Goal: Task Accomplishment & Management: Use online tool/utility

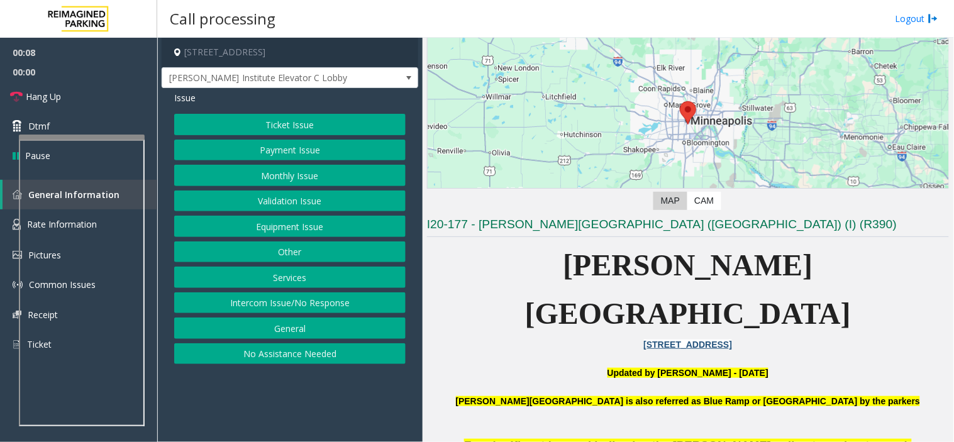
scroll to position [279, 0]
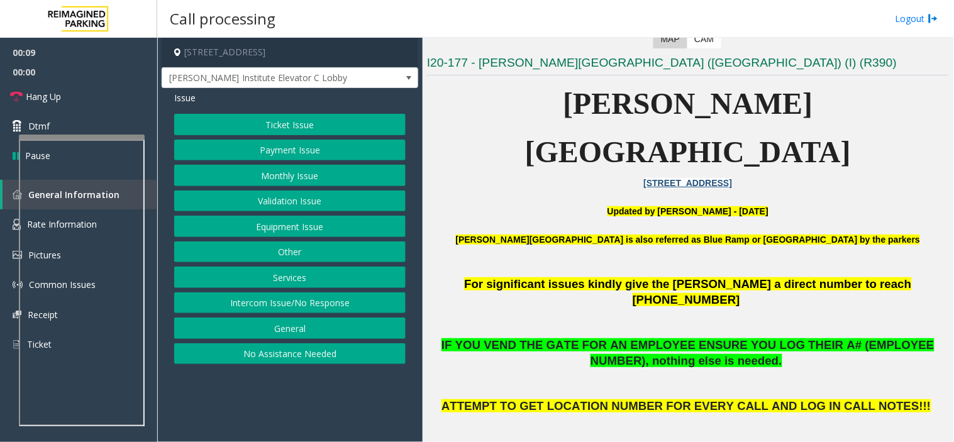
click at [478, 219] on p at bounding box center [688, 226] width 522 height 14
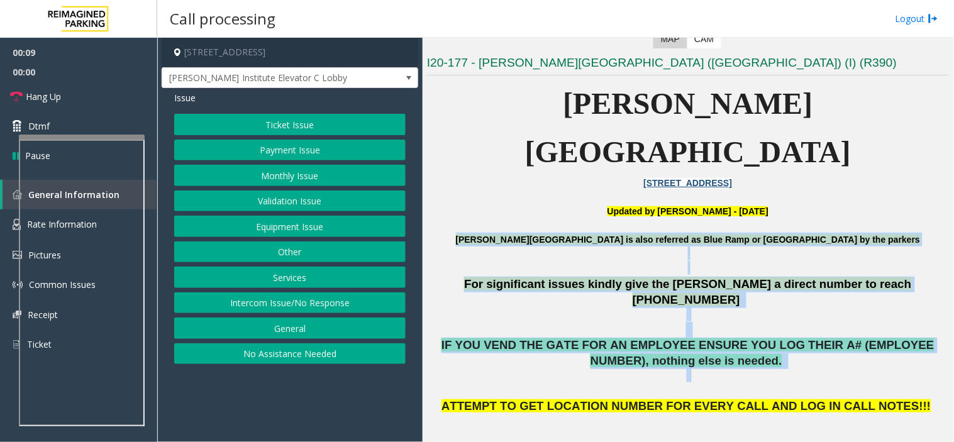
drag, startPoint x: 478, startPoint y: 171, endPoint x: 707, endPoint y: 306, distance: 265.7
click at [707, 368] on p at bounding box center [688, 383] width 522 height 30
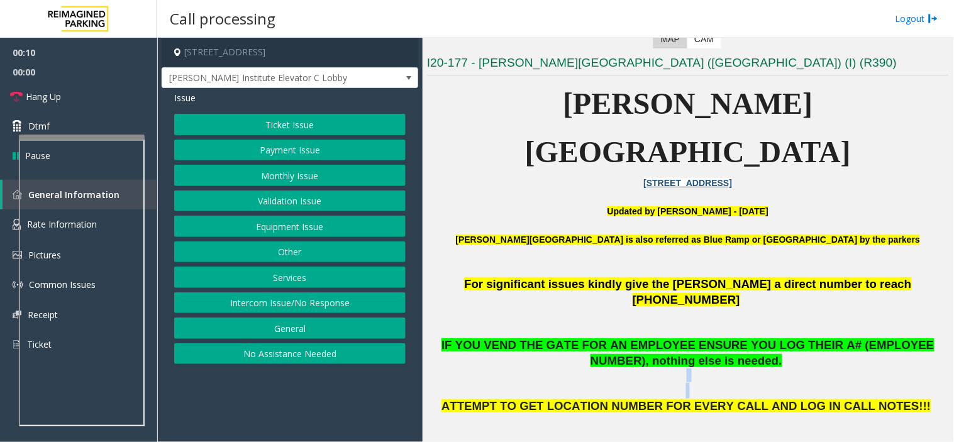
click at [707, 368] on p at bounding box center [688, 383] width 522 height 30
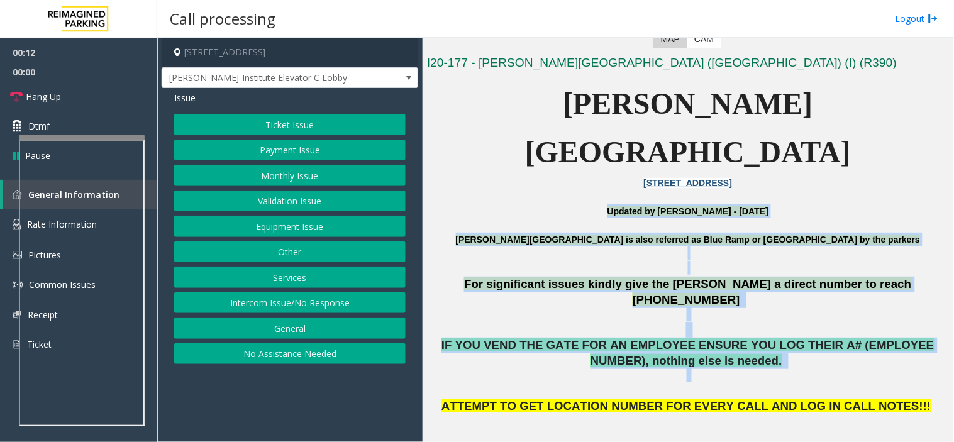
drag, startPoint x: 707, startPoint y: 306, endPoint x: 646, endPoint y: 164, distance: 154.8
click at [646, 206] on font "Updated by Sunil Dhyani - 14th June 2025" at bounding box center [687, 211] width 161 height 10
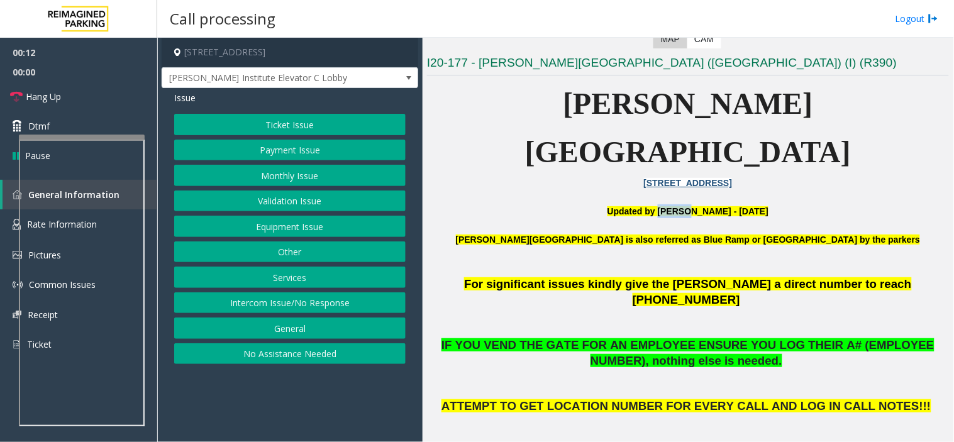
click at [646, 206] on font "Updated by Sunil Dhyani - 14th June 2025" at bounding box center [687, 211] width 161 height 10
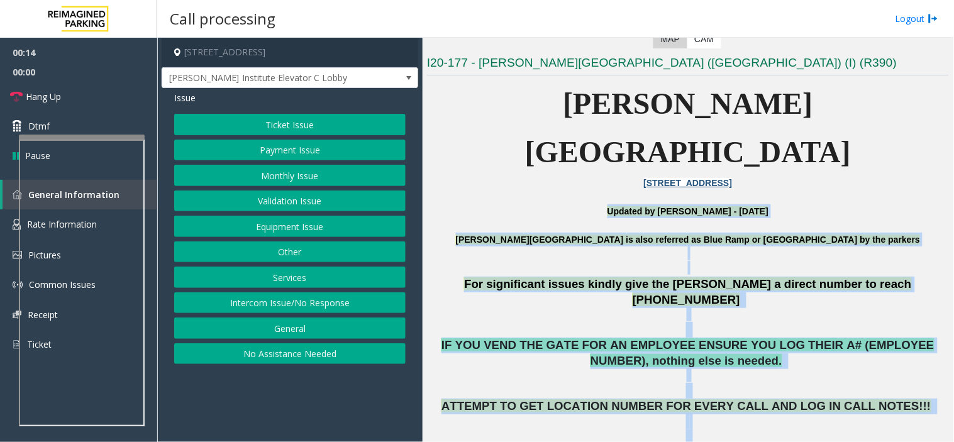
drag, startPoint x: 646, startPoint y: 164, endPoint x: 698, endPoint y: 397, distance: 239.1
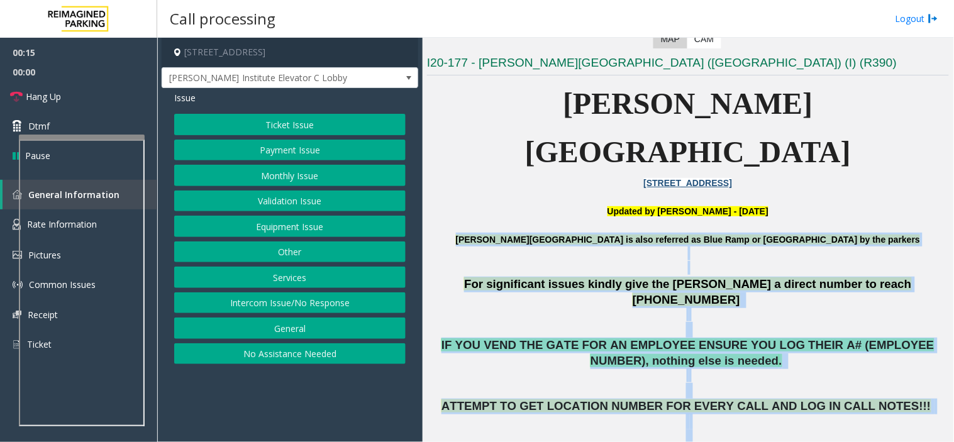
drag, startPoint x: 698, startPoint y: 397, endPoint x: 586, endPoint y: 187, distance: 238.8
click at [586, 234] on b "Abbott Hospital is also referred as Blue Ramp or Children's Hospital by the par…" at bounding box center [688, 239] width 465 height 10
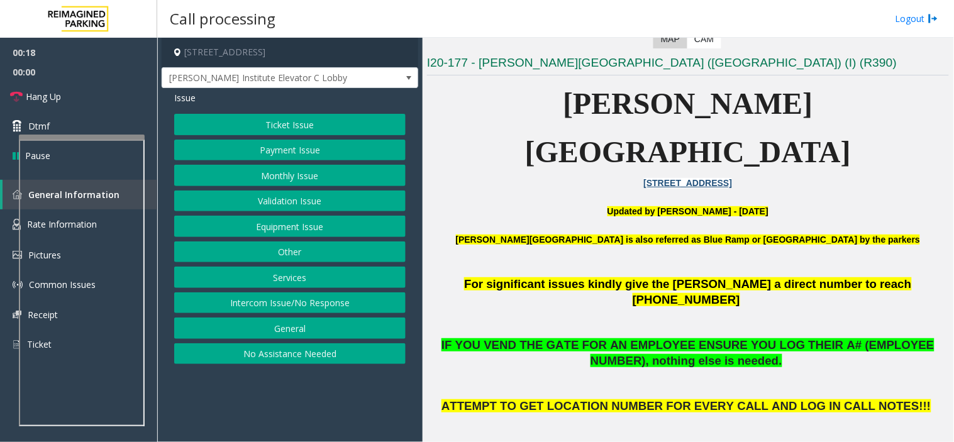
click at [487, 233] on p "Abbott Hospital is also referred as Blue Ramp or Children's Hospital by the par…" at bounding box center [688, 247] width 522 height 28
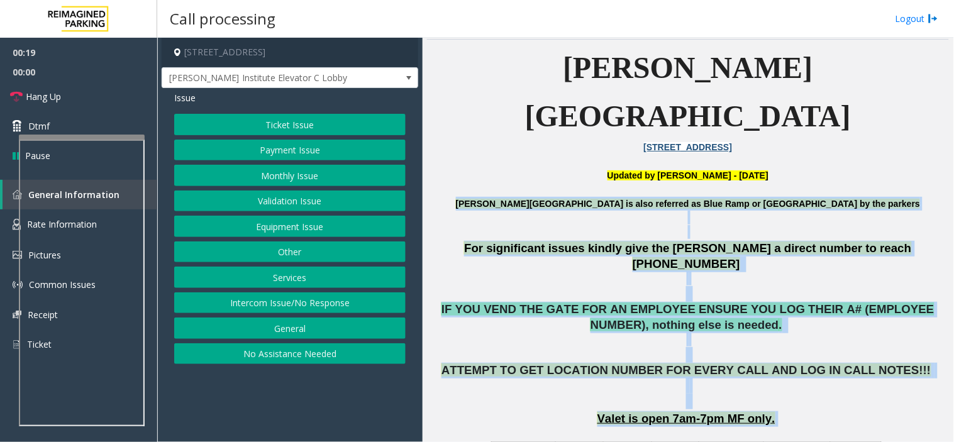
scroll to position [349, 0]
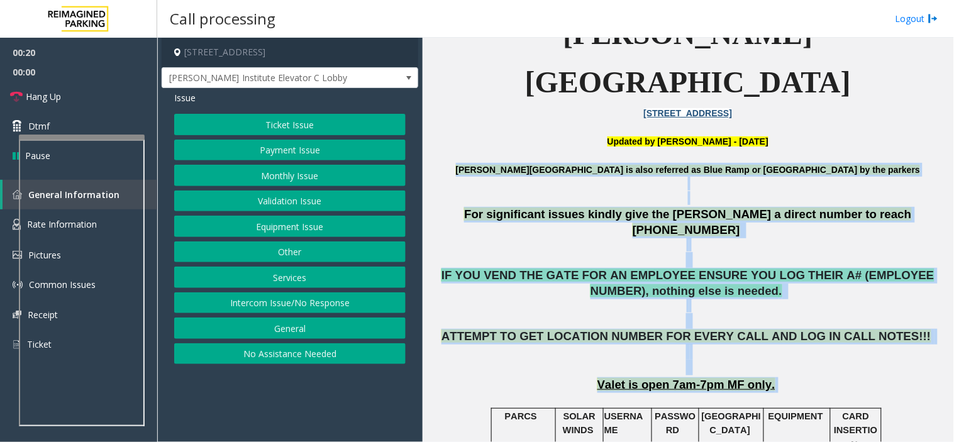
drag, startPoint x: 487, startPoint y: 189, endPoint x: 746, endPoint y: 324, distance: 291.6
click at [746, 378] on span "Valet is open 7am-7pm MF only." at bounding box center [686, 384] width 178 height 13
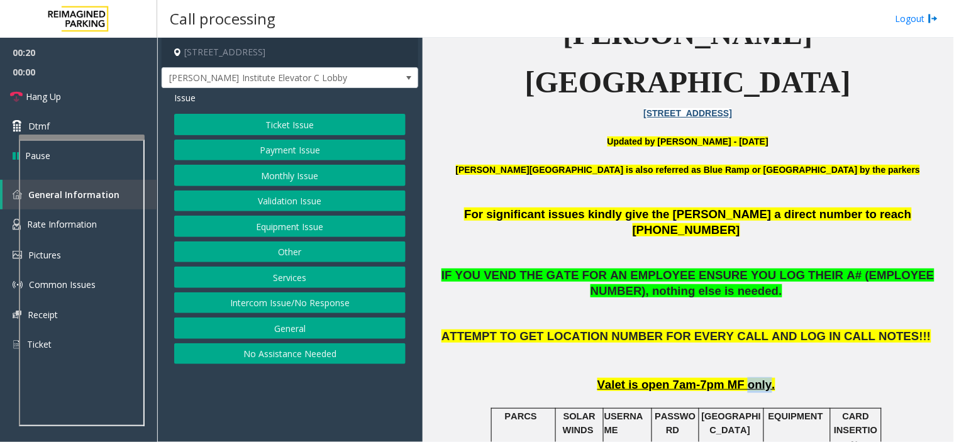
click at [746, 378] on span "Valet is open 7am-7pm MF only." at bounding box center [686, 384] width 178 height 13
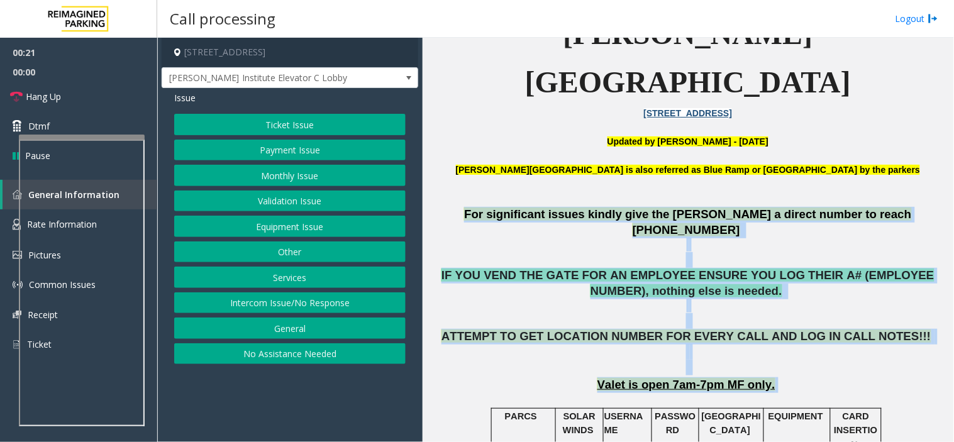
drag, startPoint x: 746, startPoint y: 324, endPoint x: 667, endPoint y: 165, distance: 177.4
click at [669, 207] on span "For significant issues kindly give the parker a direct number to reach 612-863-…" at bounding box center [687, 221] width 447 height 29
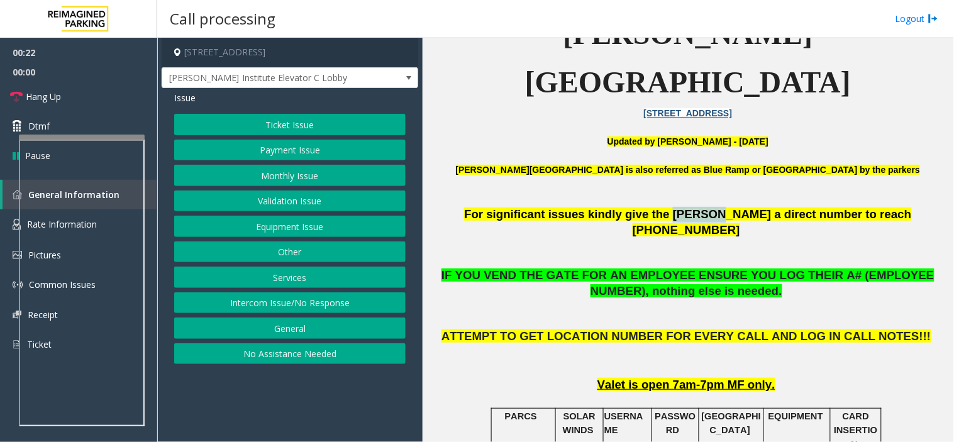
click at [670, 207] on span "For significant issues kindly give the parker a direct number to reach 612-863-…" at bounding box center [687, 221] width 447 height 29
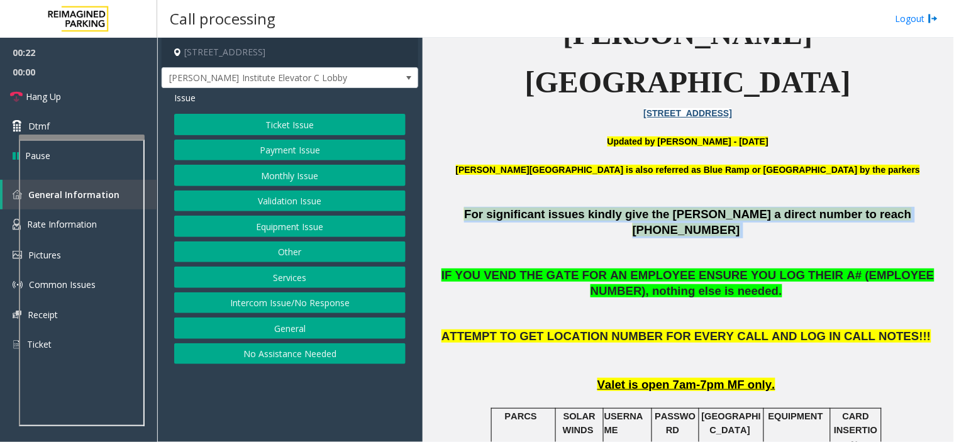
click at [671, 207] on span "For significant issues kindly give the parker a direct number to reach 612-863-…" at bounding box center [687, 221] width 447 height 29
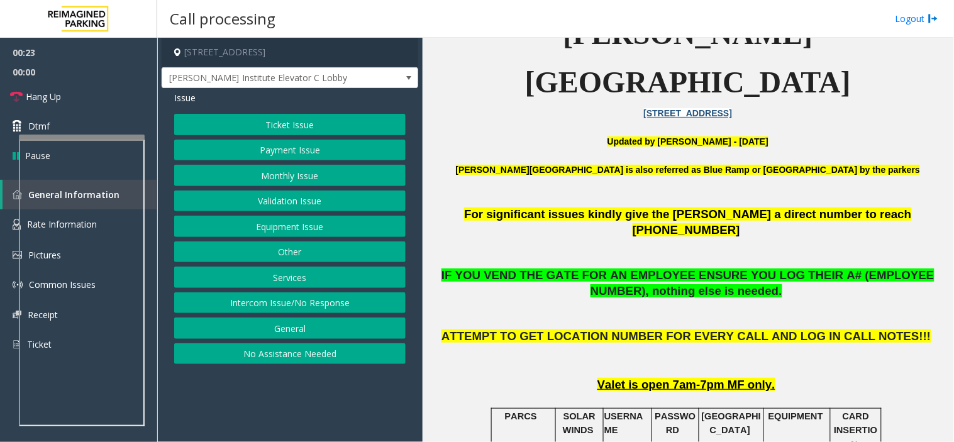
click at [758, 378] on span "Valet is open 7am-7pm MF only." at bounding box center [686, 384] width 178 height 13
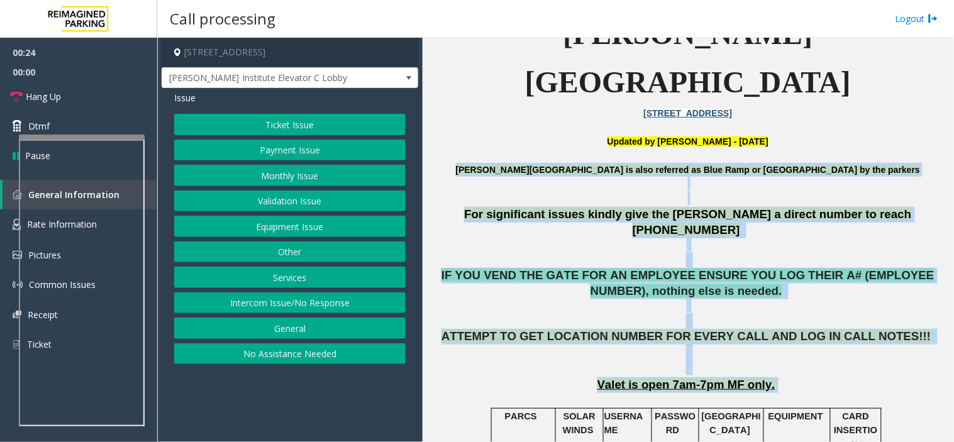
drag, startPoint x: 758, startPoint y: 321, endPoint x: 586, endPoint y: 115, distance: 268.7
click at [586, 163] on p "Abbott Hospital is also referred as Blue Ramp or Children's Hospital by the par…" at bounding box center [688, 177] width 522 height 28
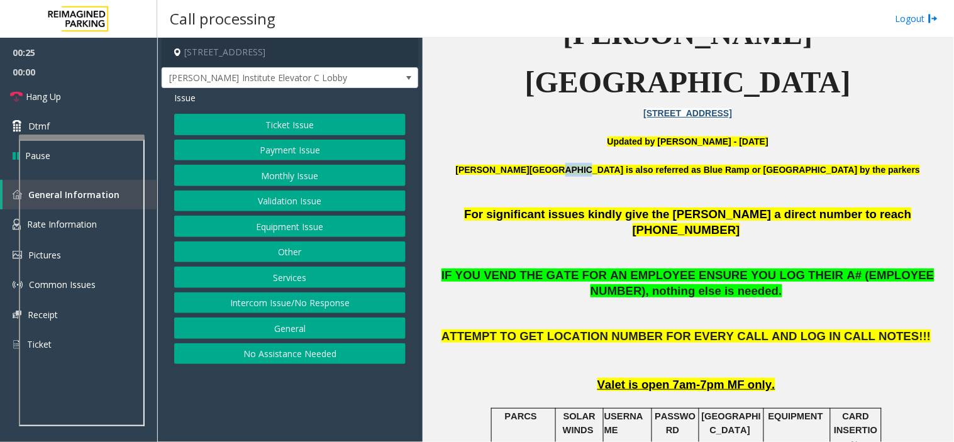
click at [586, 163] on p "Abbott Hospital is also referred as Blue Ramp or Children's Hospital by the par…" at bounding box center [688, 177] width 522 height 28
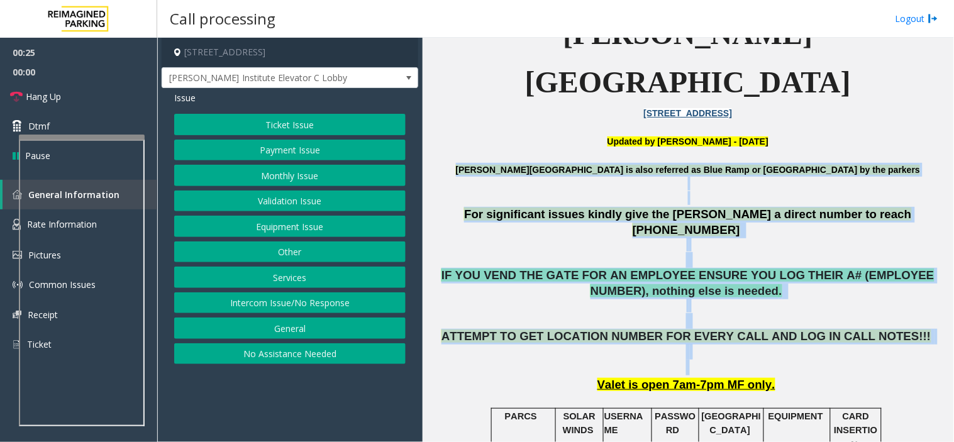
drag, startPoint x: 586, startPoint y: 115, endPoint x: 743, endPoint y: 311, distance: 250.8
click at [360, 129] on button "Ticket Issue" at bounding box center [289, 124] width 231 height 21
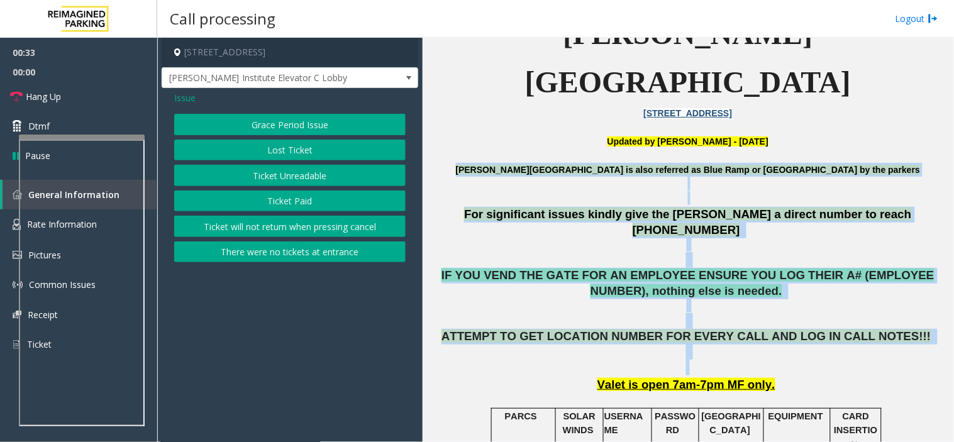
click at [338, 217] on button "Ticket will not return when pressing cancel" at bounding box center [289, 226] width 231 height 21
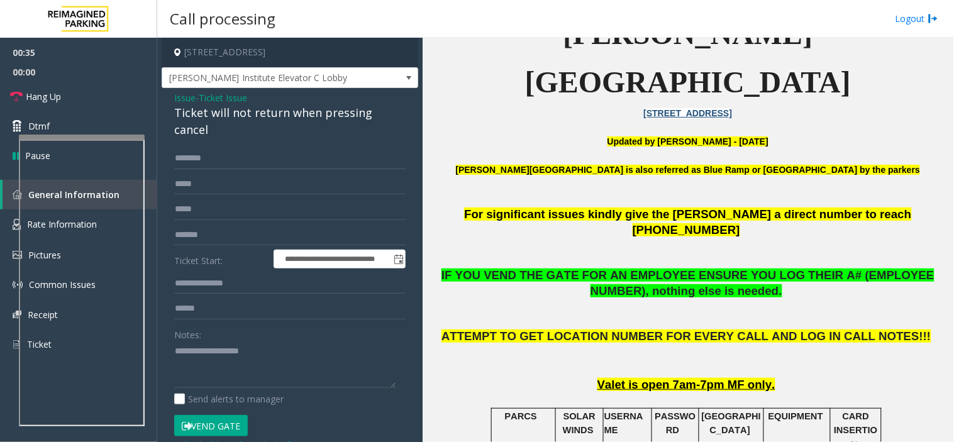
click at [184, 92] on span "Issue" at bounding box center [184, 97] width 21 height 13
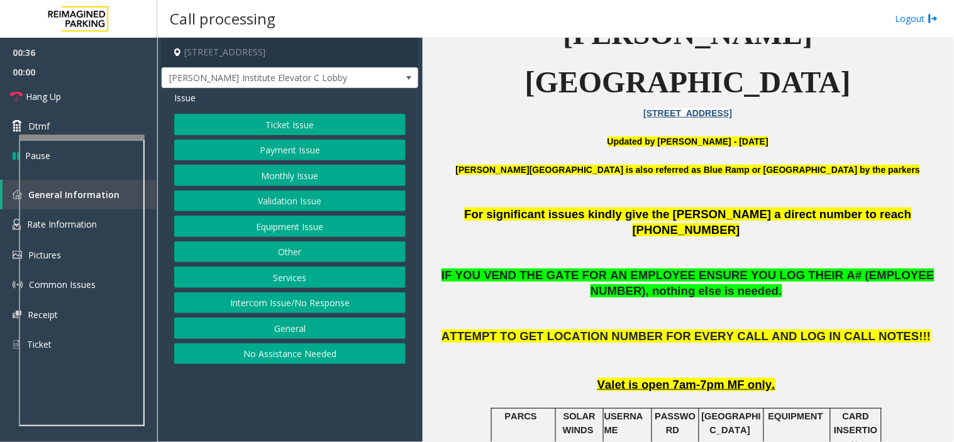
click at [255, 130] on button "Ticket Issue" at bounding box center [289, 124] width 231 height 21
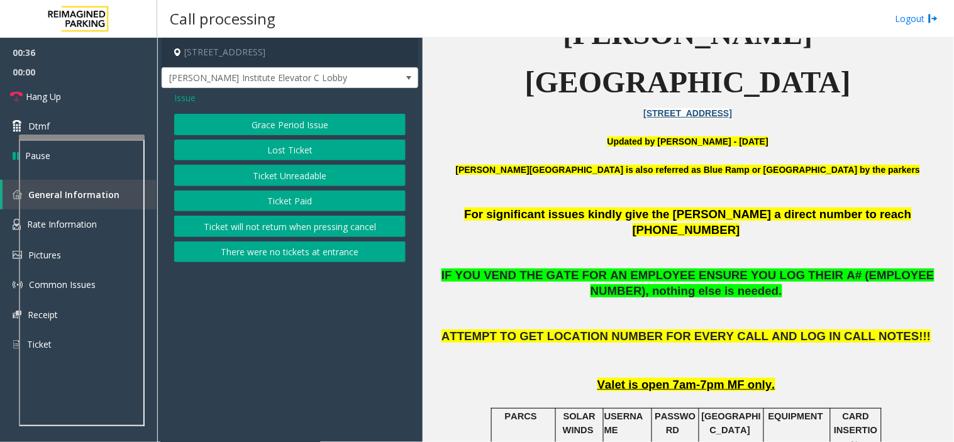
click at [258, 201] on button "Ticket Paid" at bounding box center [289, 200] width 231 height 21
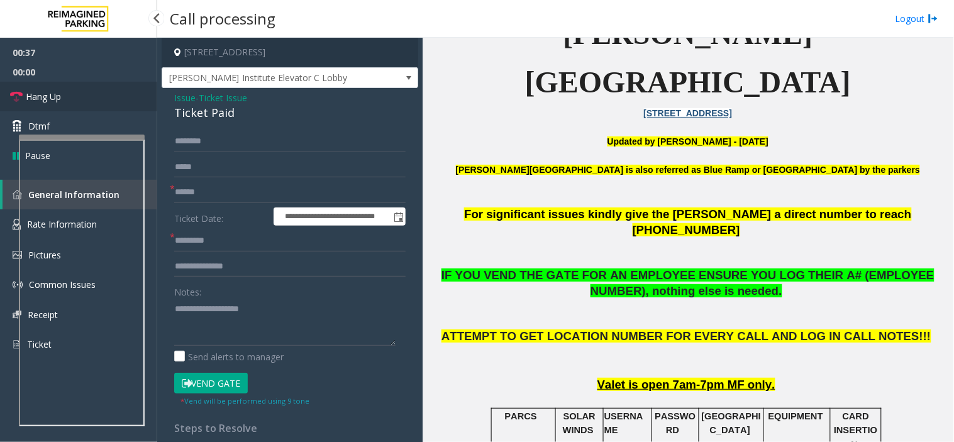
click at [101, 89] on link "Hang Up" at bounding box center [78, 97] width 157 height 30
click at [208, 97] on span "Ticket Issue" at bounding box center [223, 97] width 48 height 13
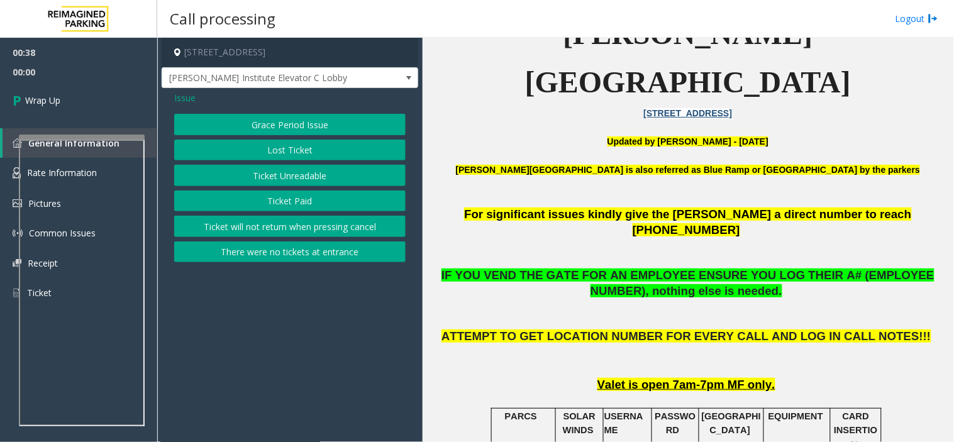
click at [233, 201] on button "Ticket Paid" at bounding box center [289, 200] width 231 height 21
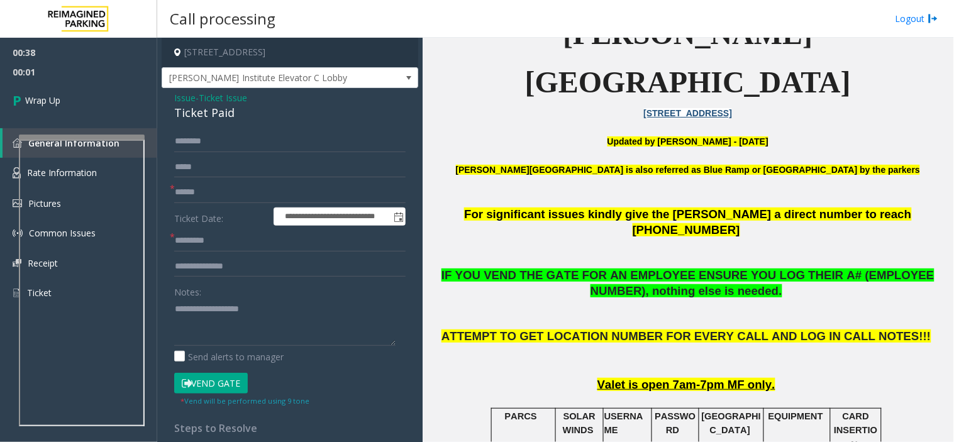
click at [200, 107] on div "Ticket Paid" at bounding box center [289, 112] width 231 height 17
copy div "Ticket Paid"
click at [240, 197] on input "text" at bounding box center [289, 192] width 231 height 21
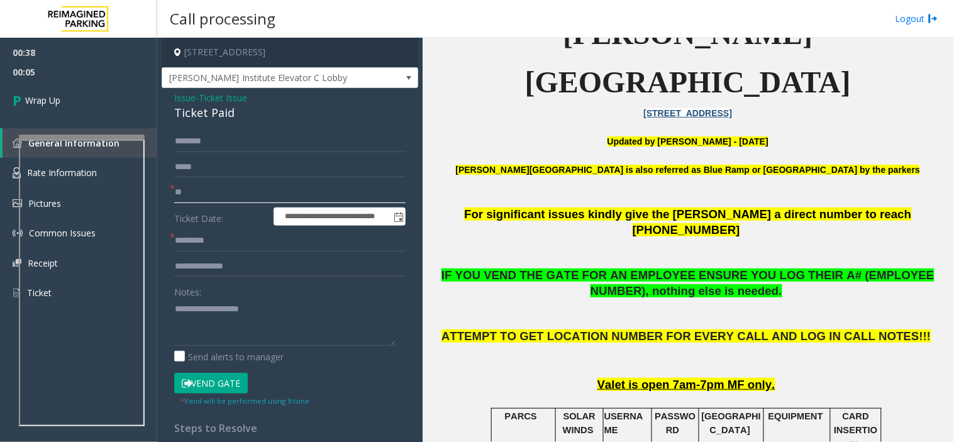
type input "**"
click at [338, 318] on textarea at bounding box center [284, 322] width 221 height 47
paste textarea "**********"
click at [246, 346] on textarea at bounding box center [284, 322] width 221 height 47
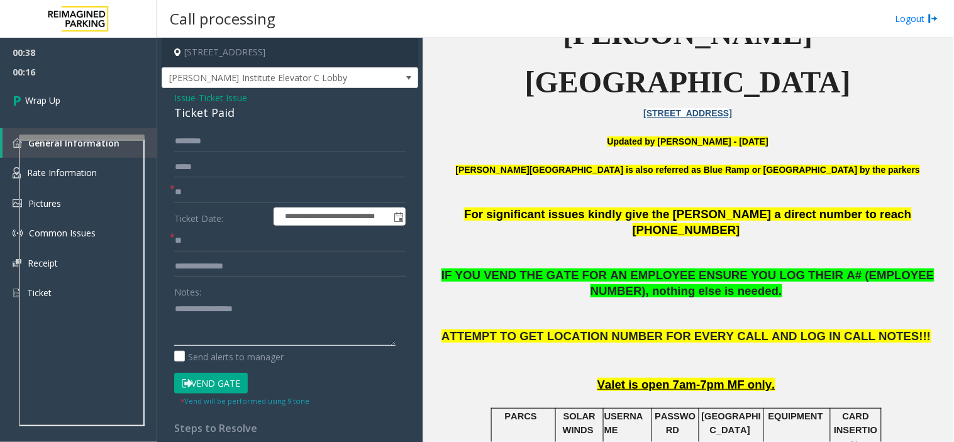
paste textarea "**********"
type textarea "**********"
click at [67, 121] on div "00:38 00:17 Wrap Up General Information Rate Information Pictures Common Issues…" at bounding box center [78, 178] width 157 height 280
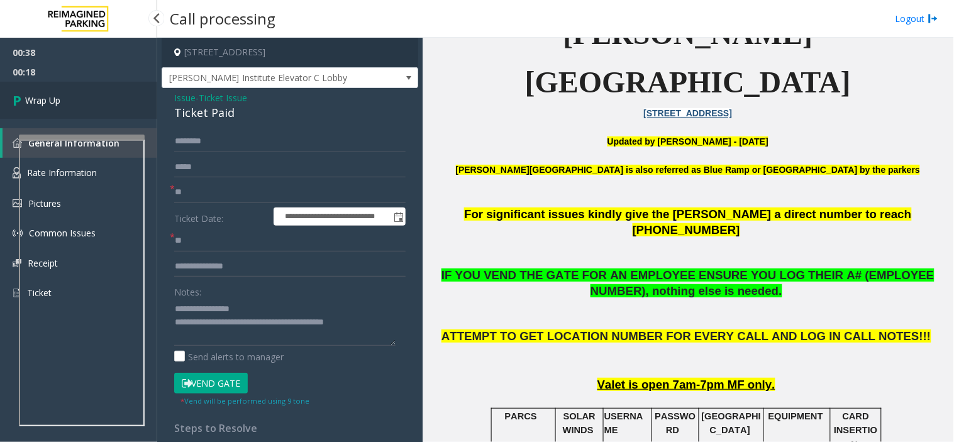
click at [70, 107] on link "Wrap Up" at bounding box center [78, 100] width 157 height 37
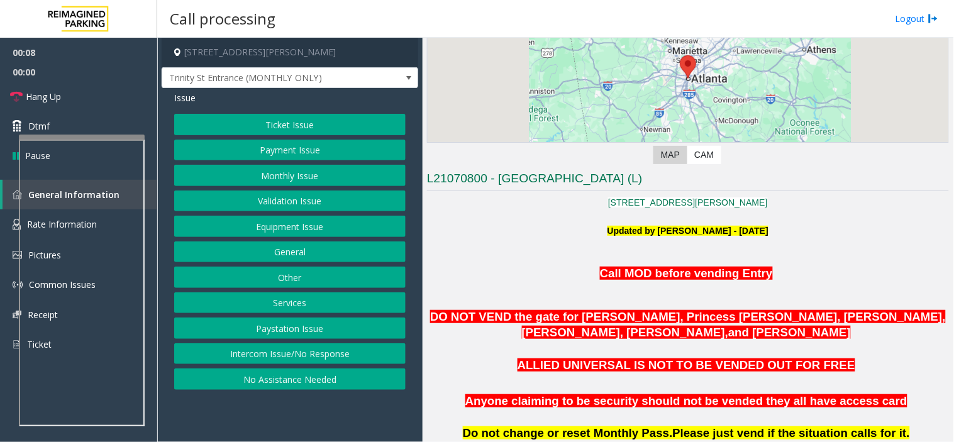
scroll to position [209, 0]
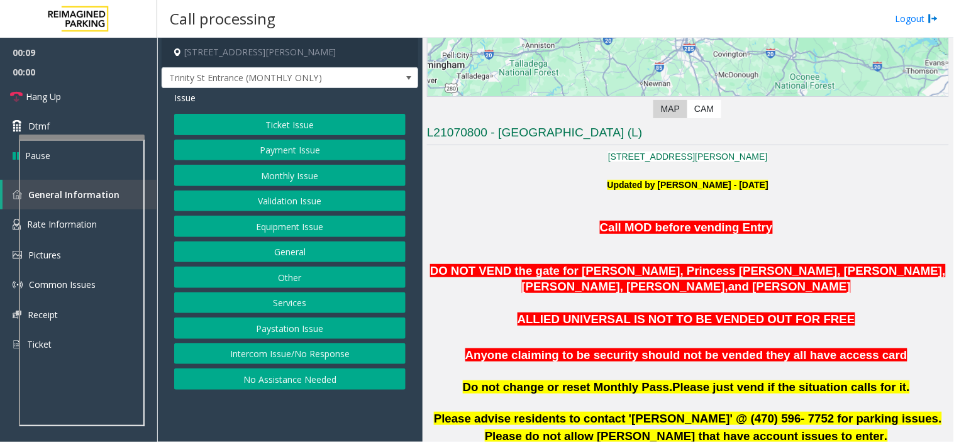
click at [350, 356] on button "Intercom Issue/No Response" at bounding box center [289, 353] width 231 height 21
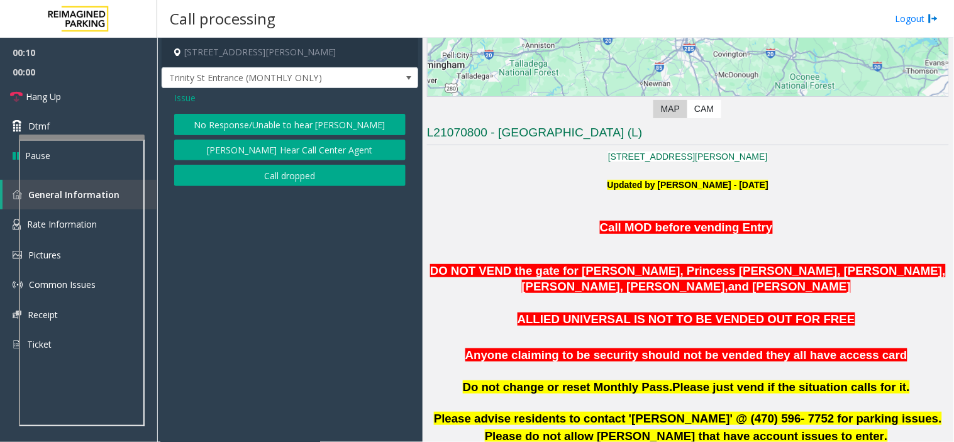
click at [321, 121] on button "No Response/Unable to hear parker" at bounding box center [289, 124] width 231 height 21
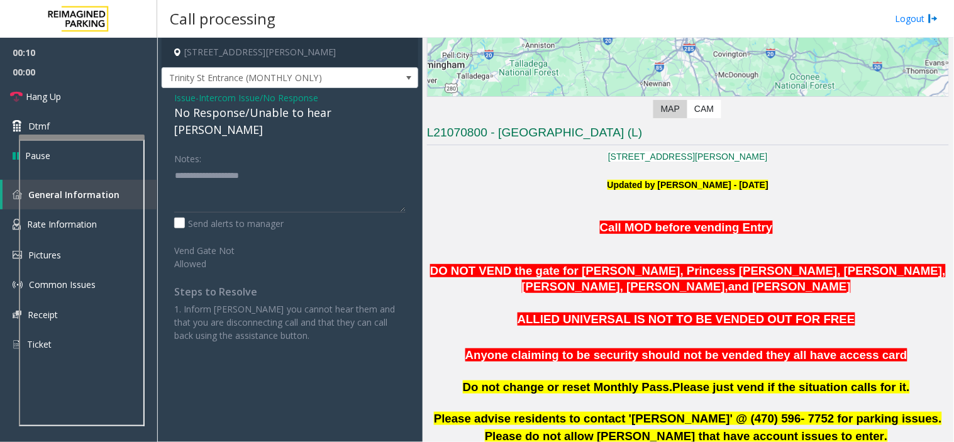
click at [321, 118] on div "No Response/Unable to hear parker" at bounding box center [289, 121] width 231 height 34
click at [319, 118] on div "No Response/Unable to hear parker" at bounding box center [289, 121] width 231 height 34
type textarea "**********"
click at [129, 99] on link "Hang Up" at bounding box center [78, 97] width 157 height 30
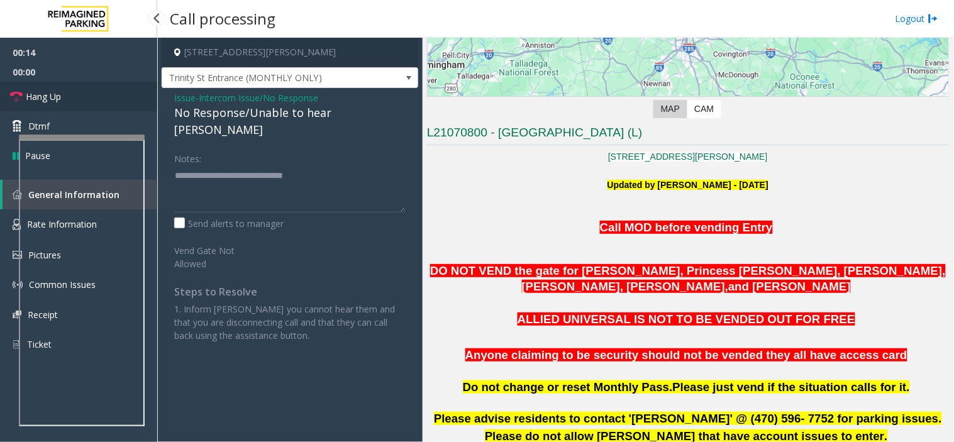
click at [129, 99] on link "Hang Up" at bounding box center [78, 97] width 157 height 30
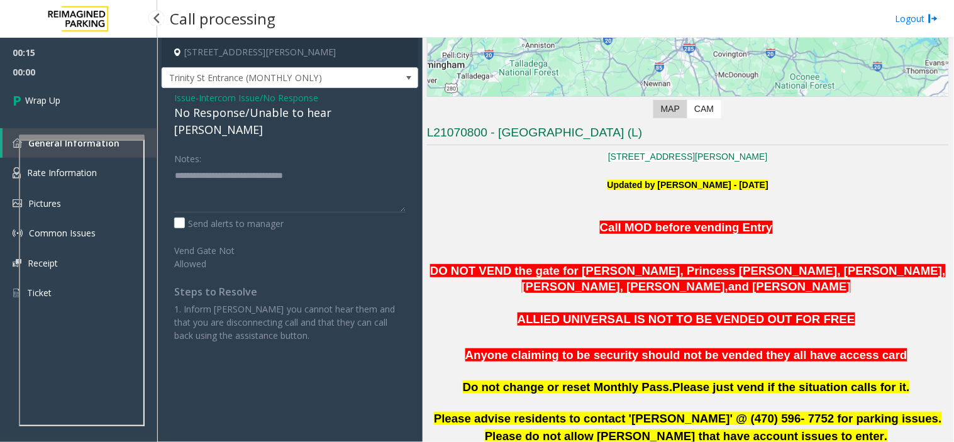
click at [129, 99] on link "Wrap Up" at bounding box center [78, 100] width 157 height 37
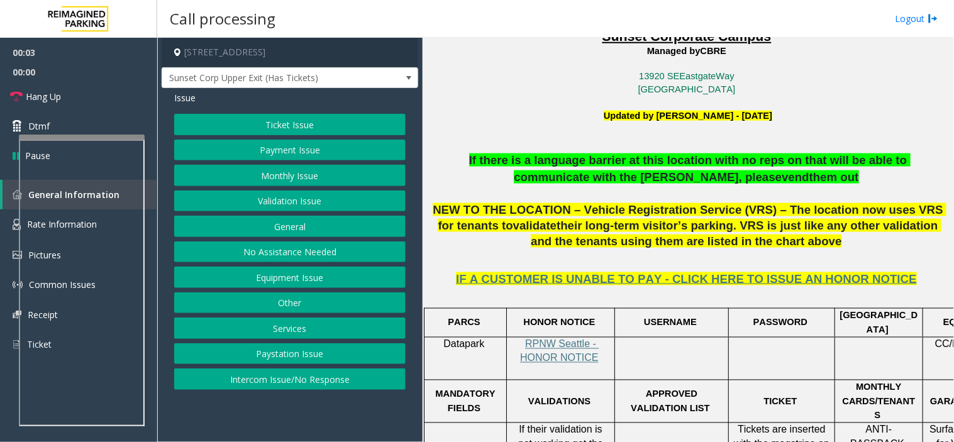
scroll to position [349, 0]
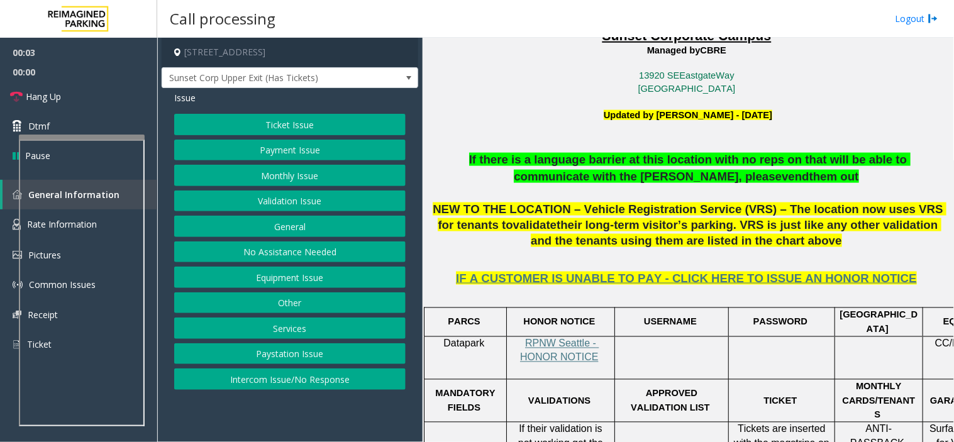
click at [620, 191] on p at bounding box center [688, 193] width 522 height 17
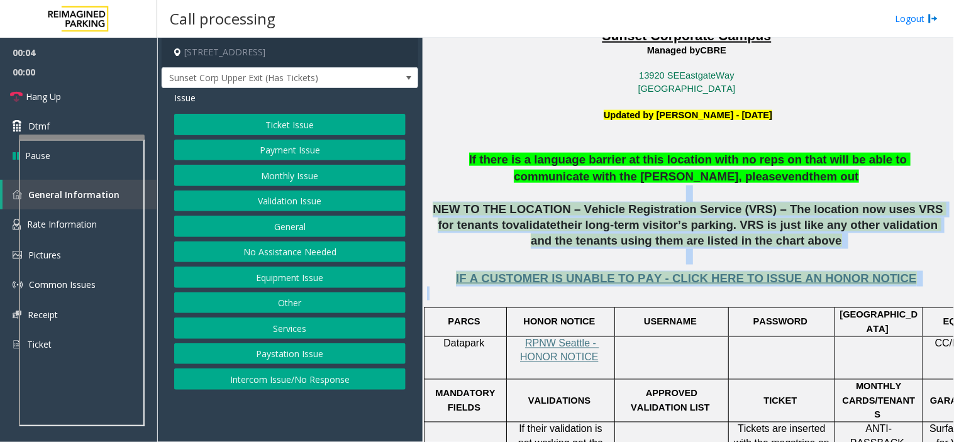
drag, startPoint x: 620, startPoint y: 191, endPoint x: 900, endPoint y: 287, distance: 295.6
click at [900, 287] on p at bounding box center [688, 294] width 522 height 14
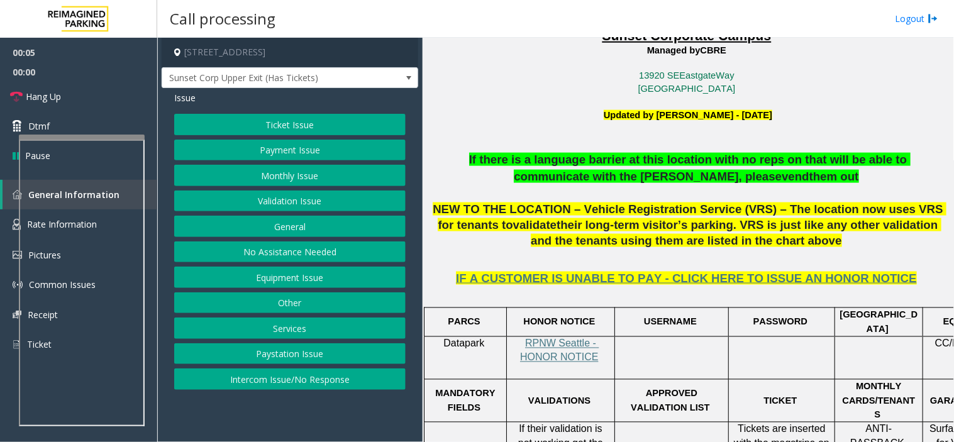
click at [900, 287] on p at bounding box center [688, 294] width 522 height 14
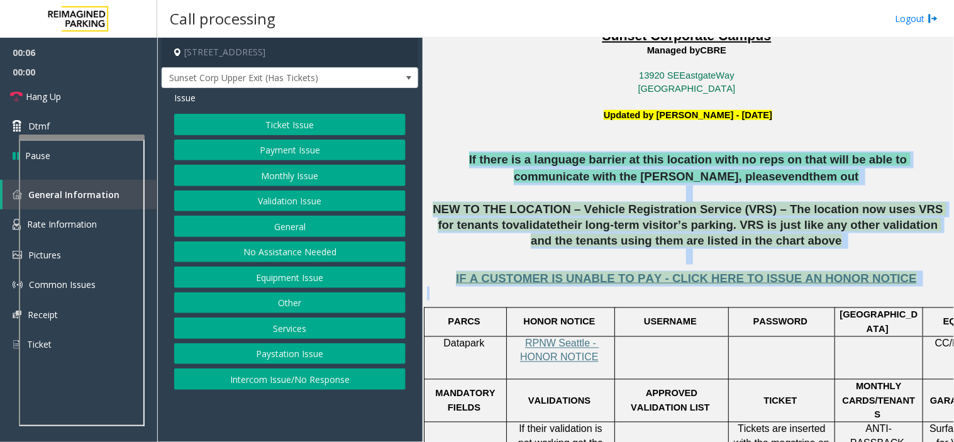
drag, startPoint x: 900, startPoint y: 287, endPoint x: 519, endPoint y: 150, distance: 404.8
click at [519, 153] on span "If there is a language barrier at this location with no reps on that will be ab…" at bounding box center [689, 168] width 441 height 30
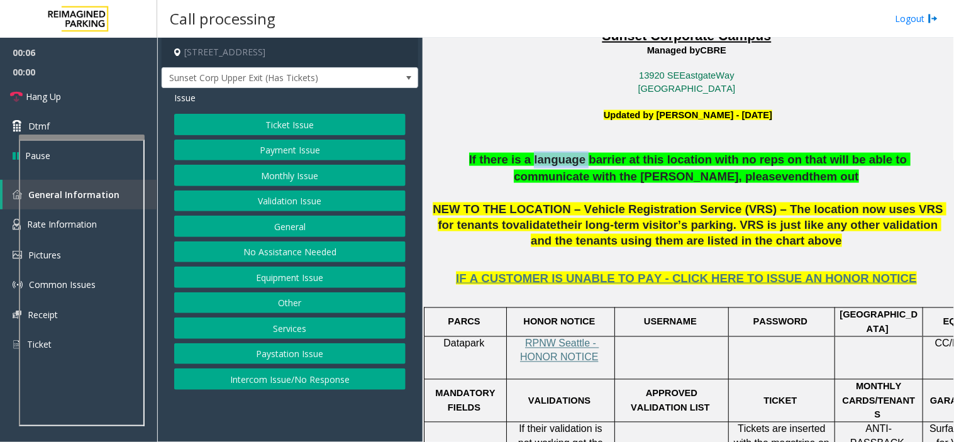
click at [519, 153] on span "If there is a language barrier at this location with no reps on that will be ab…" at bounding box center [689, 168] width 441 height 30
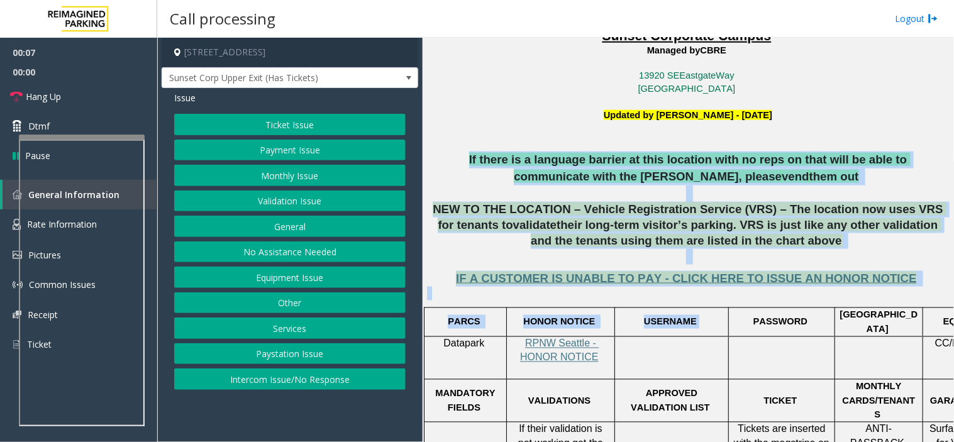
drag, startPoint x: 519, startPoint y: 150, endPoint x: 726, endPoint y: 322, distance: 270.0
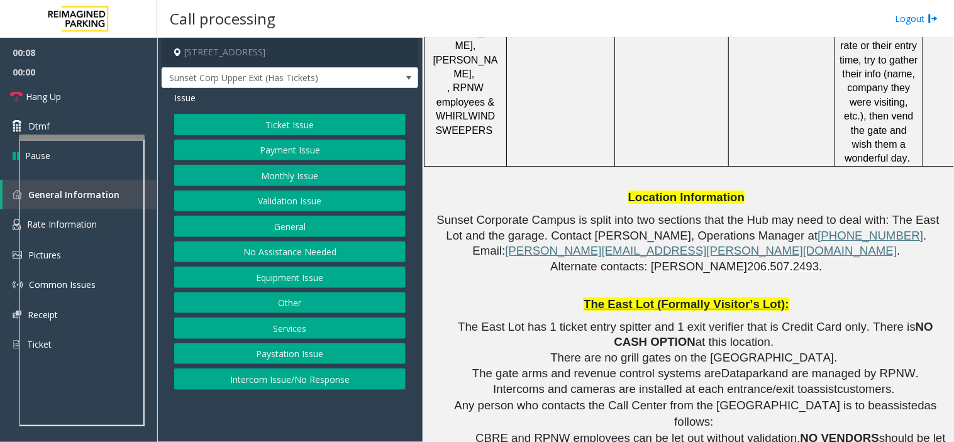
scroll to position [977, 0]
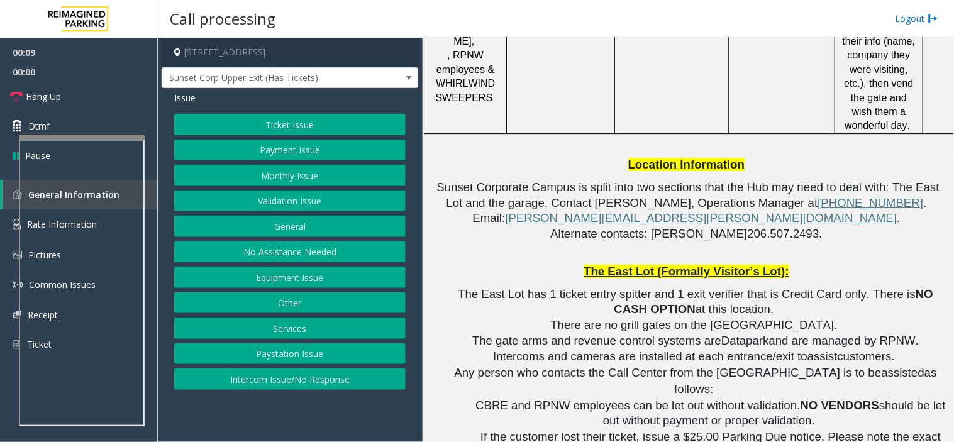
click at [596, 223] on div "If there is a language barrier at this location with no reps on that will be ab…" at bounding box center [688, 336] width 522 height 1627
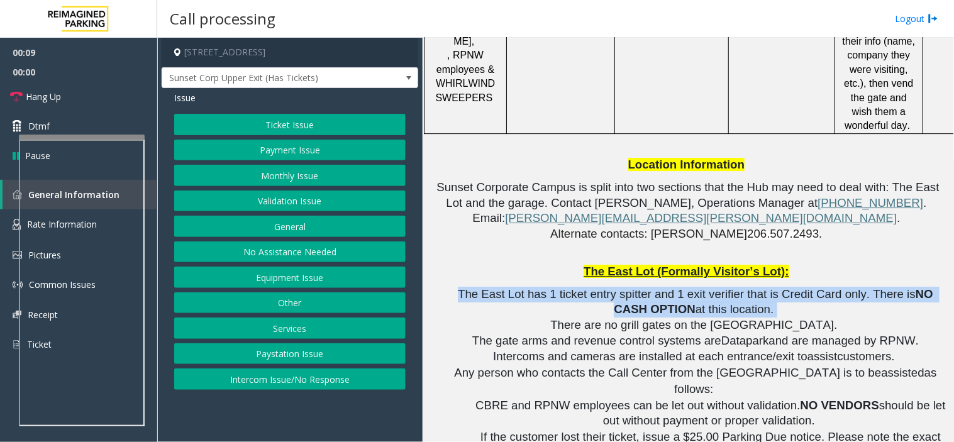
click at [596, 223] on div "If there is a language barrier at this location with no reps on that will be ab…" at bounding box center [688, 336] width 522 height 1627
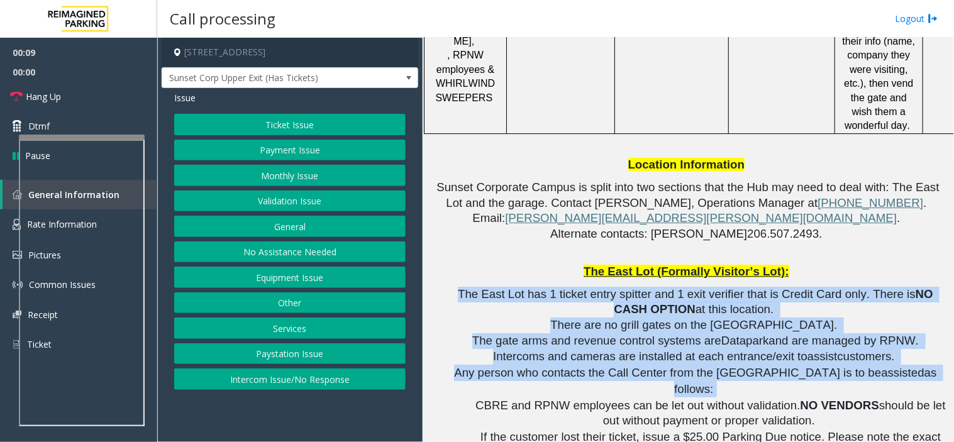
drag, startPoint x: 596, startPoint y: 223, endPoint x: 726, endPoint y: 316, distance: 160.3
click at [726, 316] on div "If there is a language barrier at this location with no reps on that will be ab…" at bounding box center [688, 336] width 522 height 1627
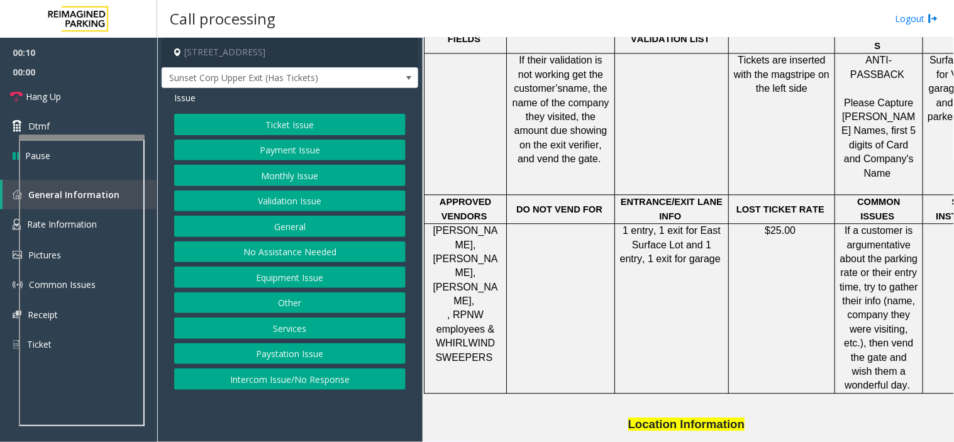
scroll to position [558, 0]
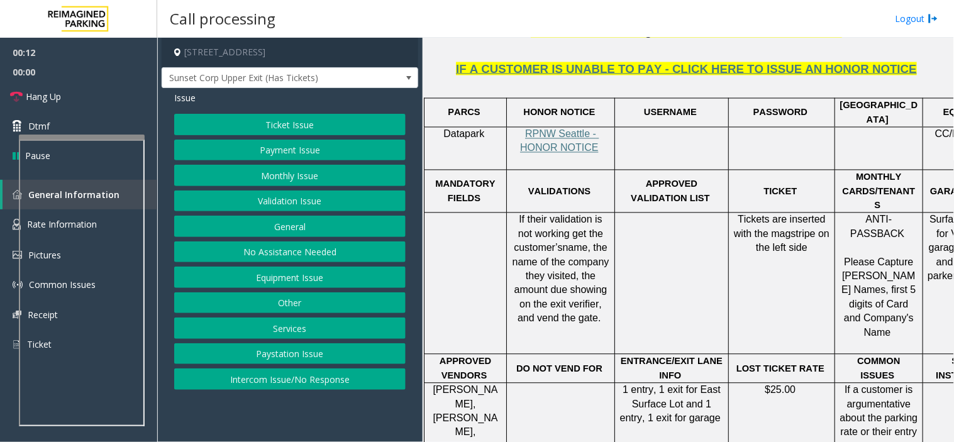
click at [319, 123] on button "Ticket Issue" at bounding box center [289, 124] width 231 height 21
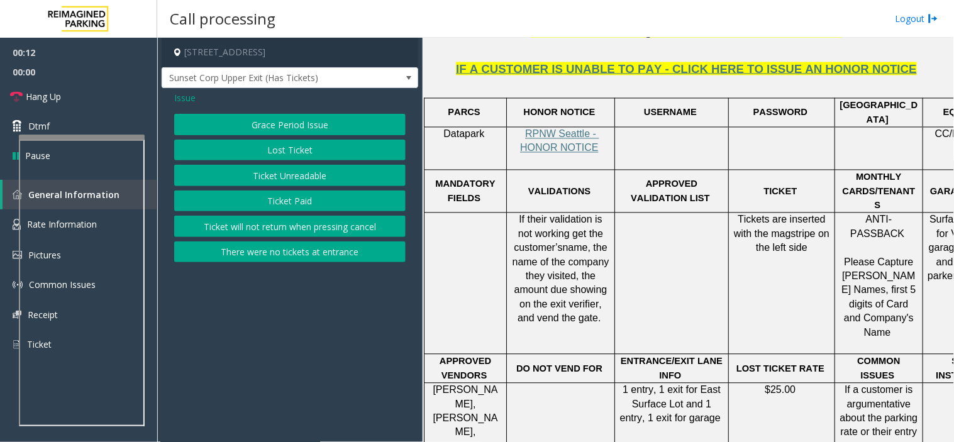
click at [306, 150] on button "Lost Ticket" at bounding box center [289, 150] width 231 height 21
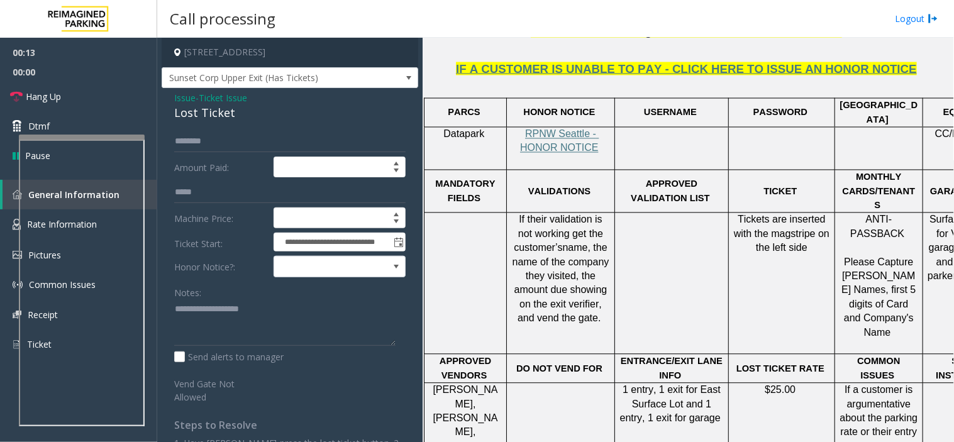
click at [218, 109] on div "Lost Ticket" at bounding box center [289, 112] width 231 height 17
copy div "Lost Ticket"
click at [255, 316] on textarea at bounding box center [284, 322] width 221 height 47
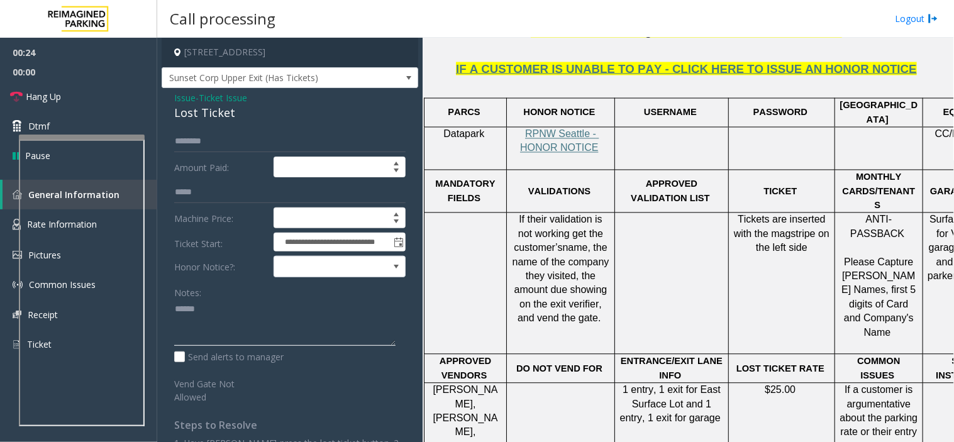
paste textarea "**********"
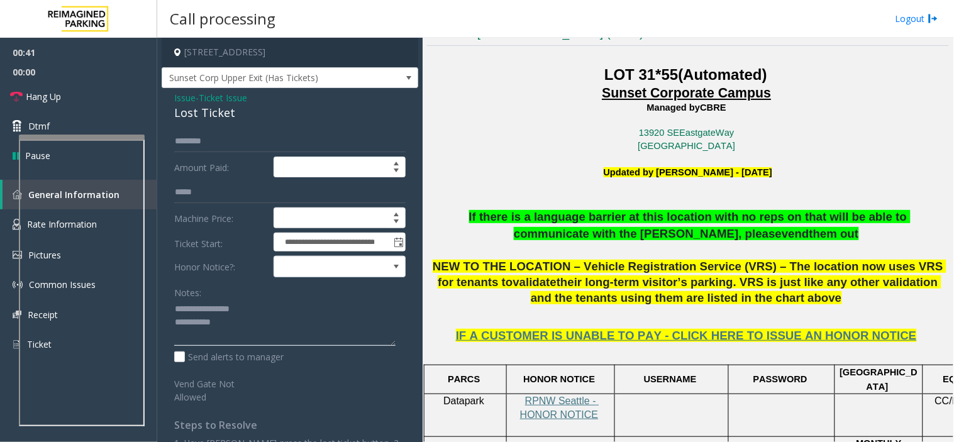
scroll to position [419, 0]
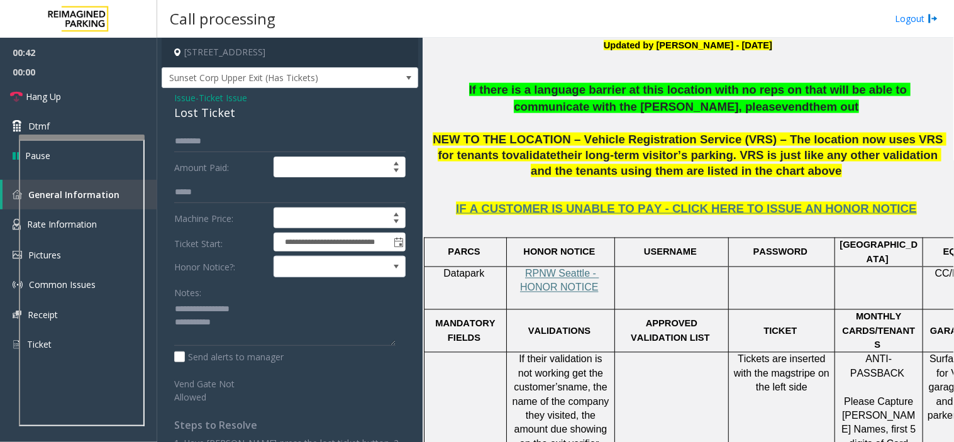
click at [717, 143] on span "NEW TO THE LOCATION – Vehicle Registration Service (VRS) – The location now use…" at bounding box center [689, 147] width 514 height 29
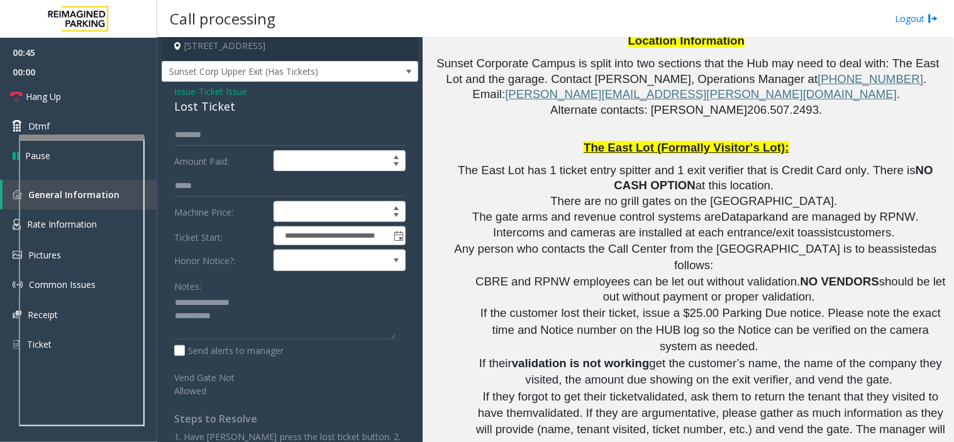
scroll to position [2017, 0]
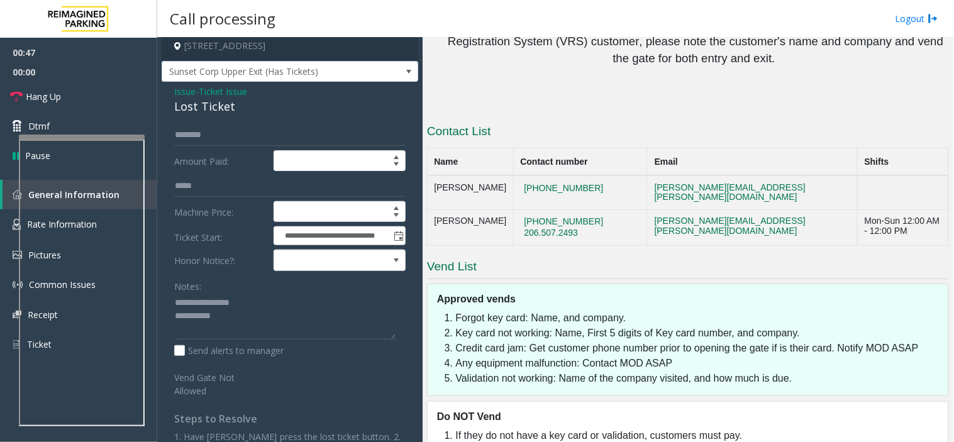
drag, startPoint x: 608, startPoint y: 382, endPoint x: 898, endPoint y: 381, distance: 289.2
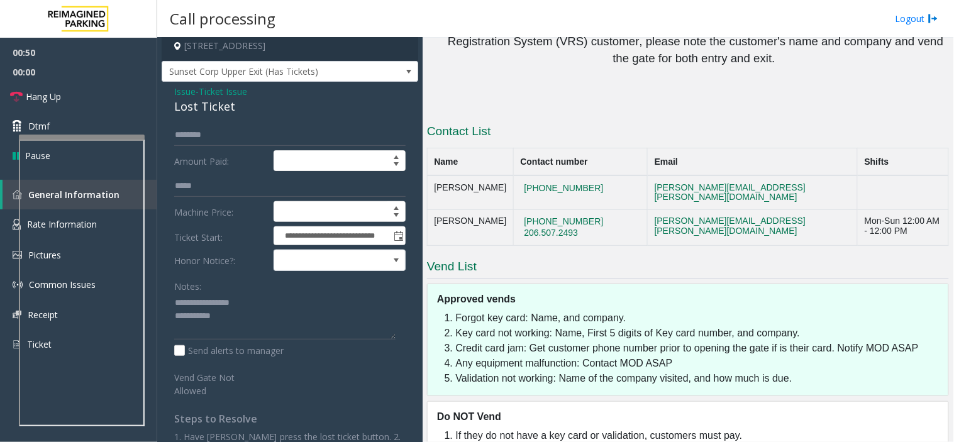
drag, startPoint x: 898, startPoint y: 381, endPoint x: 538, endPoint y: 356, distance: 360.4
drag, startPoint x: 538, startPoint y: 356, endPoint x: 724, endPoint y: 400, distance: 190.4
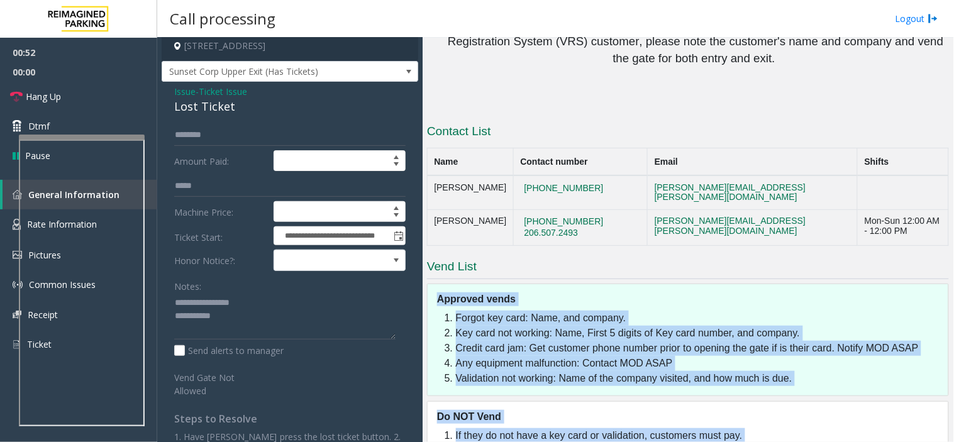
drag, startPoint x: 724, startPoint y: 400, endPoint x: 461, endPoint y: 211, distance: 323.3
click at [461, 258] on div "Vend List Approved vends Forgot key card: Name, and company. Key card not worki…" at bounding box center [688, 385] width 522 height 255
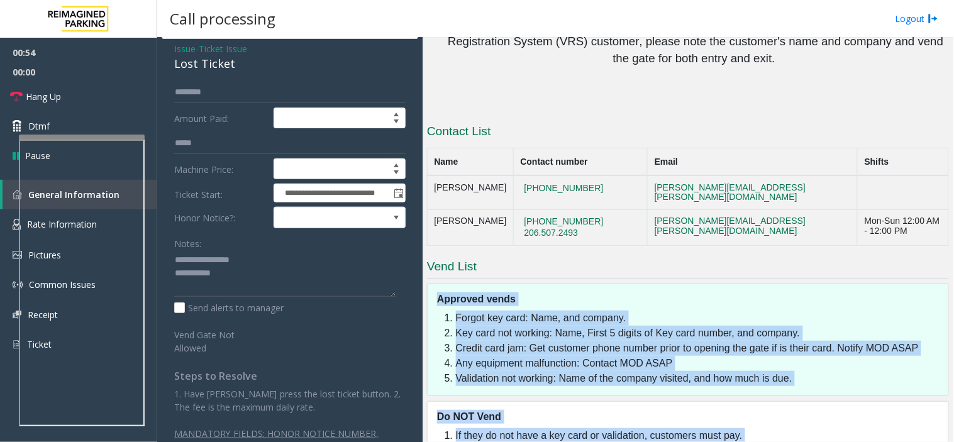
scroll to position [72, 0]
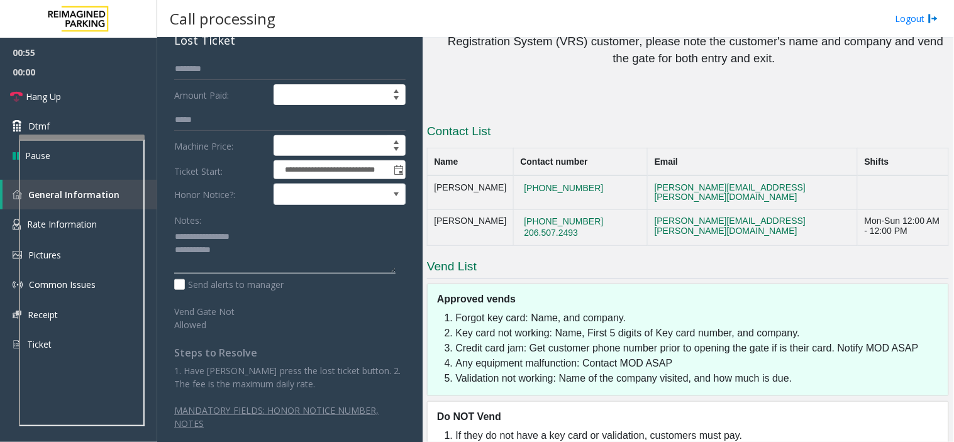
click at [272, 261] on textarea at bounding box center [284, 250] width 221 height 47
click at [679, 402] on div "Do NOT Vend" at bounding box center [692, 413] width 511 height 22
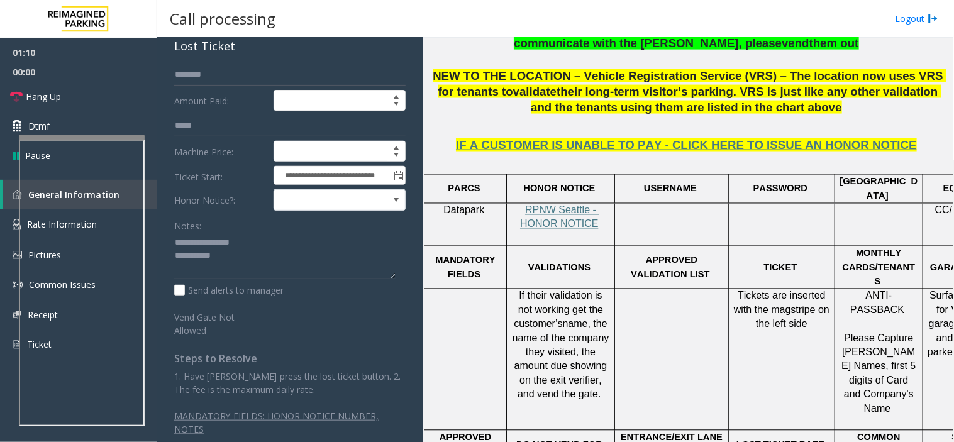
scroll to position [341, 0]
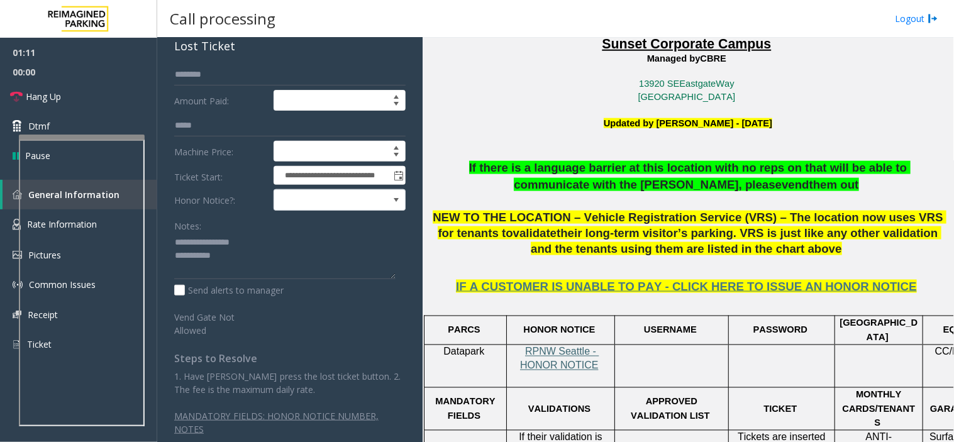
click at [579, 350] on span "RPNW Seattle - HONOR NOTICE" at bounding box center [559, 358] width 79 height 25
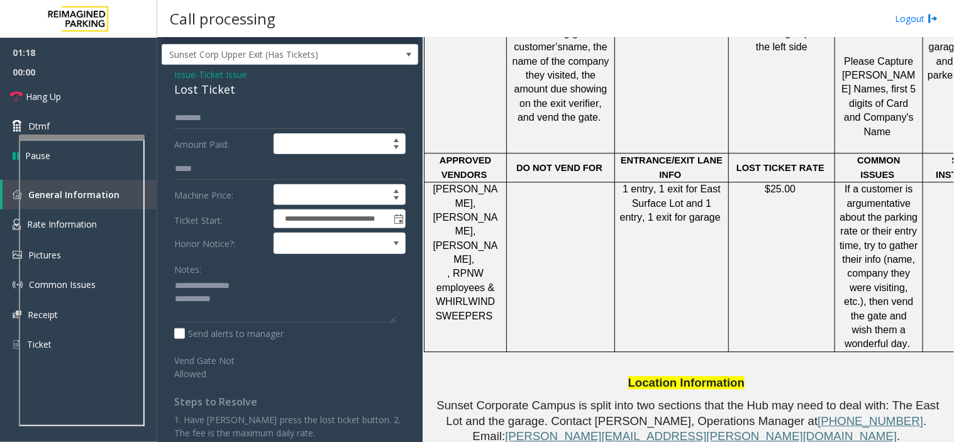
scroll to position [0, 0]
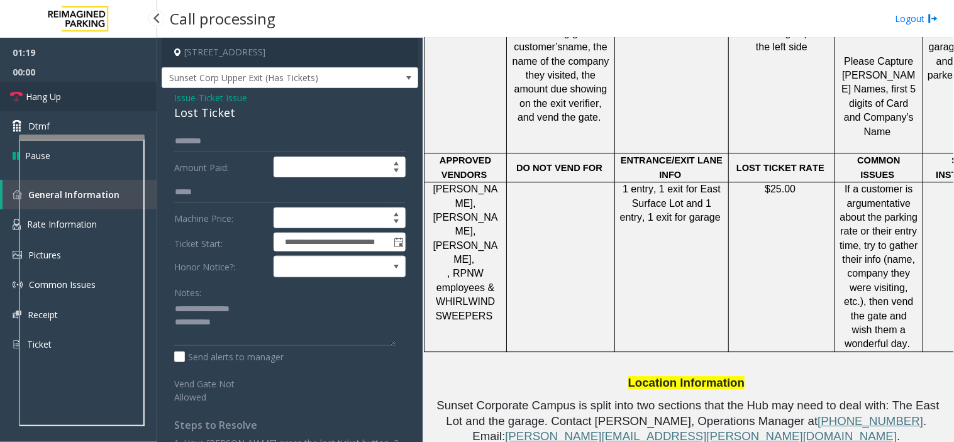
drag, startPoint x: 78, startPoint y: 102, endPoint x: 61, endPoint y: 106, distance: 17.4
click at [78, 102] on link "Hang Up" at bounding box center [78, 97] width 157 height 30
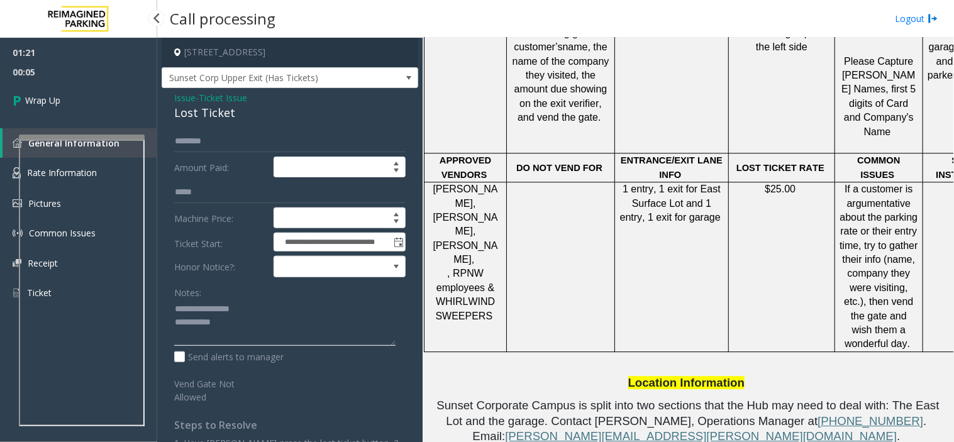
click at [278, 323] on textarea at bounding box center [284, 322] width 221 height 47
paste textarea "**********"
type textarea "**********"
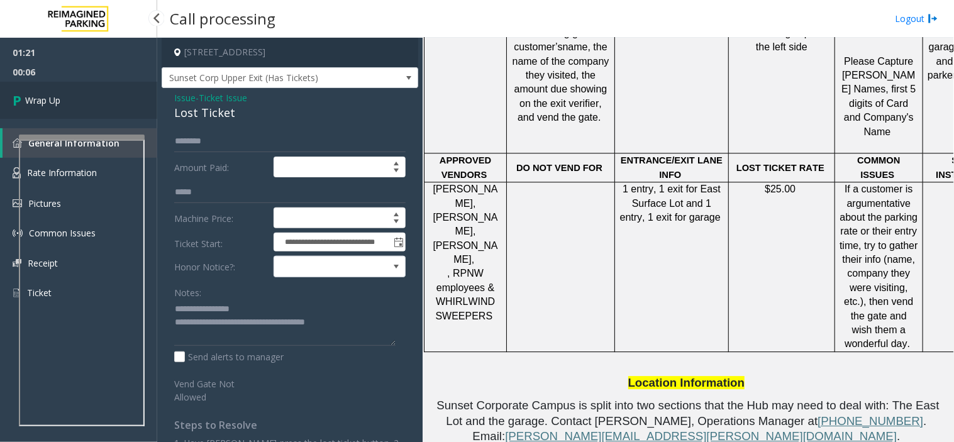
click at [83, 93] on link "Wrap Up" at bounding box center [78, 100] width 157 height 37
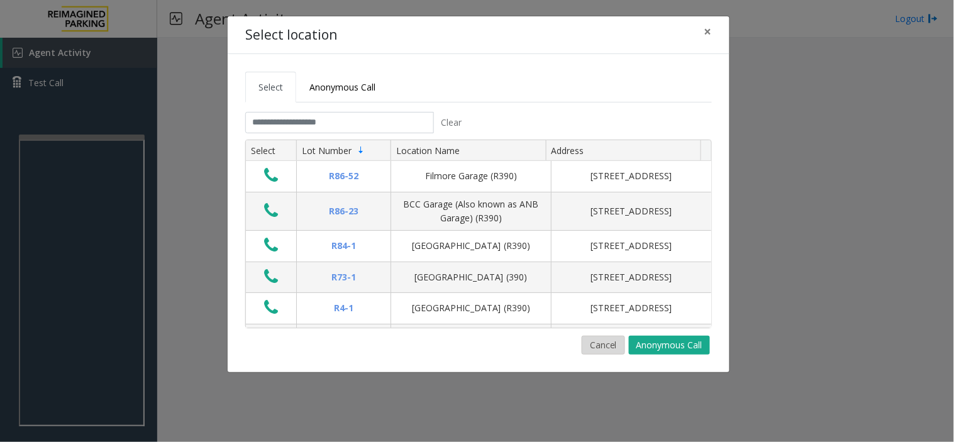
click at [610, 340] on button "Cancel" at bounding box center [602, 345] width 43 height 19
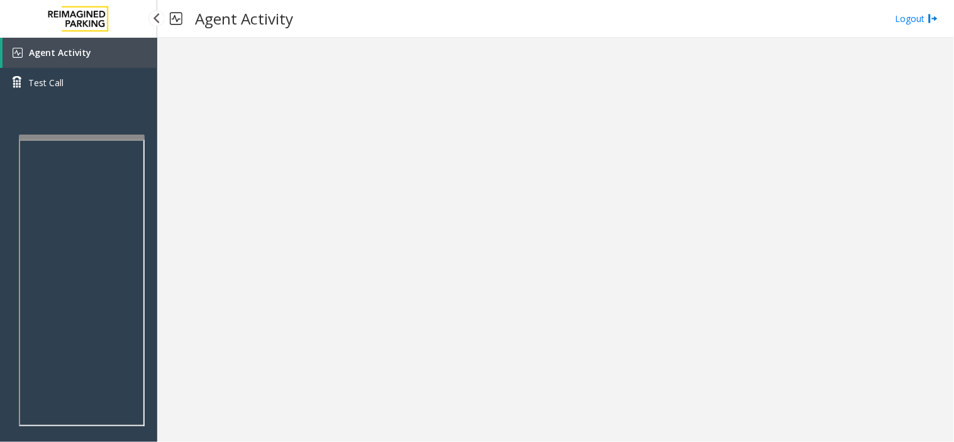
click at [80, 47] on span "Agent Activity" at bounding box center [60, 53] width 62 height 12
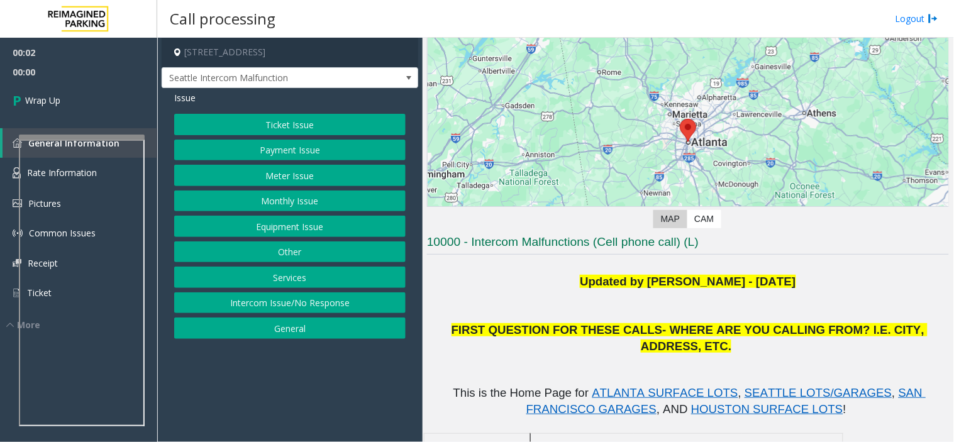
scroll to position [70, 0]
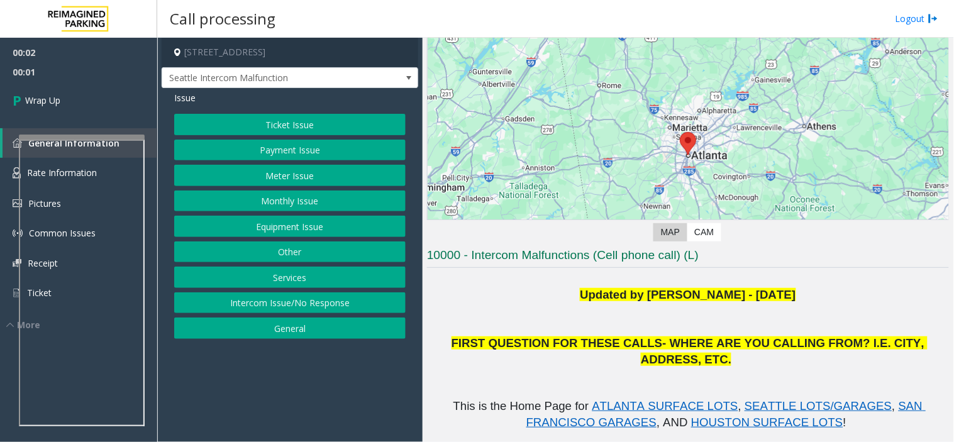
click at [348, 311] on button "Intercom Issue/No Response" at bounding box center [289, 302] width 231 height 21
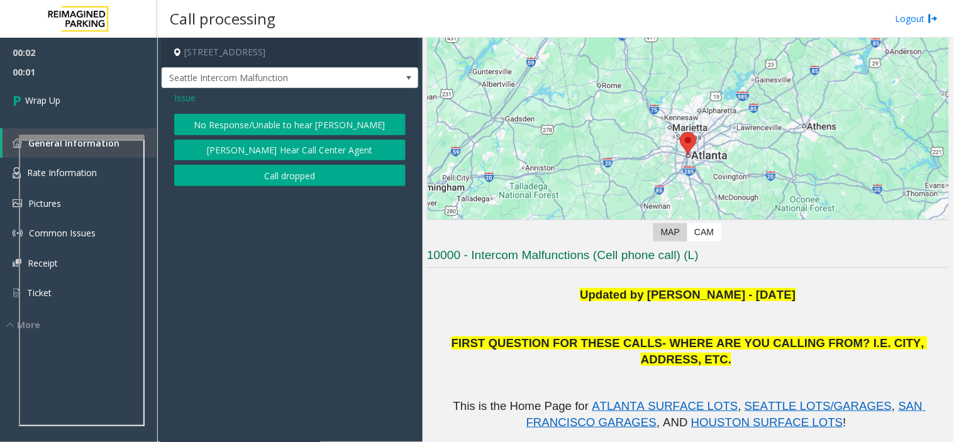
click at [280, 170] on button "Call dropped" at bounding box center [289, 175] width 231 height 21
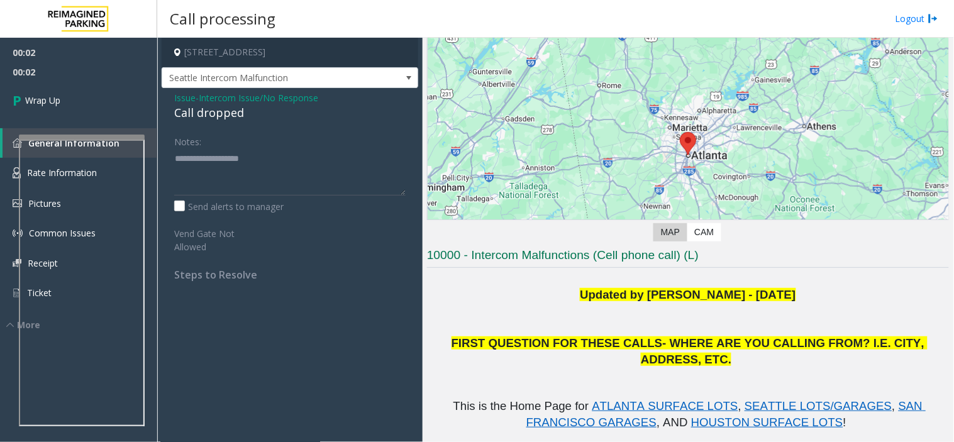
click at [203, 107] on div "Call dropped" at bounding box center [289, 112] width 231 height 17
click at [206, 107] on div "Call dropped" at bounding box center [289, 112] width 231 height 17
type textarea "**********"
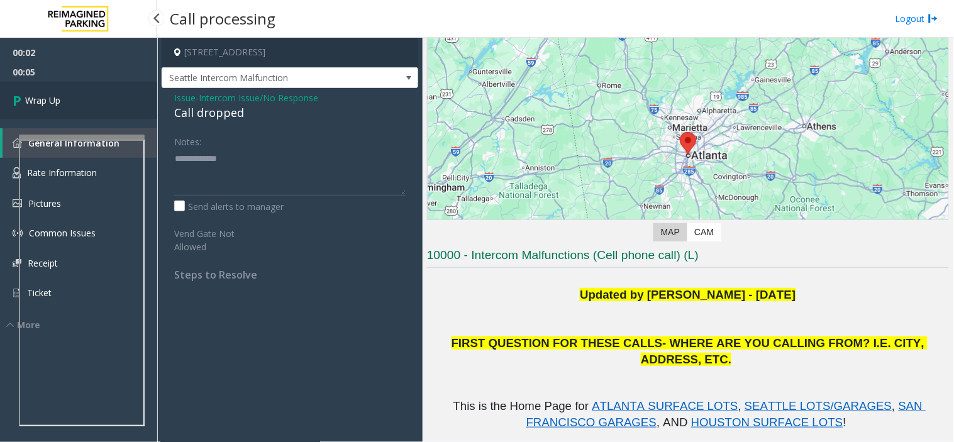
click at [110, 99] on link "Wrap Up" at bounding box center [78, 100] width 157 height 37
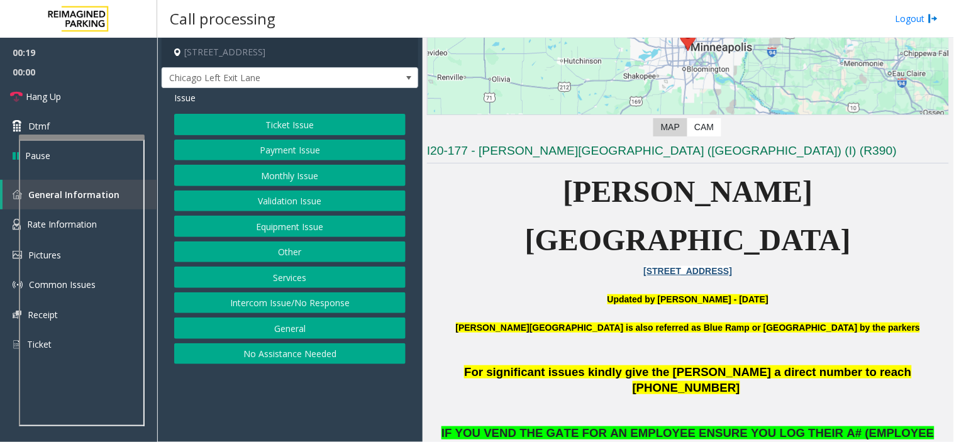
scroll to position [209, 0]
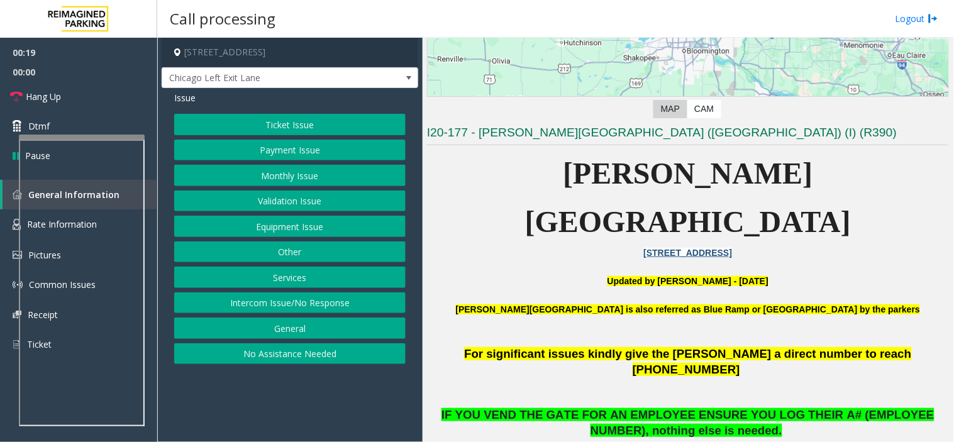
click at [573, 302] on p "Abbott Hospital is also referred as Blue Ramp or Children's Hospital by the par…" at bounding box center [688, 316] width 522 height 28
click at [571, 302] on p "Abbott Hospital is also referred as Blue Ramp or Children's Hospital by the par…" at bounding box center [688, 316] width 522 height 28
click at [309, 178] on button "Monthly Issue" at bounding box center [289, 175] width 231 height 21
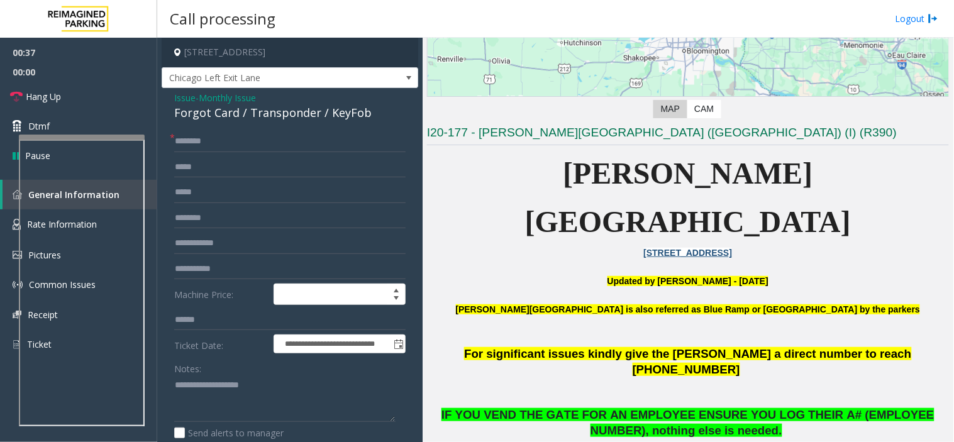
click at [305, 165] on form "**********" at bounding box center [289, 307] width 231 height 353
click at [199, 99] on span "- Monthly Issue" at bounding box center [225, 98] width 60 height 12
click at [191, 97] on span "Issue" at bounding box center [184, 97] width 21 height 13
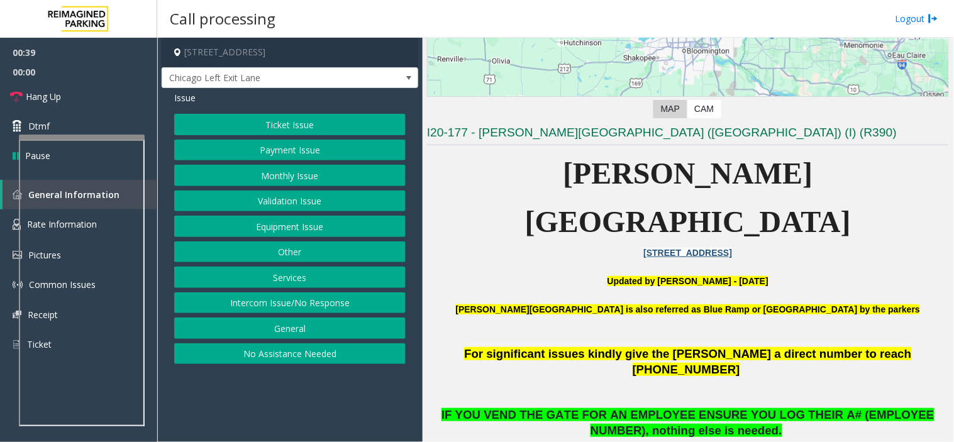
click at [339, 153] on button "Payment Issue" at bounding box center [289, 150] width 231 height 21
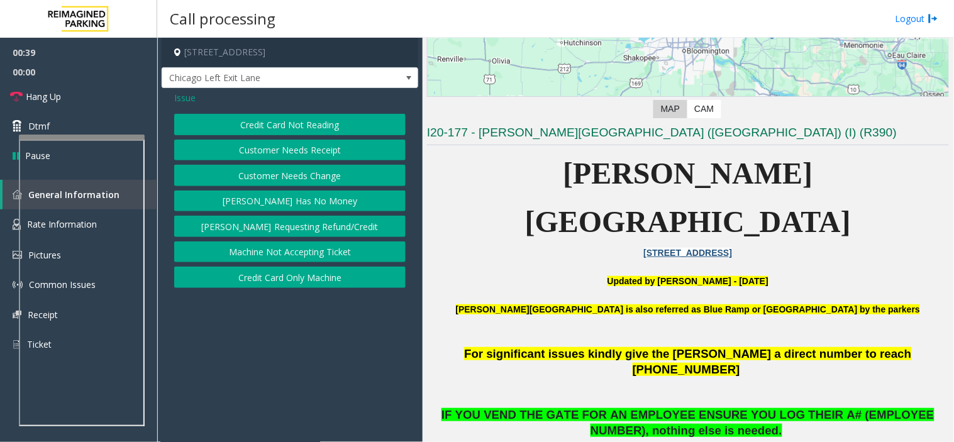
click at [321, 123] on button "Credit Card Not Reading" at bounding box center [289, 124] width 231 height 21
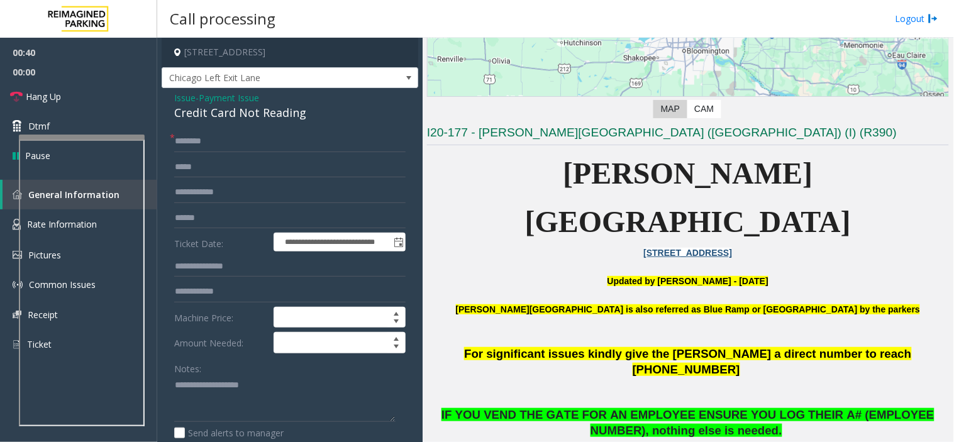
click at [298, 118] on div "Credit Card Not Reading" at bounding box center [289, 112] width 231 height 17
copy div "Credit Card Not Reading"
paste textarea "**********"
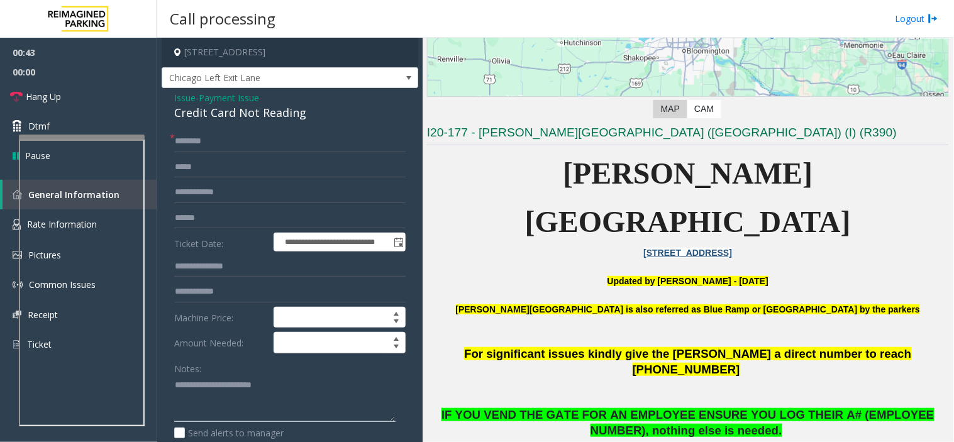
scroll to position [70, 0]
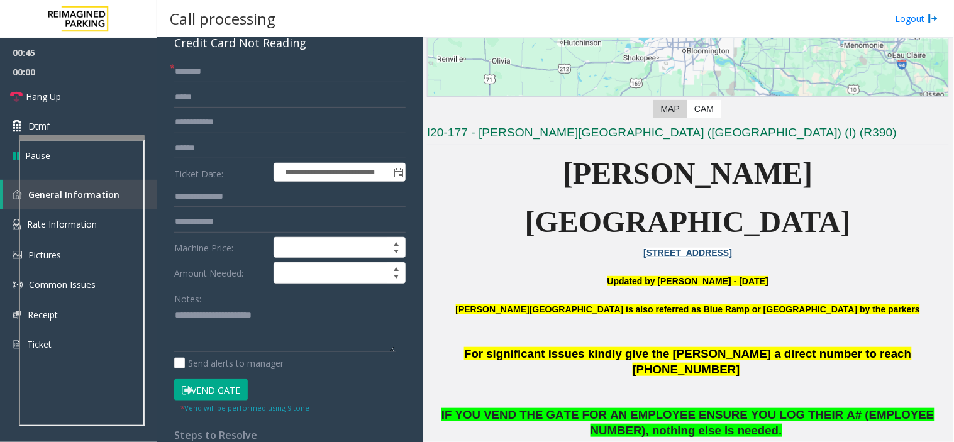
click at [233, 392] on button "Vend Gate" at bounding box center [211, 389] width 74 height 21
click at [172, 318] on div "**********" at bounding box center [290, 352] width 250 height 583
click at [174, 318] on textarea at bounding box center [284, 328] width 221 height 47
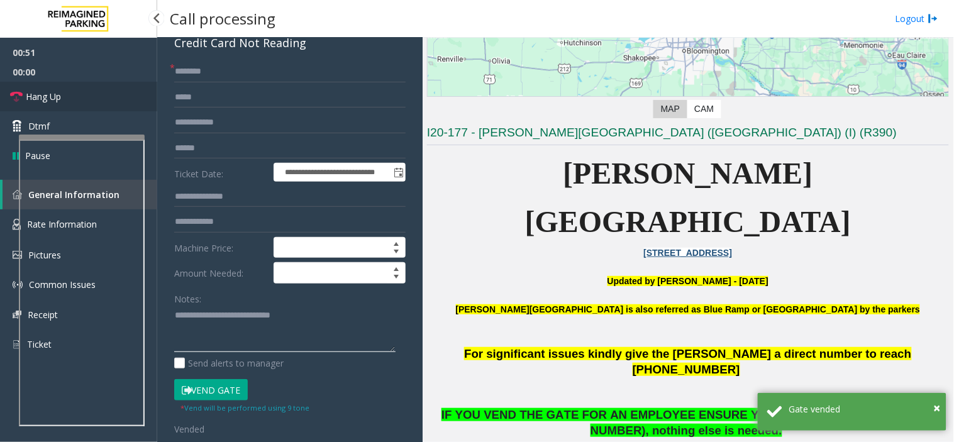
type textarea "**********"
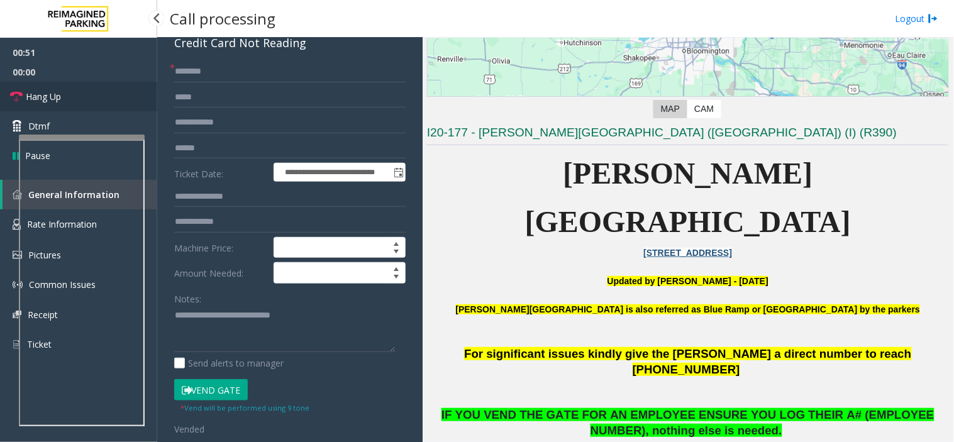
click at [35, 90] on span "Hang Up" at bounding box center [43, 96] width 35 height 13
click at [248, 80] on input "text" at bounding box center [289, 71] width 231 height 21
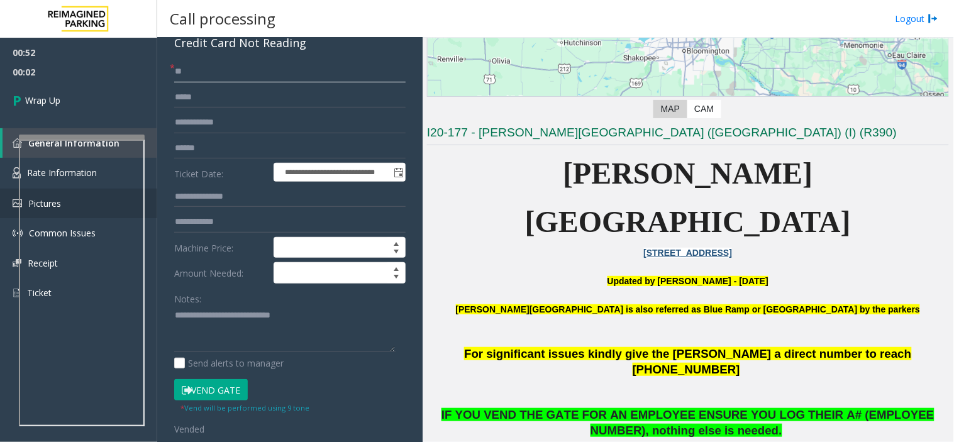
type input "**"
paste textarea "**********"
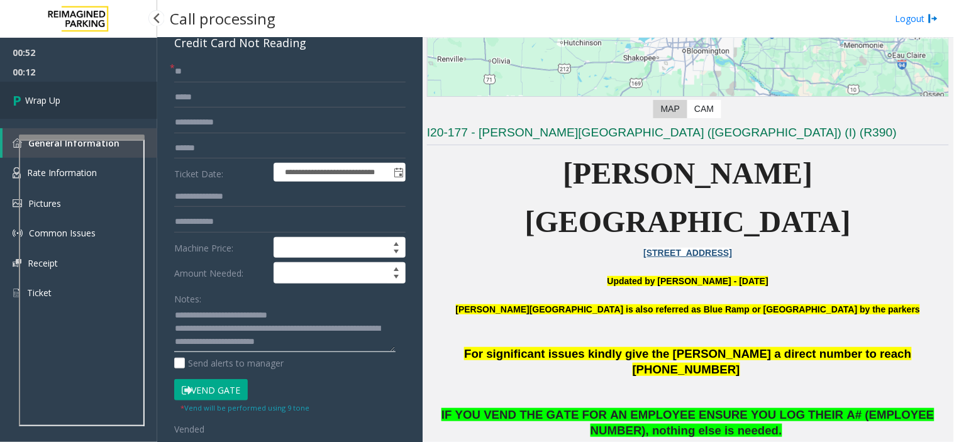
type textarea "**********"
click at [87, 83] on link "Wrap Up" at bounding box center [78, 100] width 157 height 37
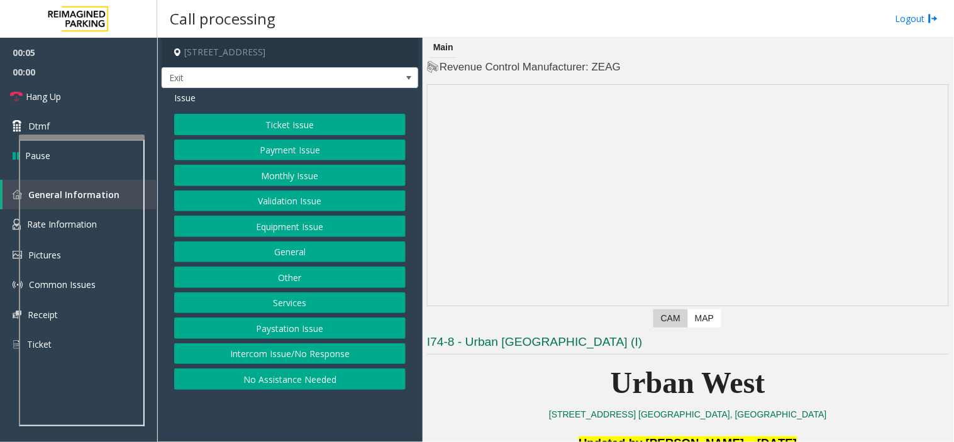
scroll to position [209, 0]
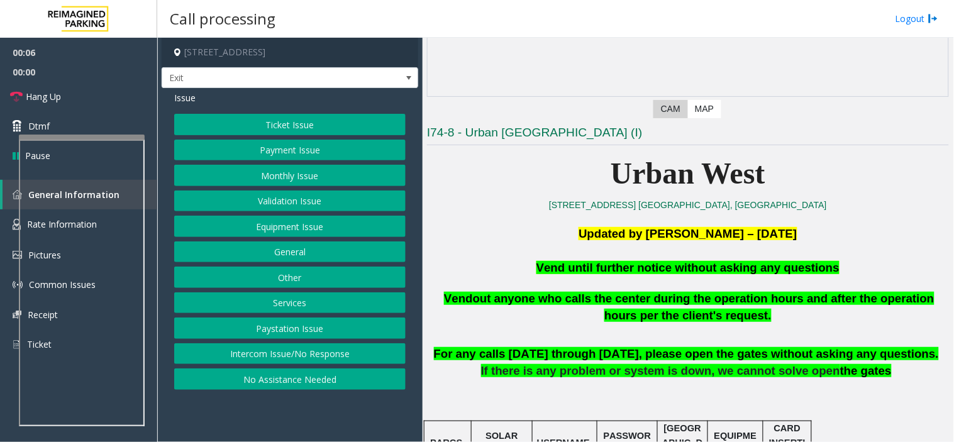
click at [639, 273] on span "Vend until further notice without asking any questions" at bounding box center [687, 267] width 303 height 13
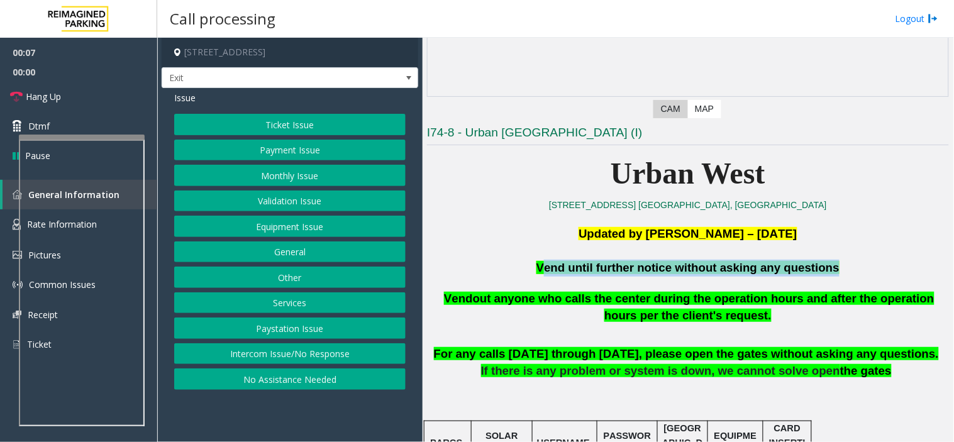
click at [639, 273] on span "Vend until further notice without asking any questions" at bounding box center [687, 267] width 303 height 13
copy span "Vend until further notice without asking any questions"
click at [305, 294] on button "Services" at bounding box center [289, 302] width 231 height 21
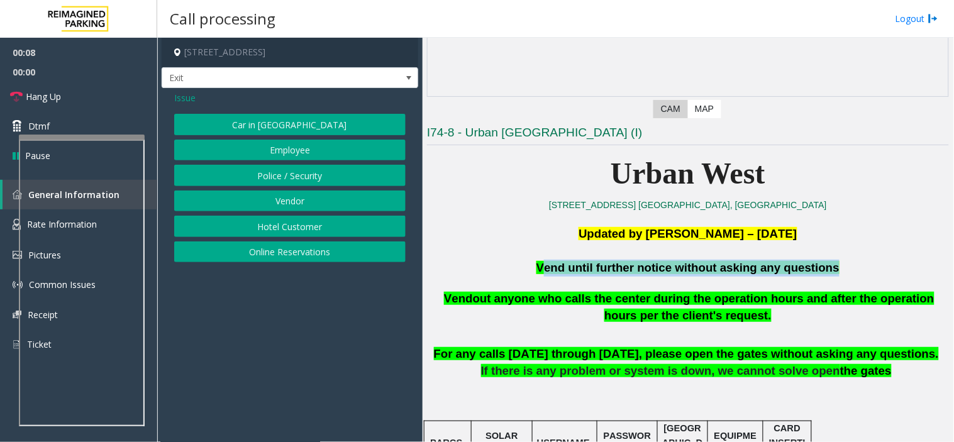
click at [296, 200] on button "Vendor" at bounding box center [289, 200] width 231 height 21
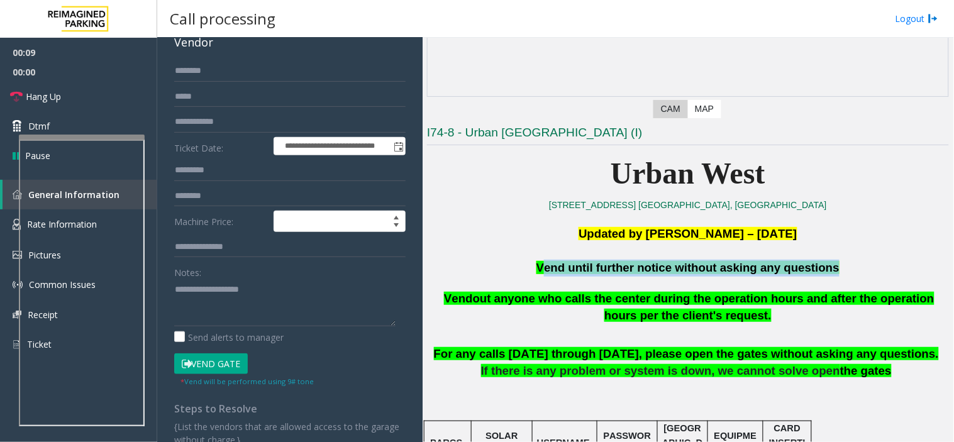
scroll to position [127, 0]
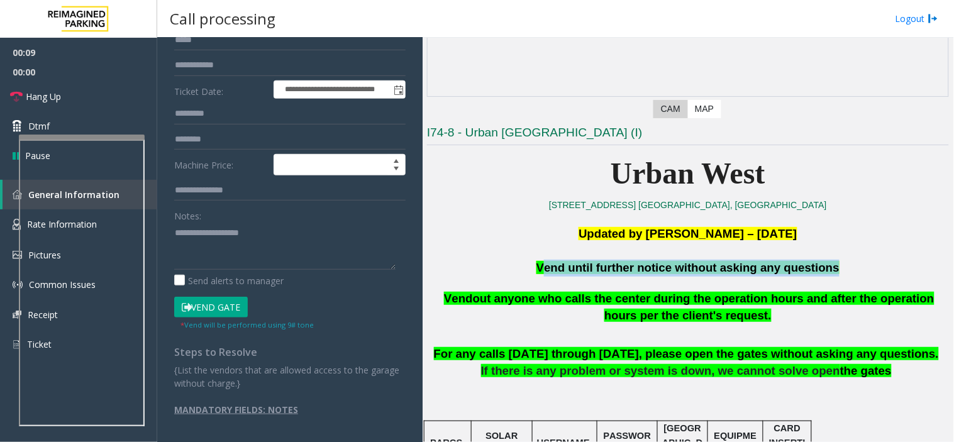
click at [226, 308] on button "Vend Gate" at bounding box center [211, 307] width 74 height 21
click at [231, 274] on label "Send alerts to manager" at bounding box center [228, 280] width 109 height 13
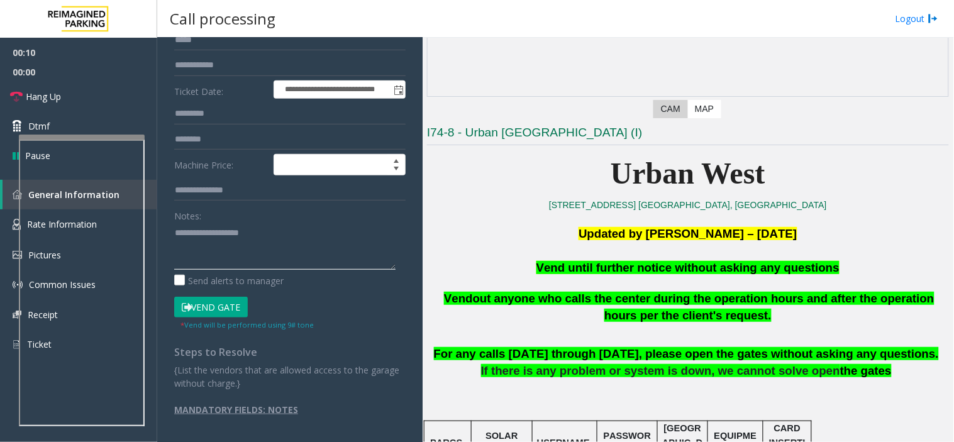
click at [239, 252] on textarea at bounding box center [284, 246] width 221 height 47
paste textarea "**********"
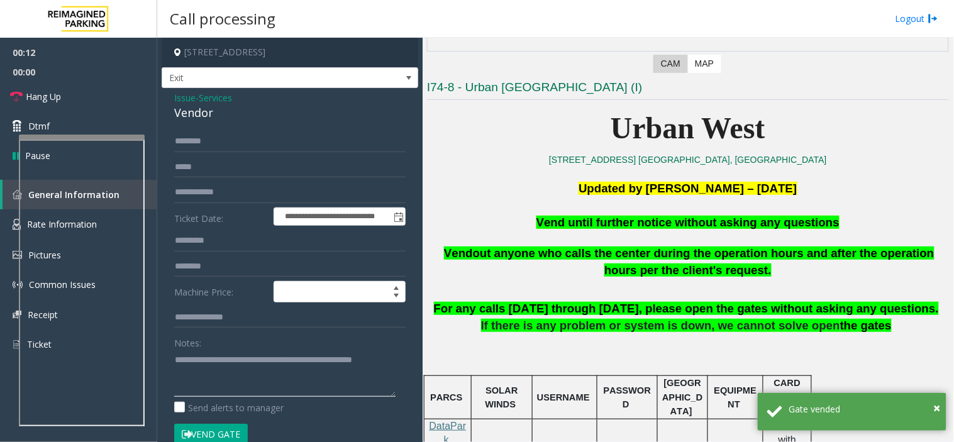
scroll to position [279, 0]
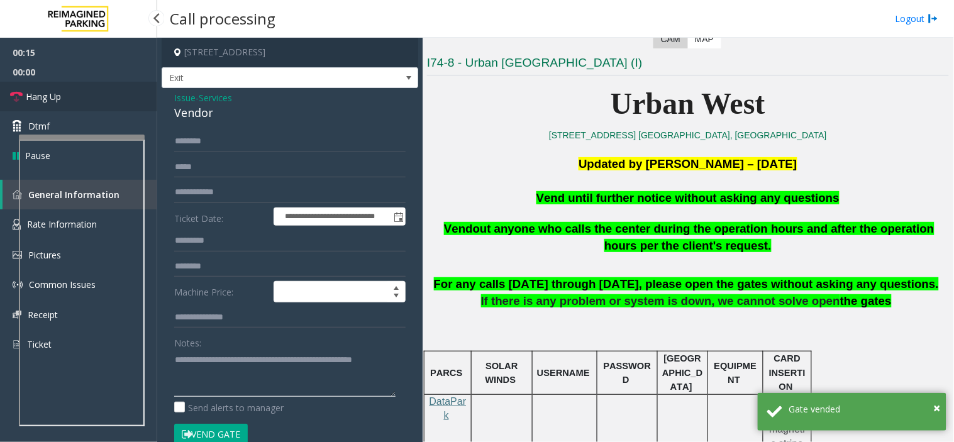
type textarea "**********"
click at [58, 102] on span "Hang Up" at bounding box center [43, 96] width 35 height 13
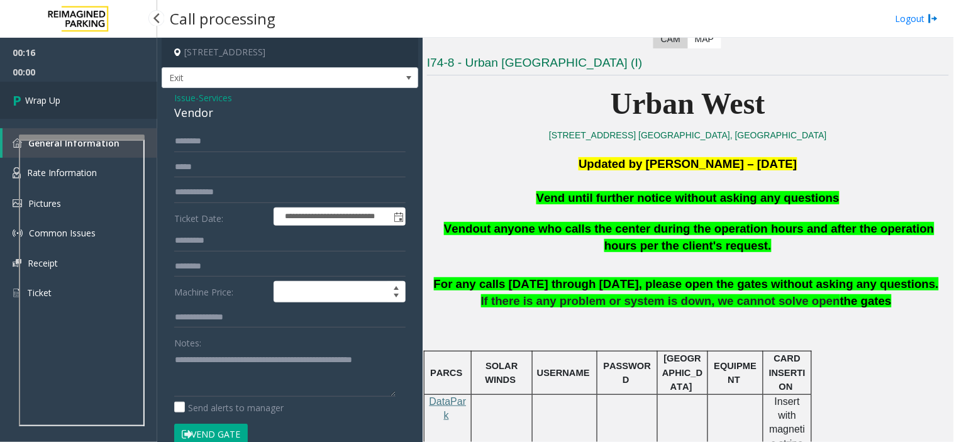
click at [60, 106] on span "Wrap Up" at bounding box center [42, 100] width 35 height 13
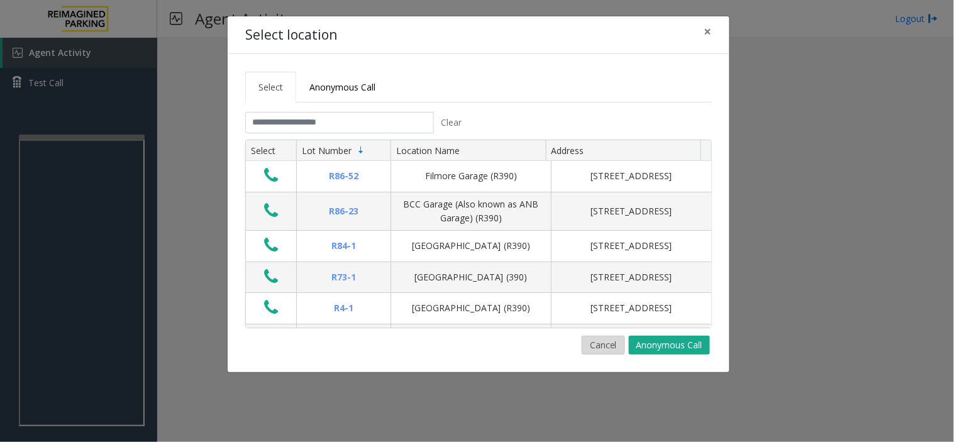
click at [598, 348] on button "Cancel" at bounding box center [602, 345] width 43 height 19
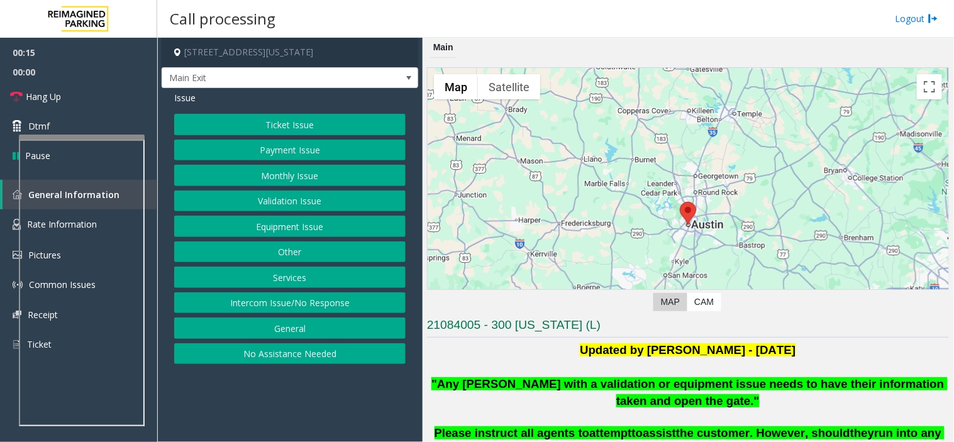
click at [349, 176] on button "Monthly Issue" at bounding box center [289, 175] width 231 height 21
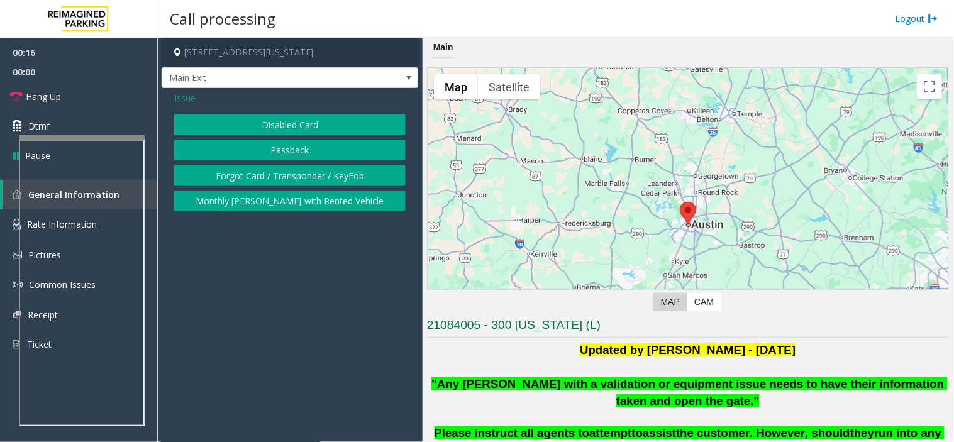
click at [302, 120] on button "Disabled Card" at bounding box center [289, 124] width 231 height 21
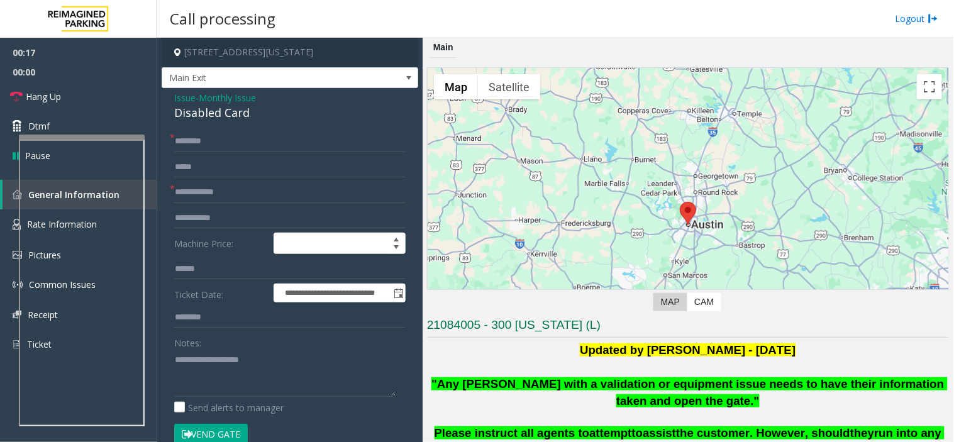
click at [302, 119] on div "Disabled Card" at bounding box center [289, 112] width 231 height 17
copy div "Disabled Card"
click at [319, 360] on textarea at bounding box center [284, 373] width 221 height 47
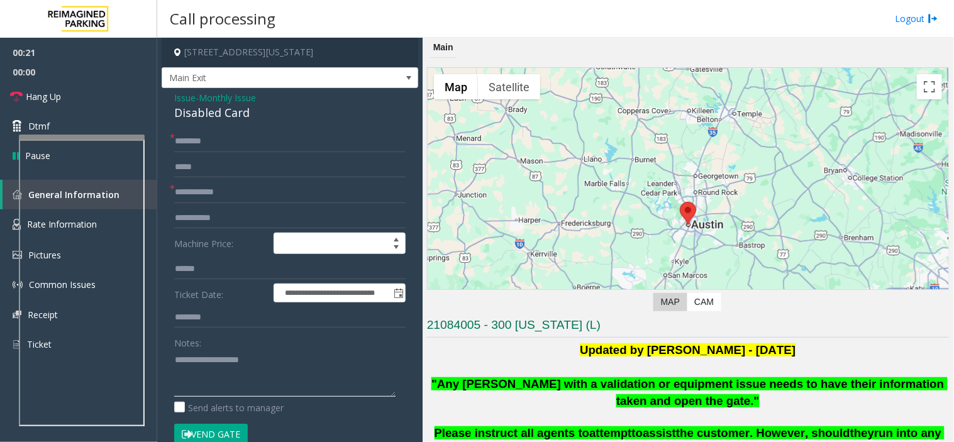
paste textarea "**********"
type textarea "**********"
click at [279, 197] on input "text" at bounding box center [289, 192] width 231 height 21
type input "**********"
click at [237, 133] on input "text" at bounding box center [289, 141] width 231 height 21
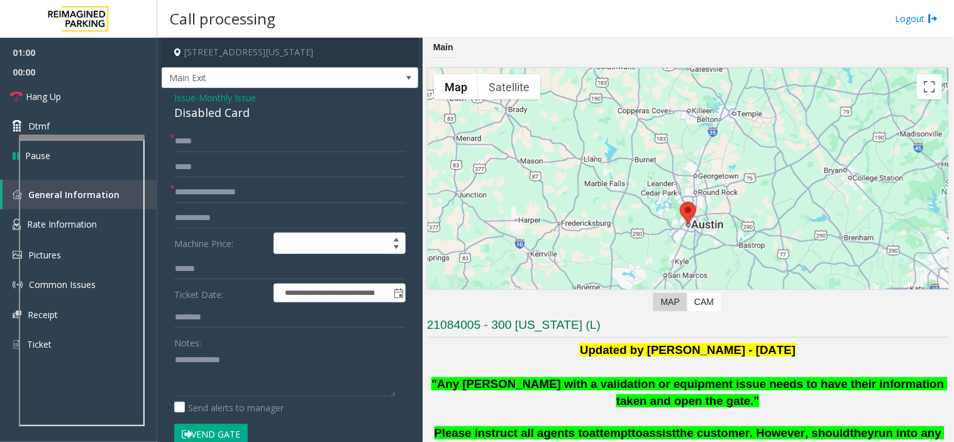
click at [226, 432] on button "Vend Gate" at bounding box center [211, 434] width 74 height 21
click at [235, 140] on input "*****" at bounding box center [289, 141] width 231 height 21
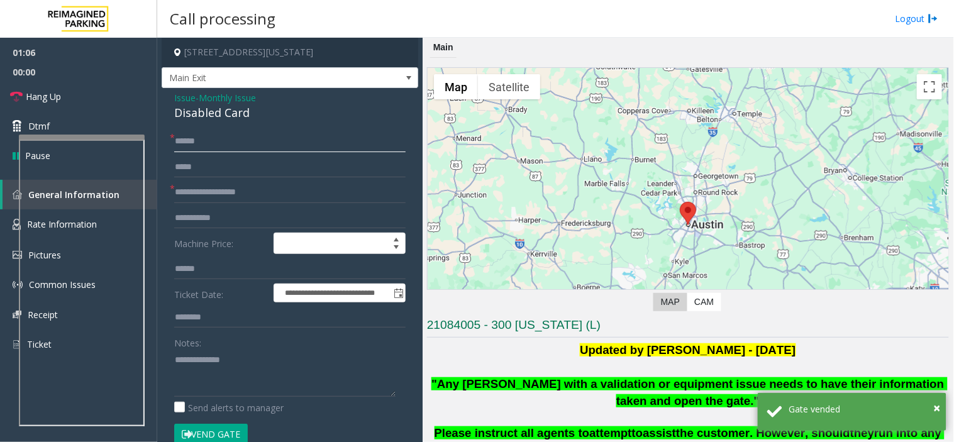
type input "*****"
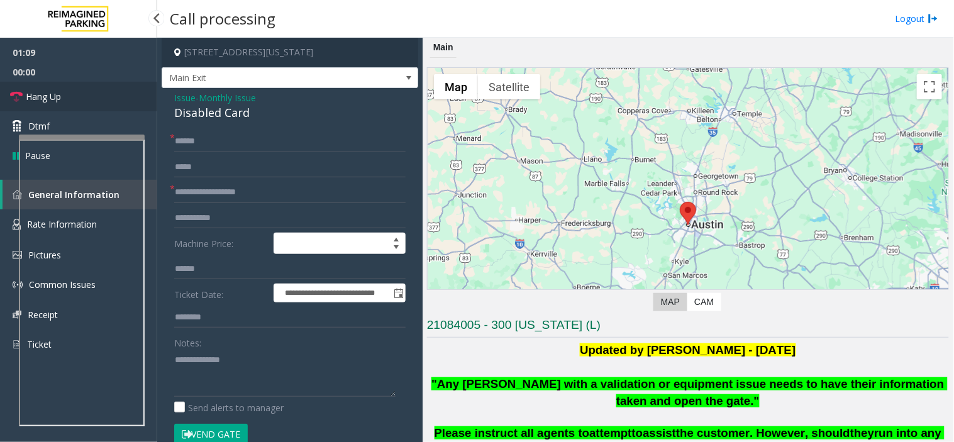
click at [85, 94] on link "Hang Up" at bounding box center [78, 97] width 157 height 30
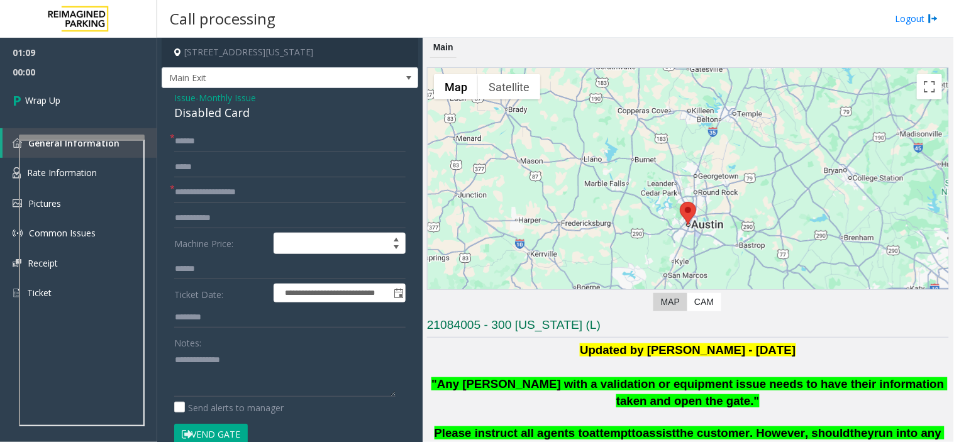
click at [173, 354] on div "**********" at bounding box center [290, 341] width 250 height 421
click at [177, 360] on textarea at bounding box center [284, 373] width 221 height 47
paste textarea "**********"
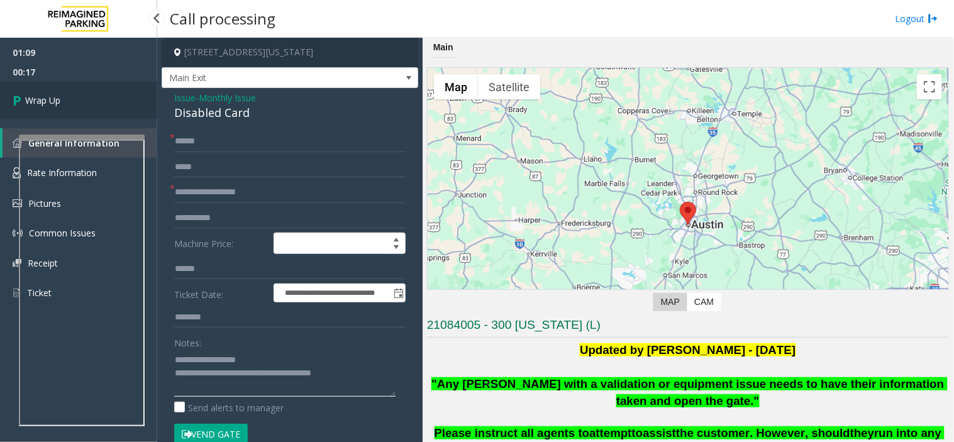
type textarea "**********"
click at [114, 102] on link "Wrap Up" at bounding box center [78, 100] width 157 height 37
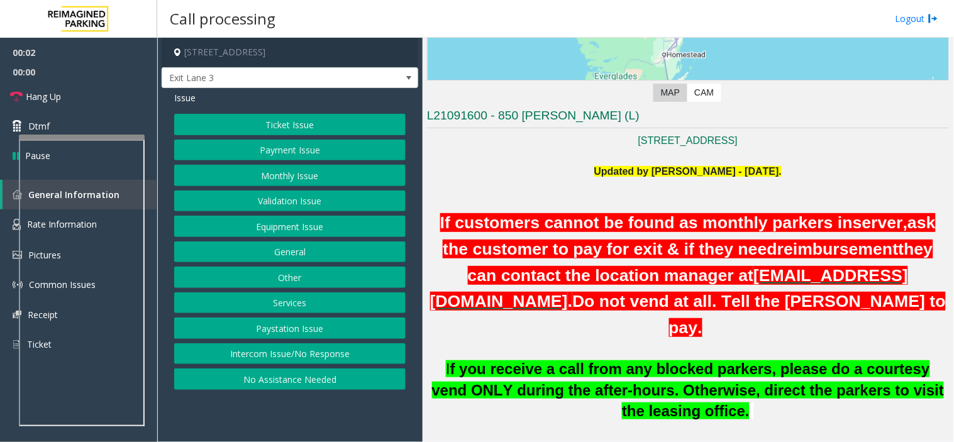
scroll to position [279, 0]
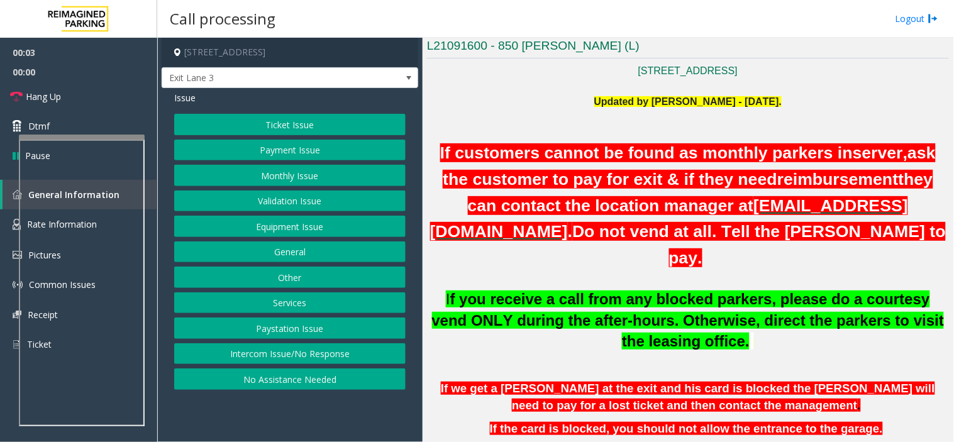
click at [437, 127] on p at bounding box center [688, 130] width 522 height 14
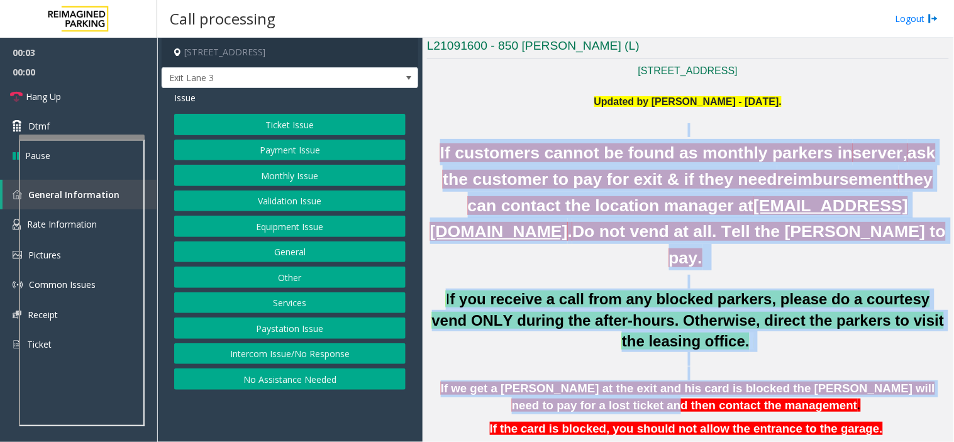
drag, startPoint x: 437, startPoint y: 127, endPoint x: 639, endPoint y: 380, distance: 323.9
click at [639, 380] on div "Updated by Jyoti Teotia - 6th March 2025. If customers cannot be found as month…" at bounding box center [688, 326] width 522 height 462
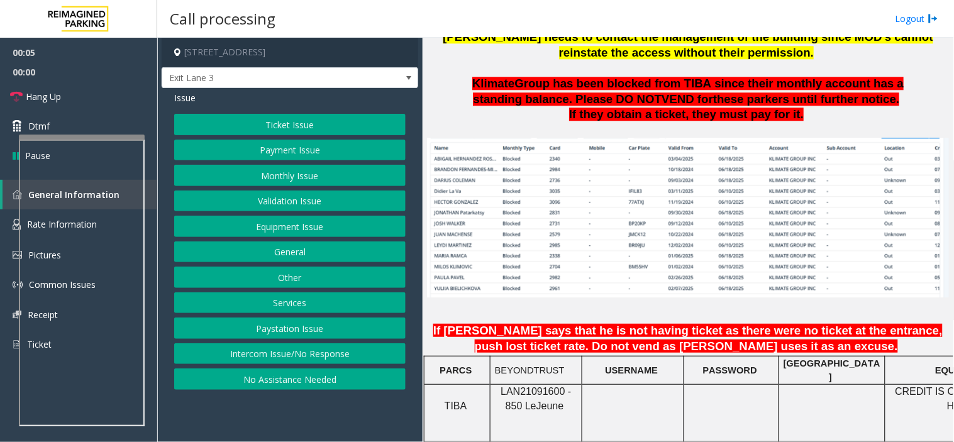
scroll to position [977, 0]
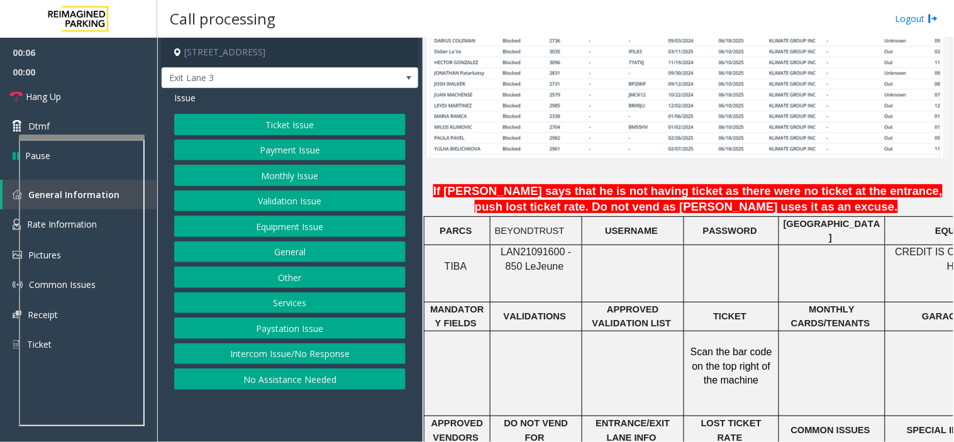
click at [526, 246] on span "LAN21091600 - 850 Le" at bounding box center [535, 258] width 70 height 25
copy span "LAN21091600"
click at [216, 183] on button "Monthly Issue" at bounding box center [289, 175] width 231 height 21
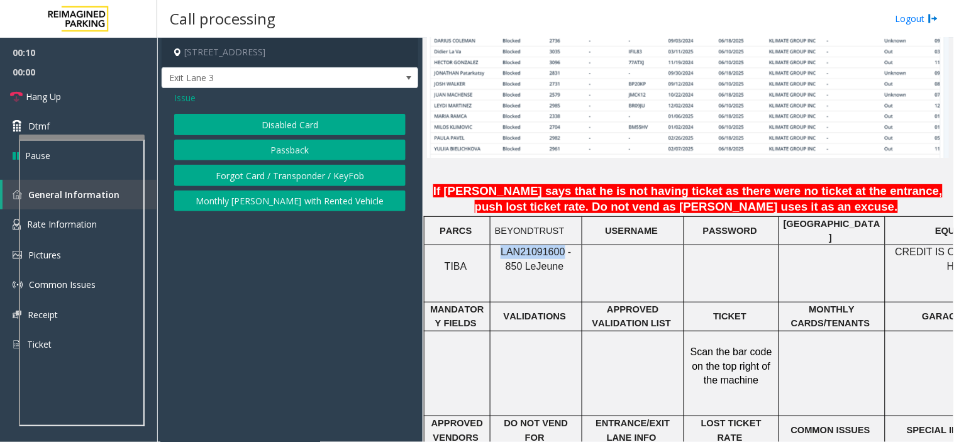
click at [284, 115] on button "Disabled Card" at bounding box center [289, 124] width 231 height 21
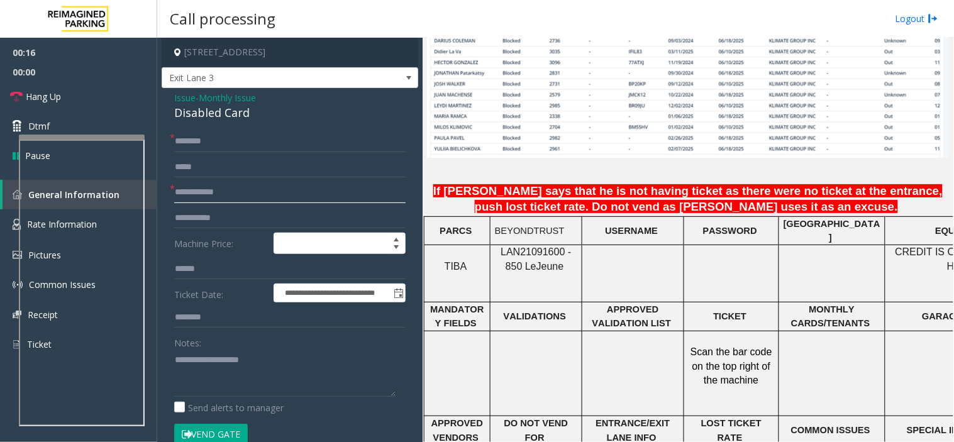
click at [294, 191] on input "text" at bounding box center [289, 192] width 231 height 21
click at [215, 193] on input "****" at bounding box center [289, 192] width 231 height 21
type input "**********"
click at [304, 136] on input "text" at bounding box center [289, 141] width 231 height 21
paste input "***"
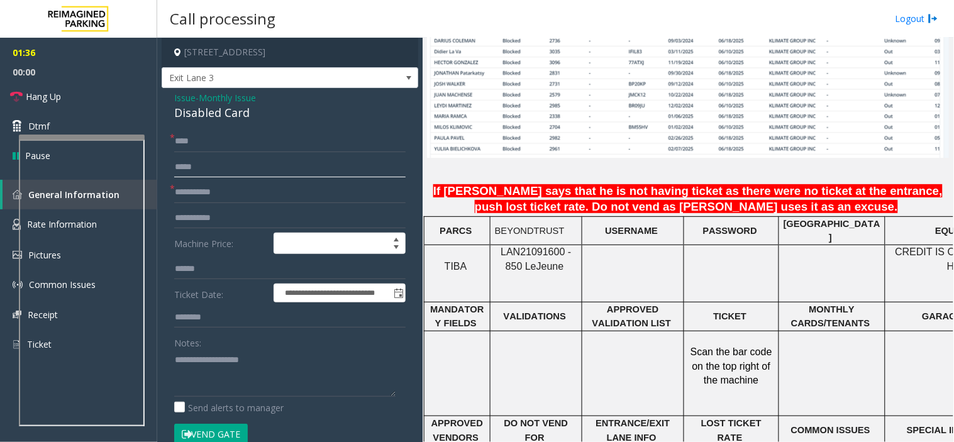
click at [282, 157] on input "text" at bounding box center [289, 167] width 231 height 21
click at [278, 151] on input "***" at bounding box center [289, 141] width 231 height 21
paste input "**********"
type input "**********"
click at [251, 373] on textarea at bounding box center [284, 373] width 221 height 47
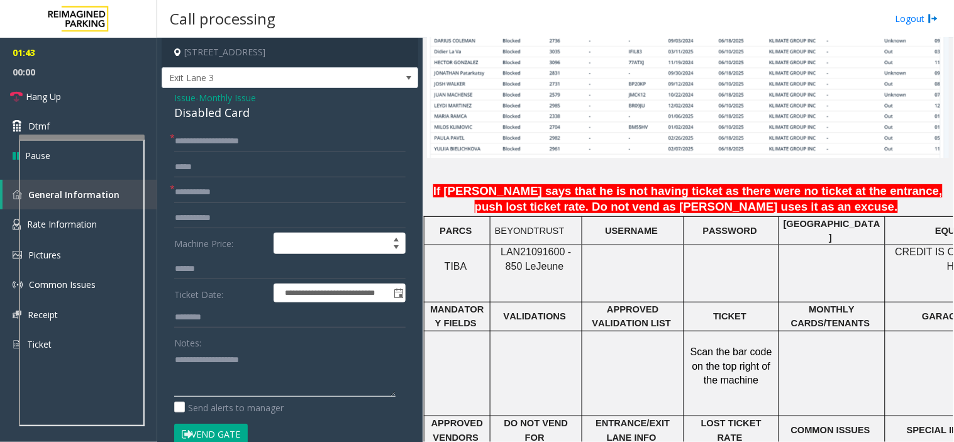
paste textarea "**********"
click at [237, 109] on div "Disabled Card" at bounding box center [289, 112] width 231 height 17
copy div "Disabled Card"
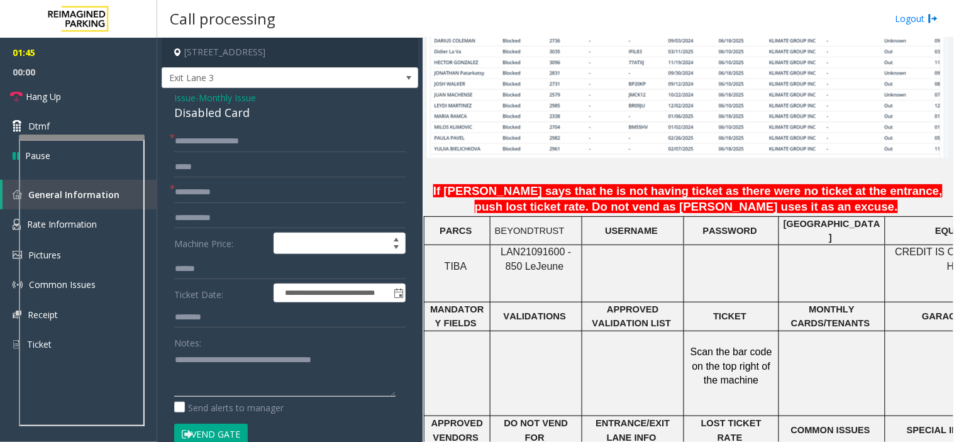
click at [174, 361] on textarea at bounding box center [284, 373] width 221 height 47
paste textarea "**********"
click at [196, 424] on button "Vend Gate" at bounding box center [211, 434] width 74 height 21
click at [212, 363] on textarea at bounding box center [284, 373] width 221 height 47
drag, startPoint x: 216, startPoint y: 375, endPoint x: 224, endPoint y: 377, distance: 8.0
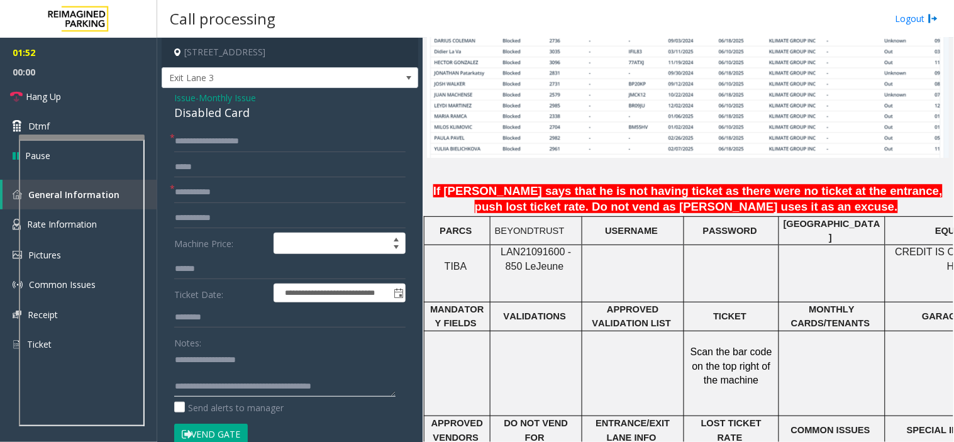
click at [224, 377] on textarea at bounding box center [284, 373] width 221 height 47
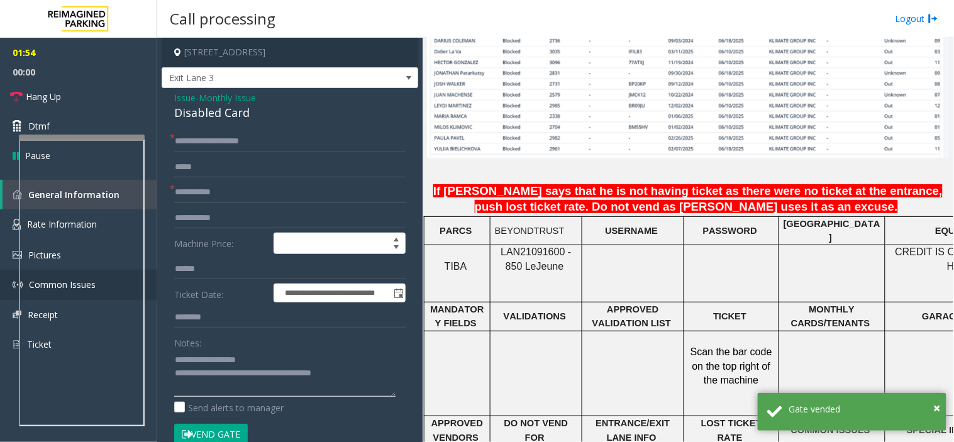
type textarea "**********"
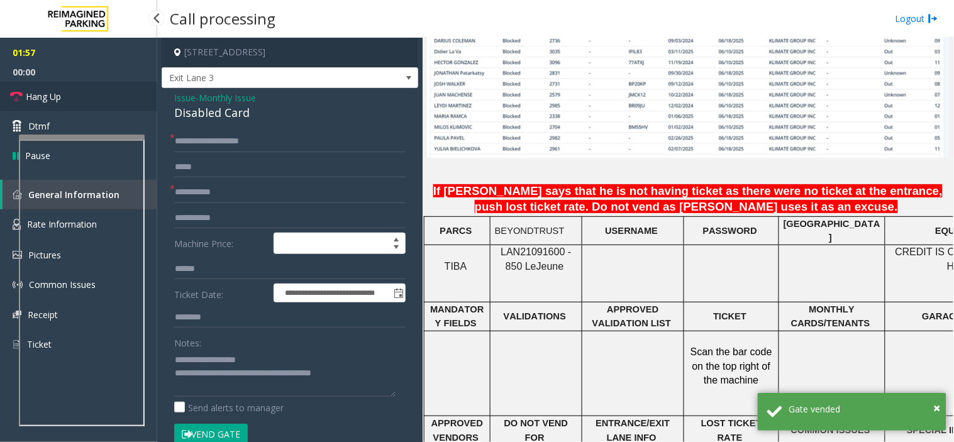
click at [65, 103] on link "Hang Up" at bounding box center [78, 97] width 157 height 30
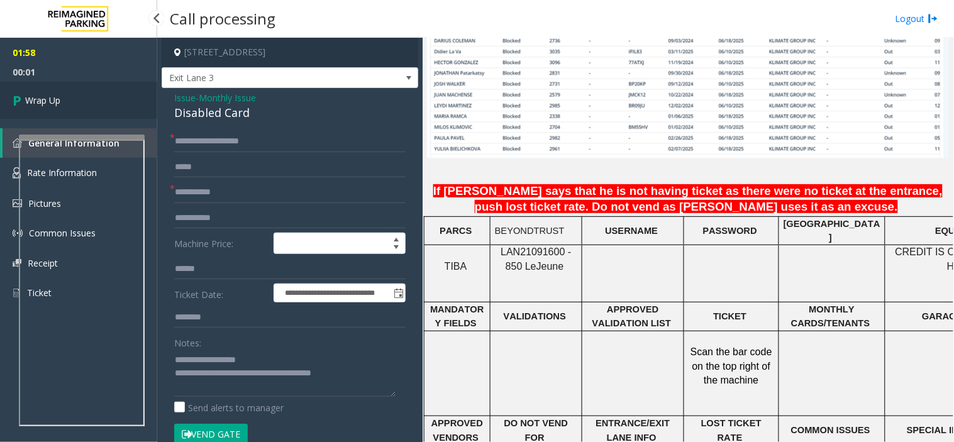
click at [65, 103] on link "Wrap Up" at bounding box center [78, 100] width 157 height 37
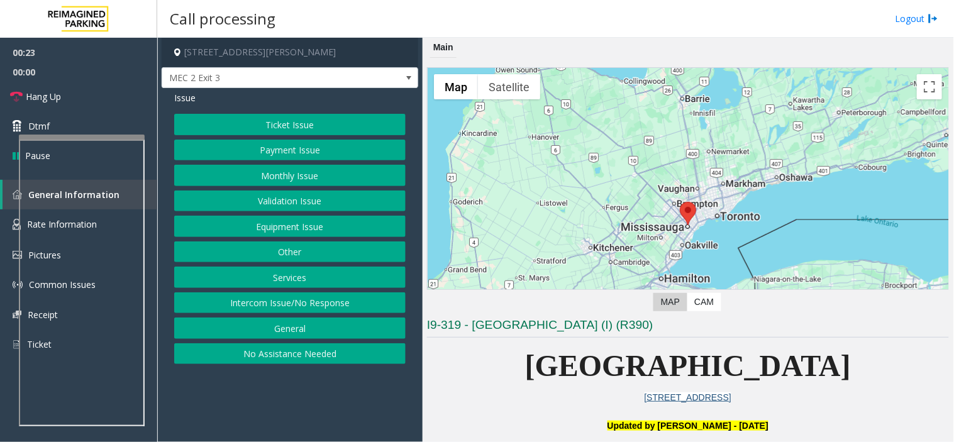
click at [251, 343] on div "Ticket Issue Payment Issue Monthly Issue Validation Issue Equipment Issue Other…" at bounding box center [289, 239] width 231 height 250
drag, startPoint x: 253, startPoint y: 353, endPoint x: 254, endPoint y: 309, distance: 44.0
click at [253, 353] on button "No Assistance Needed" at bounding box center [289, 353] width 231 height 21
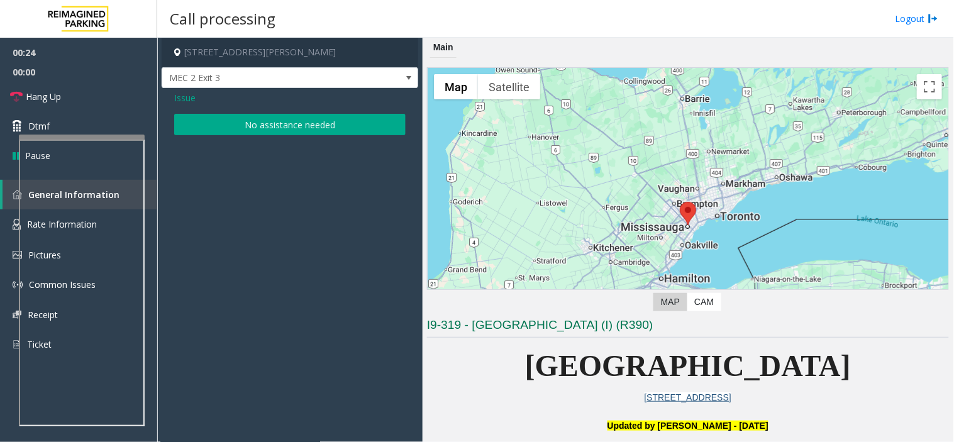
click at [280, 116] on button "No assistance needed" at bounding box center [289, 124] width 231 height 21
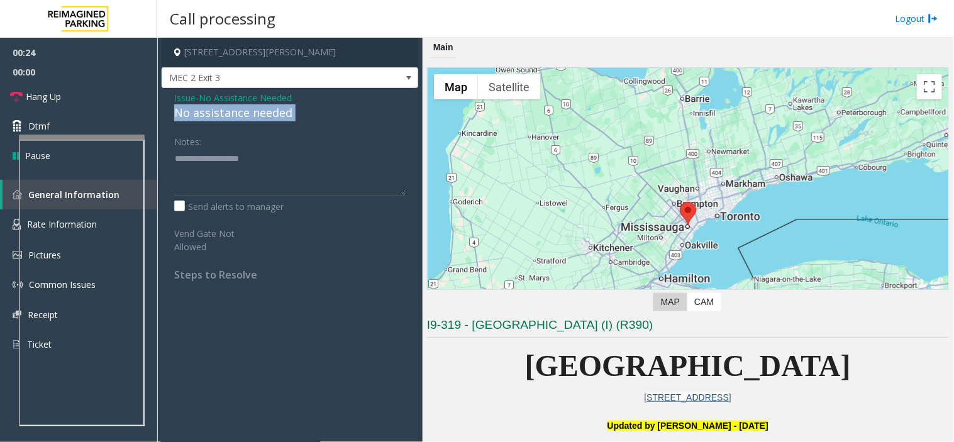
click at [280, 116] on div "No assistance needed" at bounding box center [289, 112] width 231 height 17
click at [296, 161] on textarea at bounding box center [289, 171] width 231 height 47
paste textarea "**********"
type textarea "**********"
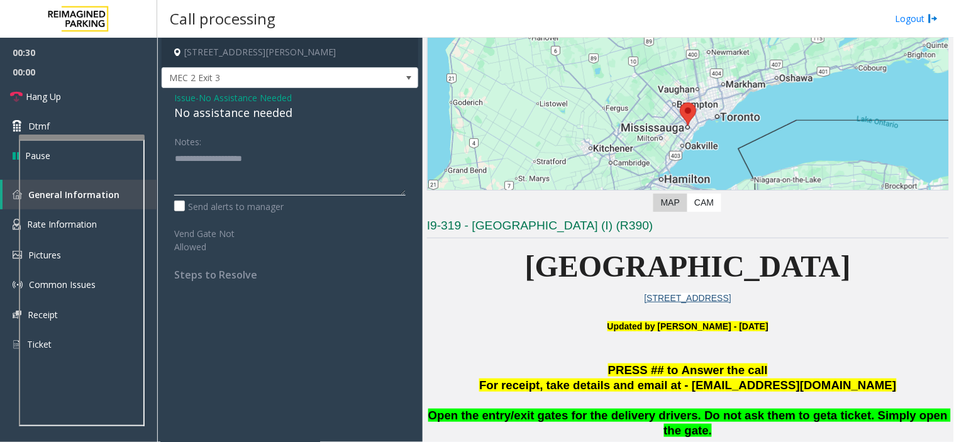
scroll to position [279, 0]
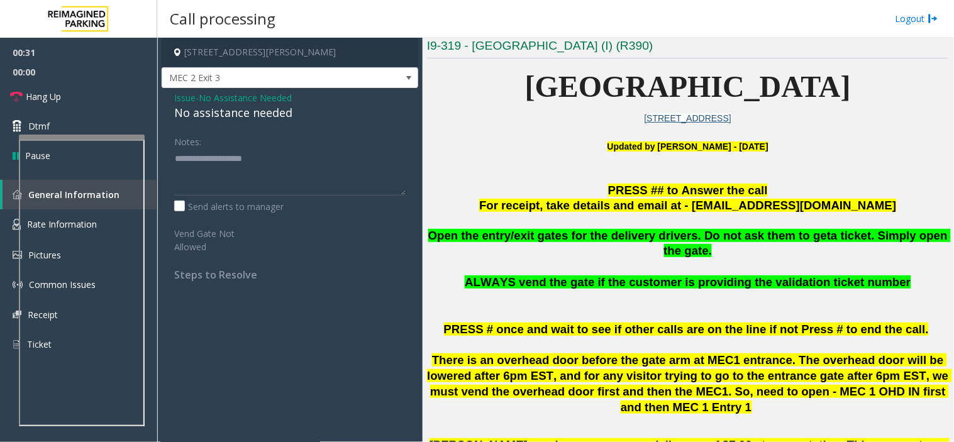
click at [771, 322] on span "PRESS # once and wait to see if other calls are on the line if not Press # to e…" at bounding box center [686, 328] width 485 height 13
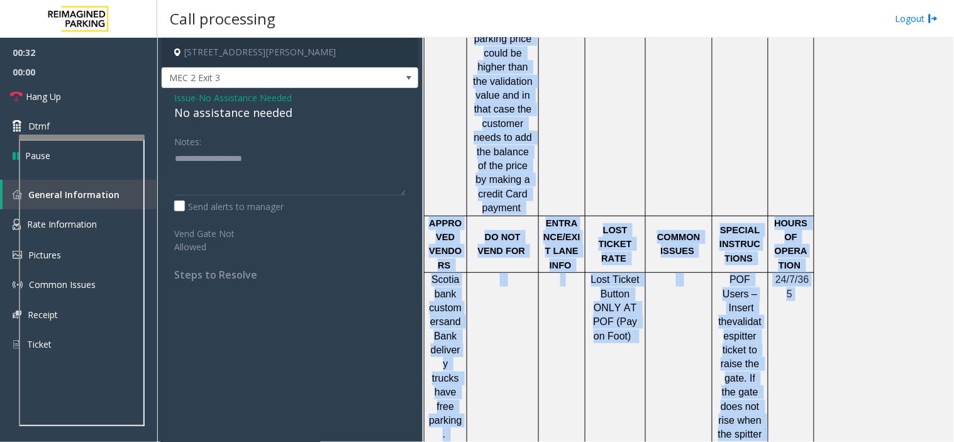
scroll to position [2000, 0]
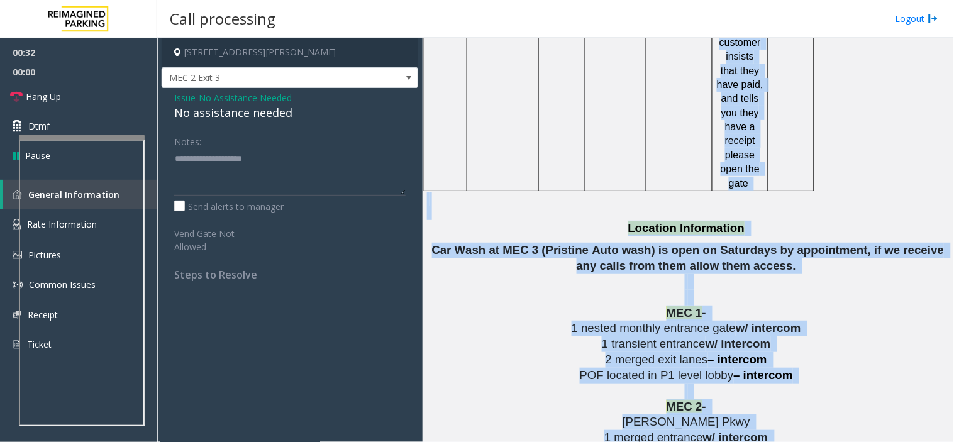
drag, startPoint x: 771, startPoint y: 305, endPoint x: 703, endPoint y: 331, distance: 72.6
click at [811, 424] on div "PRESS ## to Answer the call For receipt, take details and email at - mecparking…" at bounding box center [688, 125] width 522 height 3240
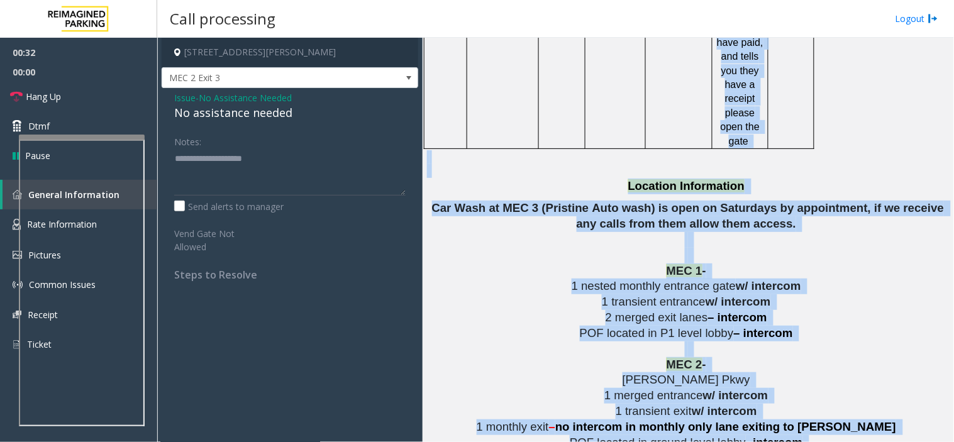
click at [661, 373] on span "Robert Speck Pkwy" at bounding box center [686, 379] width 128 height 13
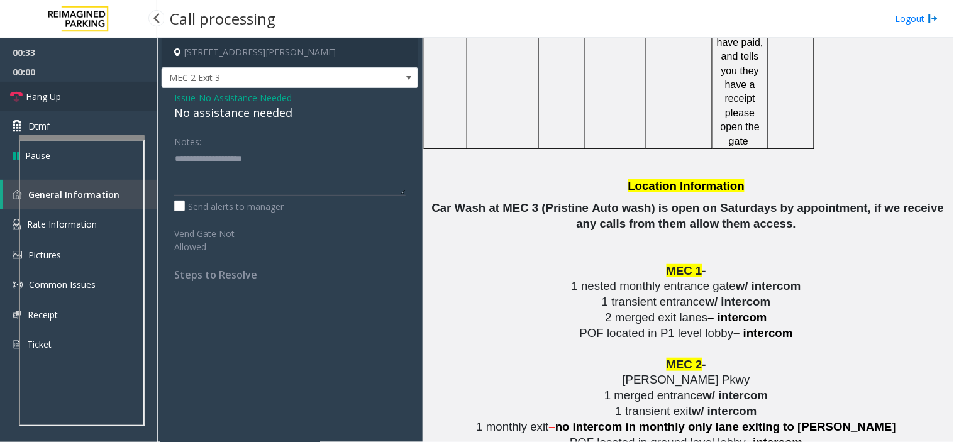
click at [52, 92] on span "Hang Up" at bounding box center [43, 96] width 35 height 13
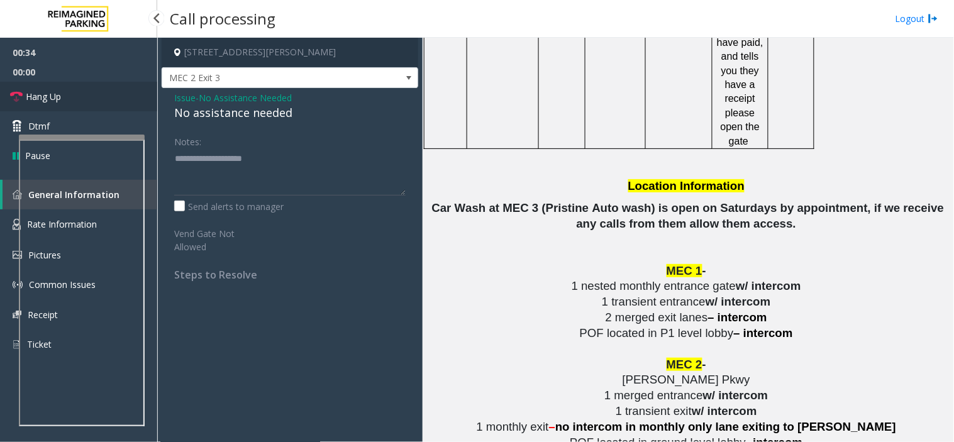
click at [52, 92] on span "Hang Up" at bounding box center [43, 96] width 35 height 13
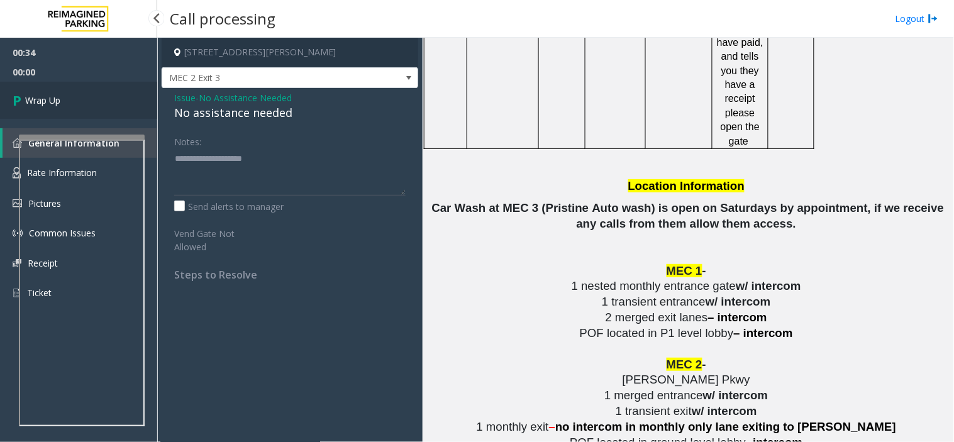
click at [52, 92] on link "Wrap Up" at bounding box center [78, 100] width 157 height 37
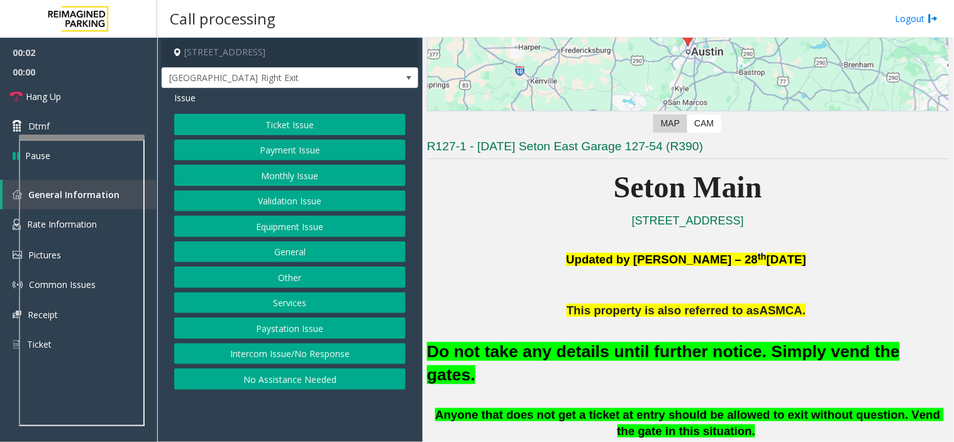
scroll to position [209, 0]
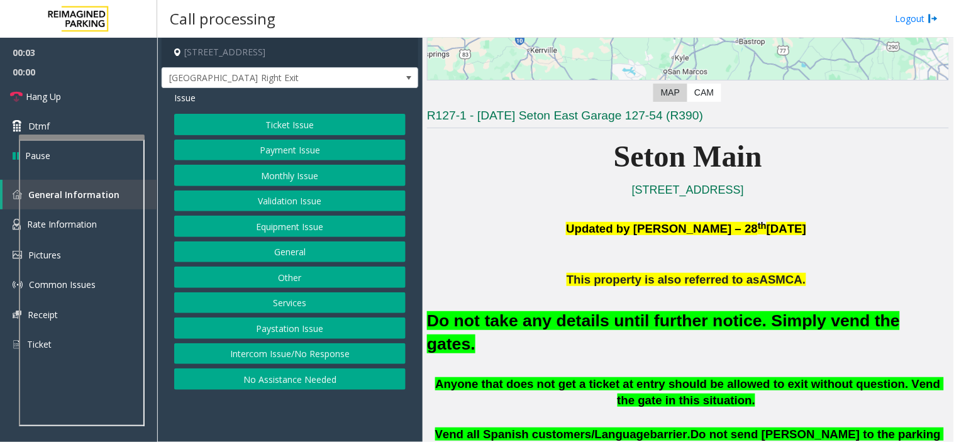
click at [597, 317] on font "Do not take any details until further notice. Simply vend the gates." at bounding box center [663, 332] width 473 height 42
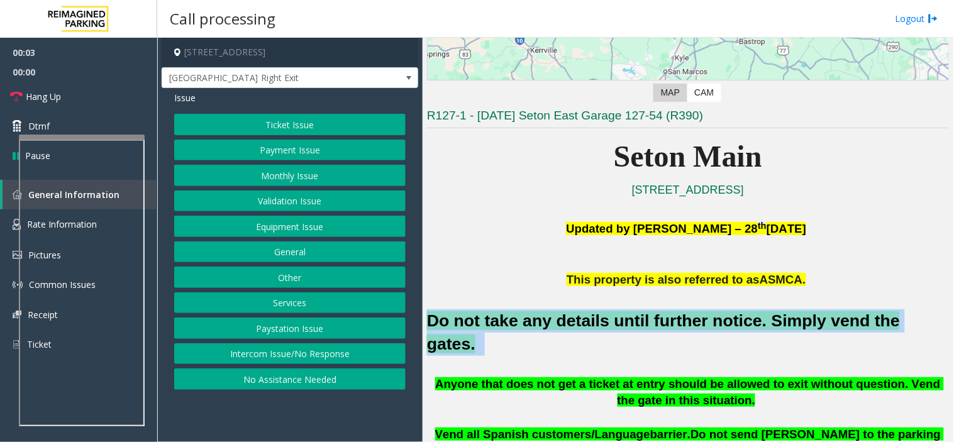
click at [597, 317] on font "Do not take any details until further notice. Simply vend the gates." at bounding box center [663, 332] width 473 height 42
copy h2 "Do not take any details until further notice. Simply vend the gates."
click at [372, 233] on button "Equipment Issue" at bounding box center [289, 226] width 231 height 21
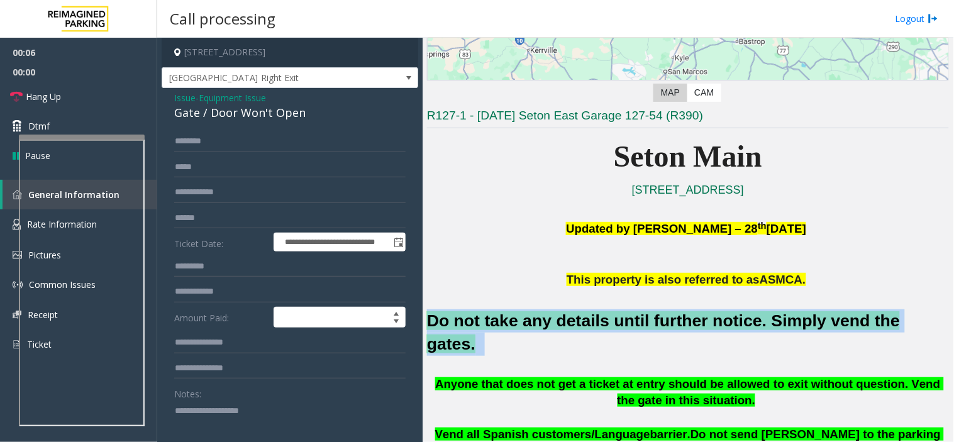
scroll to position [270, 0]
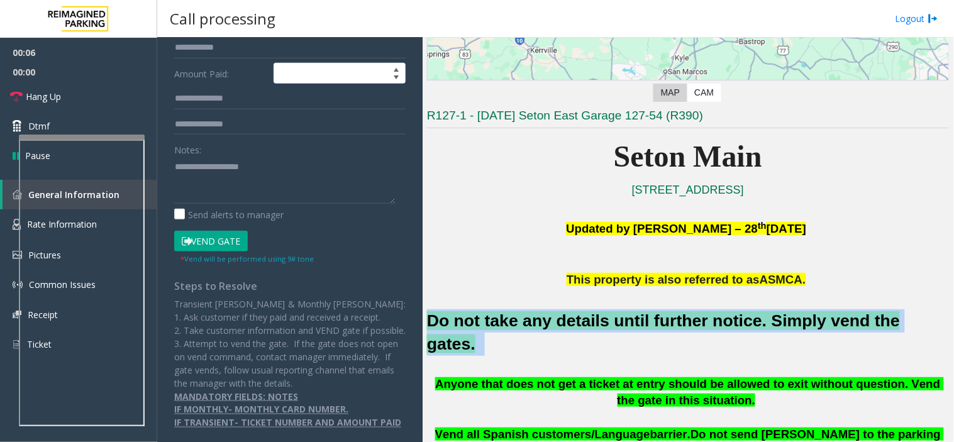
click at [234, 231] on button "Vend Gate" at bounding box center [211, 241] width 74 height 21
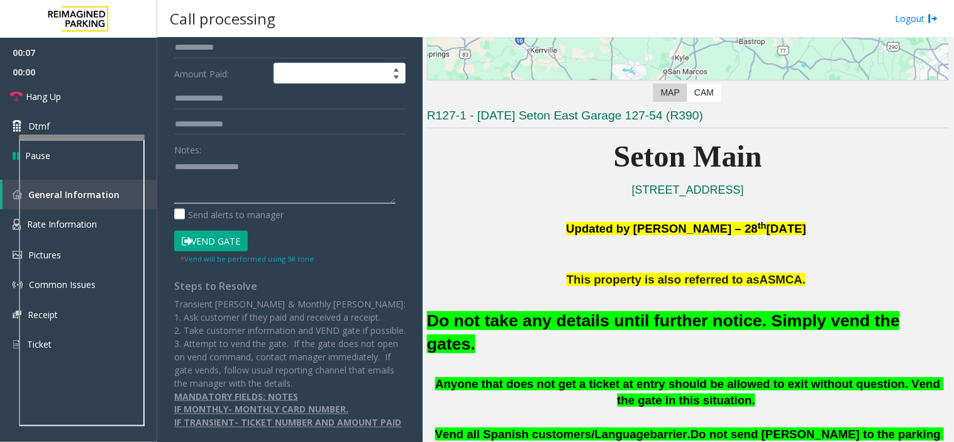
paste textarea "**********"
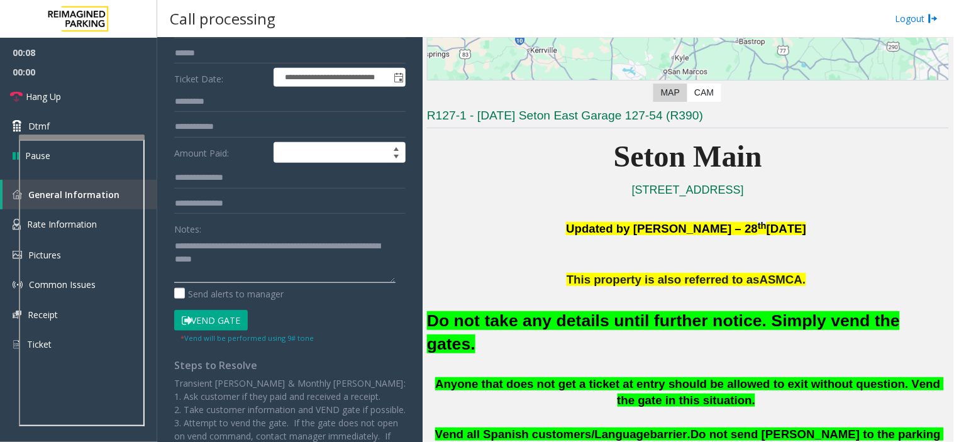
scroll to position [0, 0]
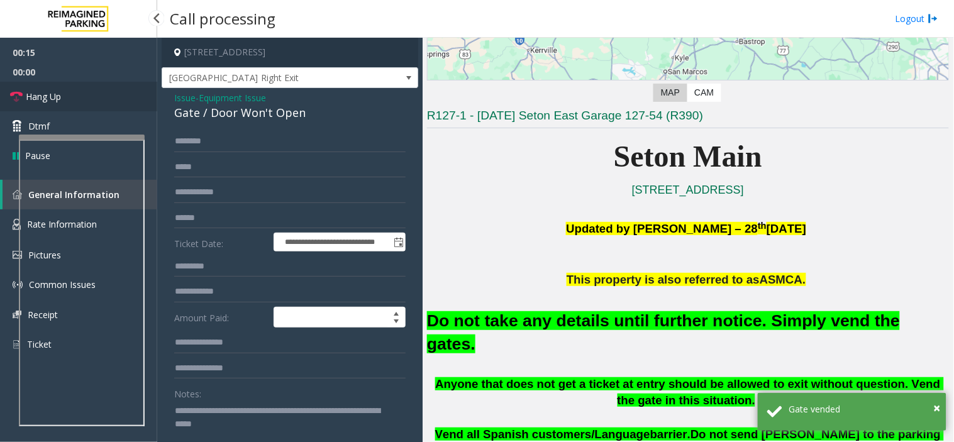
type textarea "**********"
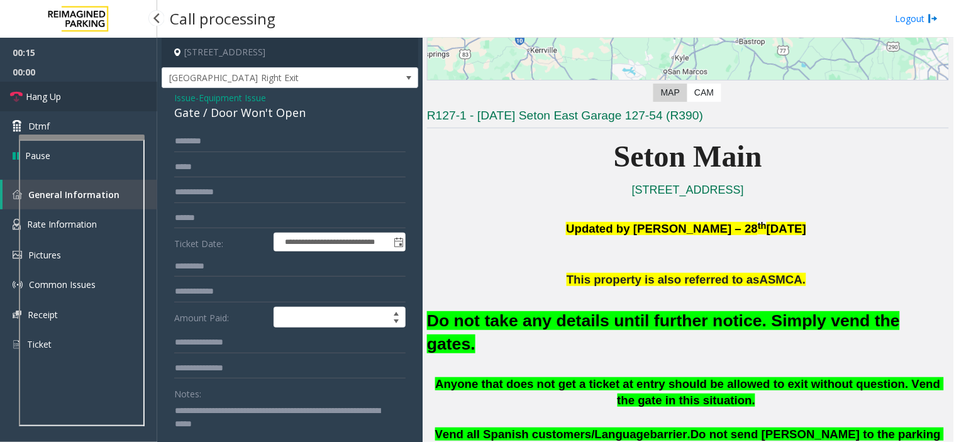
click at [74, 101] on link "Hang Up" at bounding box center [78, 97] width 157 height 30
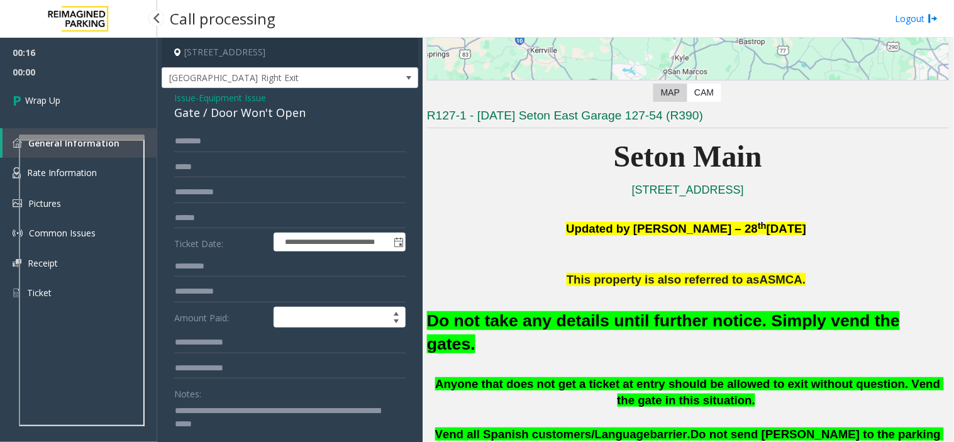
click at [74, 101] on link "Wrap Up" at bounding box center [78, 100] width 157 height 37
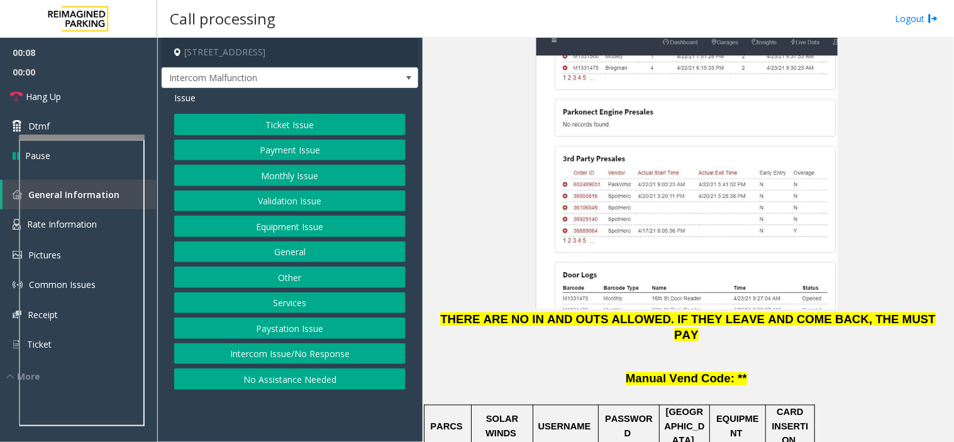
scroll to position [1606, 0]
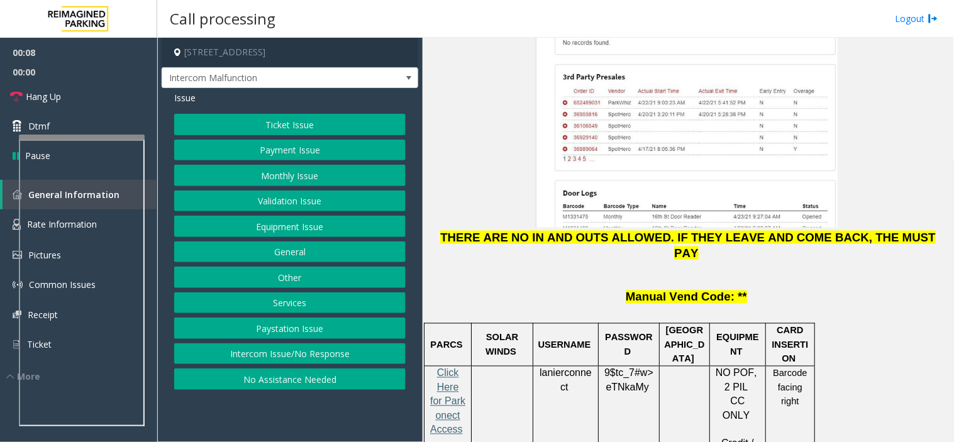
click at [448, 368] on span "Click Here for Parkonect Access" at bounding box center [447, 401] width 35 height 67
click at [566, 368] on span "lanierconnect" at bounding box center [565, 380] width 52 height 25
click at [561, 368] on span "lanierconnect" at bounding box center [565, 380] width 52 height 25
copy span "lanierconnect"
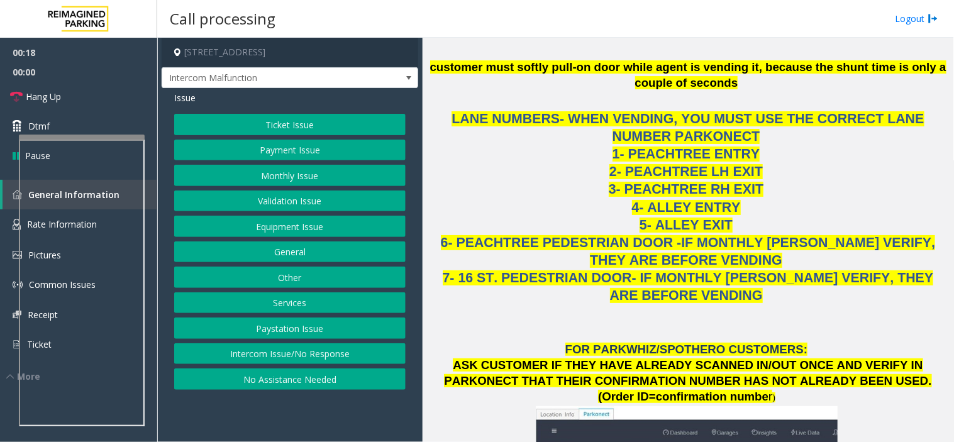
scroll to position [1117, 0]
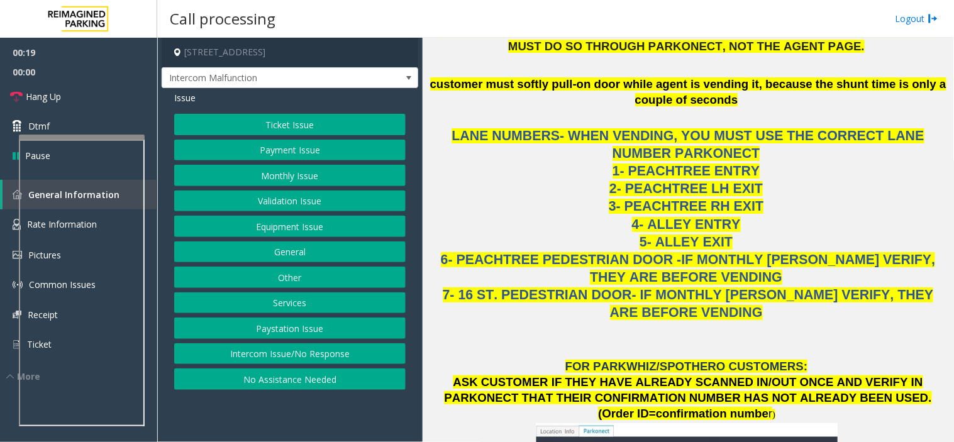
click at [570, 359] on p "FOR PARKWHIZ/SPOTHERO CUSTOMERS:" at bounding box center [688, 367] width 522 height 16
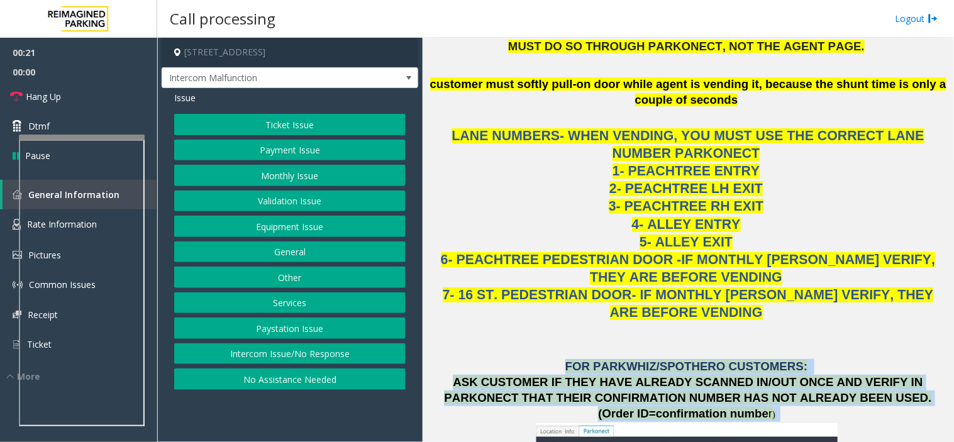
drag, startPoint x: 570, startPoint y: 265, endPoint x: 908, endPoint y: 300, distance: 339.4
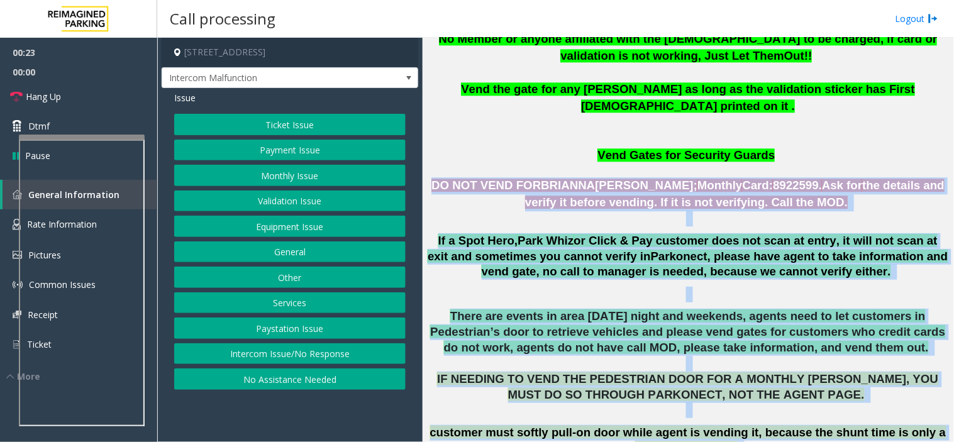
scroll to position [768, 0]
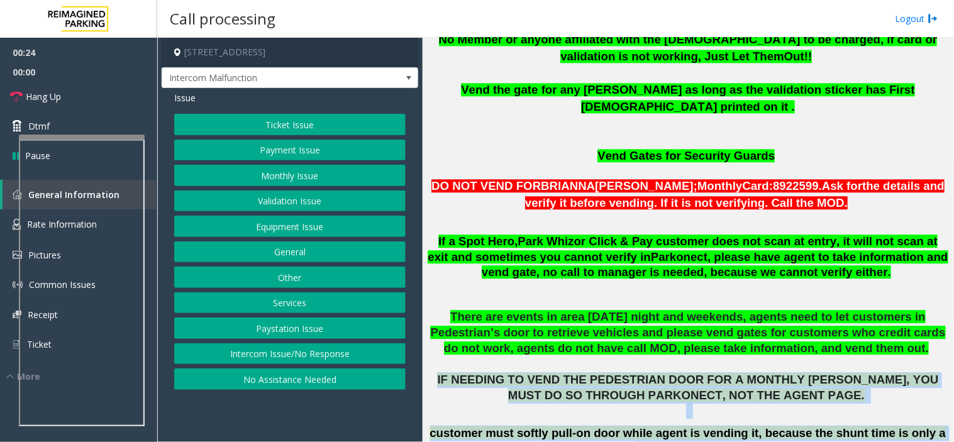
drag, startPoint x: 908, startPoint y: 300, endPoint x: 595, endPoint y: 293, distance: 312.5
click at [595, 373] on span "IF NEEDING TO VEND THE PEDESTRIAN DOOR FOR A MONTHLY PARKER, YOU MUST DO SO THR…" at bounding box center [687, 387] width 501 height 29
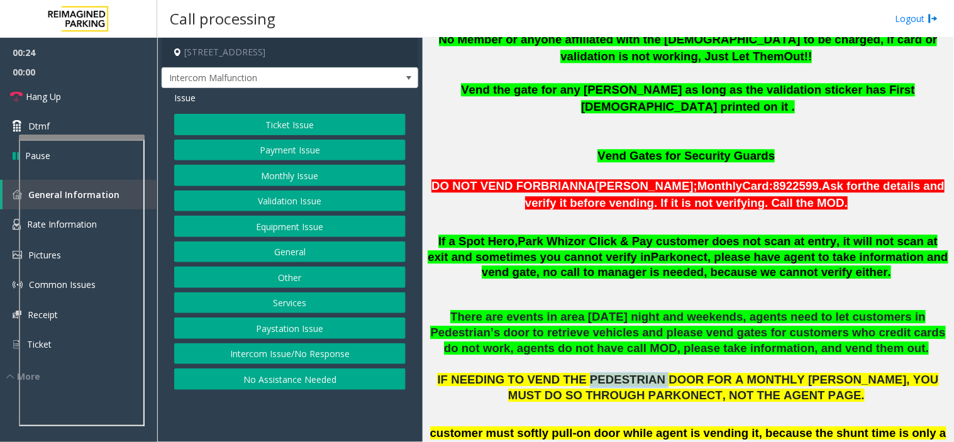
click at [595, 373] on span "IF NEEDING TO VEND THE PEDESTRIAN DOOR FOR A MONTHLY PARKER, YOU MUST DO SO THR…" at bounding box center [687, 387] width 501 height 29
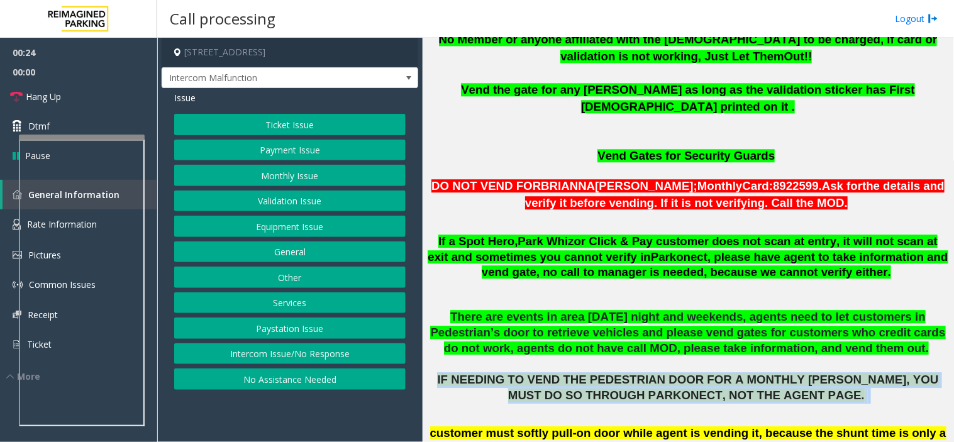
click at [595, 373] on span "IF NEEDING TO VEND THE PEDESTRIAN DOOR FOR A MONTHLY PARKER, YOU MUST DO SO THR…" at bounding box center [687, 387] width 501 height 29
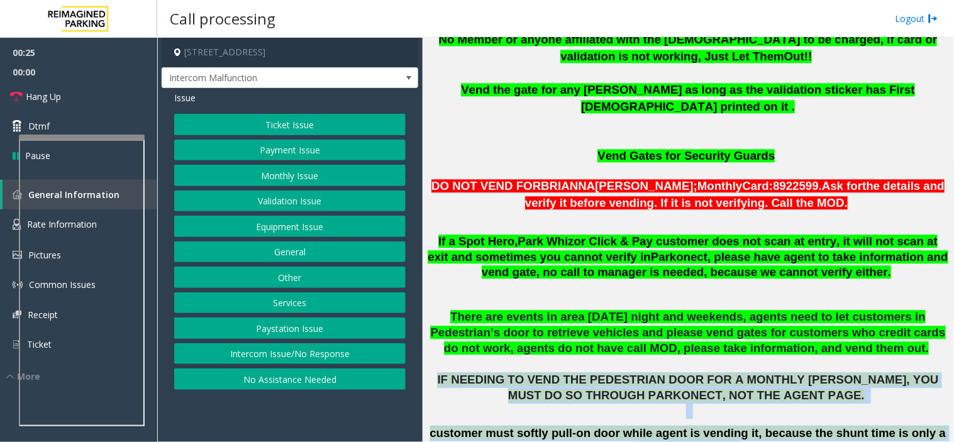
drag, startPoint x: 595, startPoint y: 293, endPoint x: 698, endPoint y: 351, distance: 118.2
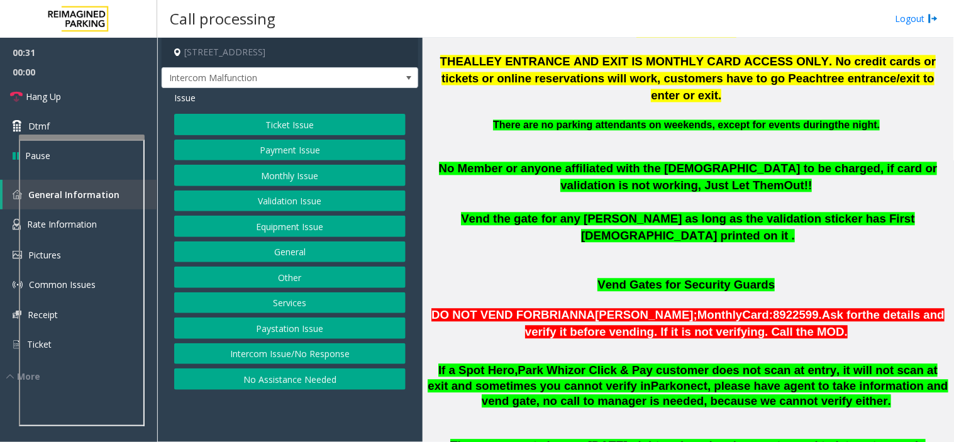
scroll to position [838, 0]
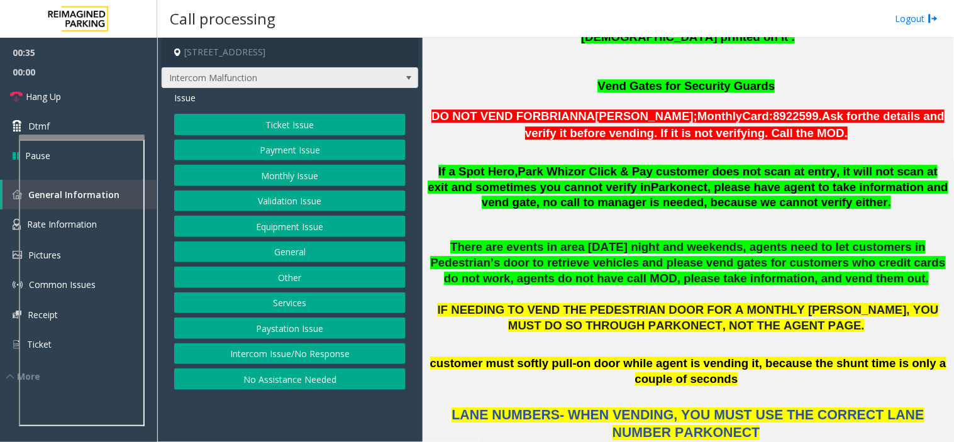
click at [334, 82] on span "Intercom Malfunction" at bounding box center [264, 78] width 204 height 20
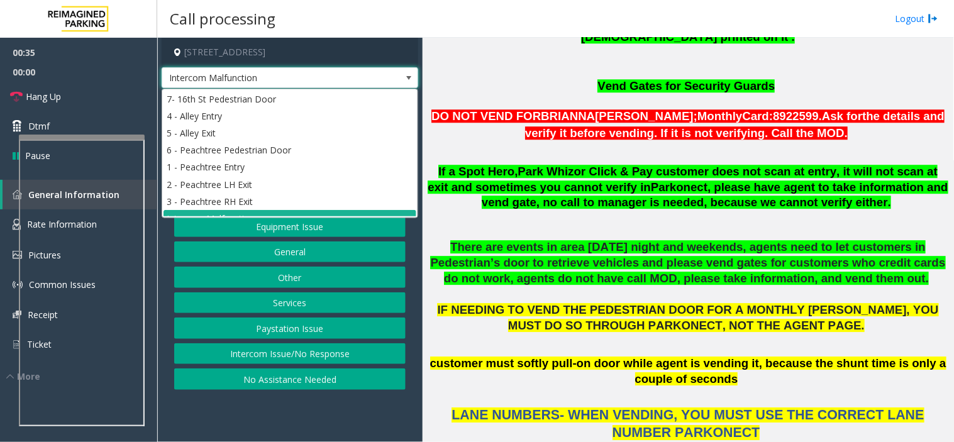
scroll to position [11, 0]
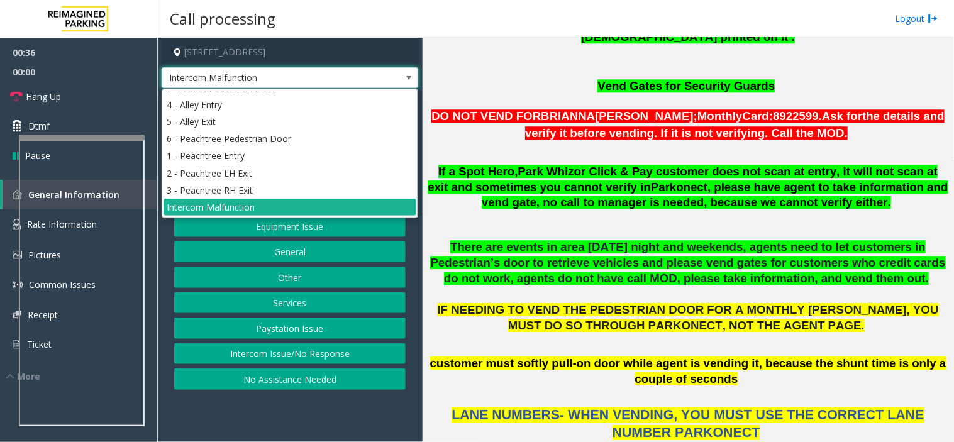
click at [334, 82] on span "Intercom Malfunction" at bounding box center [264, 78] width 204 height 20
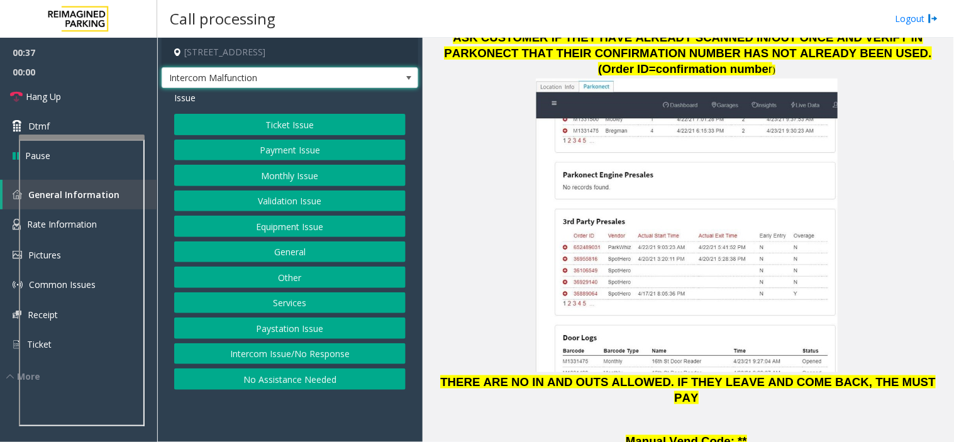
scroll to position [1467, 0]
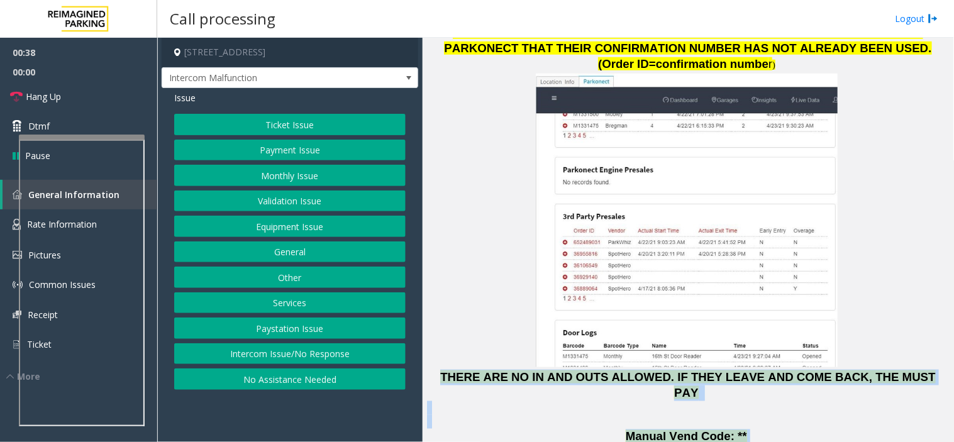
drag, startPoint x: 441, startPoint y: 261, endPoint x: 769, endPoint y: 303, distance: 331.4
click at [769, 429] on p "Manual Vend Code: **" at bounding box center [688, 437] width 522 height 16
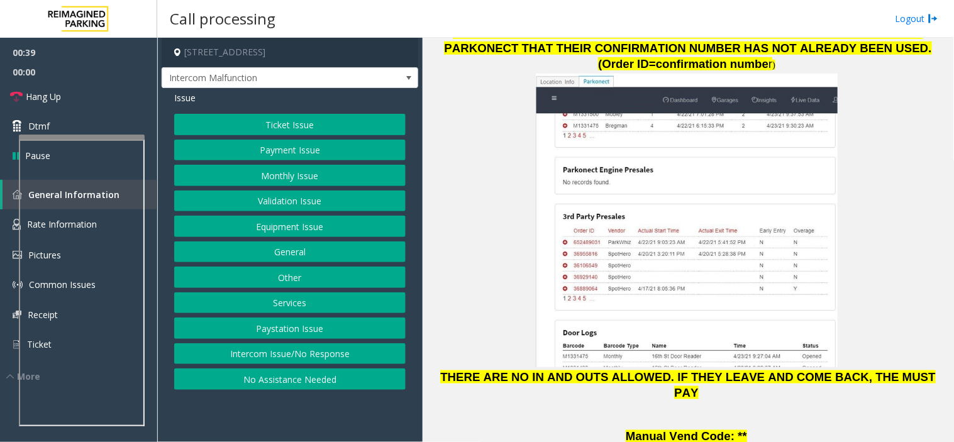
click at [769, 429] on p "Manual Vend Code: **" at bounding box center [688, 437] width 522 height 16
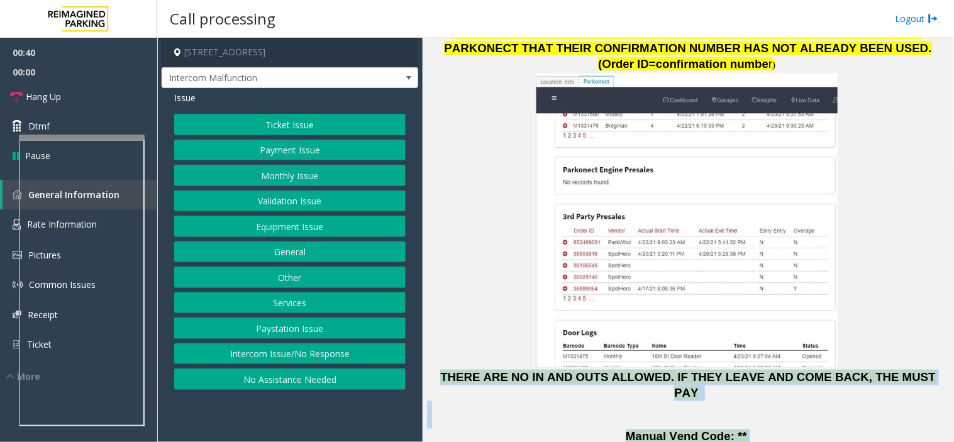
drag, startPoint x: 769, startPoint y: 303, endPoint x: 456, endPoint y: 256, distance: 317.1
click at [456, 256] on p "ASK CUSTOMER IF THEY HAVE ALREADY SCANNED IN/OUT ONCE AND VERIFY IN PARKONECT T…" at bounding box center [688, 213] width 522 height 376
drag, startPoint x: 456, startPoint y: 256, endPoint x: 793, endPoint y: 331, distance: 345.1
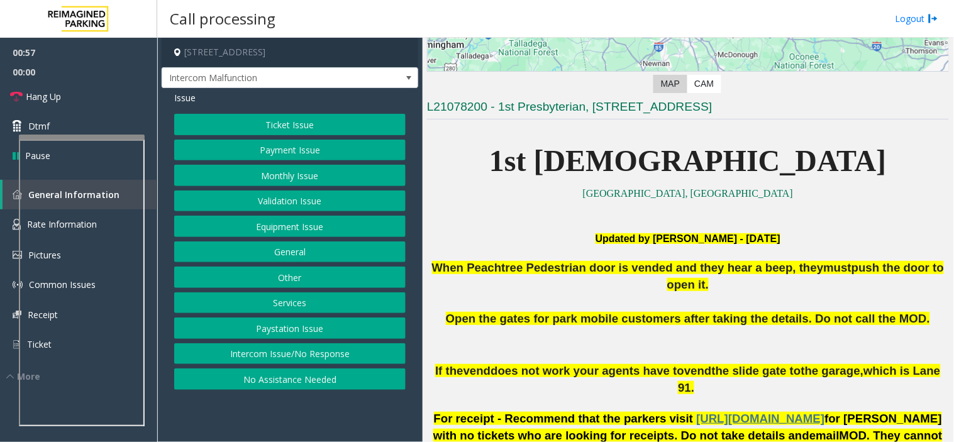
scroll to position [209, 0]
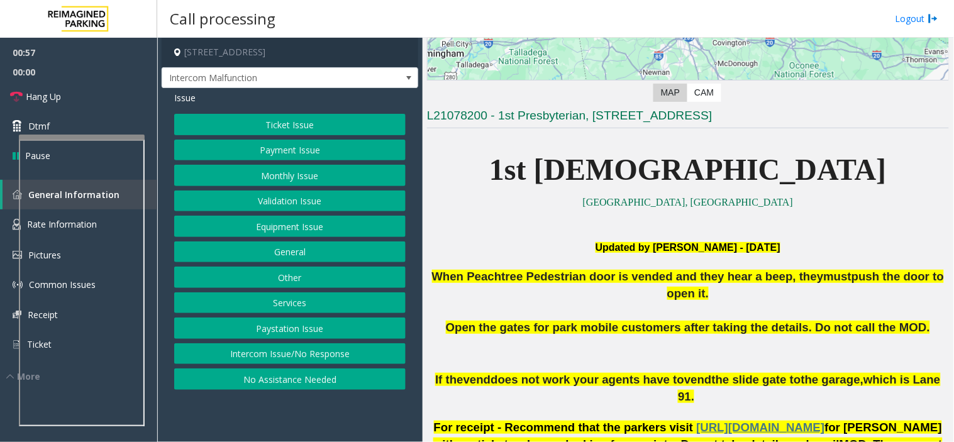
click at [531, 405] on p at bounding box center [688, 412] width 522 height 14
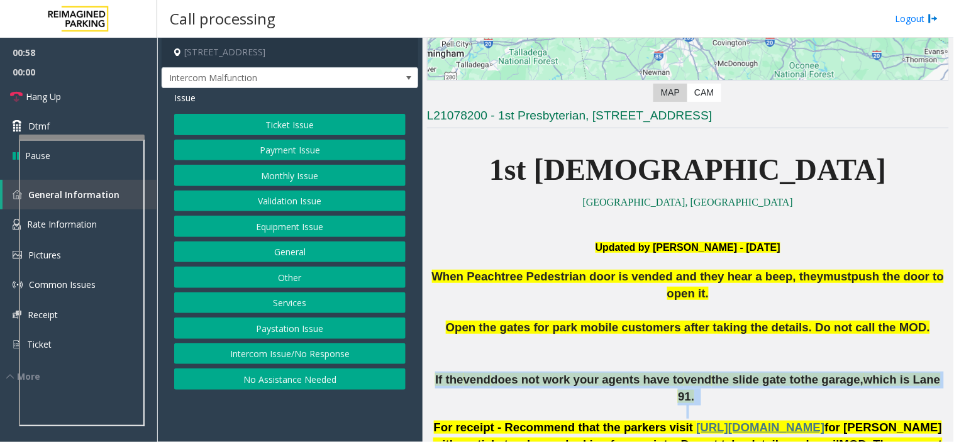
drag, startPoint x: 530, startPoint y: 369, endPoint x: 518, endPoint y: 359, distance: 15.6
click at [518, 373] on span "does not work your agents have to" at bounding box center [587, 379] width 194 height 13
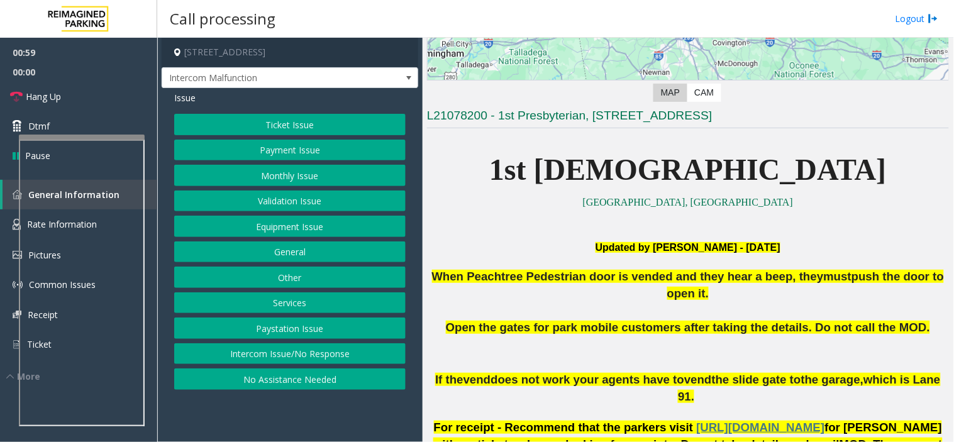
click at [312, 309] on button "Services" at bounding box center [289, 302] width 231 height 21
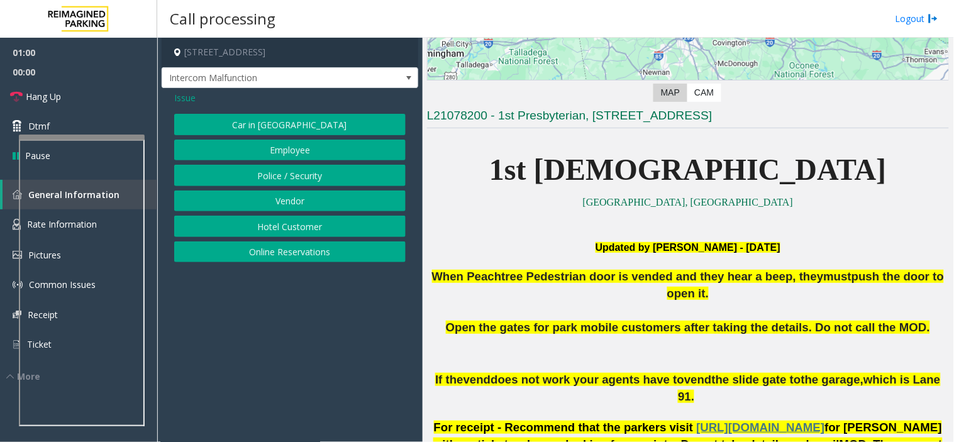
click at [313, 252] on button "Online Reservations" at bounding box center [289, 251] width 231 height 21
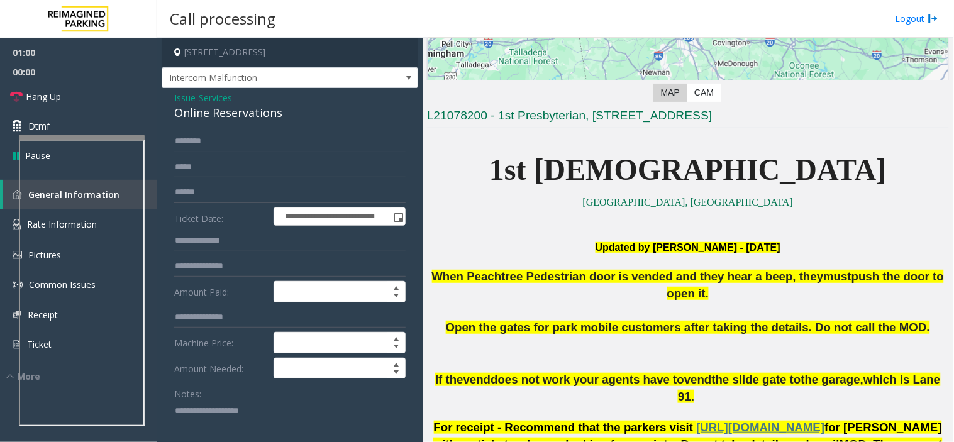
click at [273, 105] on div "Online Reservations" at bounding box center [289, 112] width 231 height 17
copy div "Online Reservations"
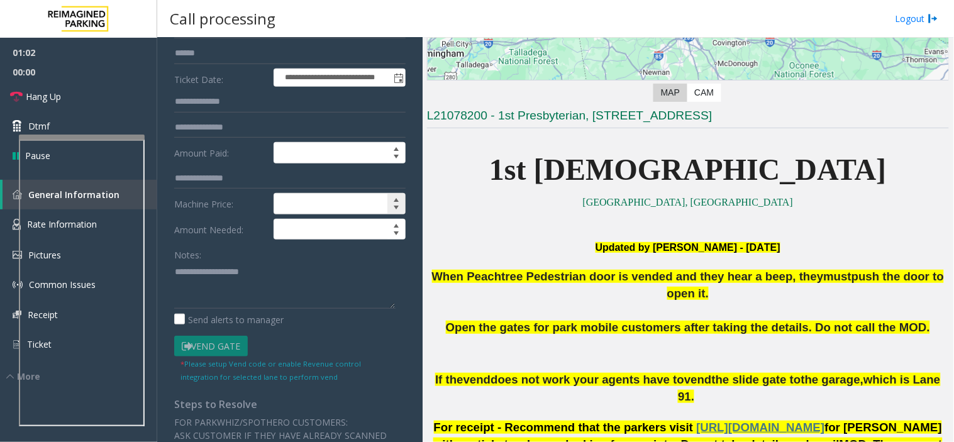
scroll to position [140, 0]
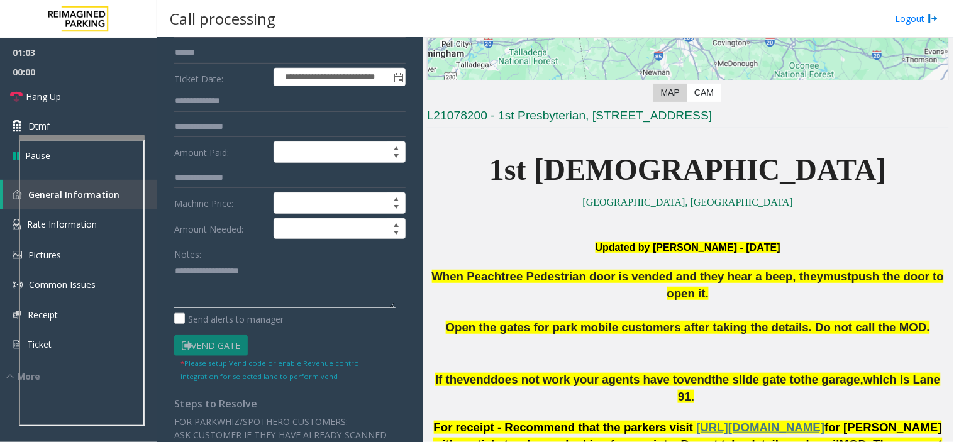
click at [312, 268] on textarea at bounding box center [284, 284] width 221 height 47
paste textarea "**********"
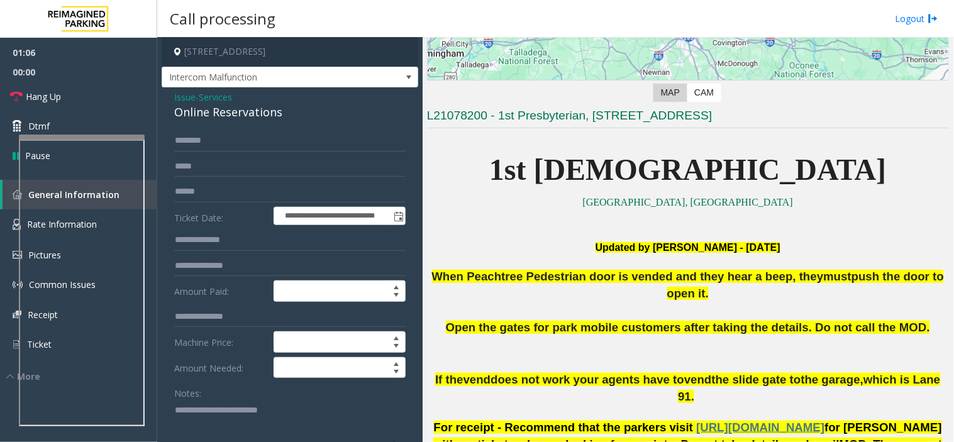
scroll to position [0, 0]
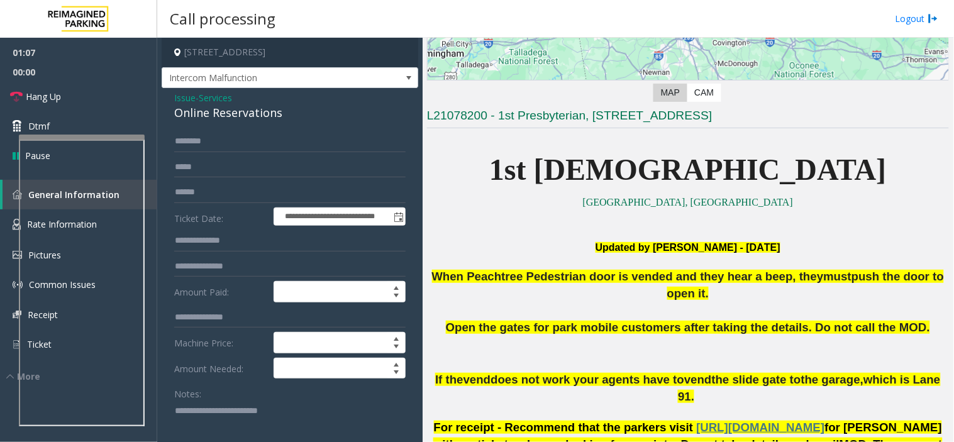
type textarea "**********"
click at [202, 205] on form "**********" at bounding box center [289, 326] width 231 height 391
click at [202, 175] on input "text" at bounding box center [289, 167] width 231 height 21
type input "********"
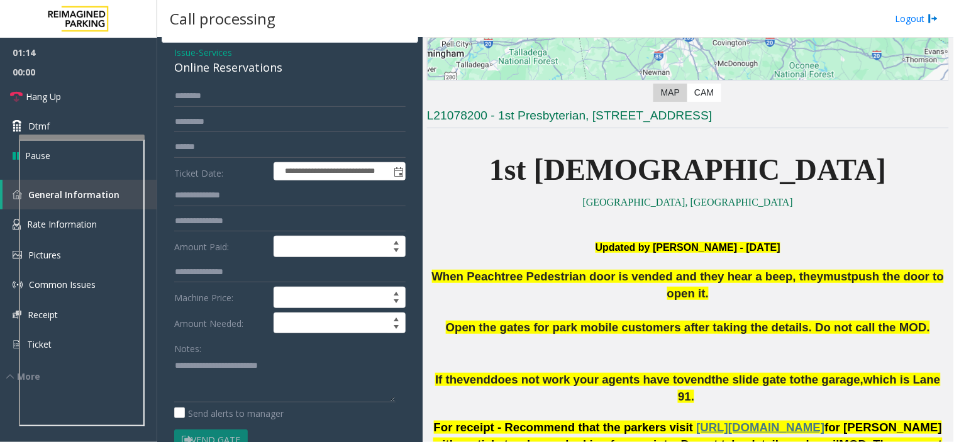
scroll to position [70, 0]
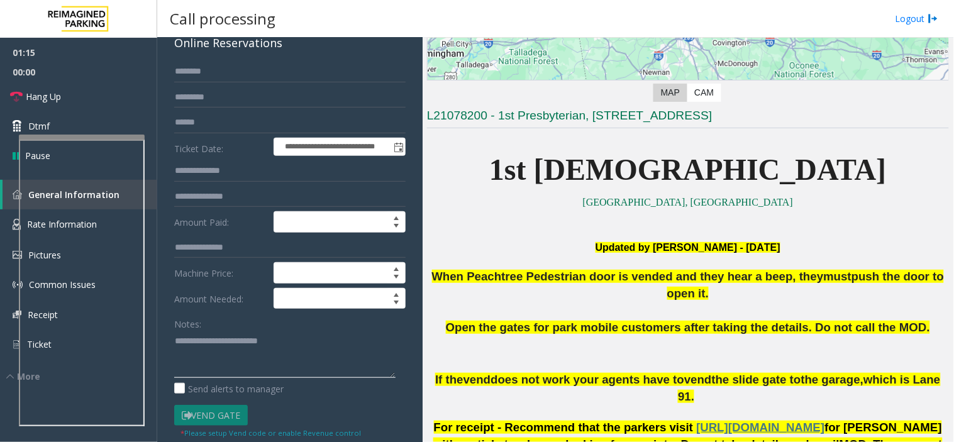
click at [275, 365] on textarea at bounding box center [284, 354] width 221 height 47
paste textarea "**********"
type textarea "**********"
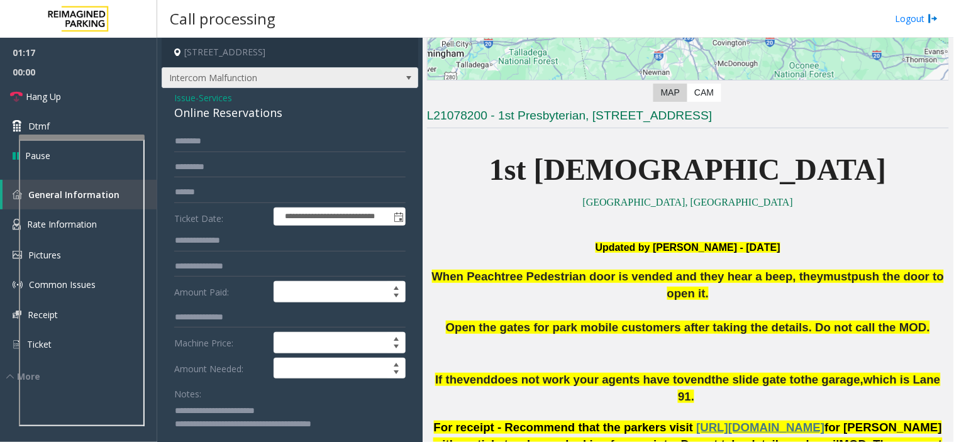
click at [269, 77] on span "Intercom Malfunction" at bounding box center [264, 78] width 204 height 20
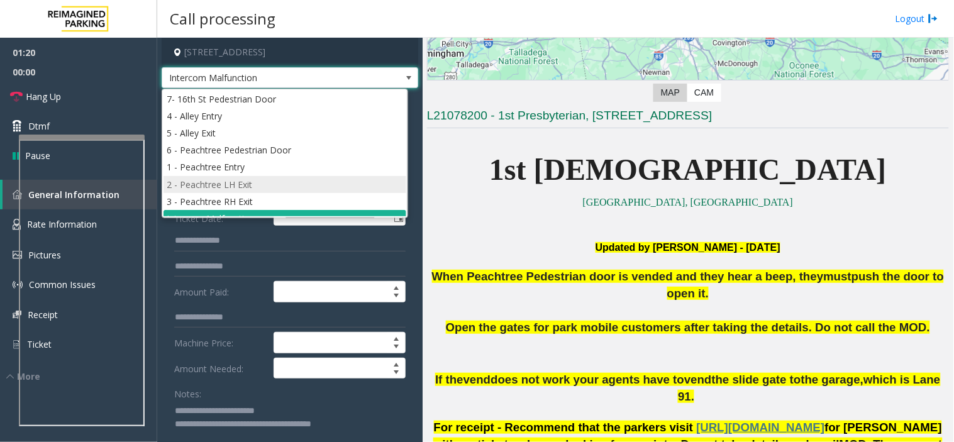
scroll to position [13, 0]
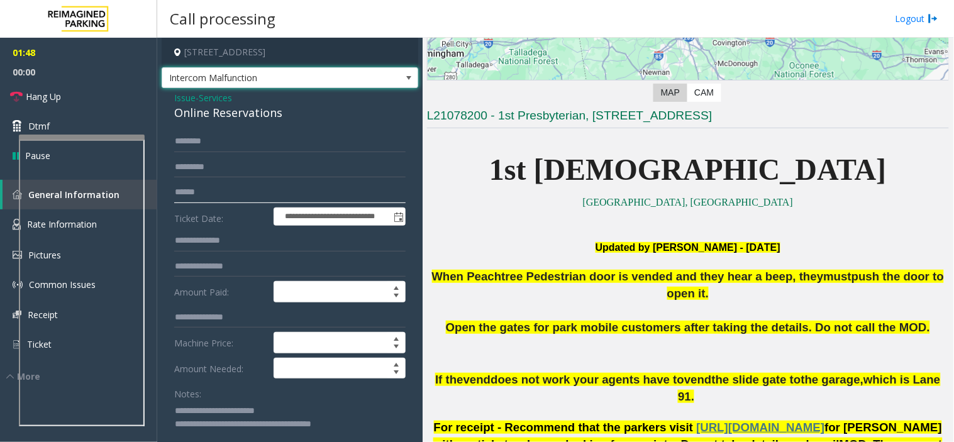
click at [238, 193] on input "text" at bounding box center [289, 192] width 231 height 21
paste input "**********"
type input "**********"
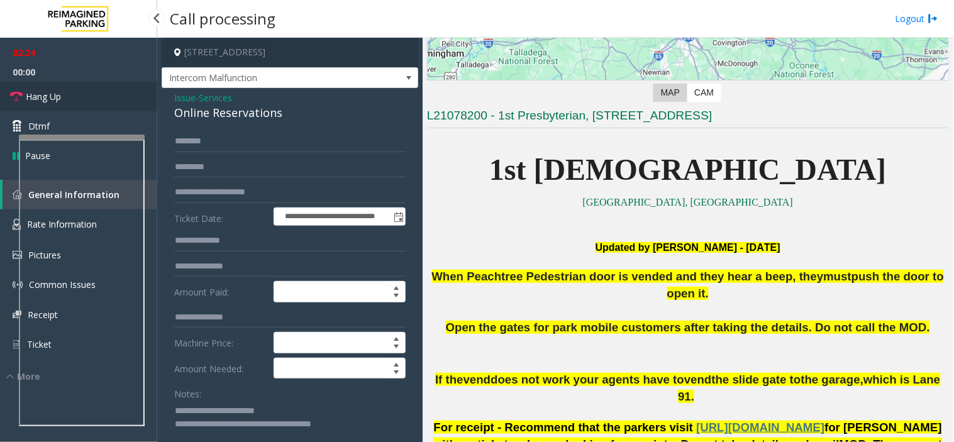
click at [91, 86] on link "Hang Up" at bounding box center [78, 97] width 157 height 30
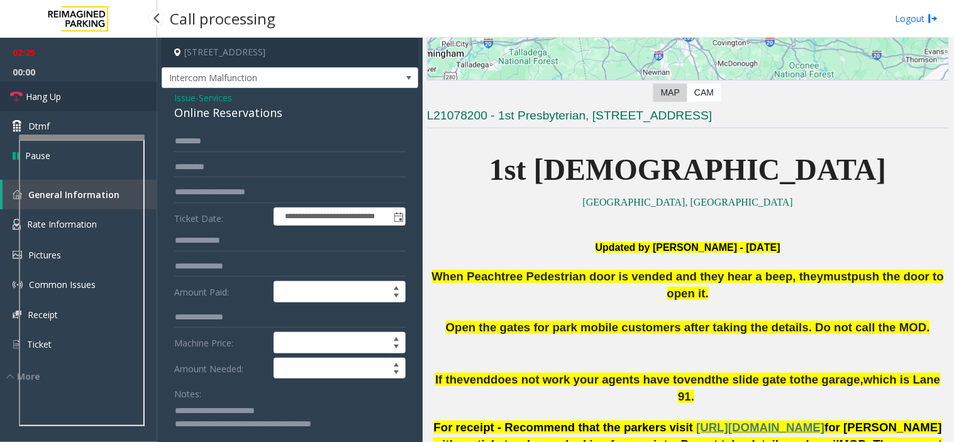
click at [91, 86] on link "Hang Up" at bounding box center [78, 97] width 157 height 30
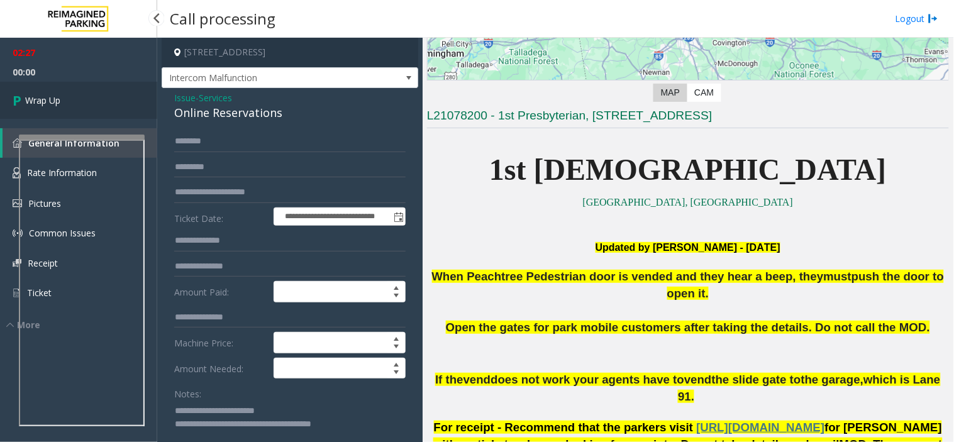
click at [91, 86] on link "Wrap Up" at bounding box center [78, 100] width 157 height 37
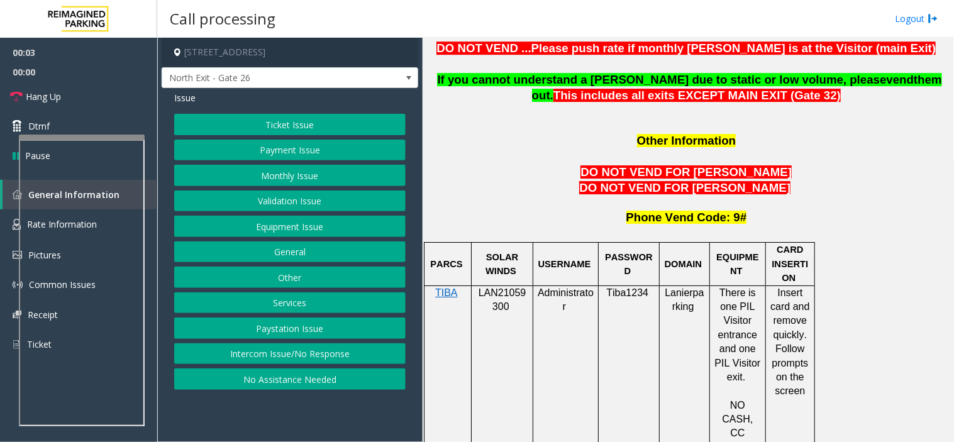
scroll to position [1047, 0]
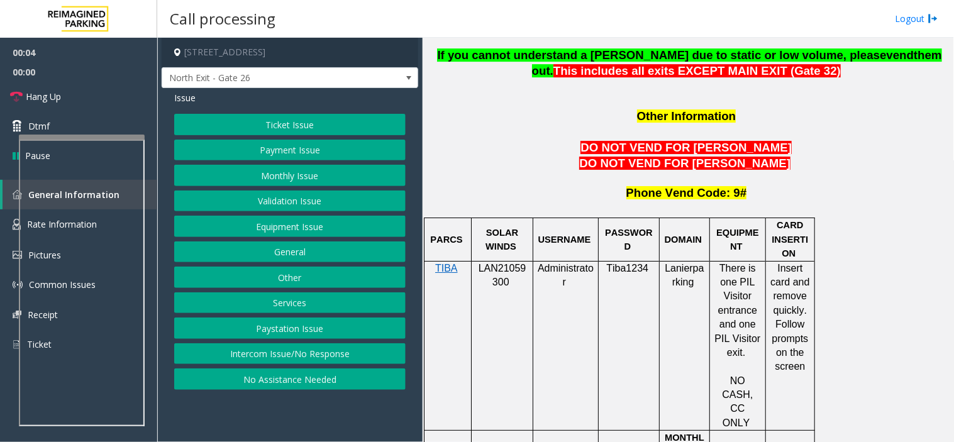
click at [519, 263] on span "LAN21059300" at bounding box center [502, 275] width 48 height 25
drag, startPoint x: 519, startPoint y: 211, endPoint x: 510, endPoint y: 210, distance: 8.3
click at [510, 263] on span "LAN21059300" at bounding box center [502, 275] width 48 height 25
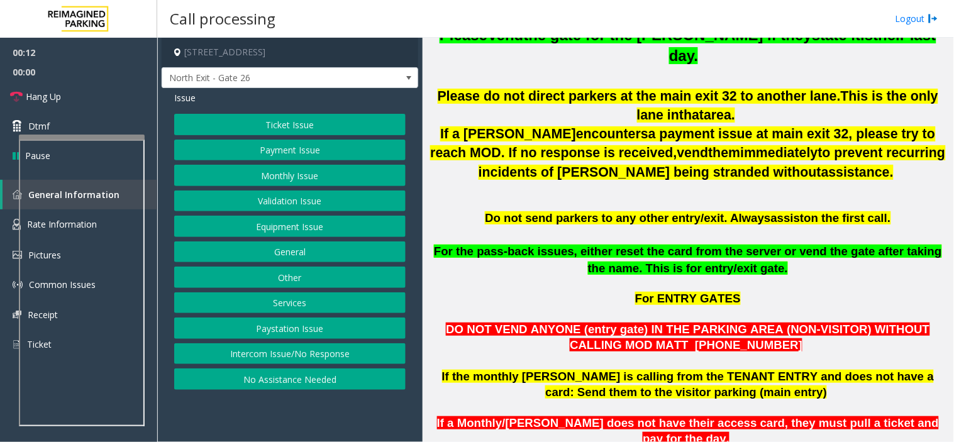
scroll to position [419, 0]
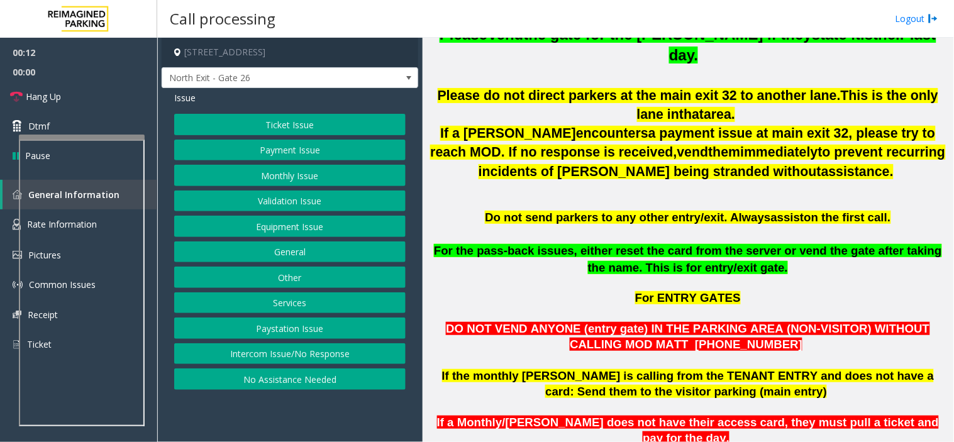
click at [514, 211] on span "Do not send parkers to any other entry/exit. Always" at bounding box center [627, 217] width 285 height 13
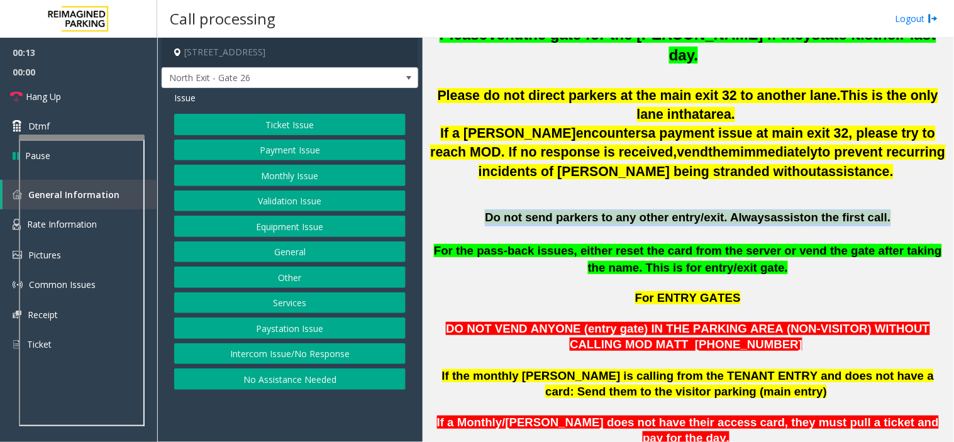
click at [514, 211] on span "Do not send parkers to any other entry/exit. Always" at bounding box center [627, 217] width 285 height 13
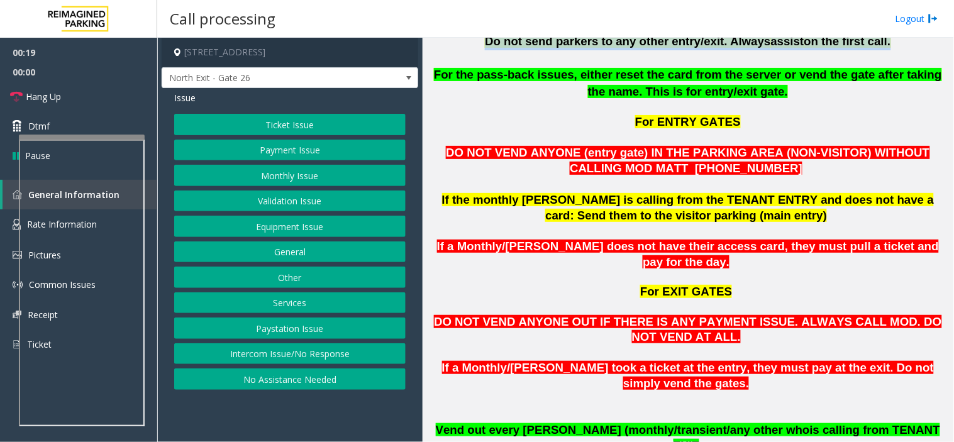
scroll to position [629, 0]
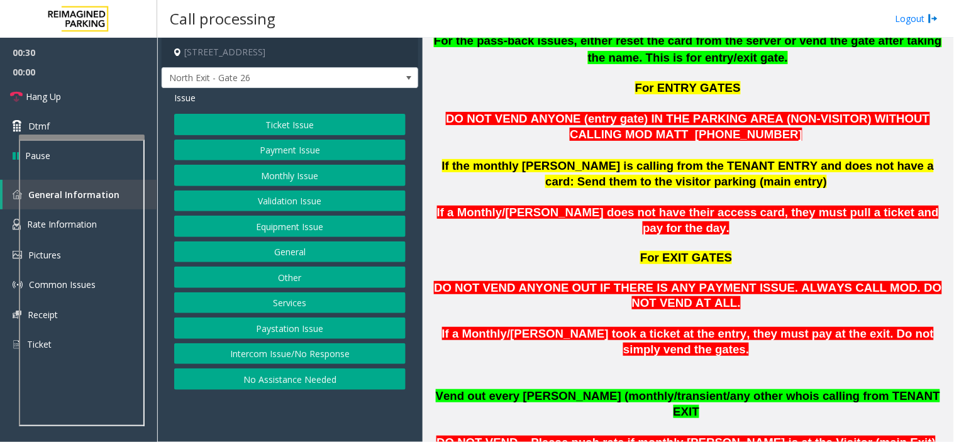
drag, startPoint x: 343, startPoint y: 207, endPoint x: 338, endPoint y: 189, distance: 18.9
click at [338, 189] on div "Ticket Issue Payment Issue Monthly Issue Validation Issue Equipment Issue Gener…" at bounding box center [289, 252] width 231 height 276
click at [331, 174] on button "Monthly Issue" at bounding box center [289, 175] width 231 height 21
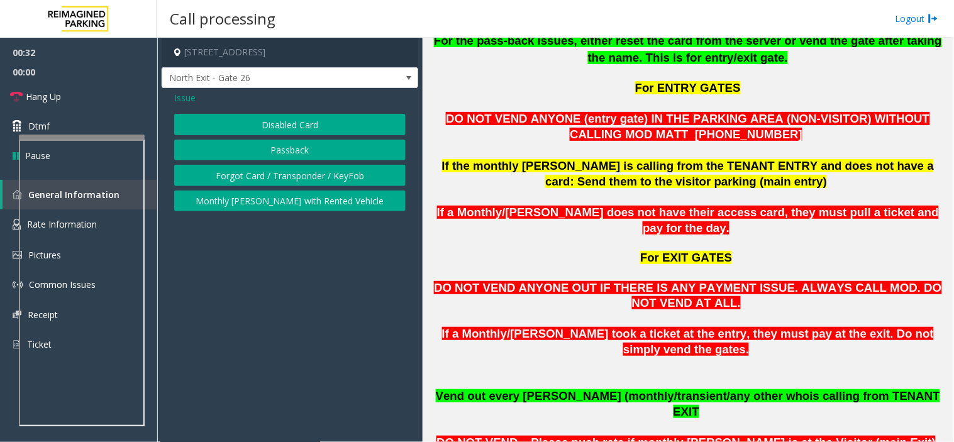
click at [274, 114] on button "Disabled Card" at bounding box center [289, 124] width 231 height 21
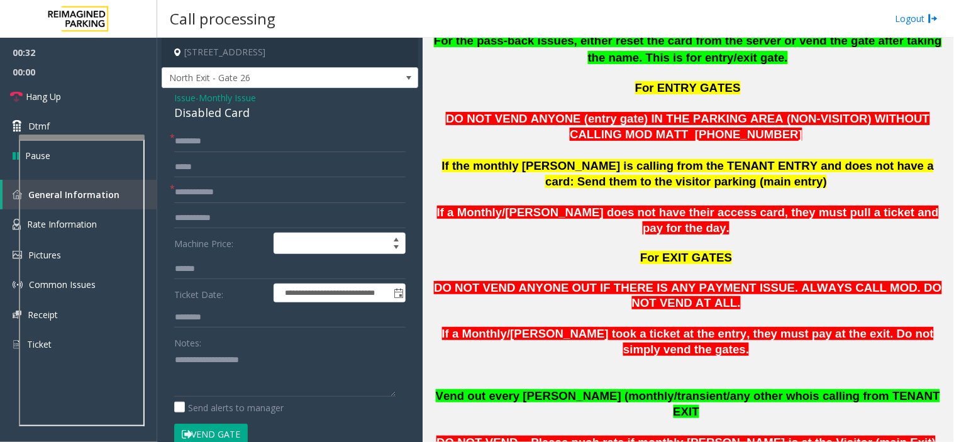
click at [272, 112] on div "Disabled Card" at bounding box center [289, 112] width 231 height 17
click at [236, 150] on input "text" at bounding box center [289, 141] width 231 height 21
drag, startPoint x: 199, startPoint y: 143, endPoint x: 184, endPoint y: 135, distance: 16.9
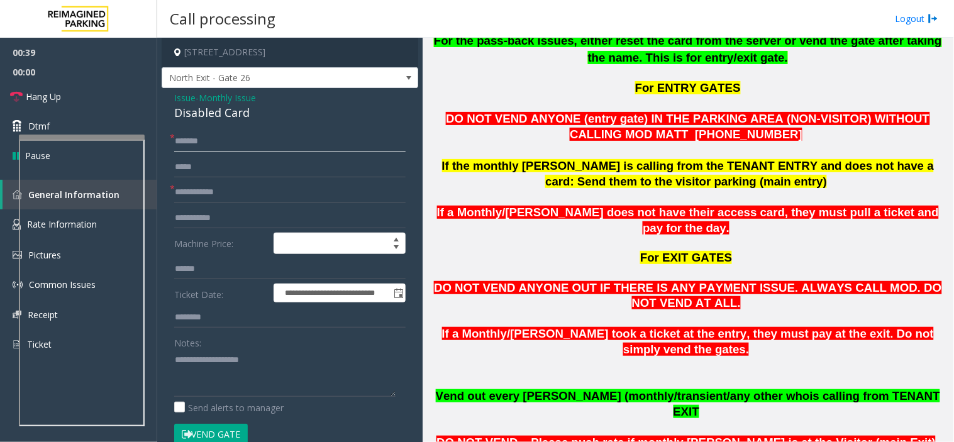
click at [184, 135] on input "******" at bounding box center [289, 141] width 231 height 21
click at [204, 146] on input "******" at bounding box center [289, 141] width 231 height 21
type input "**********"
click at [273, 175] on input "text" at bounding box center [289, 167] width 231 height 21
click at [278, 185] on input "text" at bounding box center [289, 192] width 231 height 21
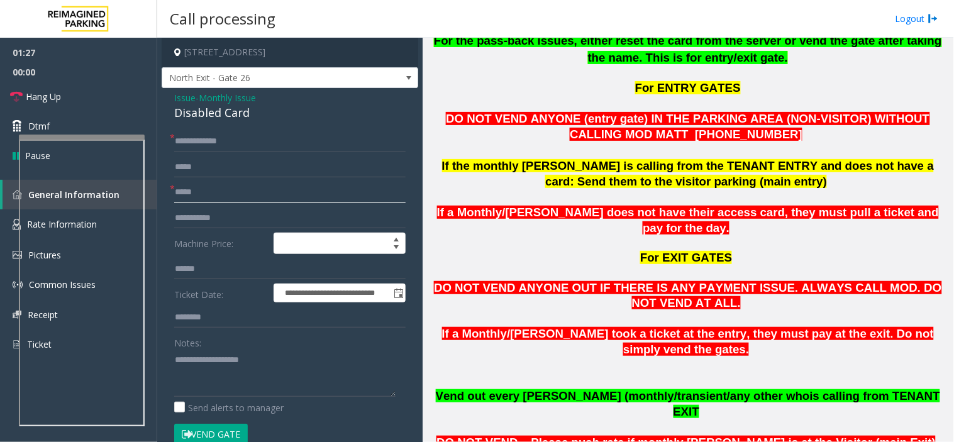
type input "*****"
click at [224, 390] on textarea at bounding box center [284, 373] width 221 height 47
paste textarea "**********"
click at [238, 121] on div "Disabled Card" at bounding box center [289, 112] width 231 height 17
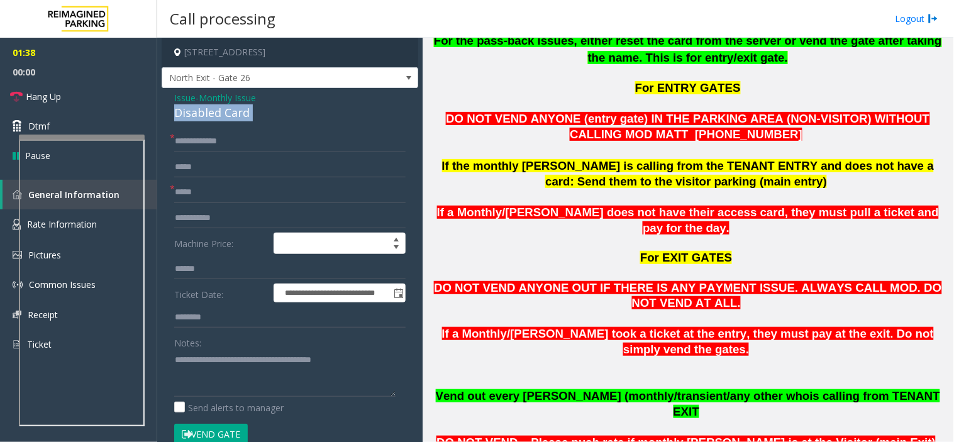
click at [238, 121] on div "Disabled Card" at bounding box center [289, 112] width 231 height 17
click at [575, 327] on span "If a Monthly/Tenant parker took a ticket at the entry, they must pay at the exi…" at bounding box center [688, 341] width 492 height 29
click at [576, 327] on span "If a Monthly/Tenant parker took a ticket at the entry, they must pay at the exi…" at bounding box center [688, 341] width 492 height 29
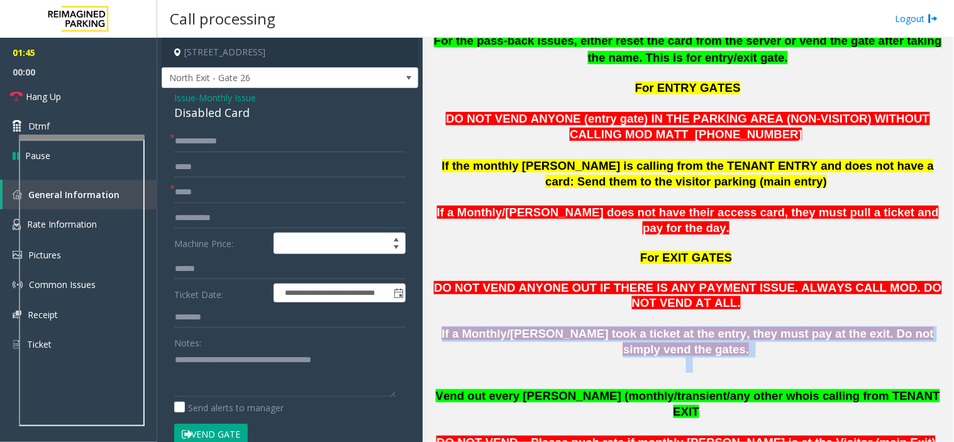
drag, startPoint x: 576, startPoint y: 292, endPoint x: 812, endPoint y: 328, distance: 237.8
click at [812, 328] on p "If a Monthly/Tenant parker took a ticket at the entry, they must pay at the exi…" at bounding box center [688, 357] width 522 height 62
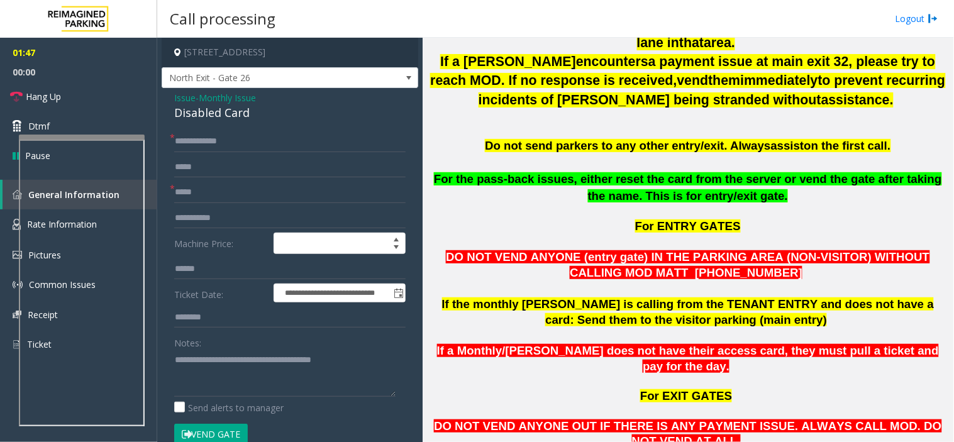
scroll to position [488, 0]
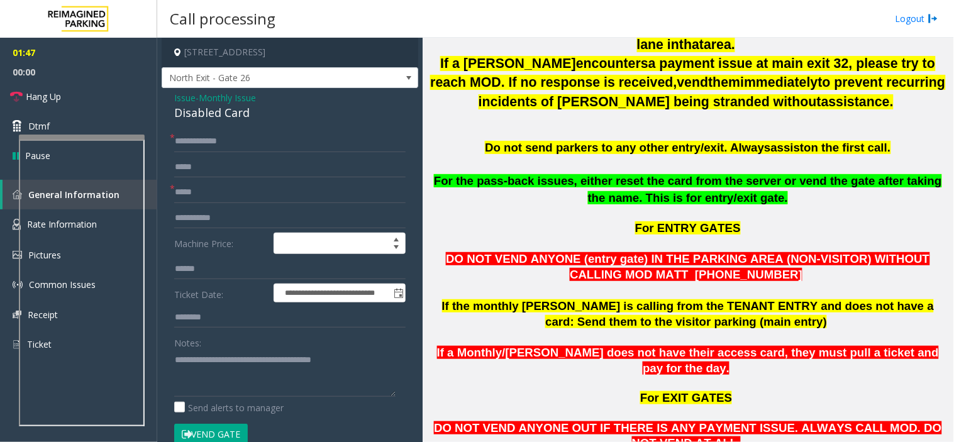
click at [649, 421] on span "DO NOT VEND ANYONE OUT IF THERE IS ANY PAYMENT ISSUE. ALWAYS CALL MOD. DO NOT V…" at bounding box center [687, 435] width 507 height 28
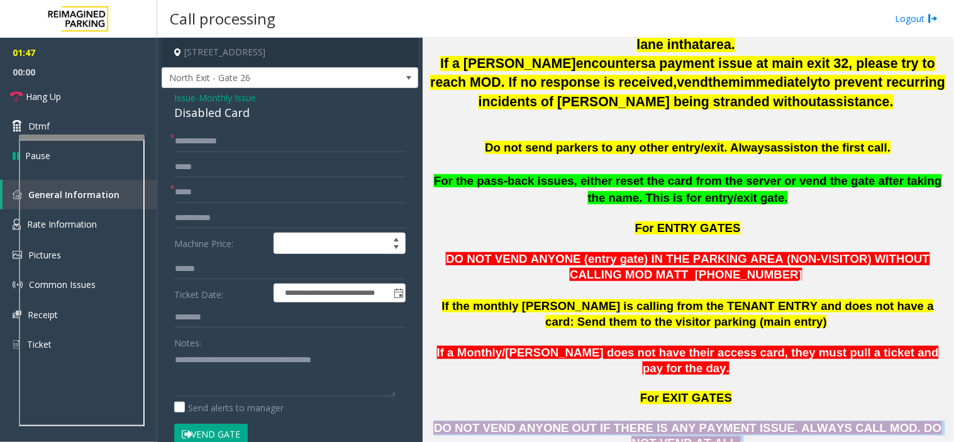
click at [649, 421] on span "DO NOT VEND ANYONE OUT IF THERE IS ANY PAYMENT ISSUE. ALWAYS CALL MOD. DO NOT V…" at bounding box center [687, 435] width 507 height 28
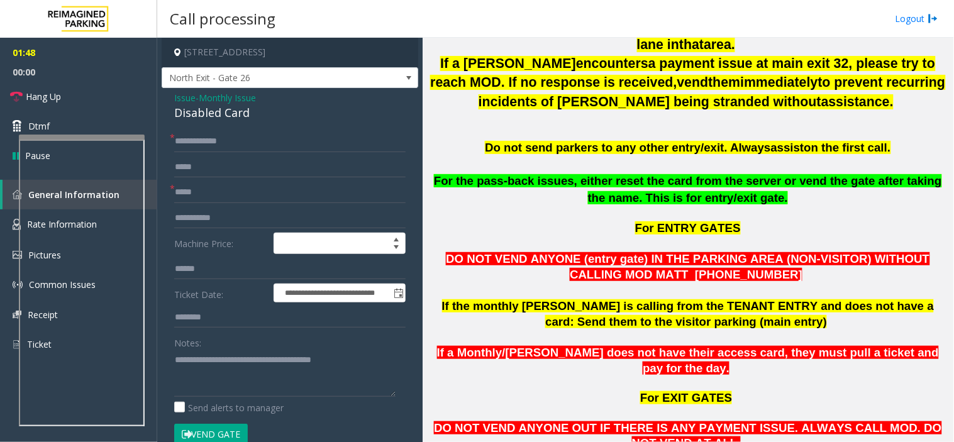
click at [530, 377] on p "For EXIT GATES" at bounding box center [688, 392] width 522 height 30
click at [524, 346] on span "If a Monthly/Tenant parker does not have their access card, they must pull a ti…" at bounding box center [688, 360] width 502 height 29
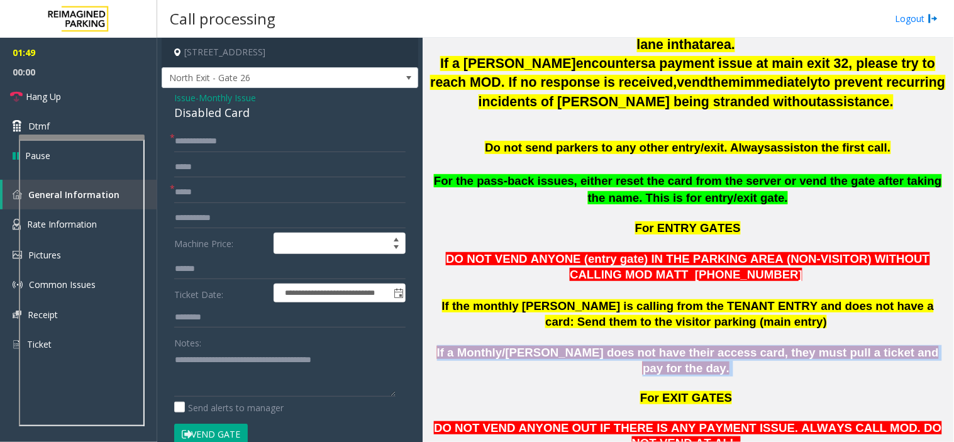
click at [524, 346] on span "If a Monthly/Tenant parker does not have their access card, they must pull a ti…" at bounding box center [688, 360] width 502 height 29
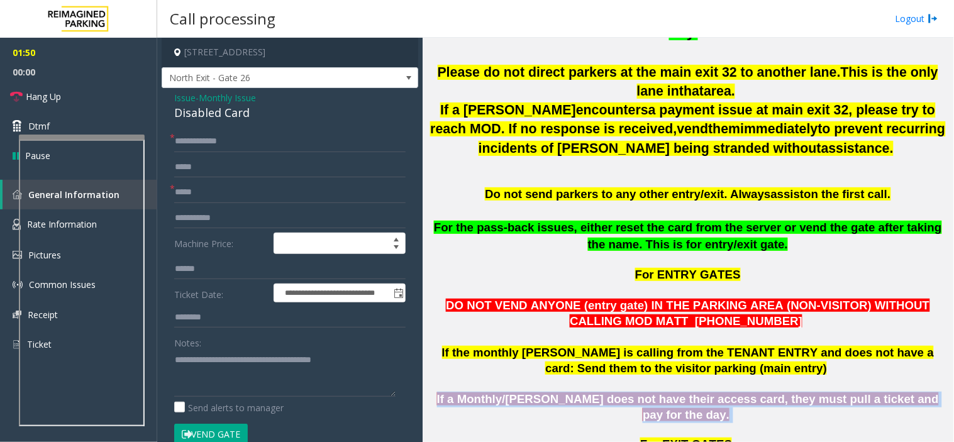
scroll to position [419, 0]
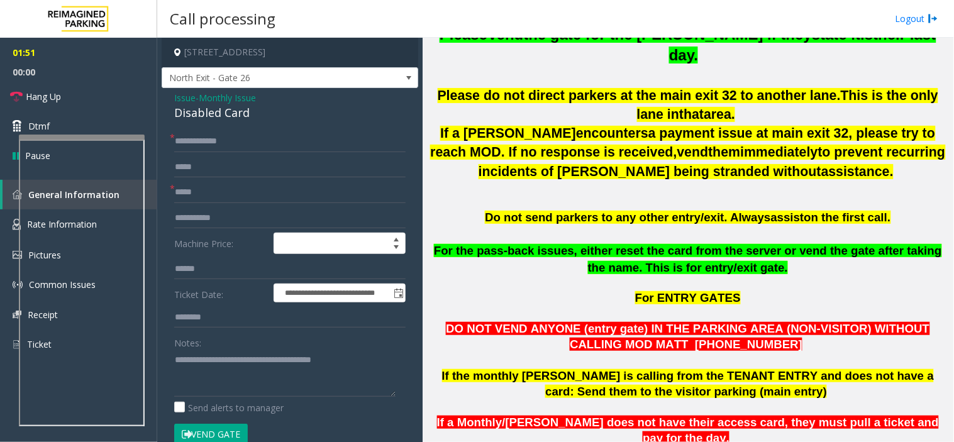
click at [508, 369] on span "If the monthly parker is calling from the TENANT ENTRY and does not have a card…" at bounding box center [688, 383] width 492 height 29
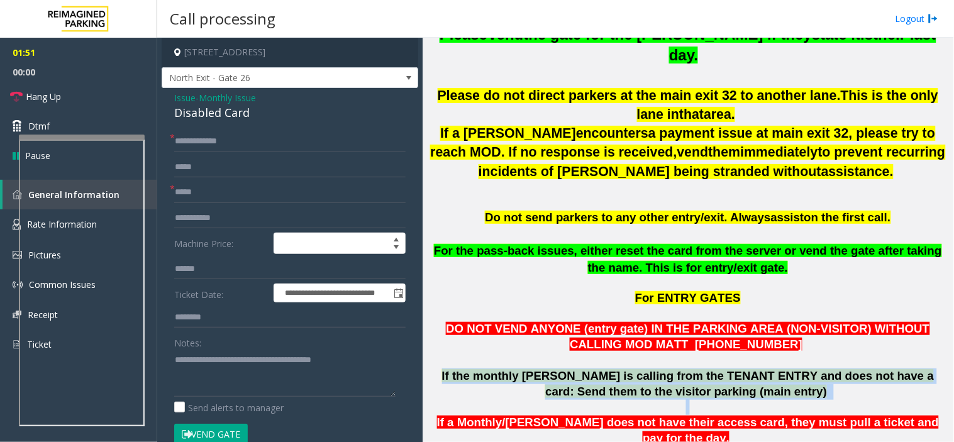
drag, startPoint x: 508, startPoint y: 352, endPoint x: 798, endPoint y: 380, distance: 291.7
click at [798, 399] on p at bounding box center [688, 407] width 522 height 16
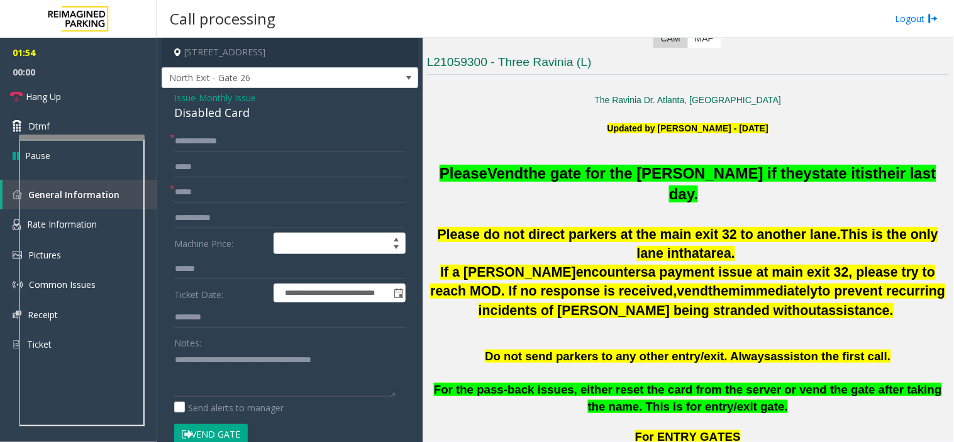
scroll to position [279, 0]
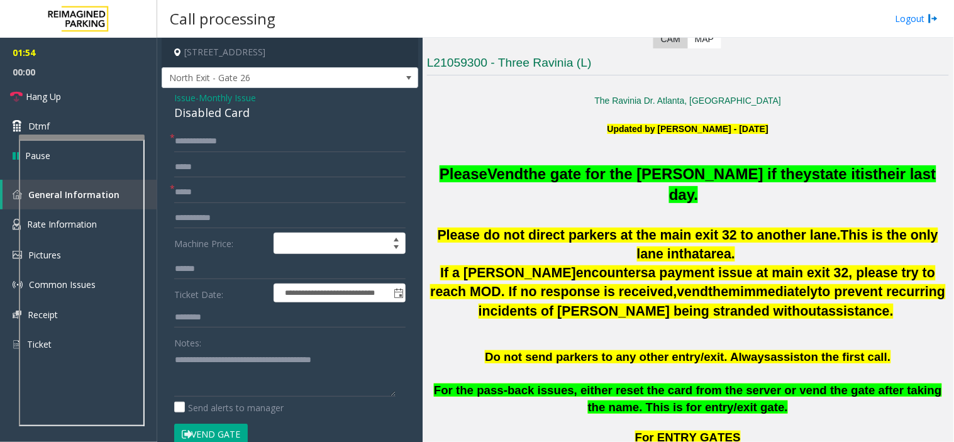
click at [518, 383] on span "For the pass-back issues, either reset the card from the server or vend the gat…" at bounding box center [688, 398] width 508 height 30
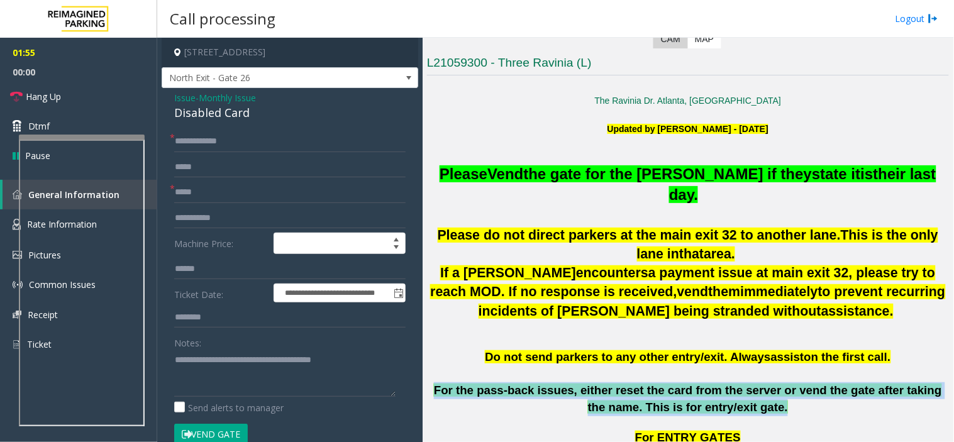
click at [518, 383] on span "For the pass-back issues, either reset the card from the server or vend the gat…" at bounding box center [688, 398] width 508 height 30
drag, startPoint x: 518, startPoint y: 372, endPoint x: 774, endPoint y: 407, distance: 259.0
click at [774, 416] on p at bounding box center [688, 423] width 522 height 14
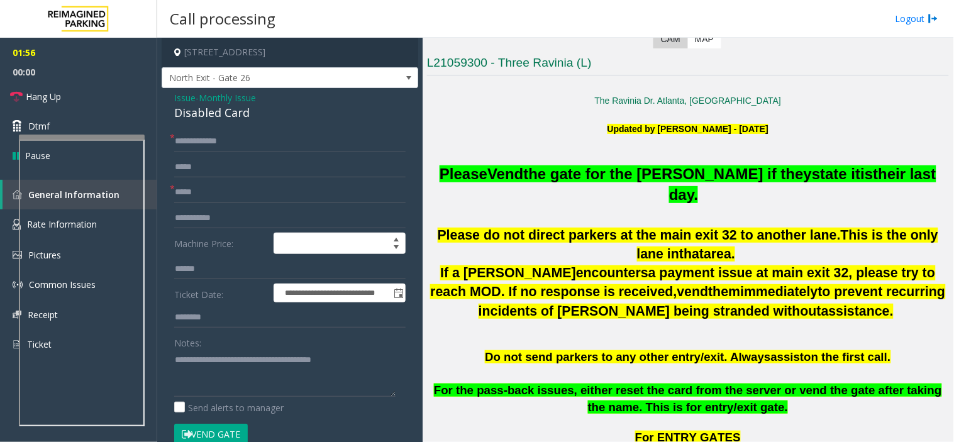
click at [740, 383] on span "For the pass-back issues, either reset the card from the server or vend the gat…" at bounding box center [688, 398] width 508 height 30
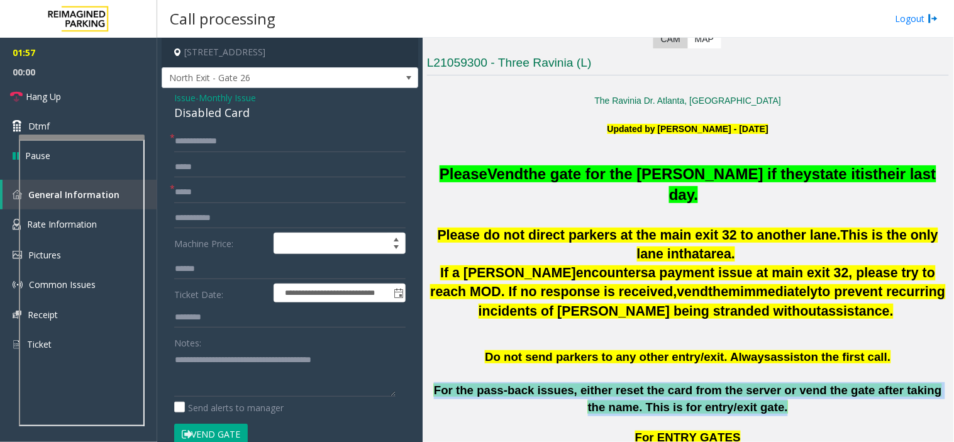
drag, startPoint x: 740, startPoint y: 372, endPoint x: 765, endPoint y: 383, distance: 27.3
click at [765, 383] on p "For the pass-back issues, either reset the card from the server or vend the gat…" at bounding box center [688, 398] width 522 height 33
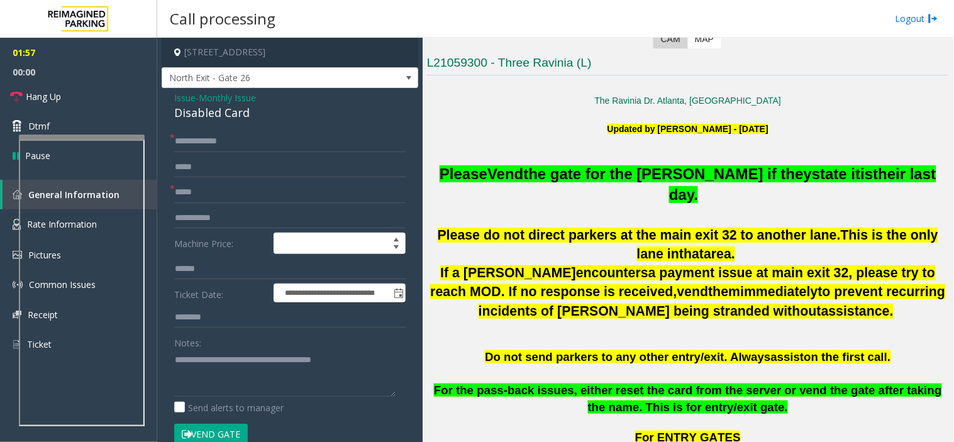
click at [765, 383] on p "For the pass-back issues, either reset the card from the server or vend the gat…" at bounding box center [688, 398] width 522 height 33
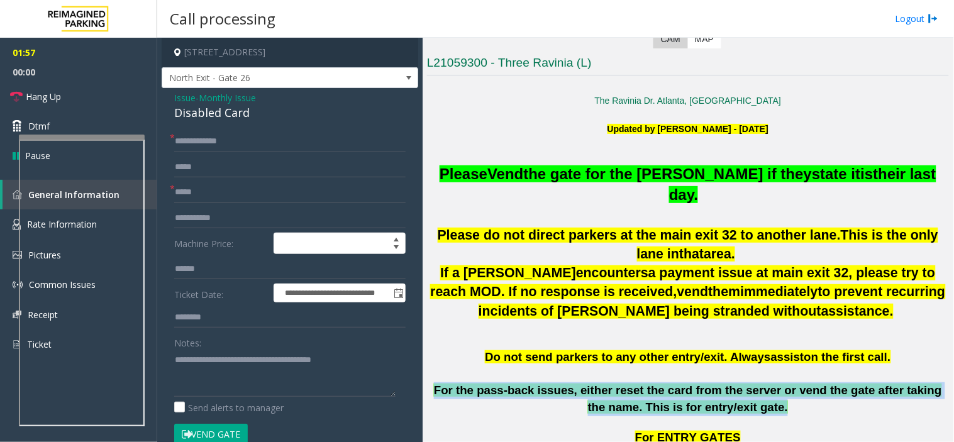
click at [765, 383] on p "For the pass-back issues, either reset the card from the server or vend the gat…" at bounding box center [688, 398] width 522 height 33
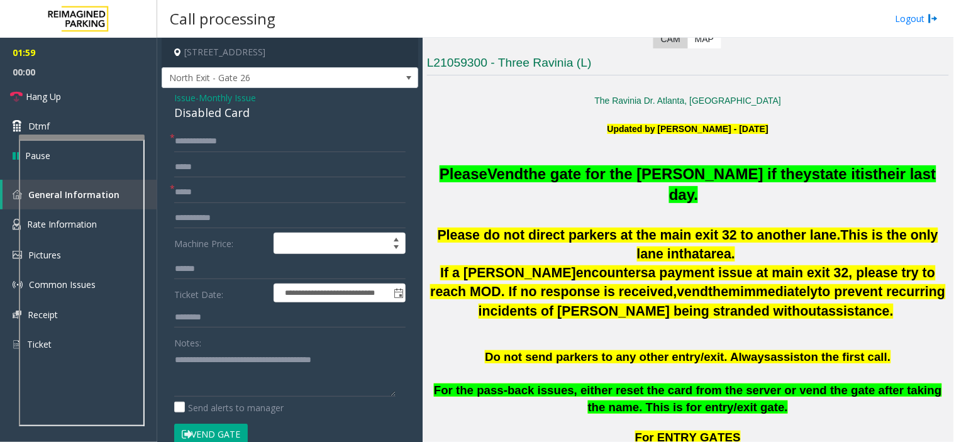
click at [568, 228] on span "Please do not direct parkers at the main exit 32 to another lane" at bounding box center [637, 235] width 399 height 15
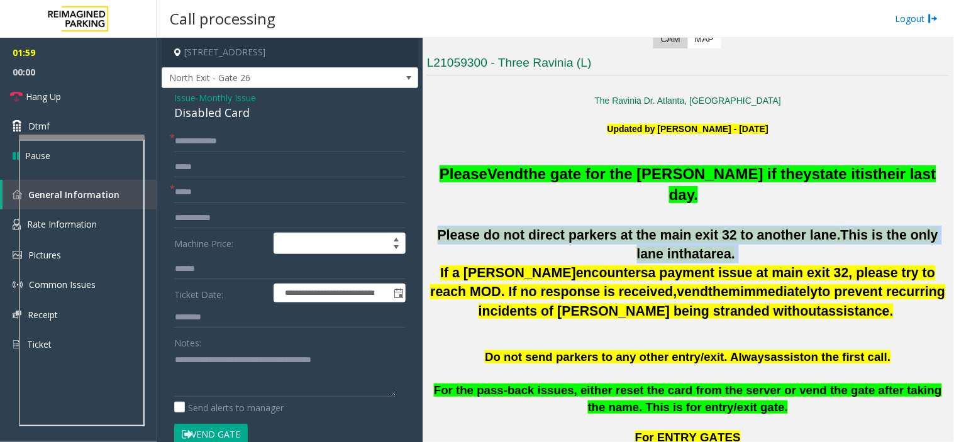
click at [568, 228] on span "Please do not direct parkers at the main exit 32 to another lane" at bounding box center [637, 235] width 399 height 15
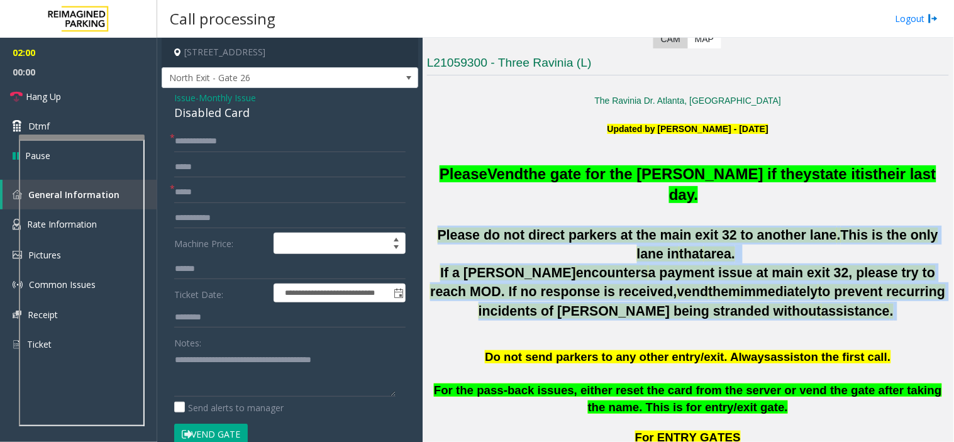
drag, startPoint x: 568, startPoint y: 212, endPoint x: 669, endPoint y: 274, distance: 119.0
click at [740, 284] on span "immediately" at bounding box center [778, 291] width 77 height 15
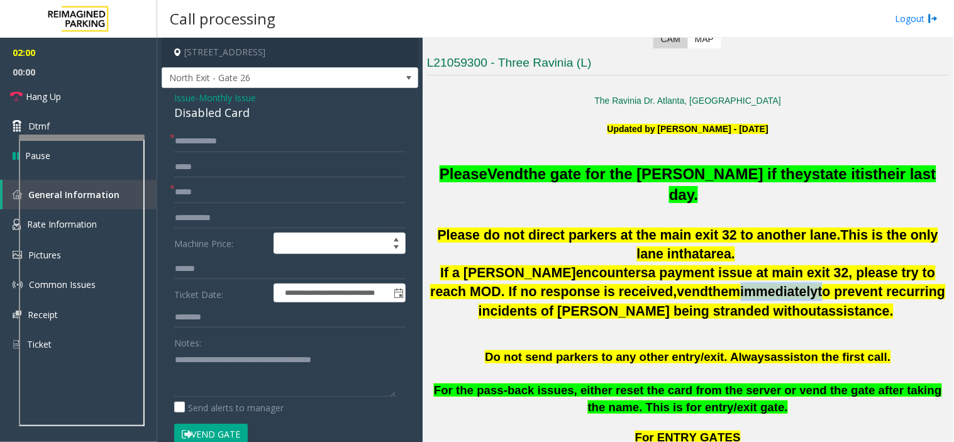
click at [740, 284] on span "immediately" at bounding box center [778, 291] width 77 height 15
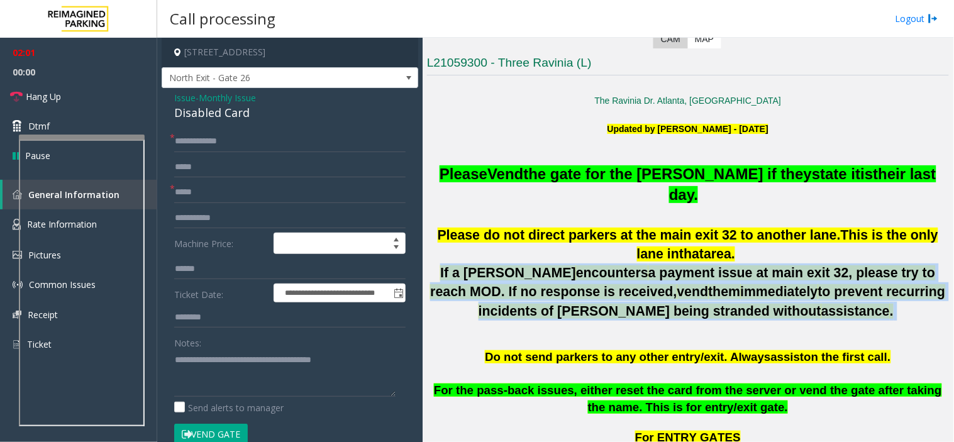
click at [740, 284] on span "immediately" at bounding box center [778, 291] width 77 height 15
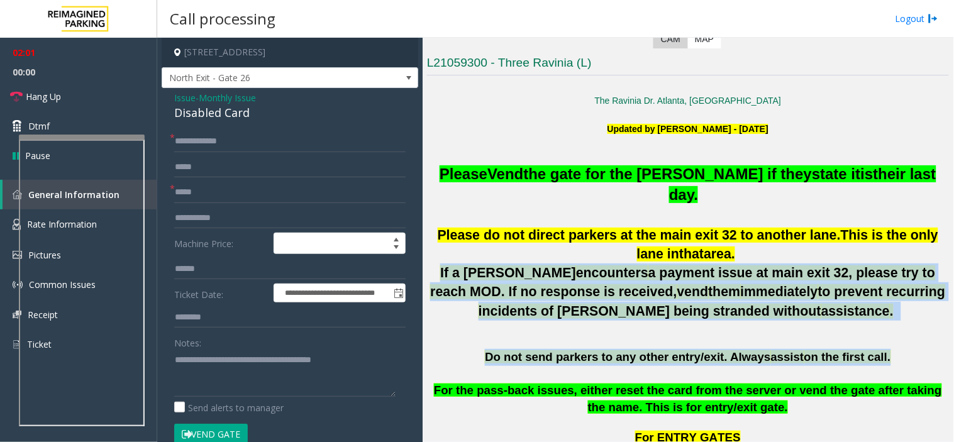
drag, startPoint x: 669, startPoint y: 274, endPoint x: 734, endPoint y: 332, distance: 86.3
click at [734, 350] on span "Do not send parkers to any other entry/exit. Always" at bounding box center [627, 356] width 285 height 13
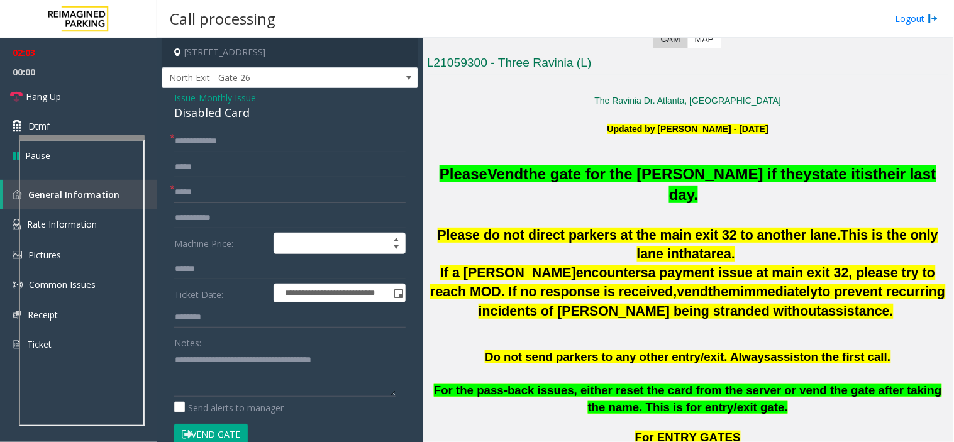
click at [217, 426] on button "Vend Gate" at bounding box center [211, 434] width 74 height 21
click at [177, 361] on textarea at bounding box center [284, 373] width 221 height 47
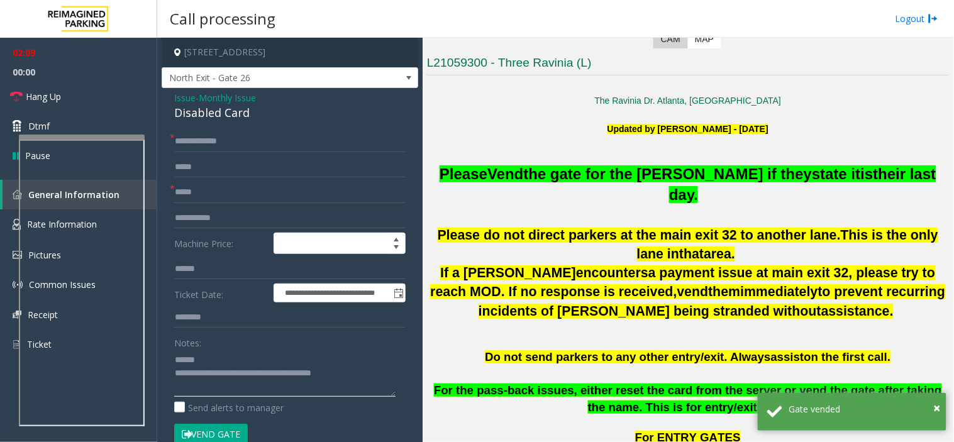
paste textarea "**********"
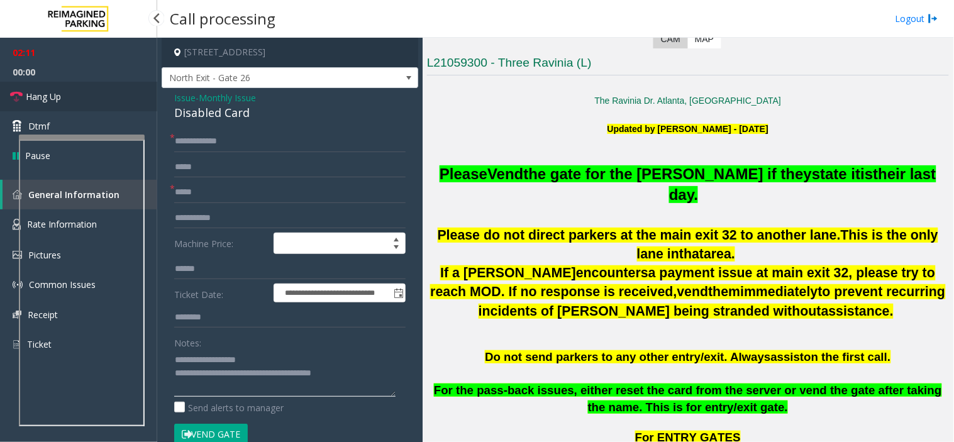
type textarea "**********"
click at [96, 102] on link "Hang Up" at bounding box center [78, 97] width 157 height 30
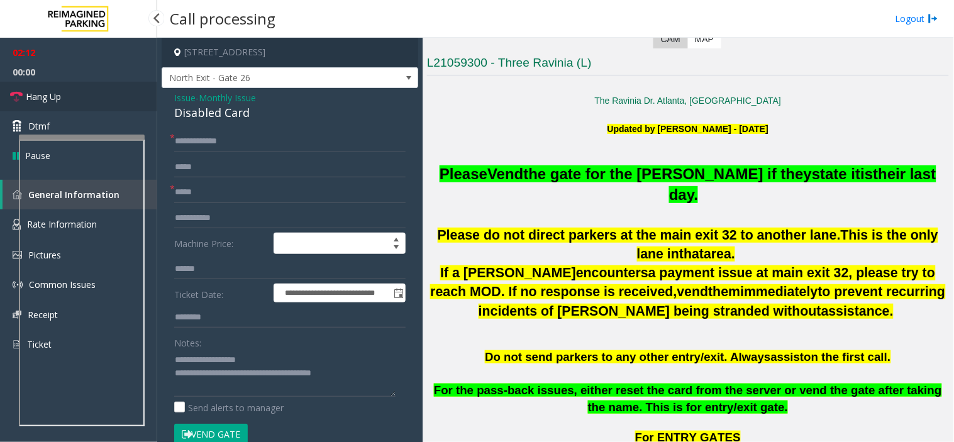
click at [96, 102] on link "Hang Up" at bounding box center [78, 97] width 157 height 30
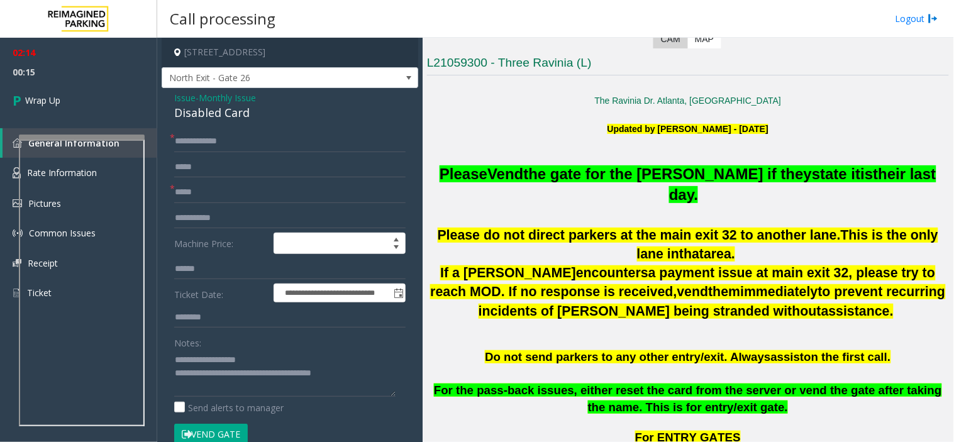
drag, startPoint x: 168, startPoint y: 182, endPoint x: 183, endPoint y: 186, distance: 14.9
click at [168, 182] on div "**********" at bounding box center [290, 440] width 250 height 619
click at [226, 192] on input "*****" at bounding box center [289, 192] width 231 height 21
paste input "*****"
type input "**********"
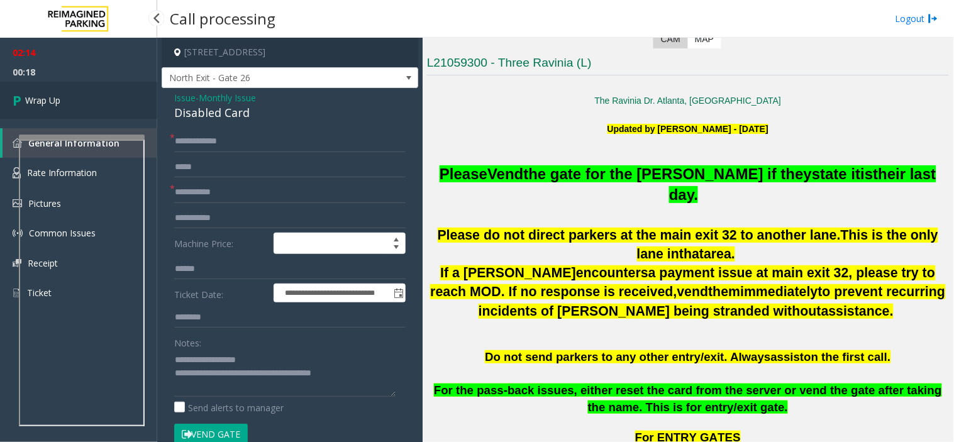
click at [97, 101] on link "Wrap Up" at bounding box center [78, 100] width 157 height 37
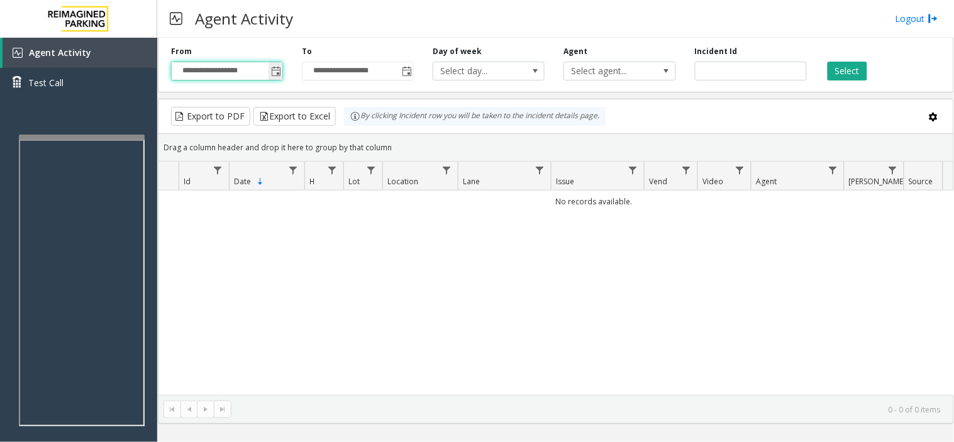
click at [264, 72] on input "**********" at bounding box center [227, 71] width 111 height 18
click at [277, 68] on span "Toggle popup" at bounding box center [276, 72] width 10 height 10
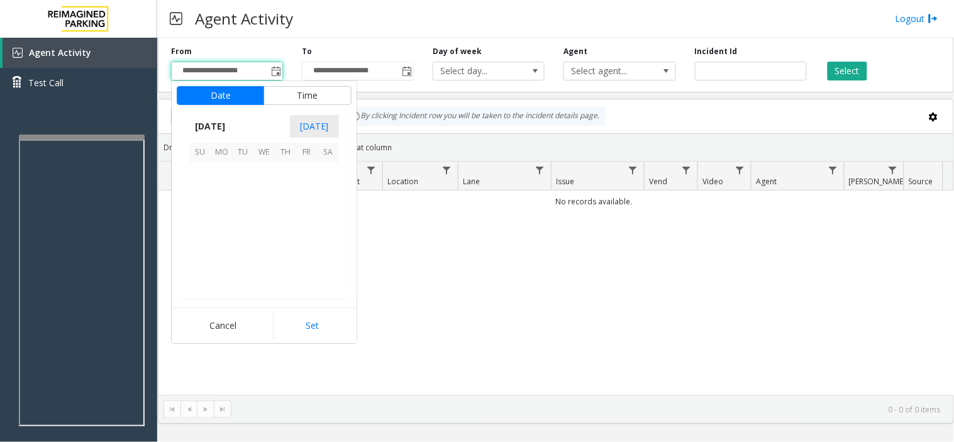
scroll to position [225411, 0]
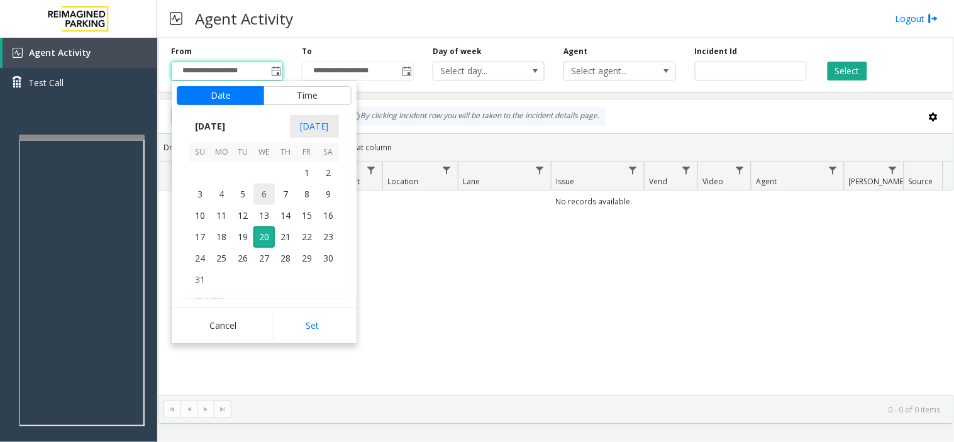
click at [273, 187] on span "6" at bounding box center [263, 194] width 21 height 21
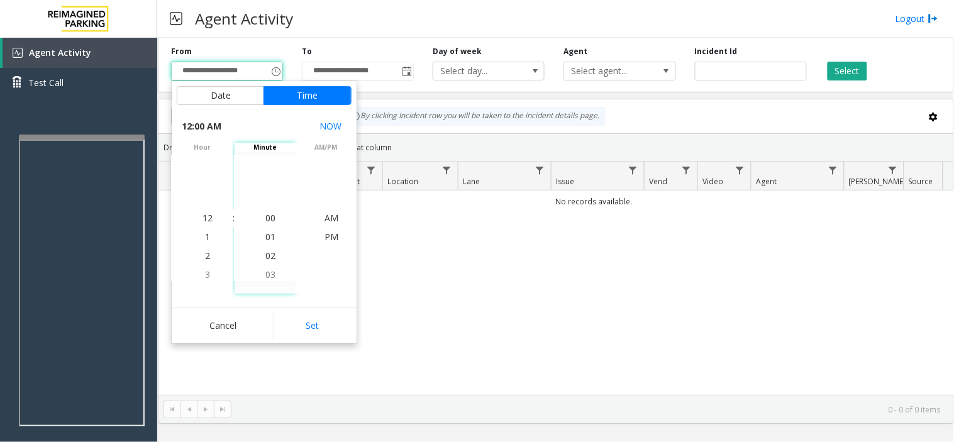
click at [316, 342] on div "Cancel Set" at bounding box center [264, 325] width 185 height 36
click at [317, 319] on button "Set" at bounding box center [312, 326] width 79 height 28
type input "**********"
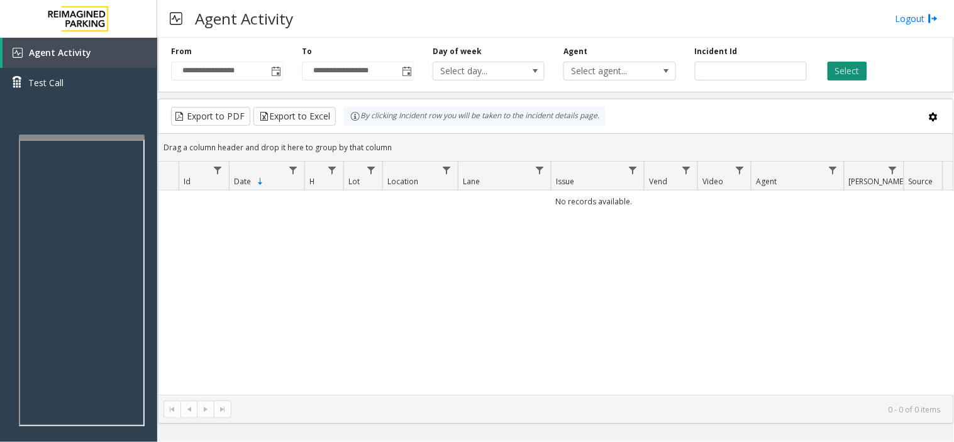
click at [852, 63] on button "Select" at bounding box center [847, 71] width 40 height 19
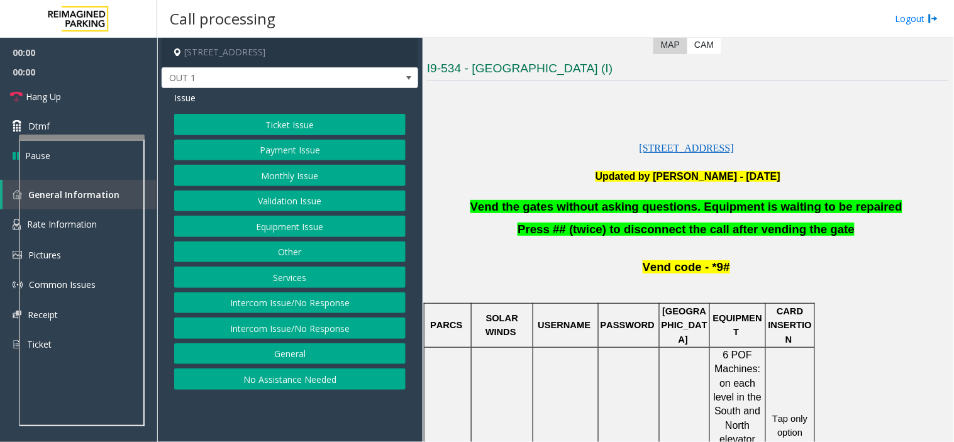
scroll to position [279, 0]
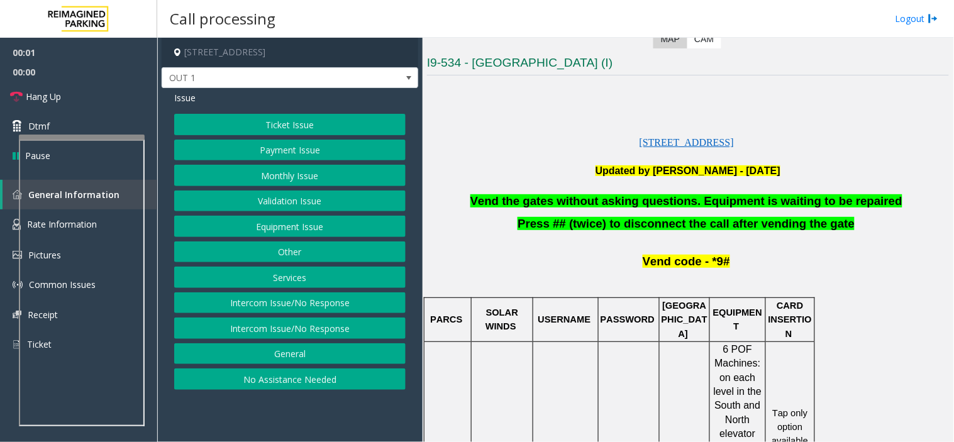
click at [737, 207] on span "Vend the gates without asking questions. Equipment is waiting to be repaired" at bounding box center [686, 200] width 432 height 13
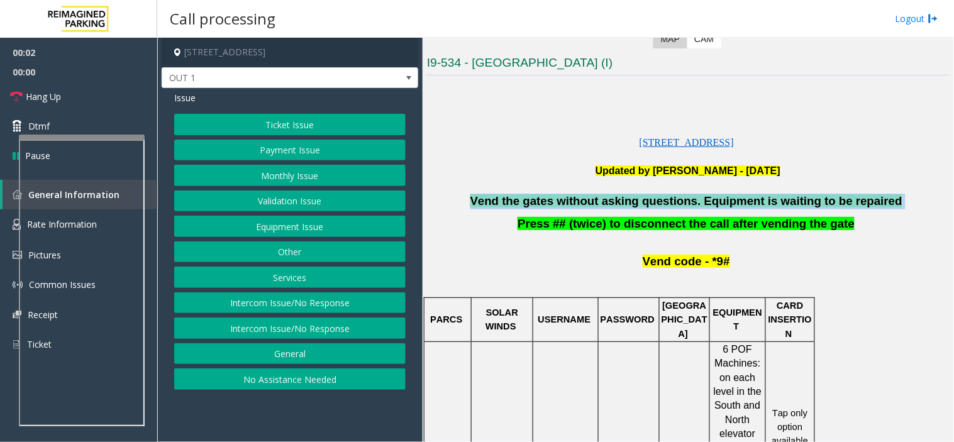
click at [737, 207] on span "Vend the gates without asking questions. Equipment is waiting to be repaired" at bounding box center [686, 200] width 432 height 13
click at [282, 195] on button "Validation Issue" at bounding box center [289, 200] width 231 height 21
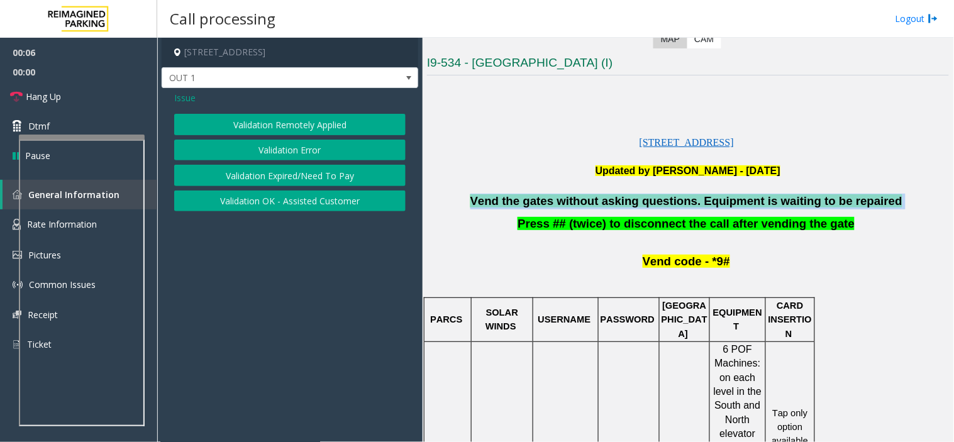
click at [297, 153] on button "Validation Error" at bounding box center [289, 150] width 231 height 21
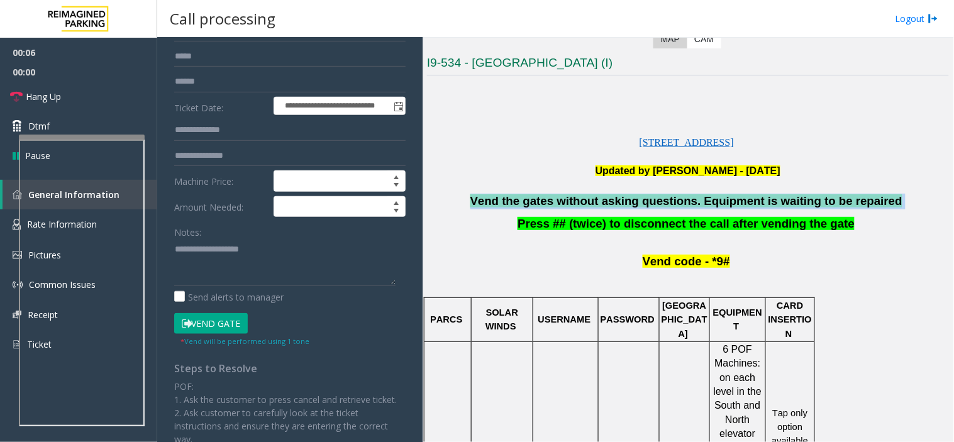
scroll to position [140, 0]
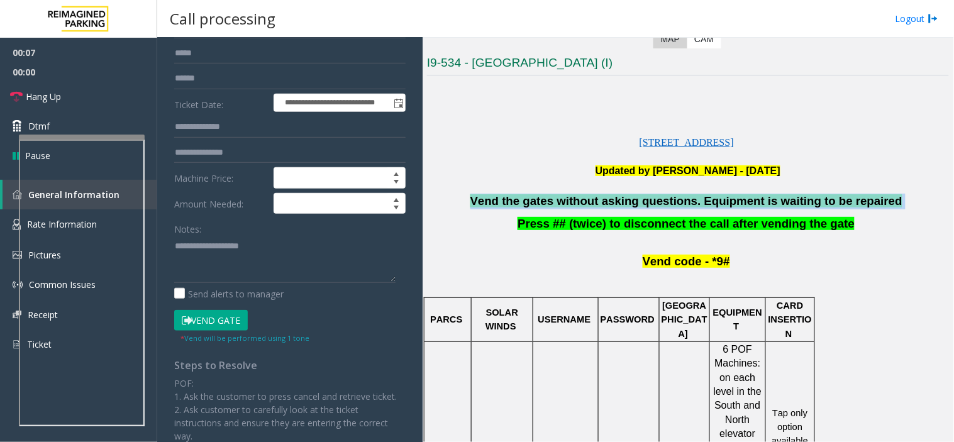
click at [194, 316] on button "Vend Gate" at bounding box center [211, 320] width 74 height 21
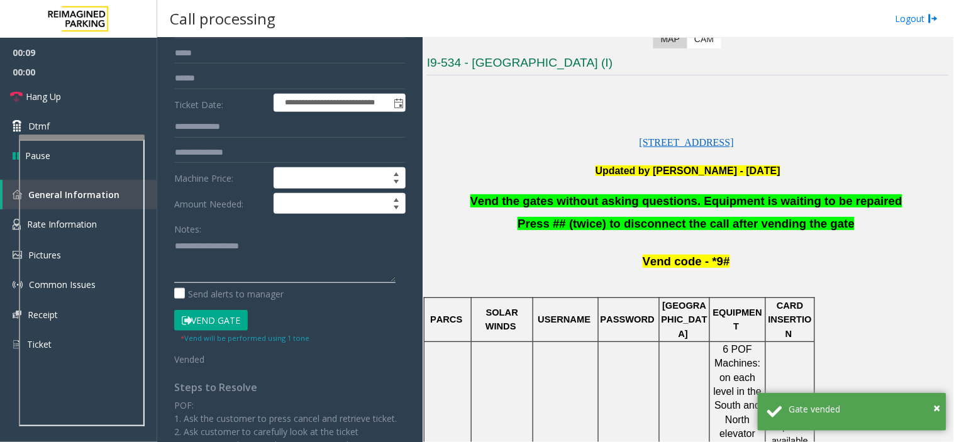
paste textarea "**********"
type textarea "**********"
click at [85, 116] on link "Dtmf" at bounding box center [78, 126] width 157 height 30
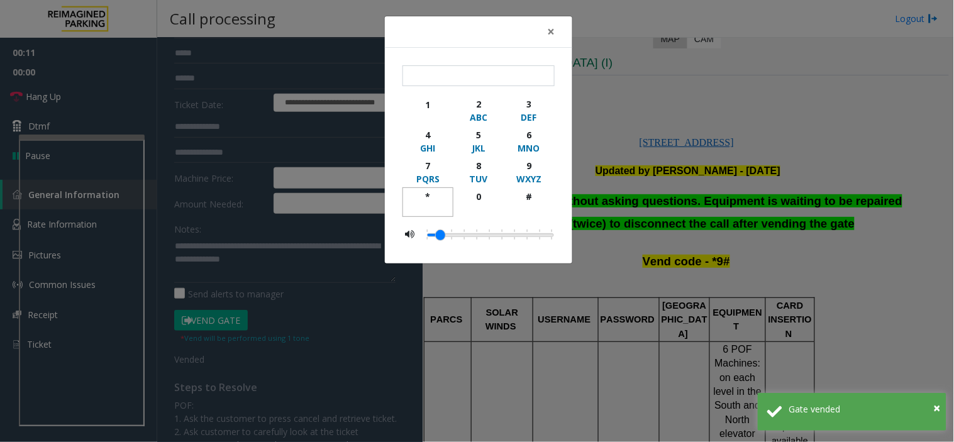
click at [427, 209] on div "button" at bounding box center [427, 208] width 35 height 11
click at [545, 164] on div "9" at bounding box center [529, 165] width 35 height 13
click at [544, 185] on div "WXYZ" at bounding box center [529, 178] width 35 height 13
click at [544, 205] on div "button" at bounding box center [529, 208] width 35 height 11
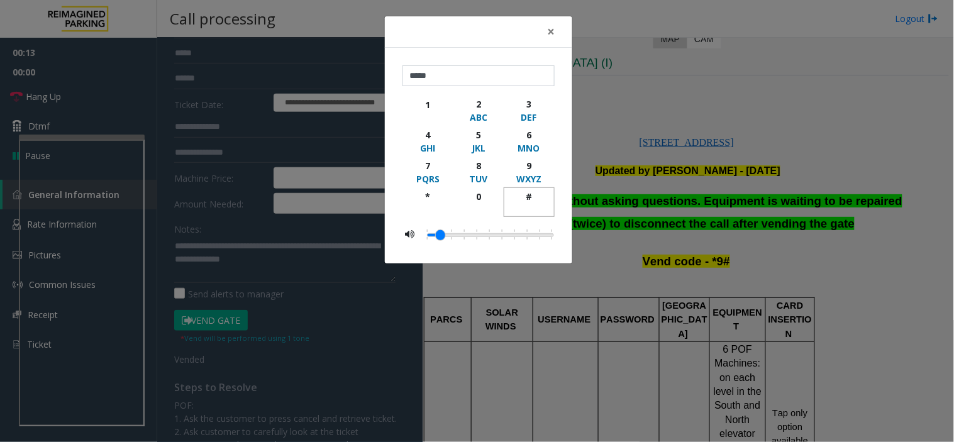
click at [544, 205] on div "button" at bounding box center [529, 208] width 35 height 11
type input "******"
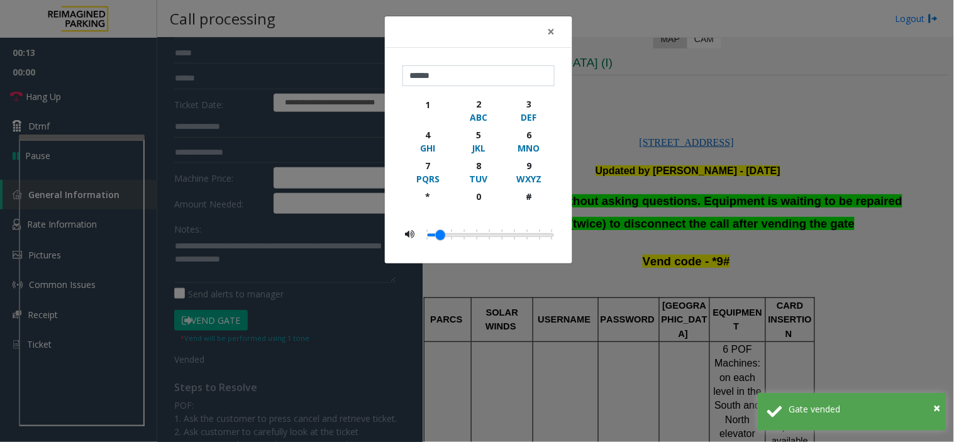
click at [758, 192] on div "× ****** 1 2 ABC 3 DEF 4 GHI 5 JKL 6 MNO 7 PQRS 8 TUV 9 WXYZ * 0 #" at bounding box center [477, 221] width 954 height 442
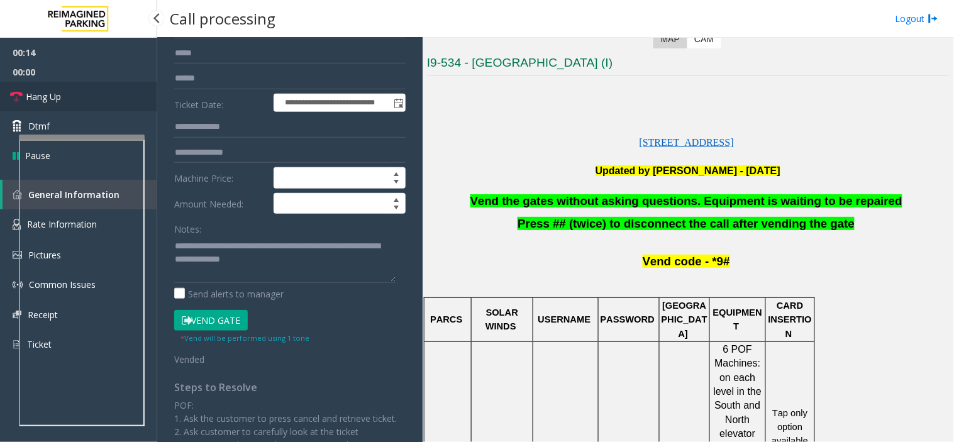
click at [74, 104] on link "Hang Up" at bounding box center [78, 97] width 157 height 30
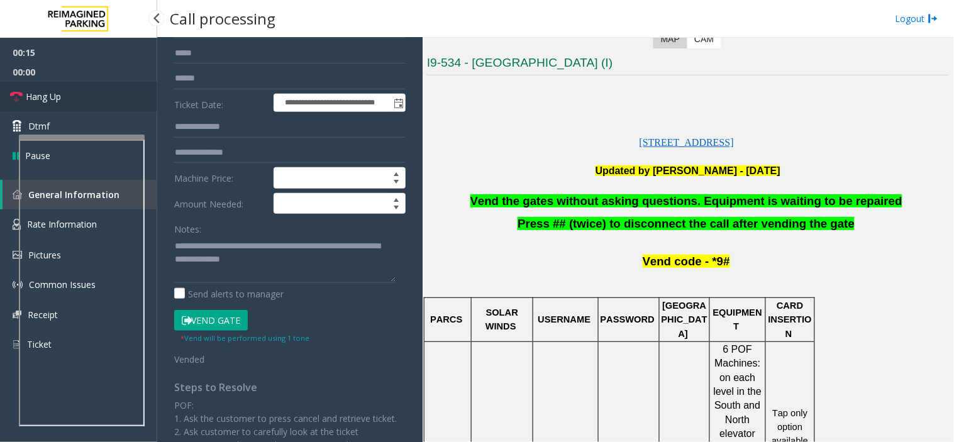
click at [74, 104] on link "Hang Up" at bounding box center [78, 97] width 157 height 30
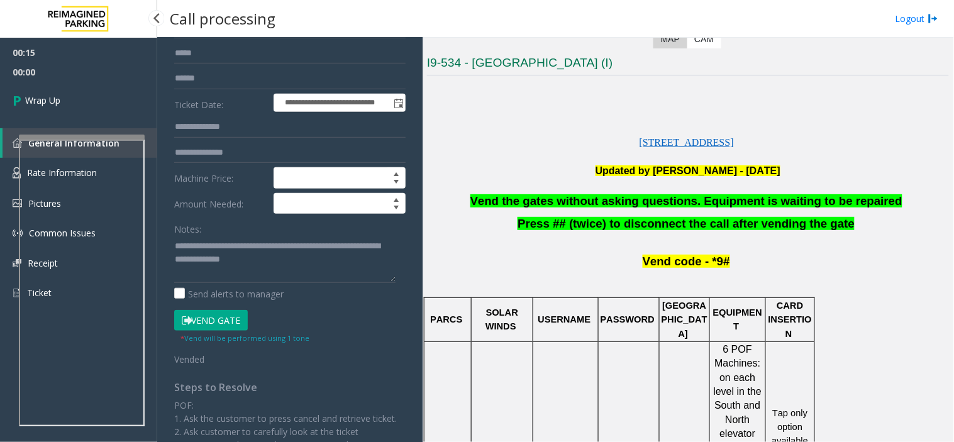
click at [74, 104] on link "Wrap Up" at bounding box center [78, 100] width 157 height 37
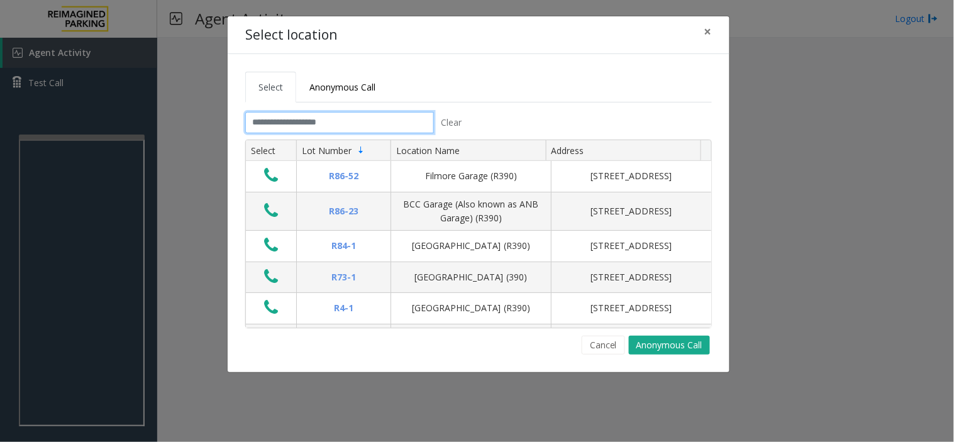
click at [388, 121] on input "text" at bounding box center [339, 122] width 189 height 21
click at [299, 119] on input "text" at bounding box center [339, 122] width 189 height 21
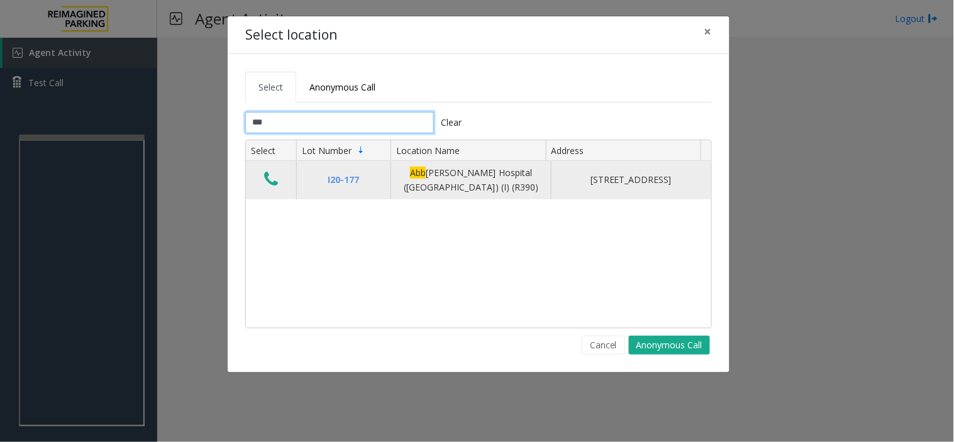
type input "***"
click at [275, 179] on icon "Data table" at bounding box center [271, 179] width 14 height 18
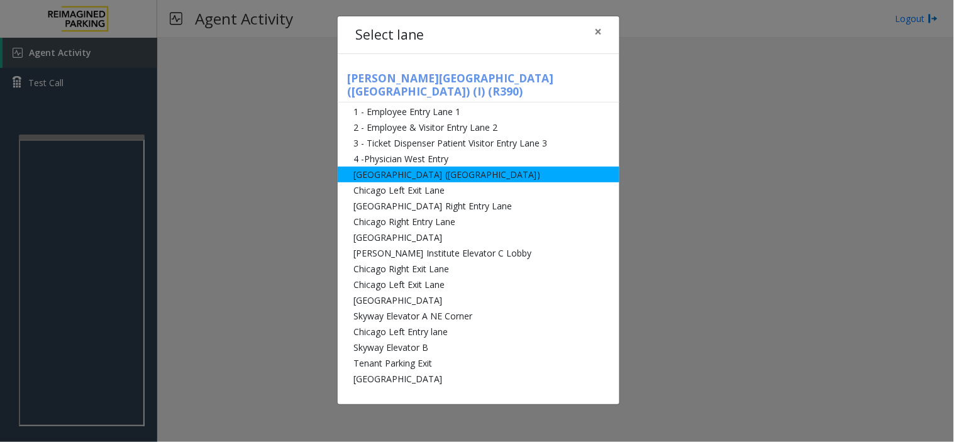
click at [499, 167] on li "Abbot Hospital (Main Hospital)" at bounding box center [479, 175] width 282 height 16
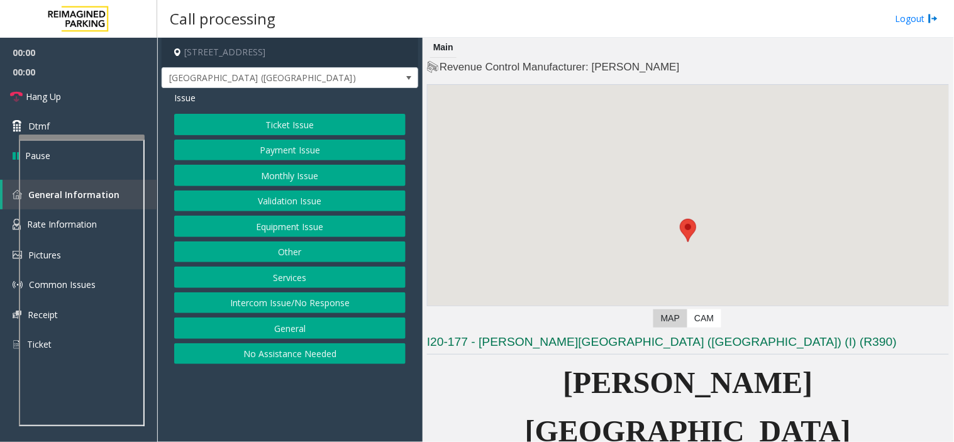
click at [266, 124] on button "Ticket Issue" at bounding box center [289, 124] width 231 height 21
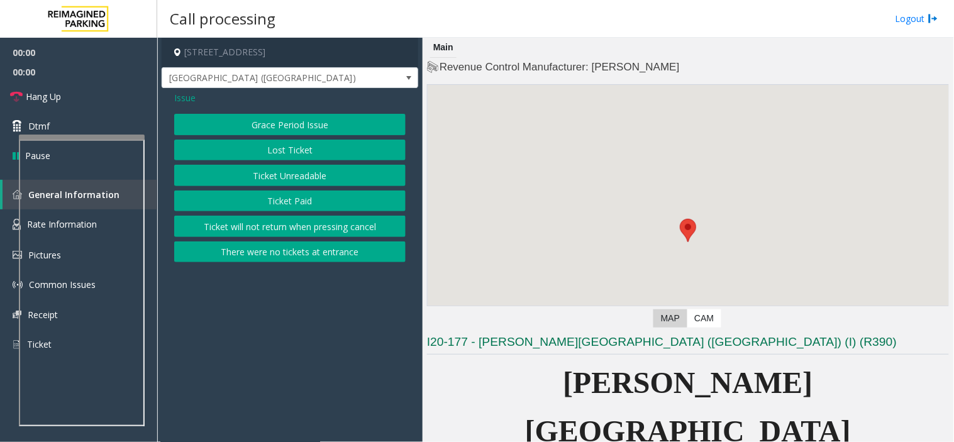
click at [280, 195] on button "Ticket Paid" at bounding box center [289, 200] width 231 height 21
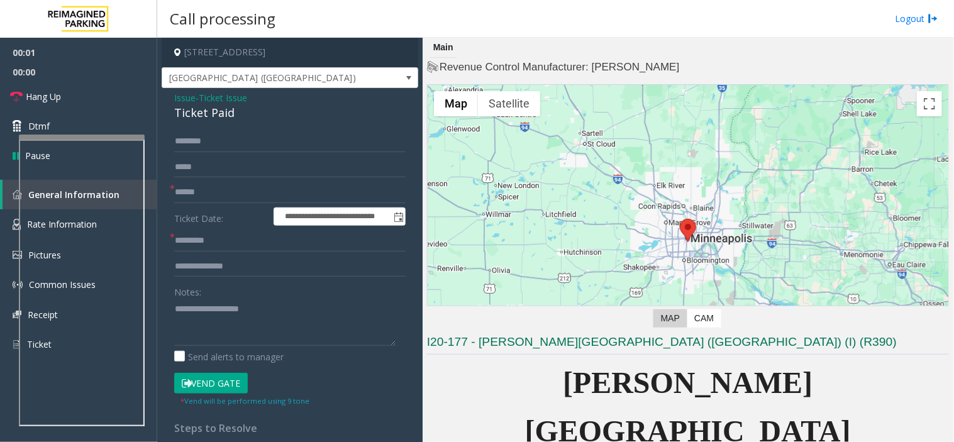
click at [223, 120] on div "Ticket Paid" at bounding box center [289, 112] width 231 height 17
click at [202, 375] on button "Vend Gate" at bounding box center [211, 383] width 74 height 21
click at [229, 205] on form "**********" at bounding box center [289, 269] width 231 height 276
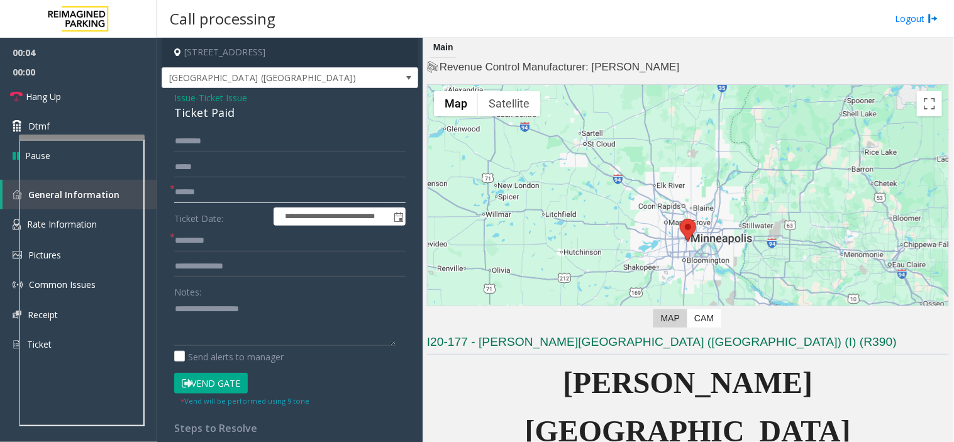
click at [229, 187] on input "text" at bounding box center [289, 192] width 231 height 21
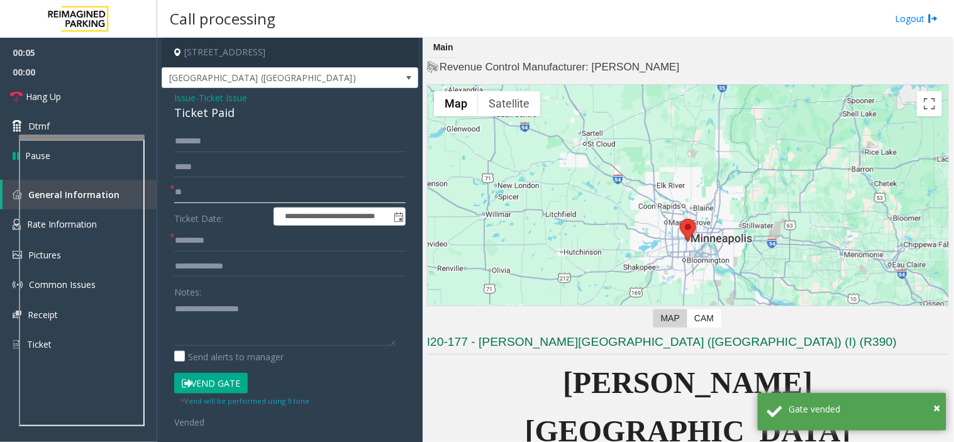
type input "**"
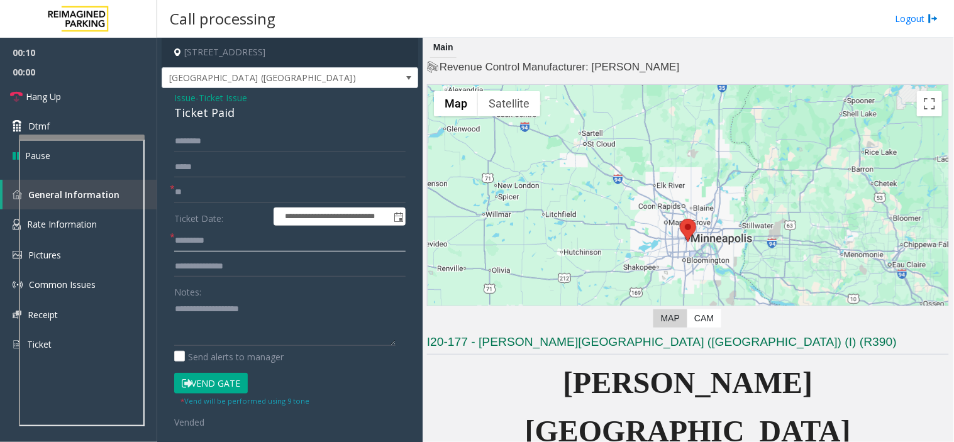
type input "*********"
click at [229, 400] on small "* Vend will be performed using 9 tone" at bounding box center [244, 400] width 129 height 9
click at [226, 375] on button "Vend Gate" at bounding box center [211, 383] width 74 height 21
click at [236, 300] on textarea at bounding box center [284, 322] width 221 height 47
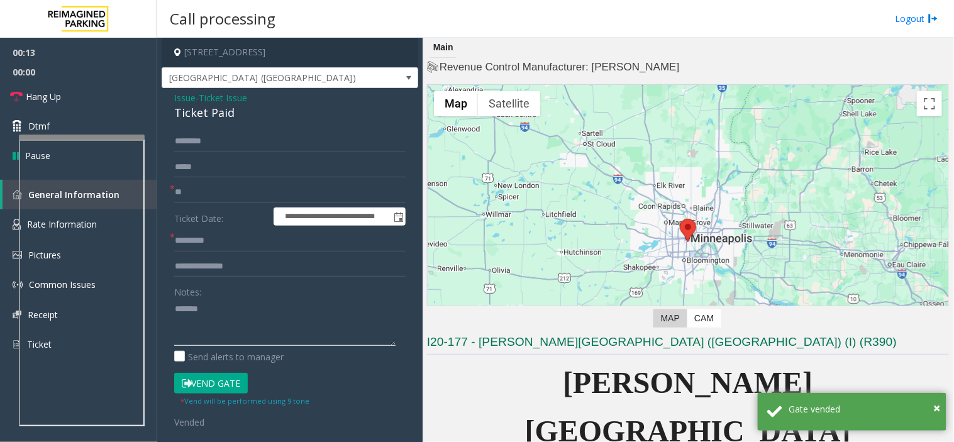
paste textarea "**********"
click at [67, 99] on link "Hang Up" at bounding box center [78, 97] width 157 height 30
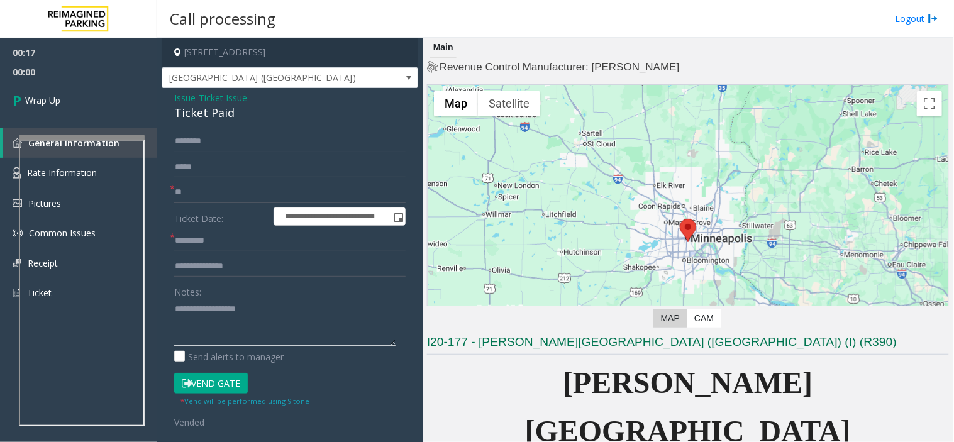
click at [248, 331] on textarea at bounding box center [284, 322] width 221 height 47
paste textarea "**********"
click at [254, 321] on textarea at bounding box center [284, 322] width 221 height 47
paste textarea "**********"
type textarea "**********"
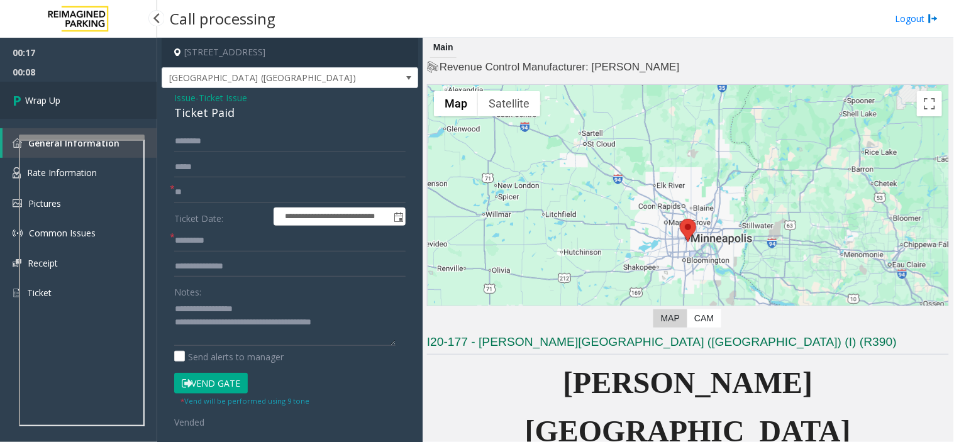
click at [17, 97] on icon at bounding box center [19, 100] width 13 height 21
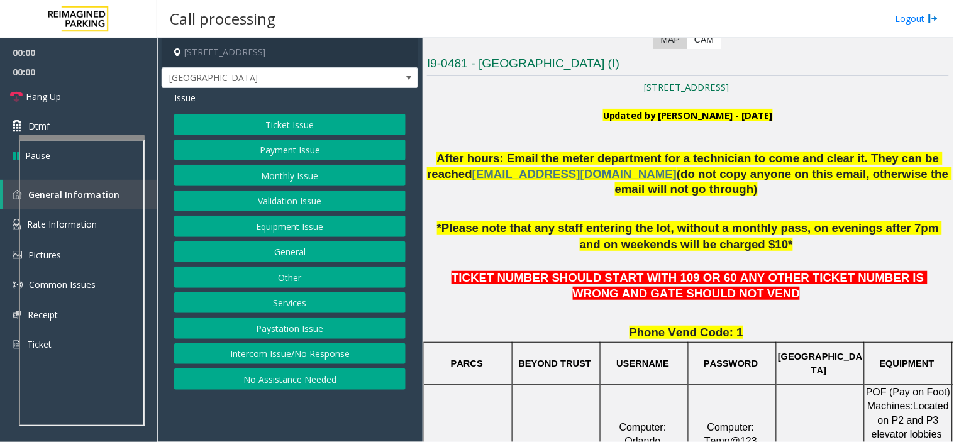
scroll to position [279, 0]
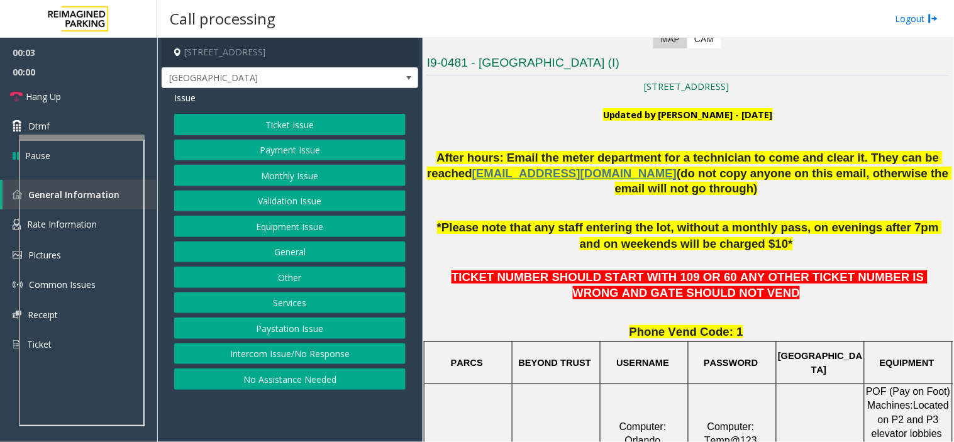
click at [694, 248] on span "*Please note that any staff entering the lot, without a monthly pass, on evenin…" at bounding box center [689, 236] width 505 height 30
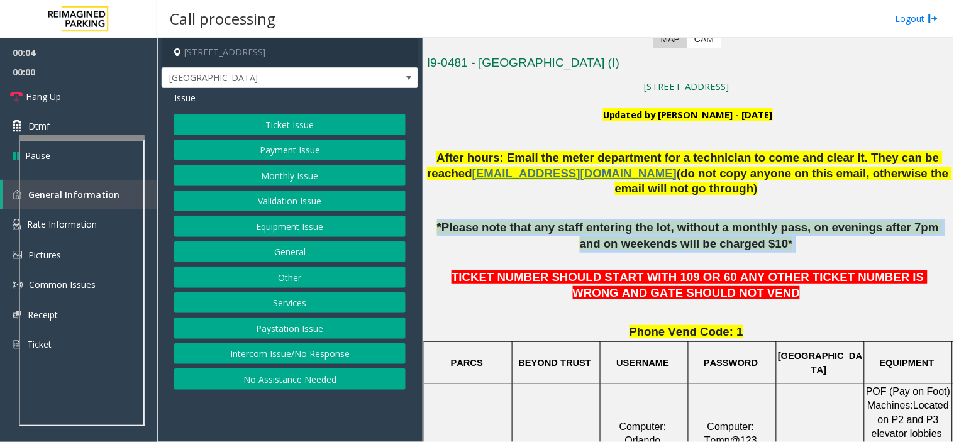
drag, startPoint x: 694, startPoint y: 248, endPoint x: 582, endPoint y: 199, distance: 121.9
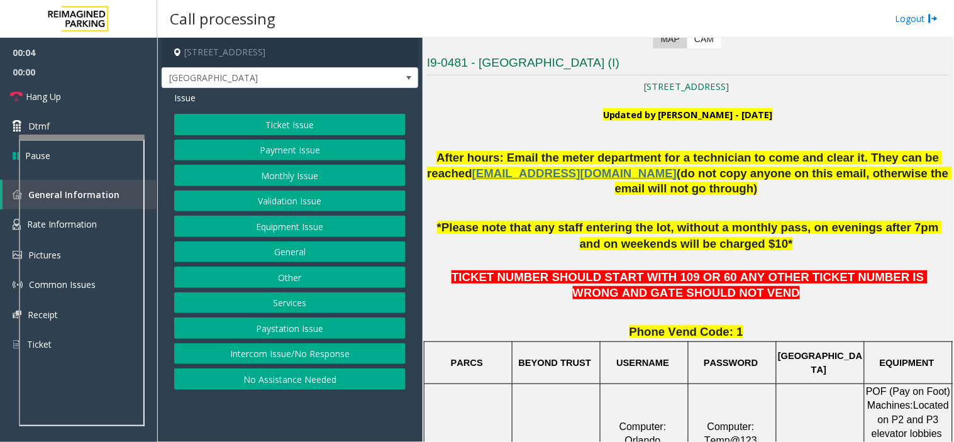
click at [581, 199] on p "After hours: Email the meter department for a technician to come and clear it. …" at bounding box center [688, 181] width 522 height 62
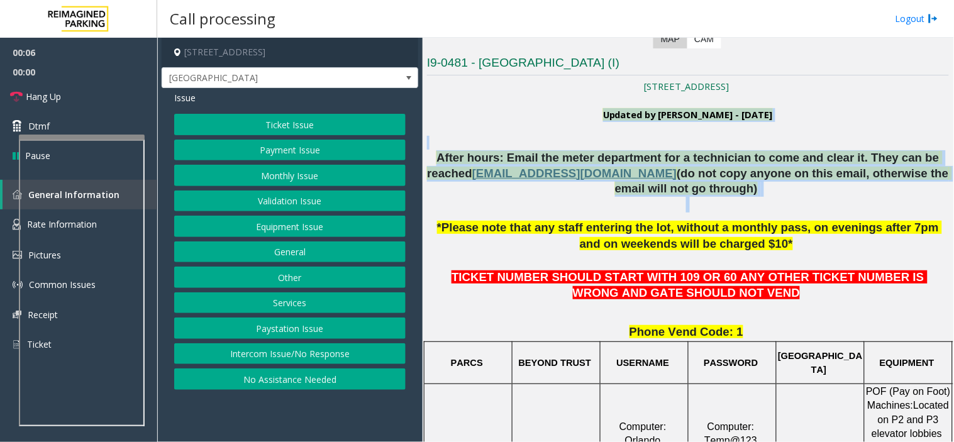
drag, startPoint x: 581, startPoint y: 199, endPoint x: 663, endPoint y: 118, distance: 115.6
click at [663, 118] on b "Updated by Pranav Babbar - 4th July 2024" at bounding box center [688, 114] width 170 height 13
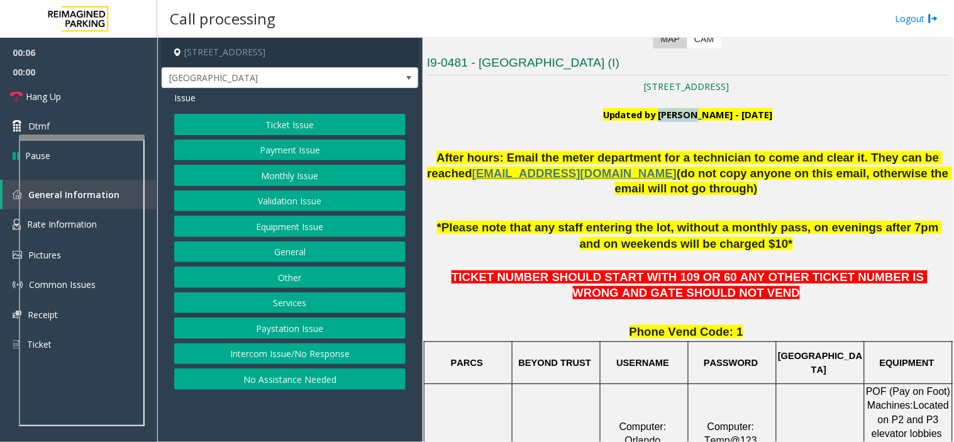
click at [663, 118] on b "Updated by Pranav Babbar - 4th July 2024" at bounding box center [688, 114] width 170 height 13
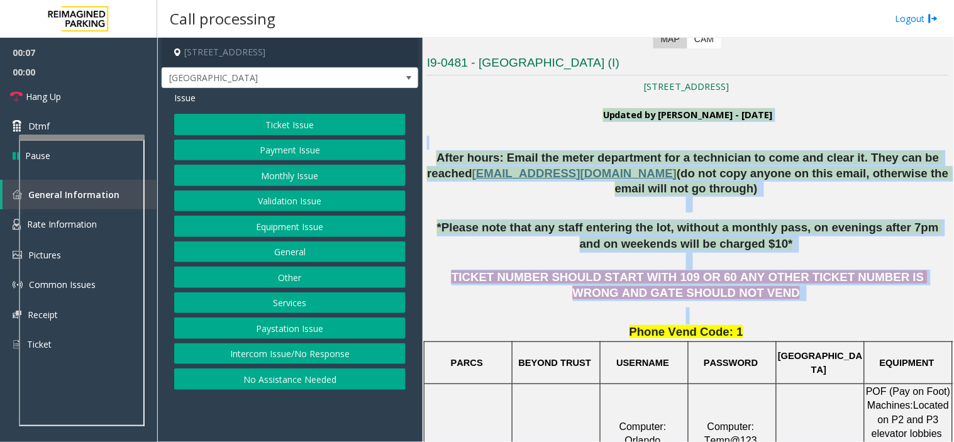
drag, startPoint x: 663, startPoint y: 118, endPoint x: 820, endPoint y: 324, distance: 258.9
click at [820, 324] on p "Phone Vend Code: 1" at bounding box center [688, 332] width 522 height 16
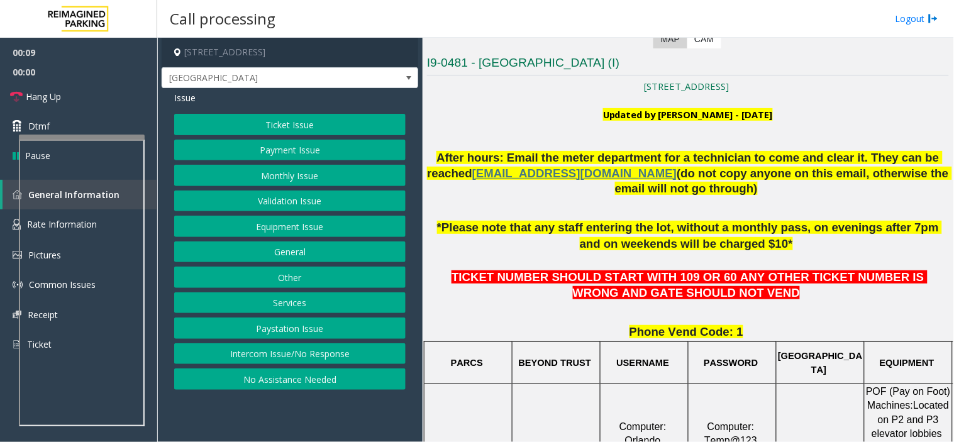
click at [258, 111] on div "Issue Ticket Issue Payment Issue Monthly Issue Validation Issue Equipment Issue…" at bounding box center [290, 242] width 256 height 308
click at [275, 129] on button "Ticket Issue" at bounding box center [289, 124] width 231 height 21
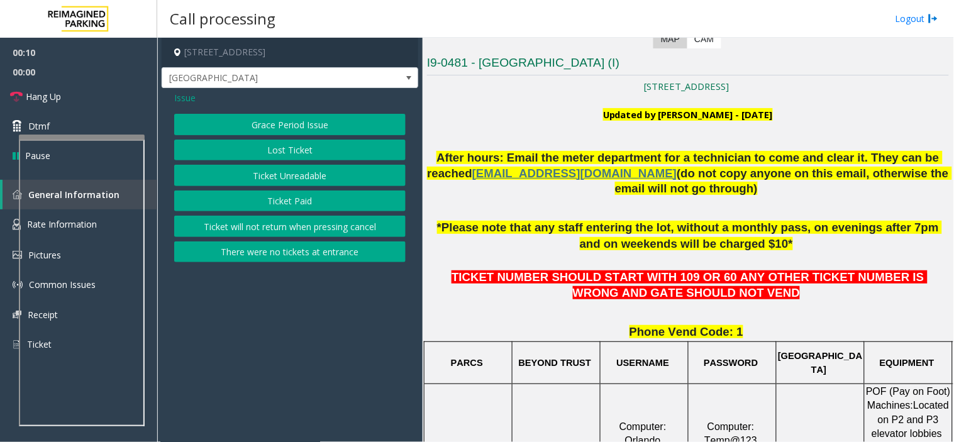
click at [310, 177] on button "Ticket Unreadable" at bounding box center [289, 175] width 231 height 21
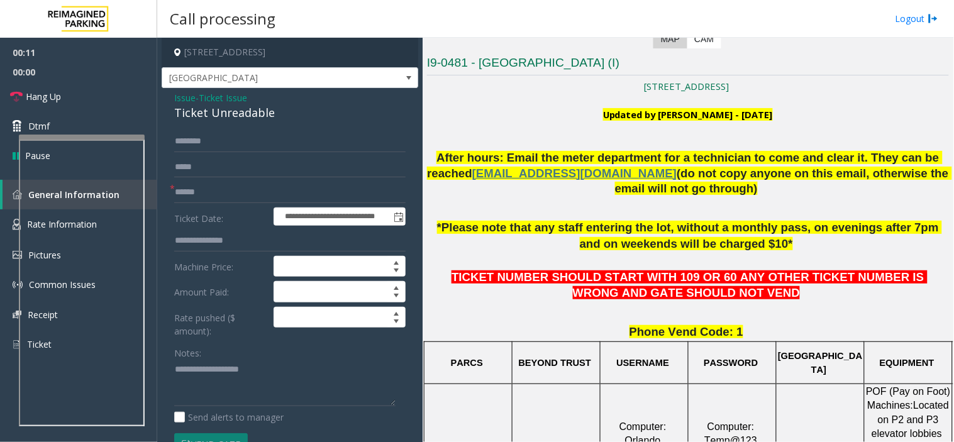
click at [261, 118] on div "Ticket Unreadable" at bounding box center [289, 112] width 231 height 17
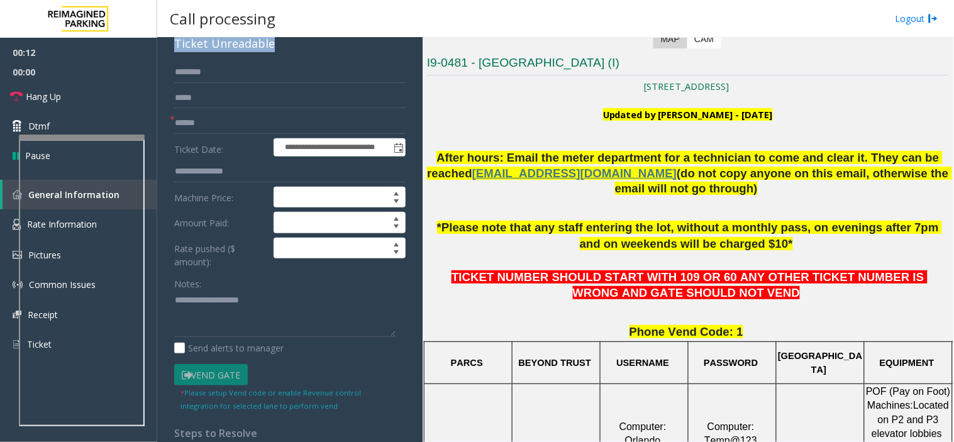
scroll to position [70, 0]
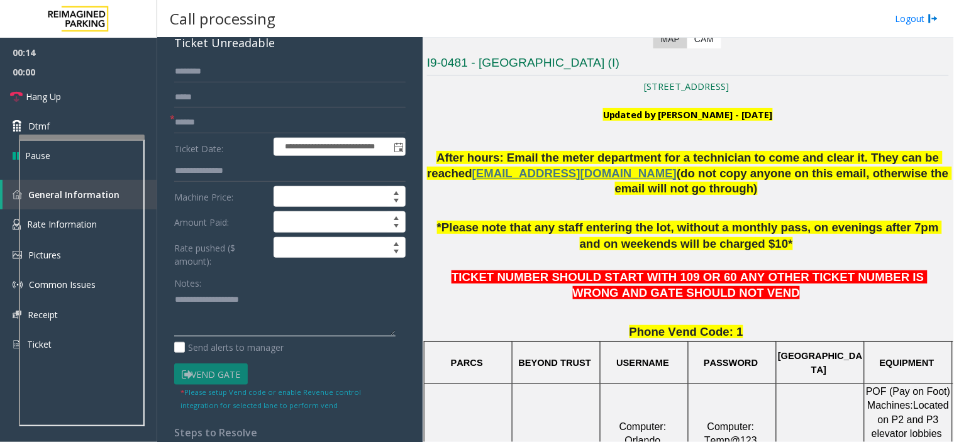
paste textarea "**********"
click at [297, 337] on div "Notes: Send alerts to manager" at bounding box center [289, 313] width 231 height 82
click at [293, 333] on textarea at bounding box center [284, 313] width 221 height 47
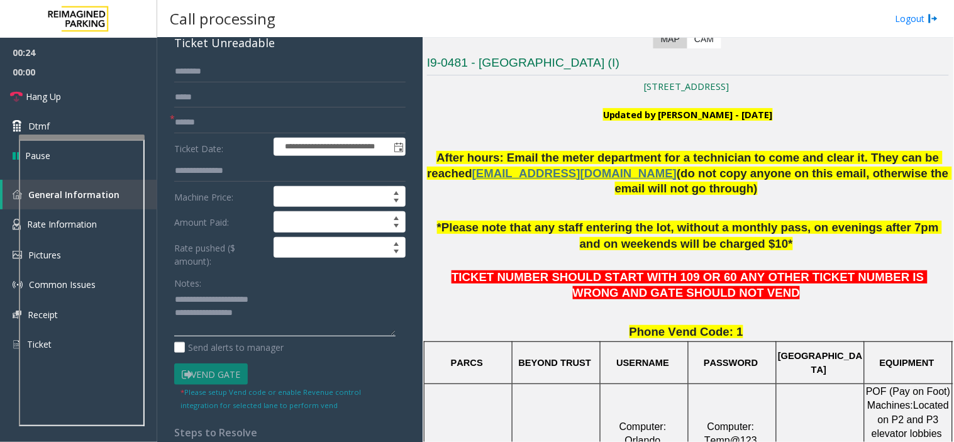
click at [293, 333] on textarea at bounding box center [284, 313] width 221 height 47
paste textarea "**********"
type textarea "**********"
click at [247, 115] on input "text" at bounding box center [289, 122] width 231 height 21
type input "******"
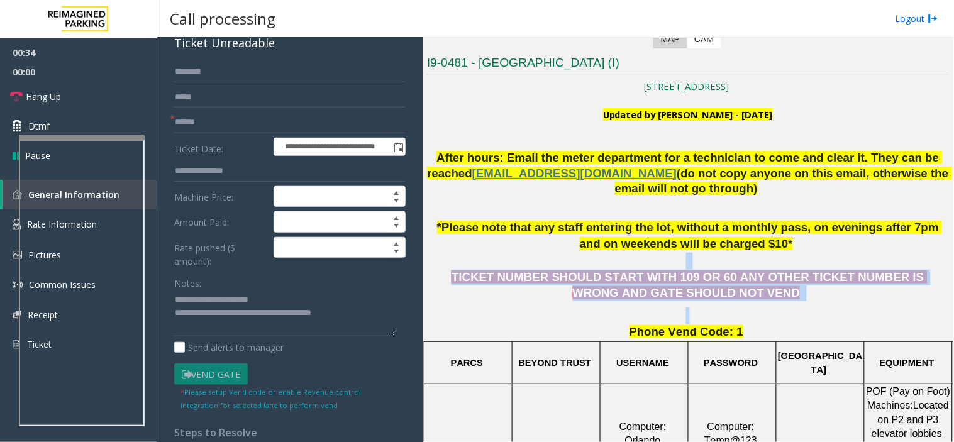
drag, startPoint x: 646, startPoint y: 306, endPoint x: 549, endPoint y: 266, distance: 104.3
click at [85, 118] on link "Dtmf" at bounding box center [78, 126] width 157 height 30
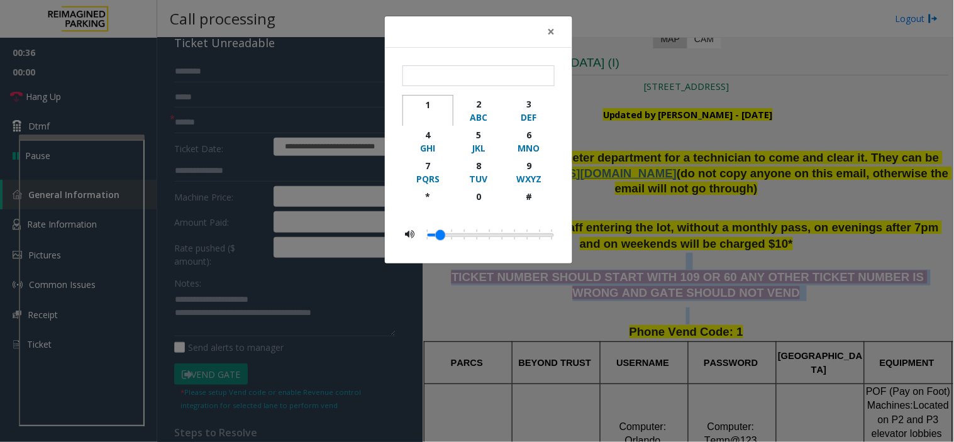
click at [437, 111] on div "button" at bounding box center [427, 117] width 35 height 13
type input "***"
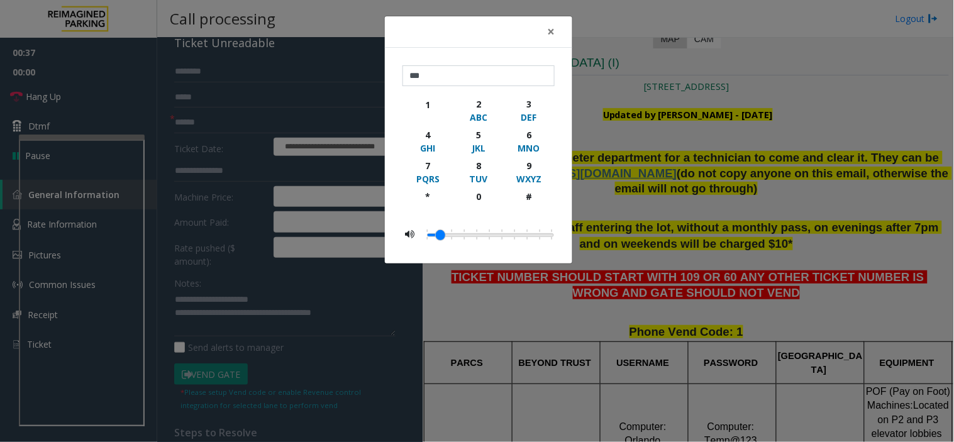
click at [593, 165] on div "× *** 1 2 ABC 3 DEF 4 GHI 5 JKL 6 MNO 7 PQRS 8 TUV 9 WXYZ * 0 #" at bounding box center [477, 221] width 954 height 442
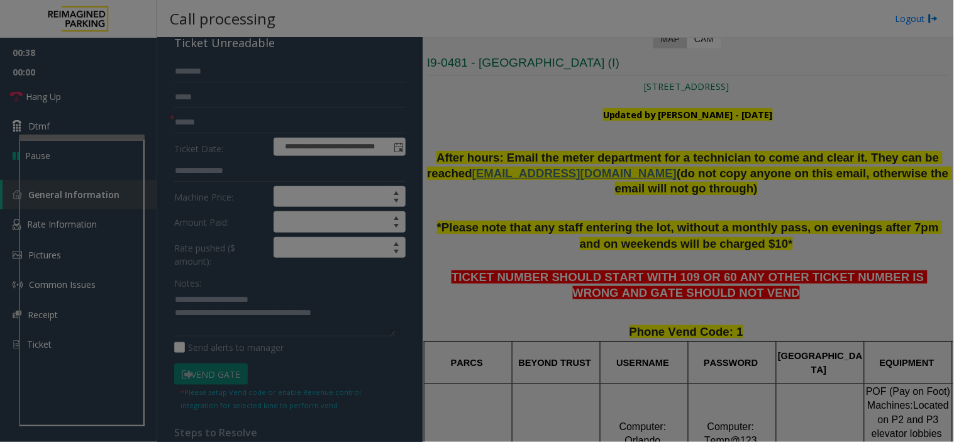
click at [593, 165] on div "× *** 1 2 ABC 3 DEF 4 GHI 5 JKL 6 MNO 7 PQRS 8 TUV 9 WXYZ * 0 #" at bounding box center [477, 221] width 954 height 442
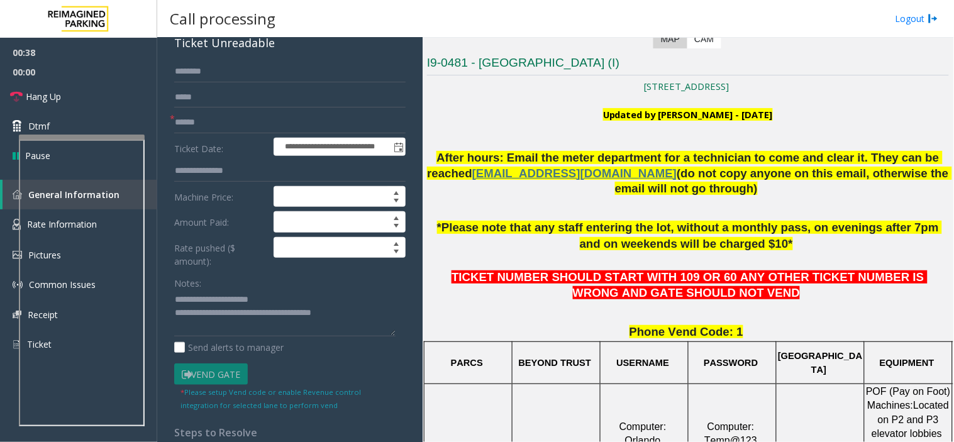
click at [593, 165] on body "**********" at bounding box center [477, 221] width 954 height 442
click at [593, 165] on p "After hours: Email the meter department for a technician to come and clear it. …" at bounding box center [688, 181] width 522 height 62
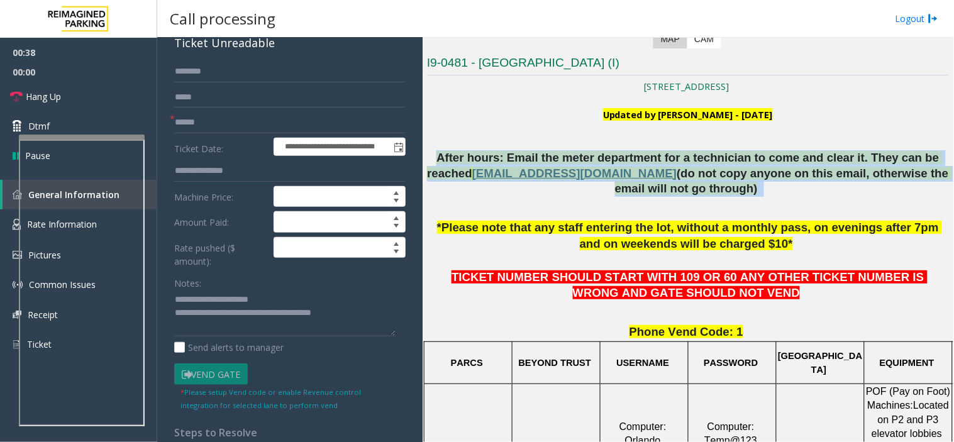
click at [593, 165] on p "After hours: Email the meter department for a technician to come and clear it. …" at bounding box center [688, 181] width 522 height 62
drag, startPoint x: 593, startPoint y: 165, endPoint x: 655, endPoint y: 181, distance: 63.7
click at [655, 181] on p "After hours: Email the meter department for a technician to come and clear it. …" at bounding box center [688, 181] width 522 height 62
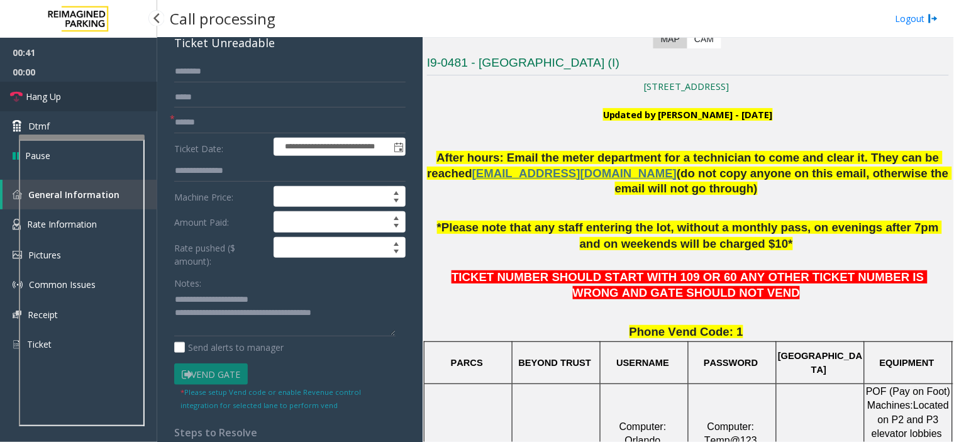
click at [85, 104] on link "Hang Up" at bounding box center [78, 97] width 157 height 30
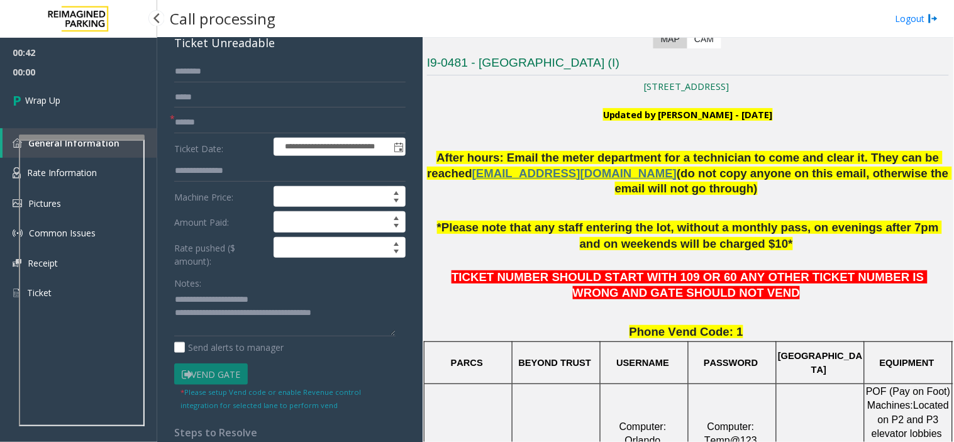
click at [85, 104] on link "Wrap Up" at bounding box center [78, 100] width 157 height 37
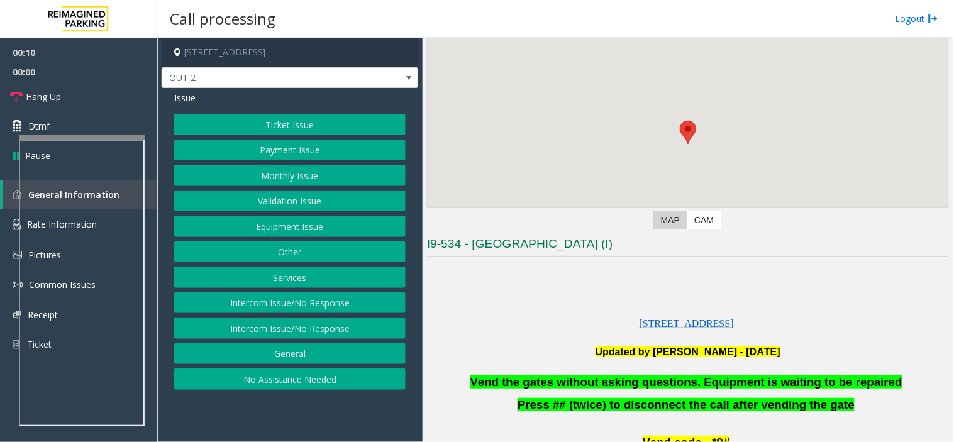
scroll to position [209, 0]
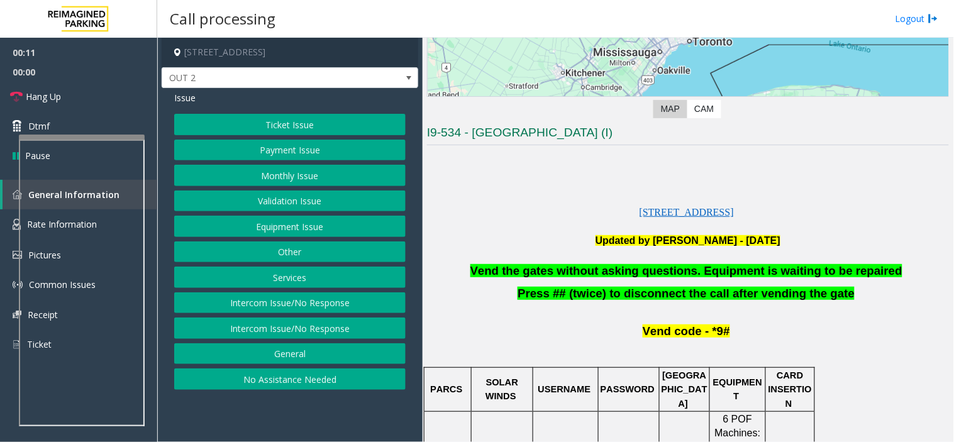
click at [681, 267] on span "Vend the gates without asking questions. Equipment is waiting to be repaired" at bounding box center [686, 270] width 432 height 13
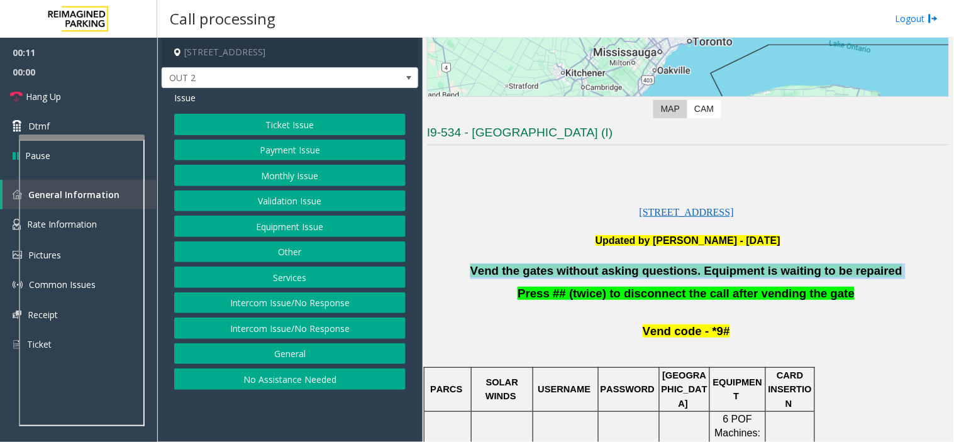
click at [681, 267] on span "Vend the gates without asking questions. Equipment is waiting to be repaired" at bounding box center [686, 270] width 432 height 13
click at [334, 224] on button "Equipment Issue" at bounding box center [289, 226] width 231 height 21
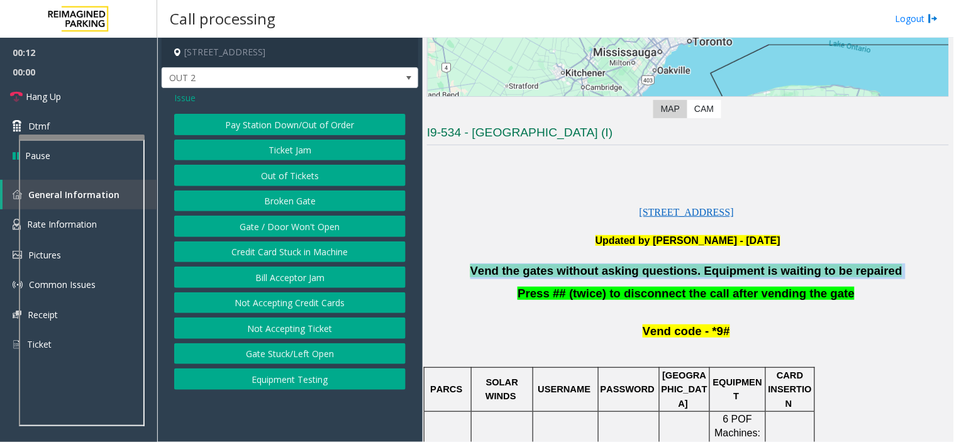
click at [334, 224] on button "Gate / Door Won't Open" at bounding box center [289, 226] width 231 height 21
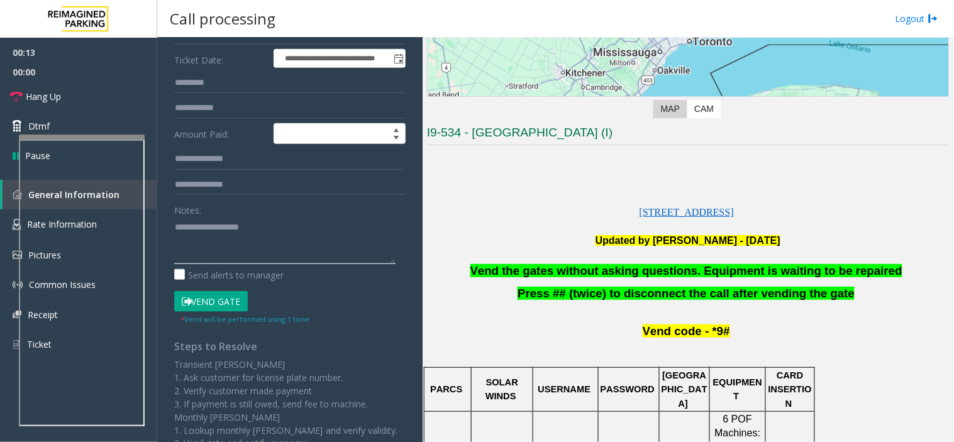
click at [225, 222] on textarea at bounding box center [284, 240] width 221 height 47
paste textarea "**********"
type textarea "**********"
click at [231, 295] on button "Vend Gate" at bounding box center [211, 301] width 74 height 21
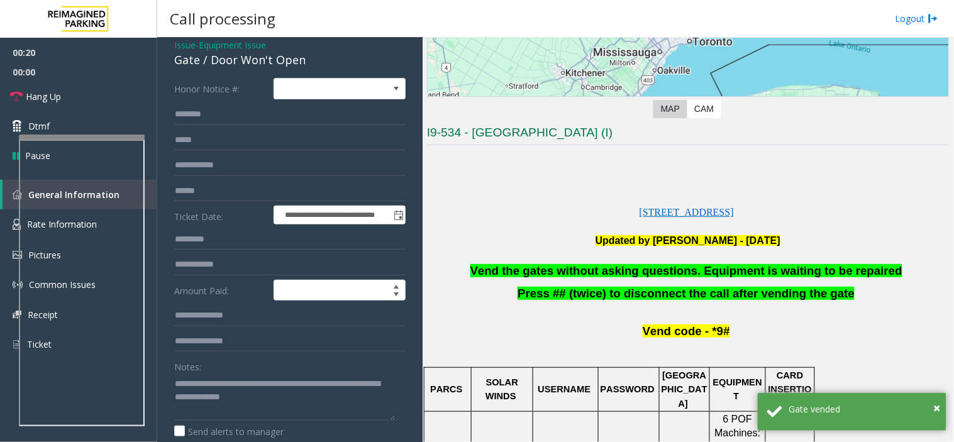
scroll to position [140, 0]
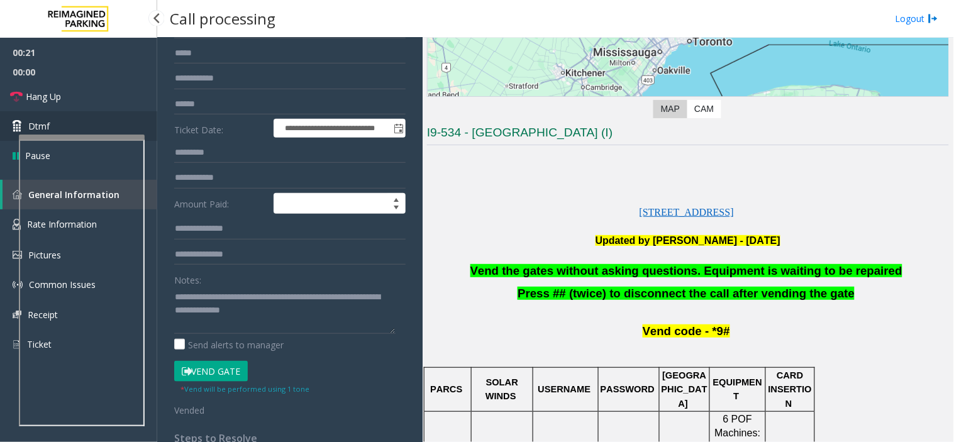
click at [117, 124] on link "Dtmf" at bounding box center [78, 126] width 157 height 30
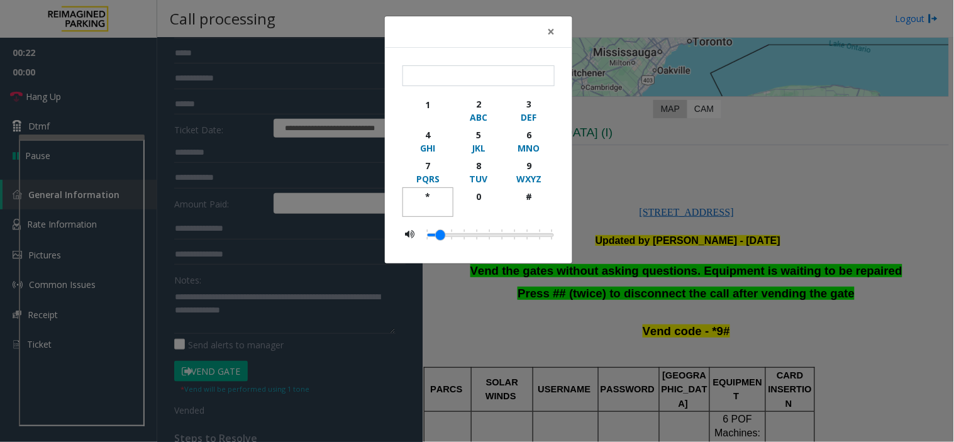
click at [407, 192] on button "*" at bounding box center [427, 202] width 51 height 30
click at [557, 170] on div "* 1 2 ABC 3 DEF 4 GHI 5 JKL 6 MNO 7 PQRS 8 TUV 9 WXYZ * 0 #" at bounding box center [478, 156] width 187 height 216
click at [529, 162] on div "9" at bounding box center [529, 165] width 35 height 13
click at [526, 202] on div "#" at bounding box center [529, 196] width 35 height 13
type input "***"
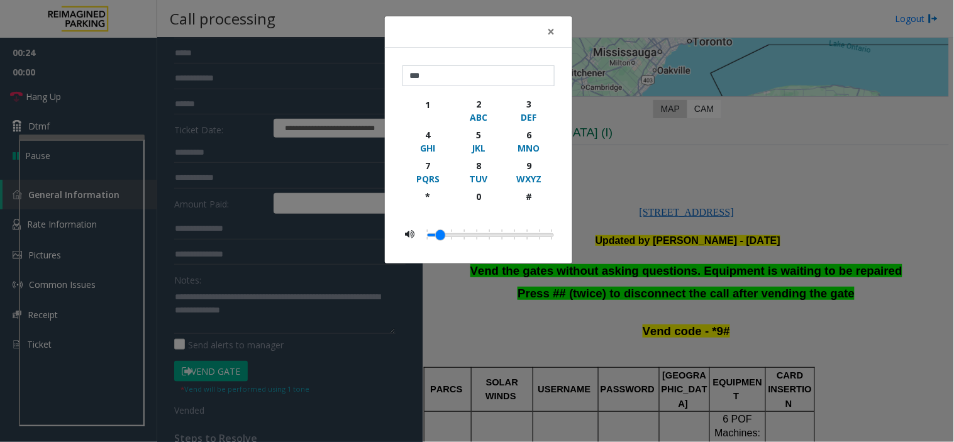
click at [698, 216] on div "× *** 1 2 ABC 3 DEF 4 GHI 5 JKL 6 MNO 7 PQRS 8 TUV 9 WXYZ * 0 #" at bounding box center [477, 221] width 954 height 442
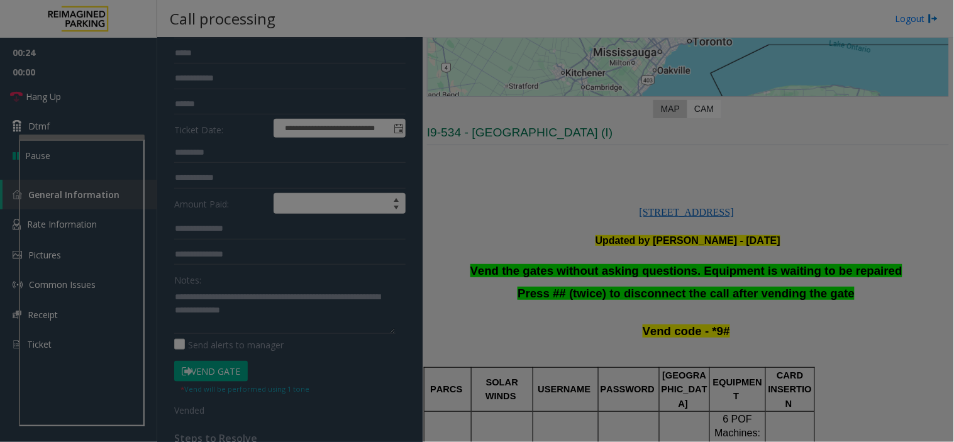
click at [698, 216] on div "× *** 1 2 ABC 3 DEF 4 GHI 5 JKL 6 MNO 7 PQRS 8 TUV 9 WXYZ * 0 #" at bounding box center [477, 221] width 954 height 442
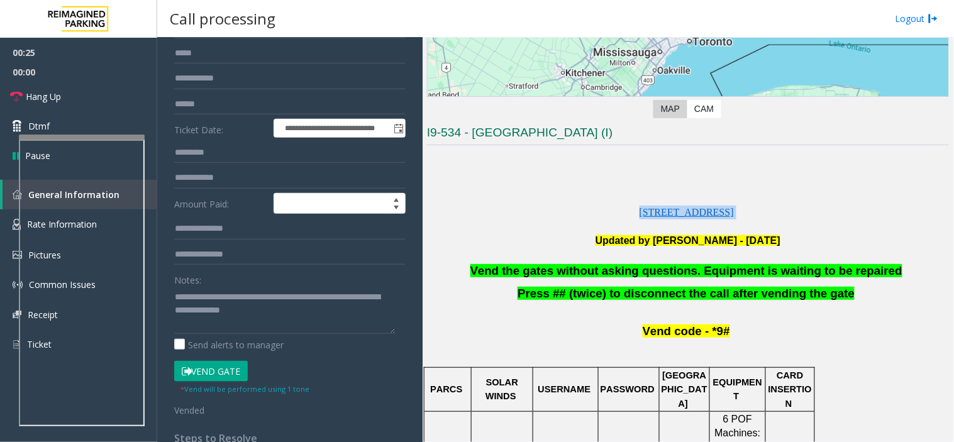
click at [698, 216] on span "2200 Yonge Street, Toronto, Ontario M4S2C6" at bounding box center [686, 212] width 94 height 11
click at [97, 82] on link "Hang Up" at bounding box center [78, 97] width 157 height 30
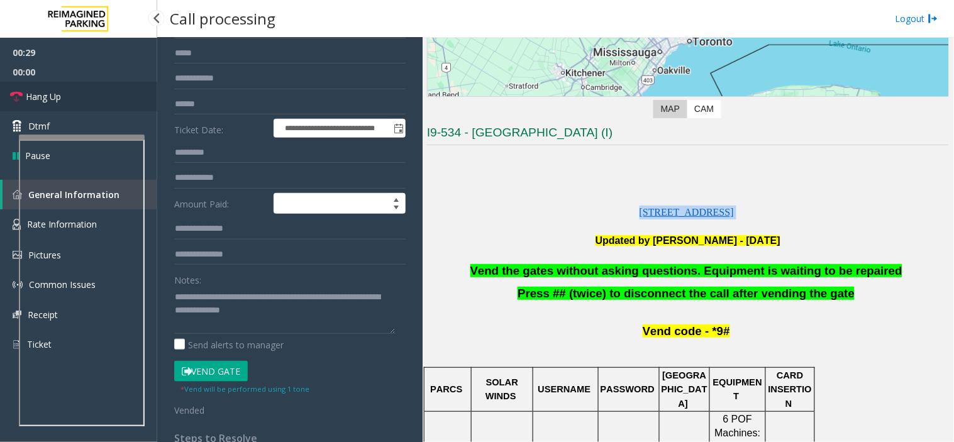
click at [97, 82] on link "Hang Up" at bounding box center [78, 97] width 157 height 30
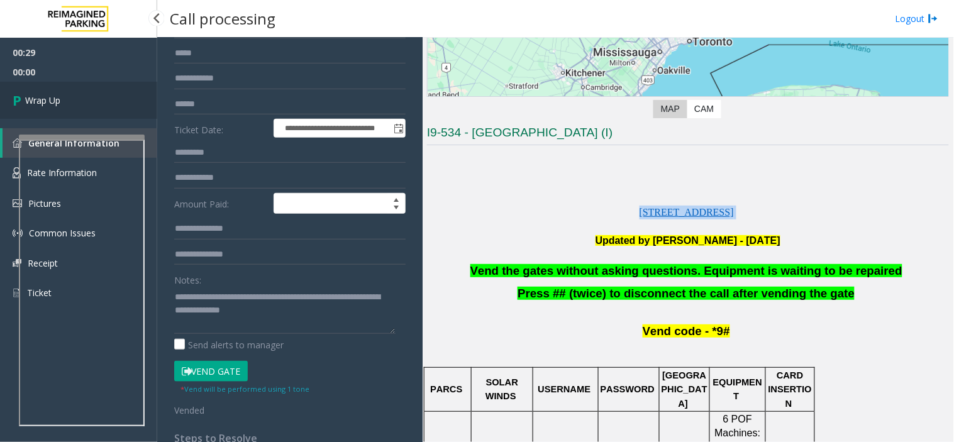
click at [97, 82] on link "Wrap Up" at bounding box center [78, 100] width 157 height 37
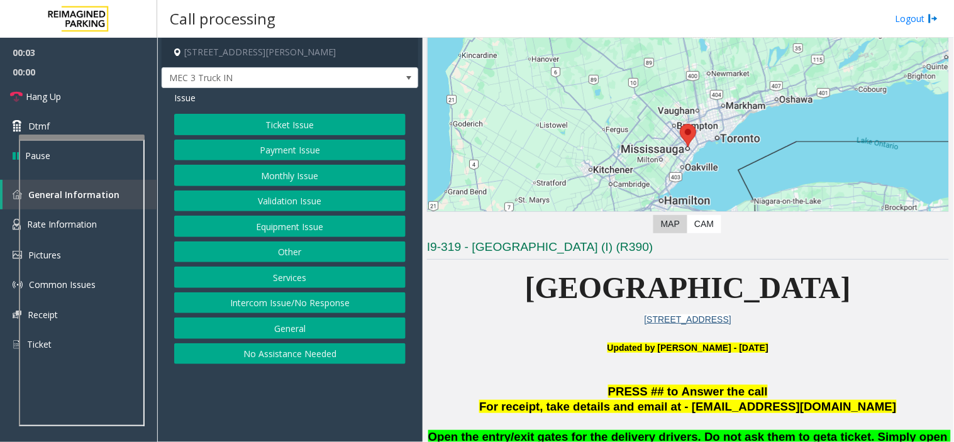
scroll to position [140, 0]
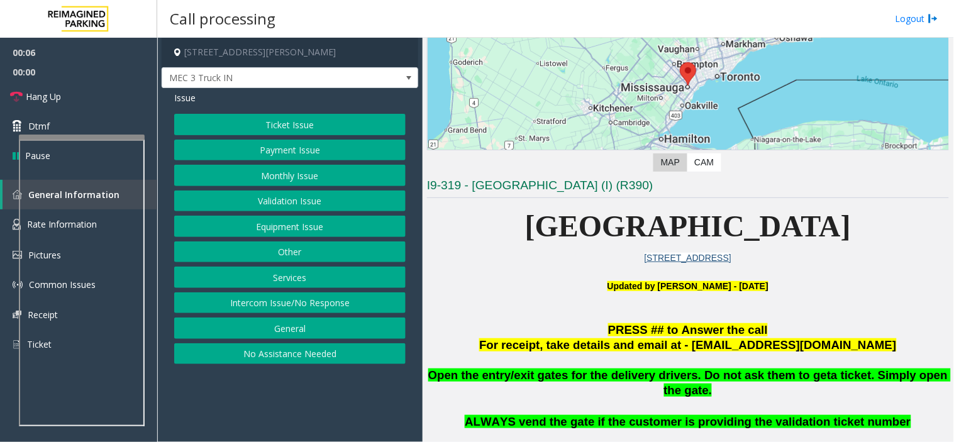
click at [575, 217] on span "Mississauga Executive Center" at bounding box center [688, 225] width 326 height 33
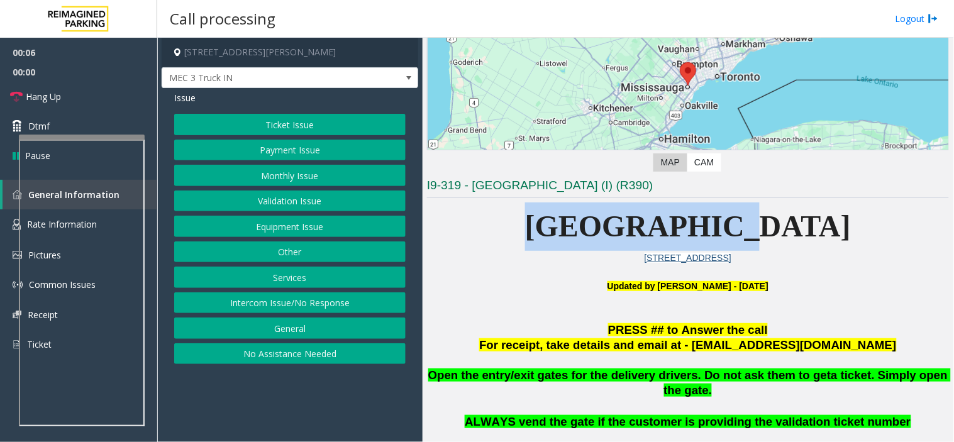
click at [575, 217] on span "Mississauga Executive Center" at bounding box center [688, 225] width 326 height 33
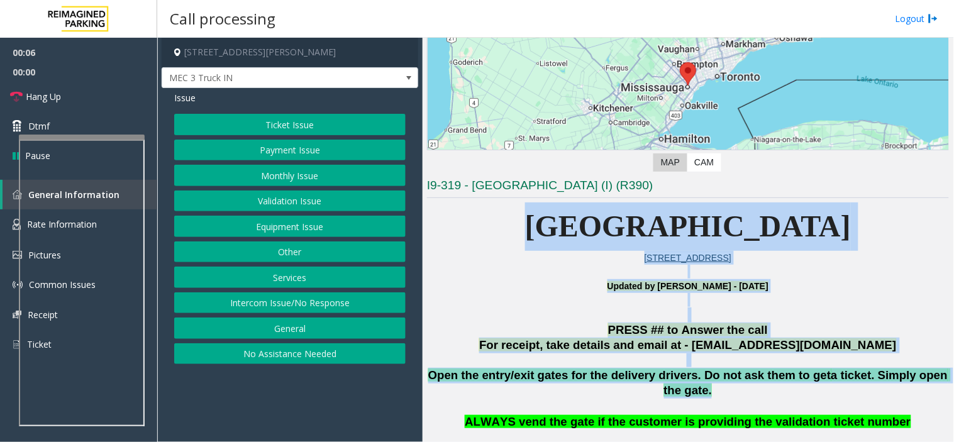
drag, startPoint x: 575, startPoint y: 217, endPoint x: 737, endPoint y: 371, distance: 223.2
click at [740, 372] on span "Open the entry/exit gates for the delivery drivers. Do not ask them to get" at bounding box center [629, 374] width 403 height 13
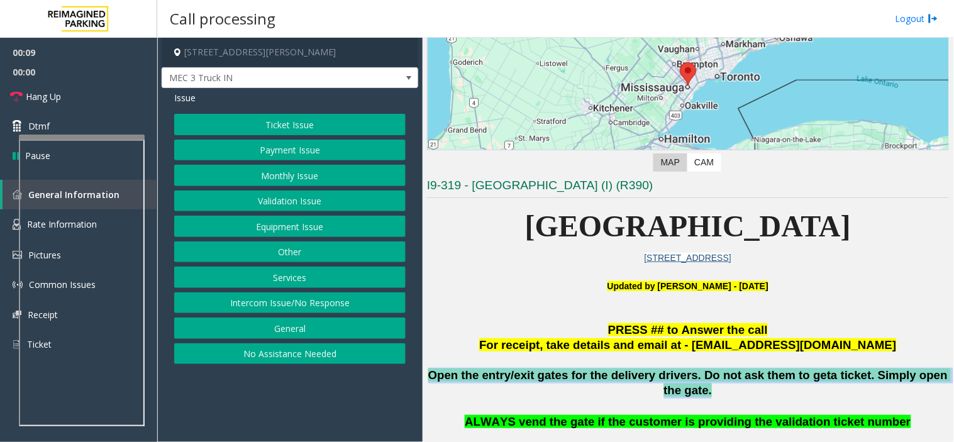
click at [740, 372] on span "Open the entry/exit gates for the delivery drivers. Do not ask them to get" at bounding box center [629, 374] width 403 height 13
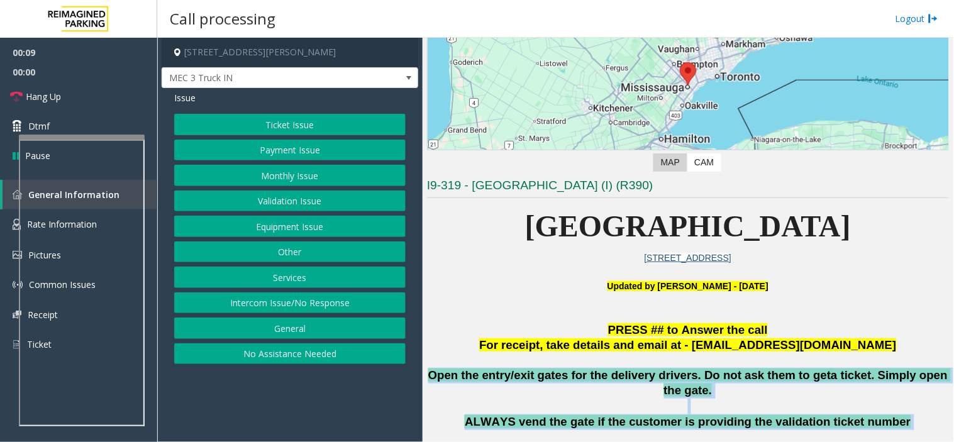
drag, startPoint x: 740, startPoint y: 372, endPoint x: 774, endPoint y: 410, distance: 52.1
click at [774, 410] on div "Open the entry/exit gates for the delivery drivers. Do not ask them to get a ti…" at bounding box center [688, 407] width 522 height 78
click at [775, 415] on span "ALWAYS vend the gate if the customer is providing the validation ticket number" at bounding box center [688, 421] width 446 height 13
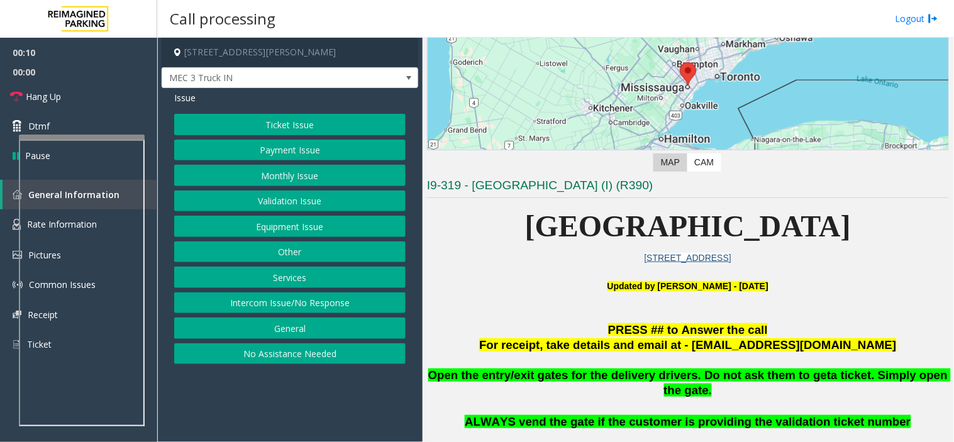
click at [308, 220] on button "Equipment Issue" at bounding box center [289, 226] width 231 height 21
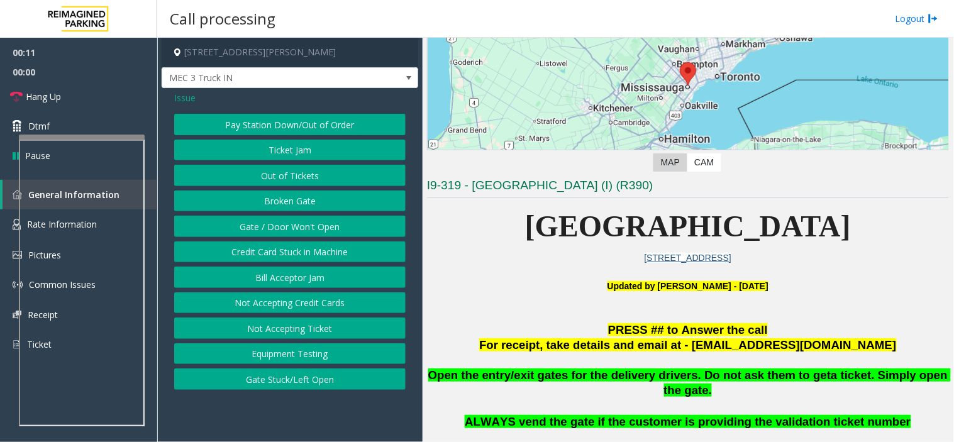
click at [308, 220] on button "Gate / Door Won't Open" at bounding box center [289, 226] width 231 height 21
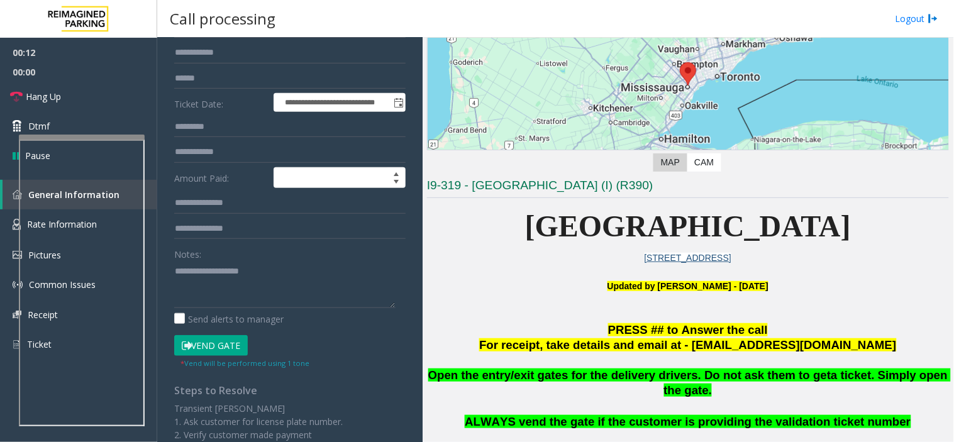
click at [241, 256] on div "Notes:" at bounding box center [289, 275] width 231 height 65
click at [258, 296] on textarea at bounding box center [284, 284] width 221 height 47
click at [229, 342] on button "Vend Gate" at bounding box center [211, 345] width 74 height 21
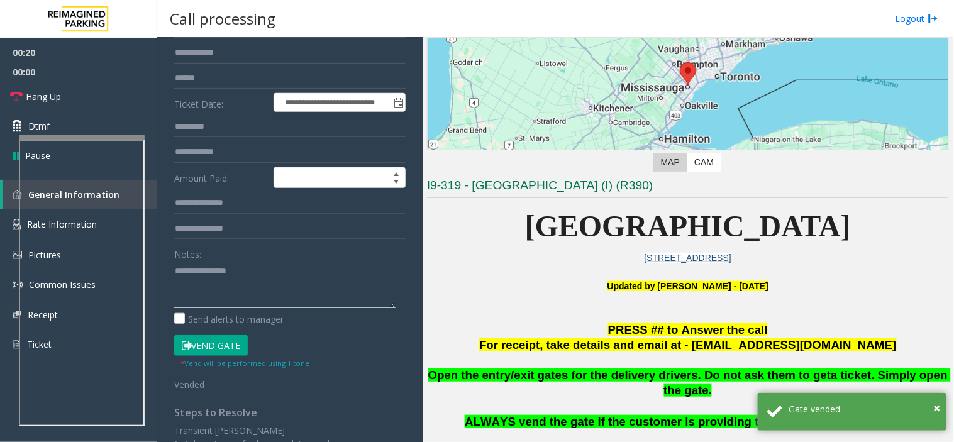
click at [280, 271] on textarea at bounding box center [284, 284] width 221 height 47
click at [278, 299] on textarea at bounding box center [284, 284] width 221 height 47
click at [99, 84] on link "Hang Up" at bounding box center [78, 97] width 157 height 30
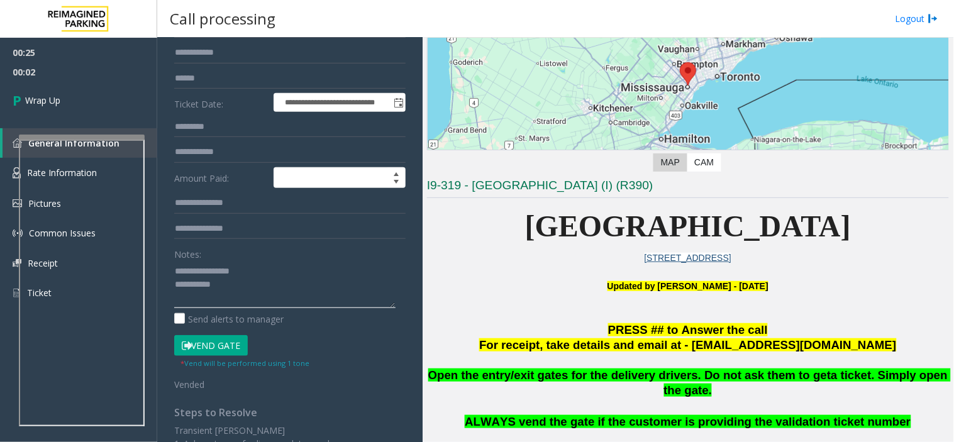
click at [250, 302] on textarea at bounding box center [284, 284] width 221 height 47
paste textarea "**********"
type textarea "**********"
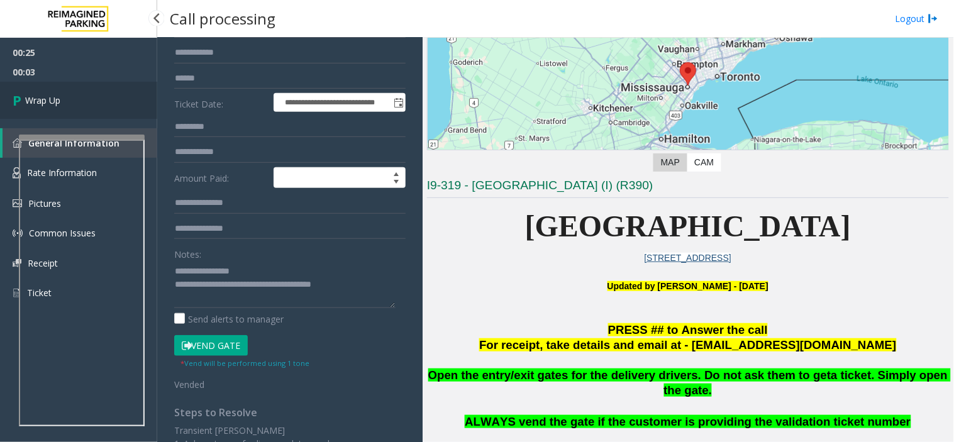
click at [99, 103] on link "Wrap Up" at bounding box center [78, 100] width 157 height 37
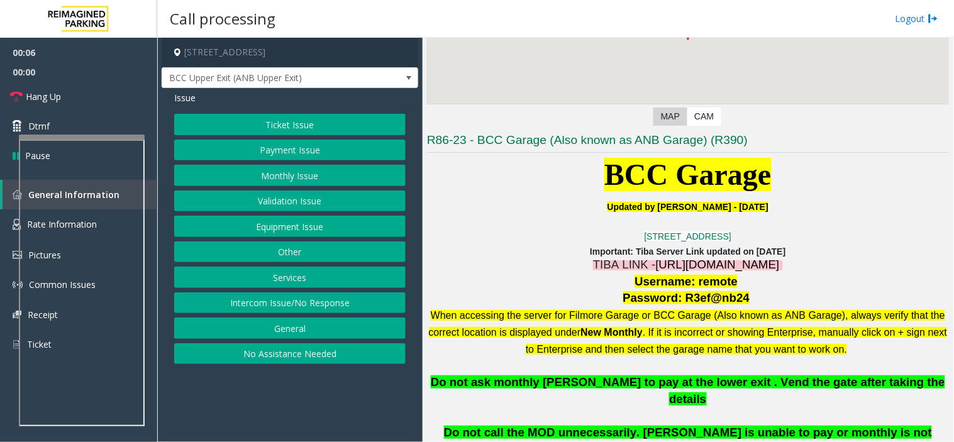
scroll to position [349, 0]
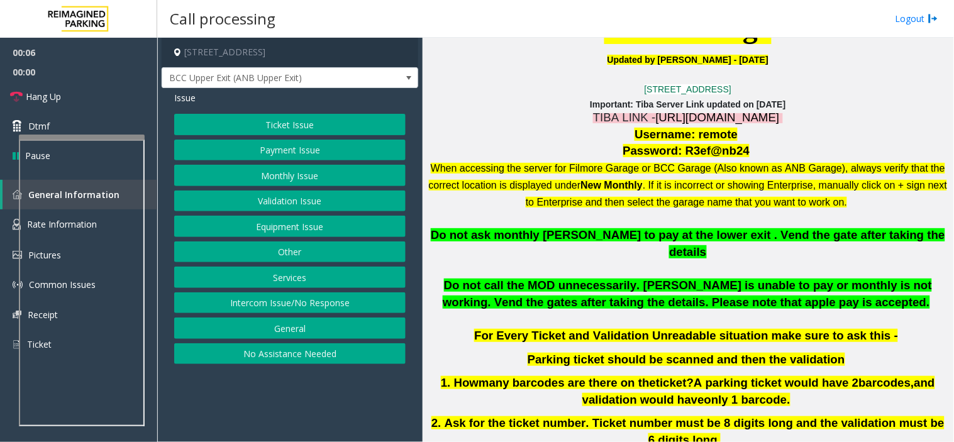
click at [723, 119] on span "https://fillmore-web.sp.tibaparking.net/" at bounding box center [718, 117] width 124 height 13
click at [704, 135] on span "Username: remote" at bounding box center [685, 134] width 103 height 13
click at [724, 149] on span "Password: R3ef@nb24" at bounding box center [686, 150] width 127 height 13
drag, startPoint x: 724, startPoint y: 149, endPoint x: 690, endPoint y: 151, distance: 33.4
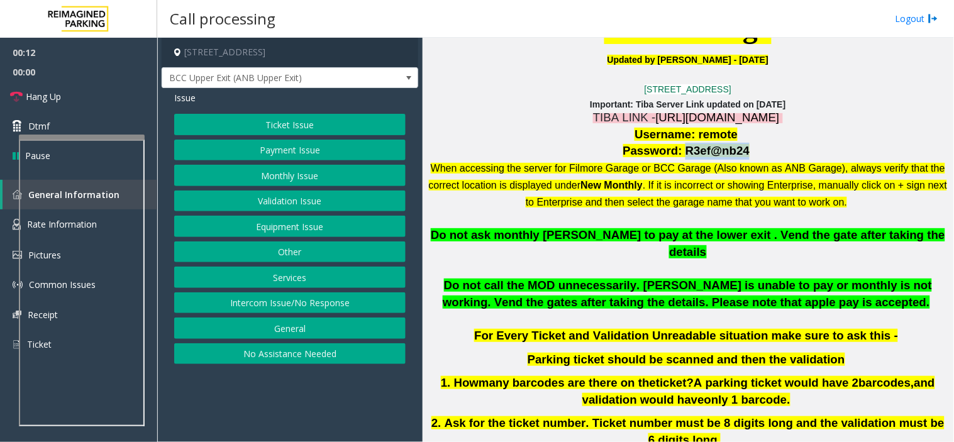
click at [690, 151] on span "Password: R3ef@nb24" at bounding box center [686, 150] width 127 height 13
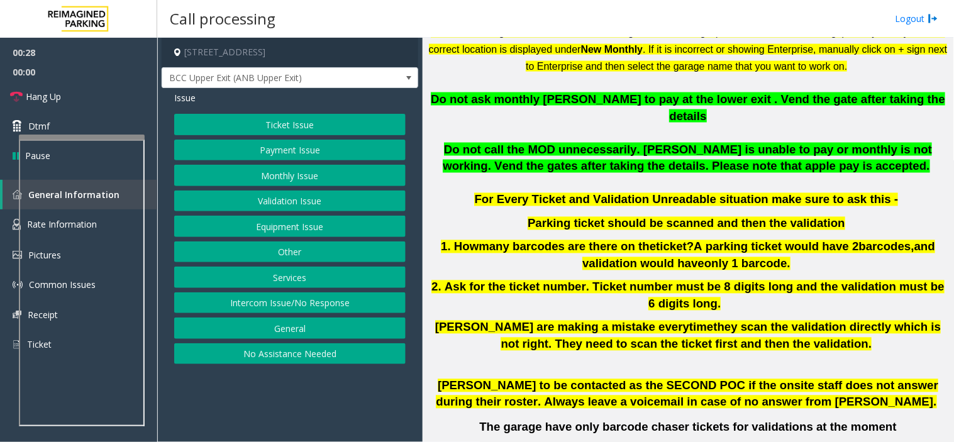
scroll to position [488, 0]
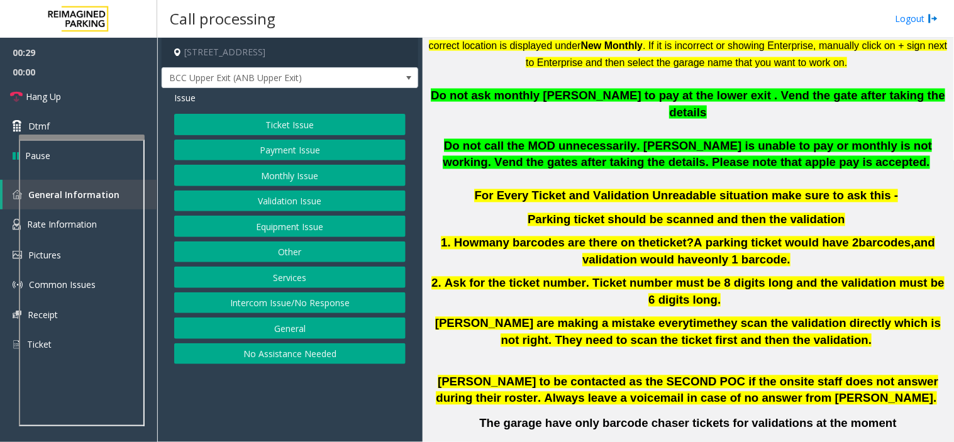
click at [710, 236] on span "A parking ticket would have 2" at bounding box center [775, 242] width 165 height 13
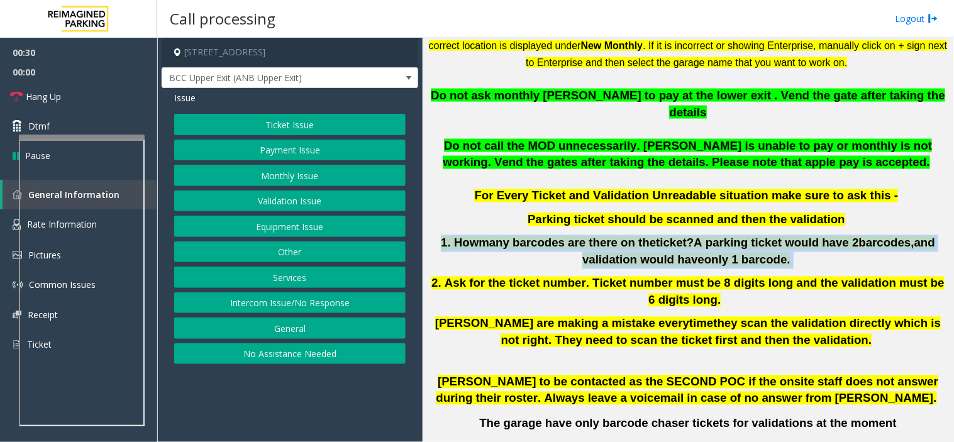
drag, startPoint x: 710, startPoint y: 226, endPoint x: 864, endPoint y: 226, distance: 154.0
click at [864, 236] on span "1 . How many barcodes are there on the ticket? A parking ticket would have 2 ba…" at bounding box center [688, 251] width 494 height 30
click at [864, 236] on span "and validation would have" at bounding box center [758, 251] width 353 height 30
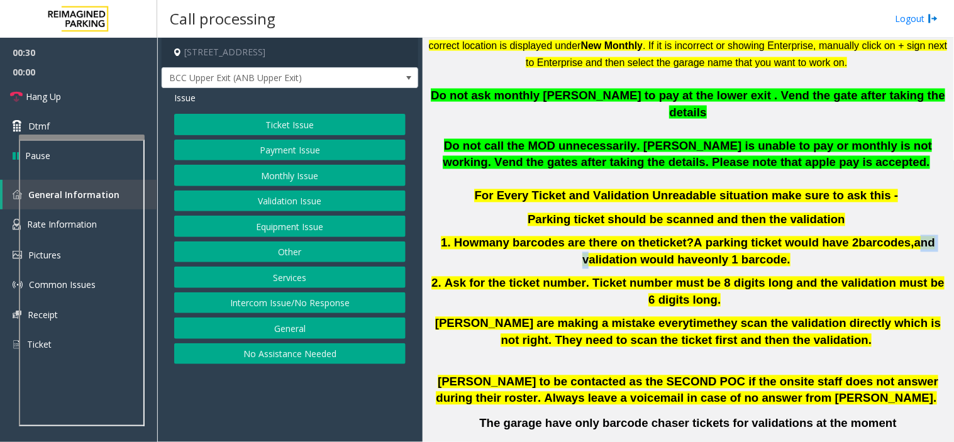
click at [864, 236] on span "and validation would have" at bounding box center [758, 251] width 353 height 30
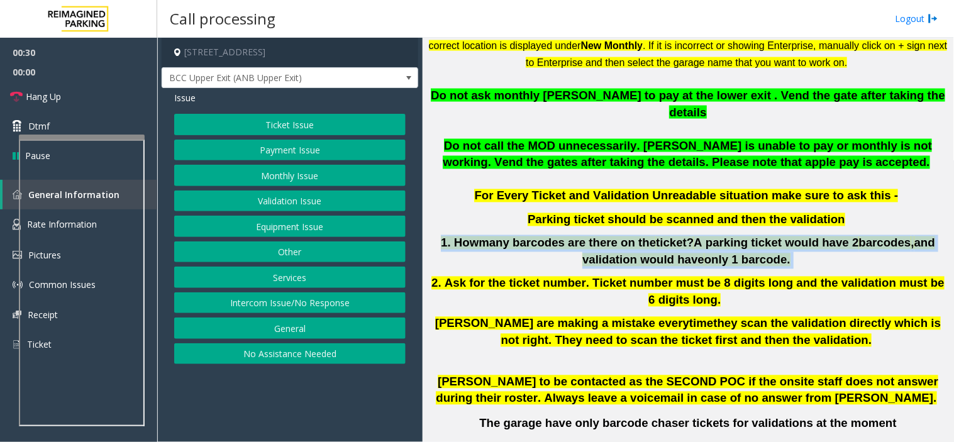
click at [864, 236] on span "and validation would have" at bounding box center [758, 251] width 353 height 30
click at [299, 200] on button "Validation Issue" at bounding box center [289, 200] width 231 height 21
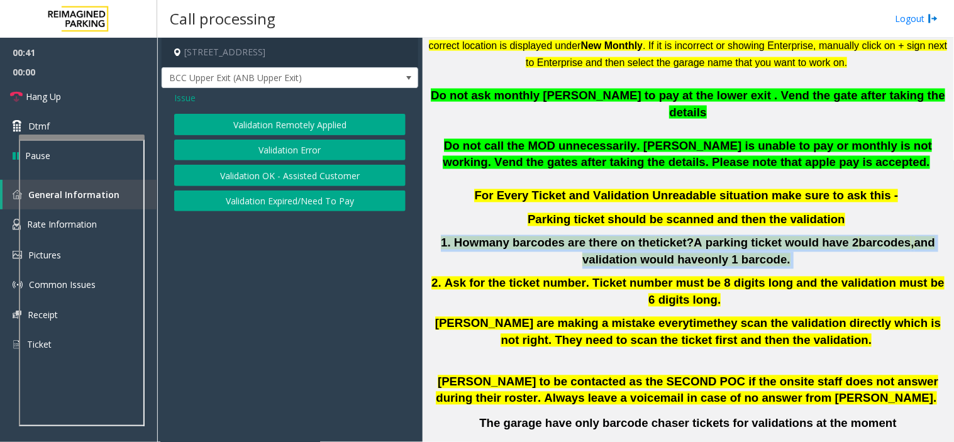
click at [287, 151] on button "Validation Error" at bounding box center [289, 150] width 231 height 21
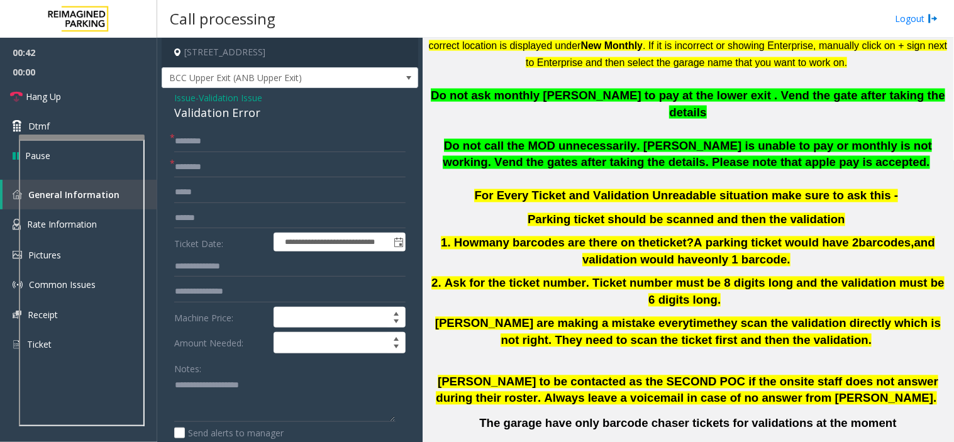
click at [256, 112] on div "Validation Error" at bounding box center [289, 112] width 231 height 17
click at [262, 391] on textarea at bounding box center [284, 398] width 221 height 47
paste textarea "**********"
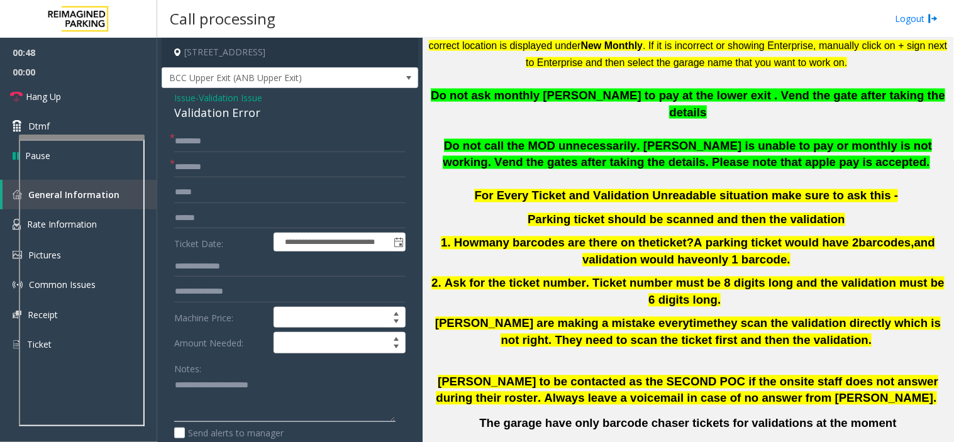
click at [202, 411] on textarea at bounding box center [284, 398] width 221 height 47
paste textarea "**********"
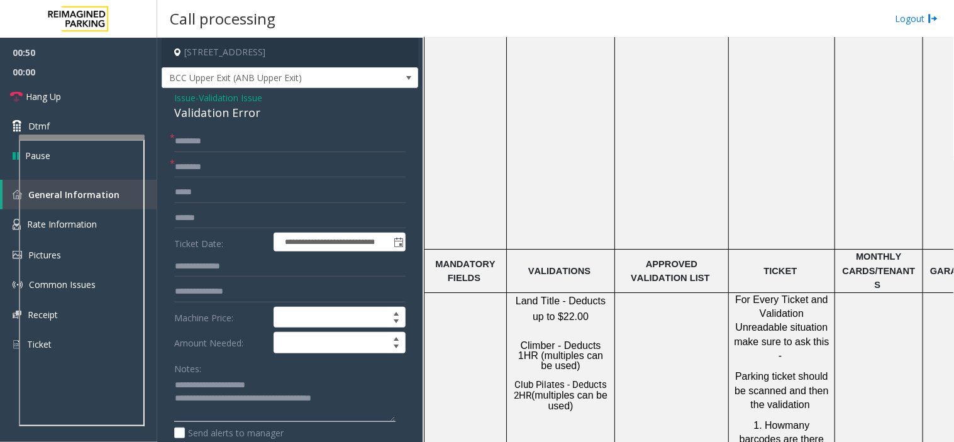
scroll to position [1187, 0]
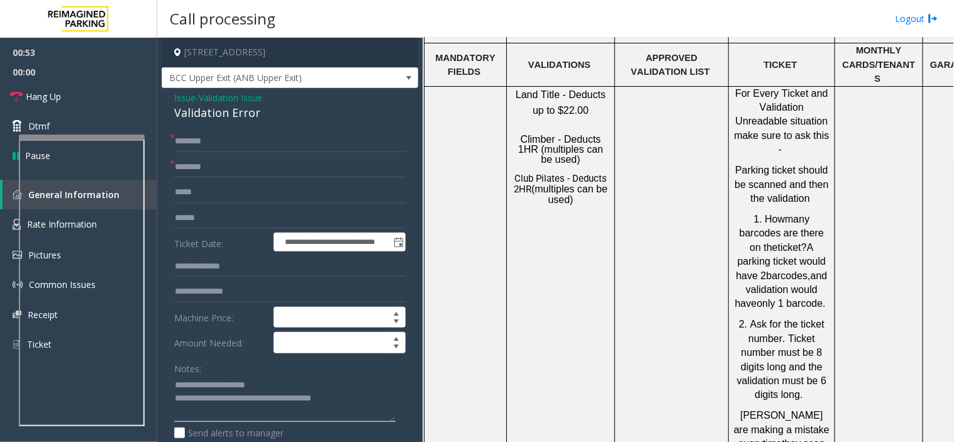
type textarea "**********"
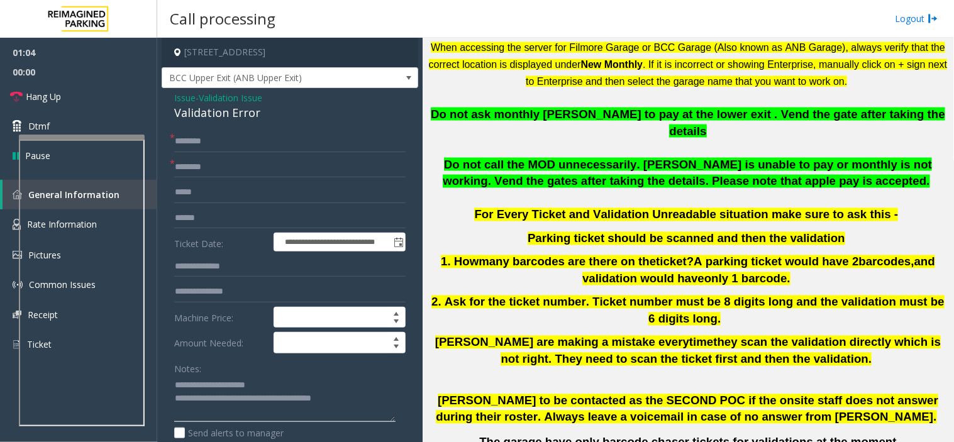
scroll to position [467, 0]
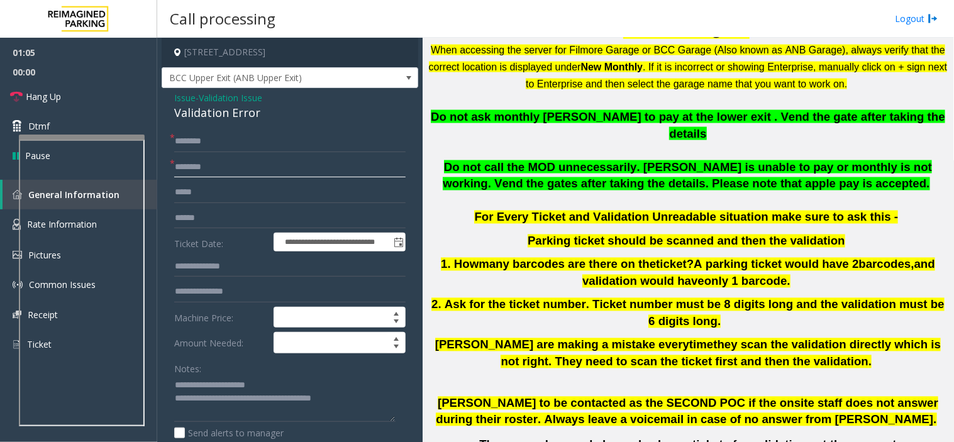
click at [229, 172] on input "text" at bounding box center [289, 167] width 231 height 21
type input "*********"
drag, startPoint x: 198, startPoint y: 171, endPoint x: 387, endPoint y: 152, distance: 189.5
click at [387, 152] on form "**********" at bounding box center [289, 307] width 231 height 353
click at [372, 170] on input "*********" at bounding box center [289, 167] width 231 height 21
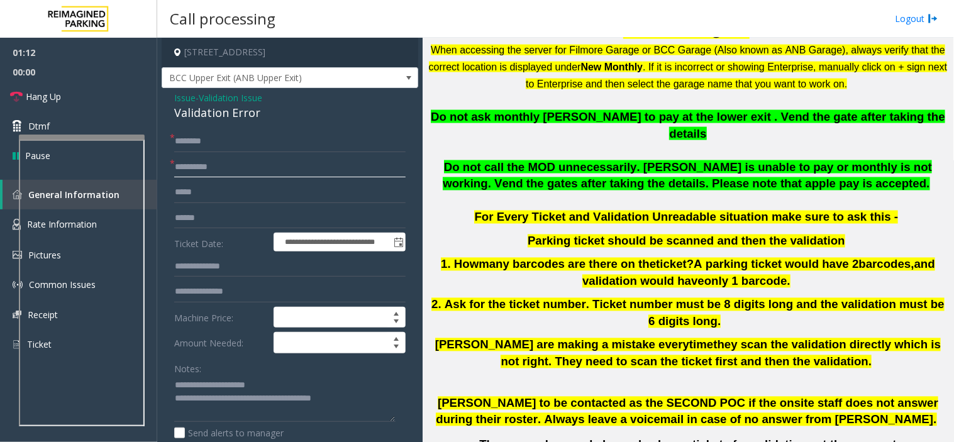
click at [372, 170] on input "*********" at bounding box center [289, 167] width 231 height 21
click at [279, 212] on input "text" at bounding box center [289, 217] width 231 height 21
type input "*******"
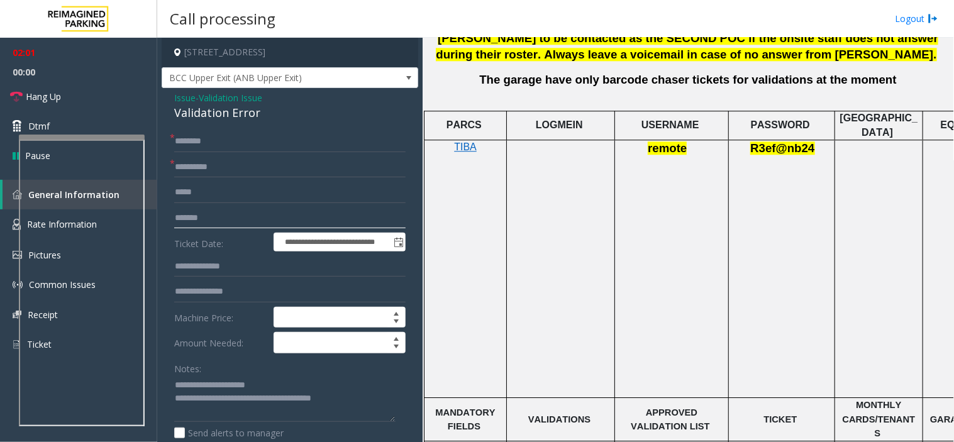
scroll to position [956, 0]
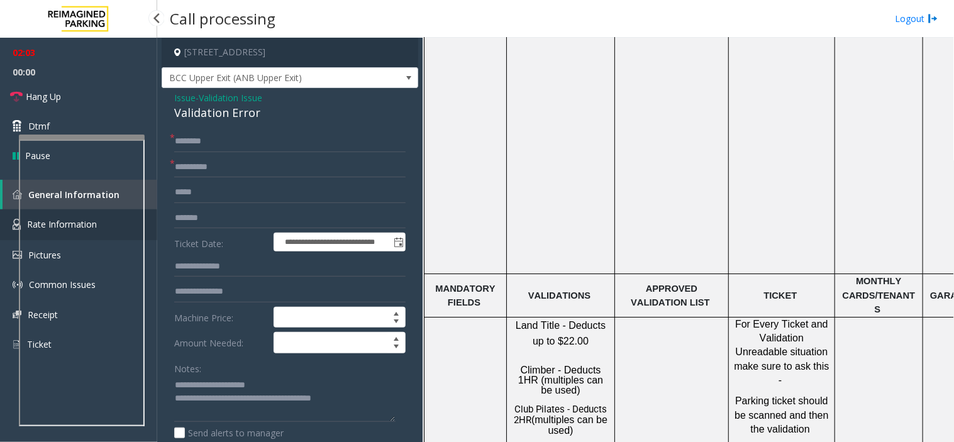
click at [13, 229] on link "Rate Information" at bounding box center [78, 224] width 157 height 31
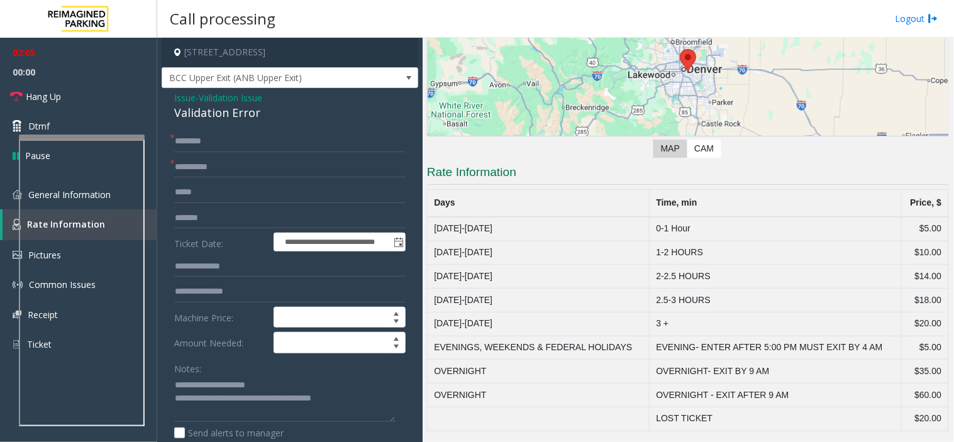
click at [713, 290] on td "2.5-3 HOURS" at bounding box center [775, 301] width 252 height 24
click at [711, 260] on td "1-2 HOURS" at bounding box center [775, 253] width 252 height 24
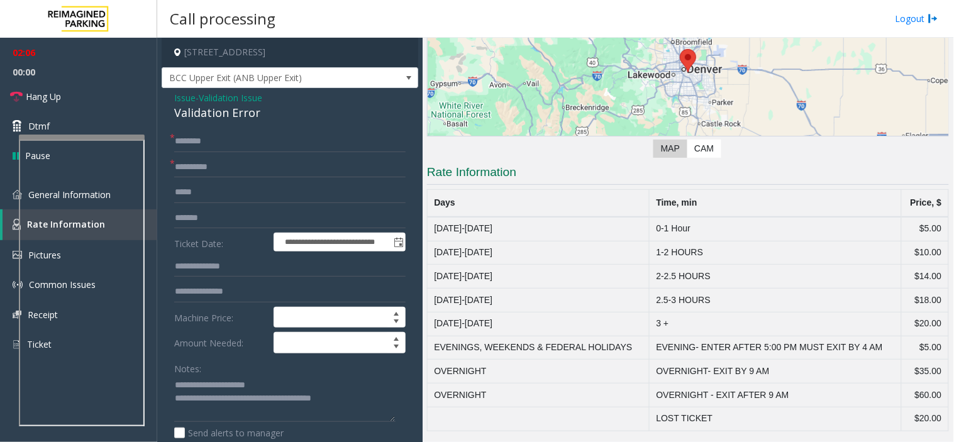
click at [711, 260] on td "1-2 HOURS" at bounding box center [775, 253] width 252 height 24
click at [713, 253] on td "1-2 HOURS" at bounding box center [775, 253] width 252 height 24
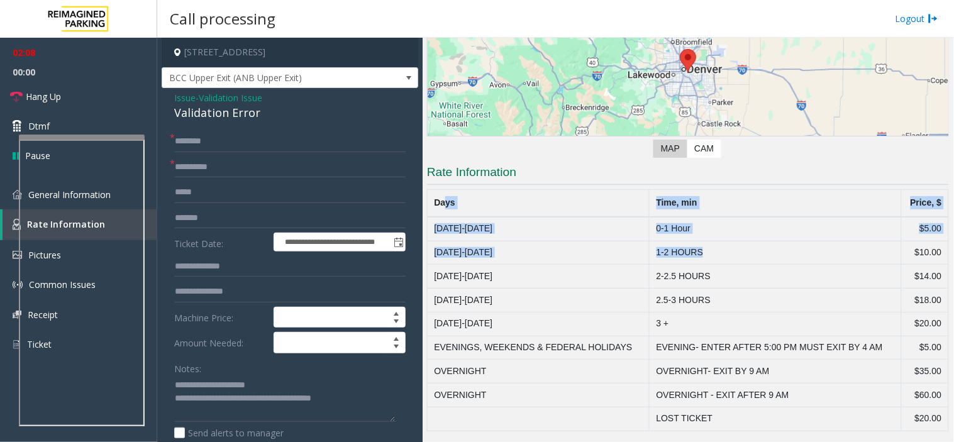
drag, startPoint x: 713, startPoint y: 253, endPoint x: 448, endPoint y: 203, distance: 270.5
click at [448, 203] on table "Days Time, min Price, $ Monday-Friday 0-1 Hour $5.00 Monday-Friday 1-2 HOURS $1…" at bounding box center [688, 310] width 522 height 242
click at [8, 200] on link "General Information" at bounding box center [78, 195] width 157 height 30
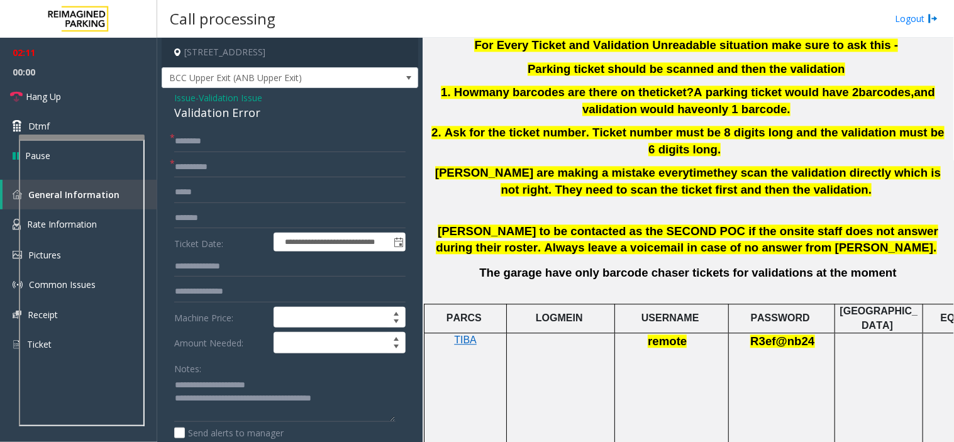
scroll to position [607, 0]
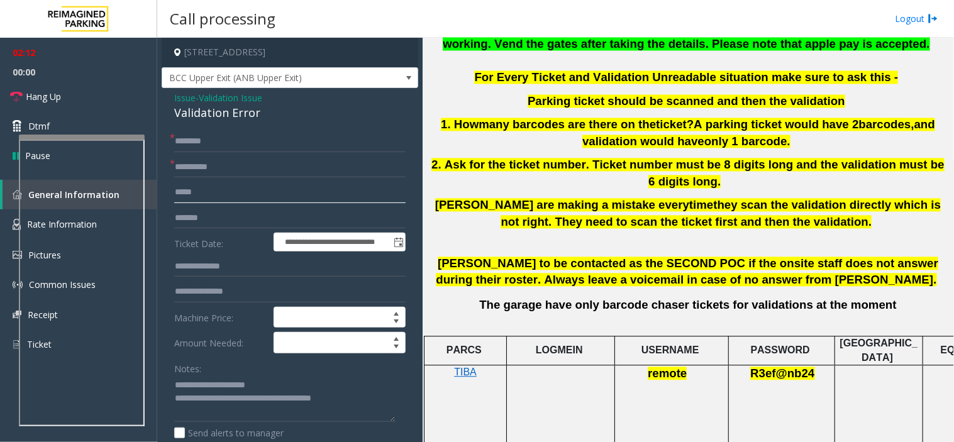
click at [246, 190] on input "text" at bounding box center [289, 192] width 231 height 21
type input "*********"
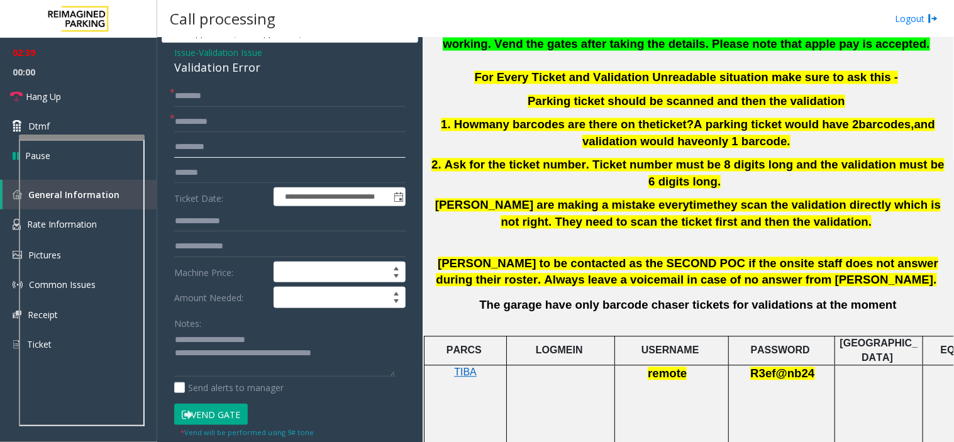
scroll to position [70, 0]
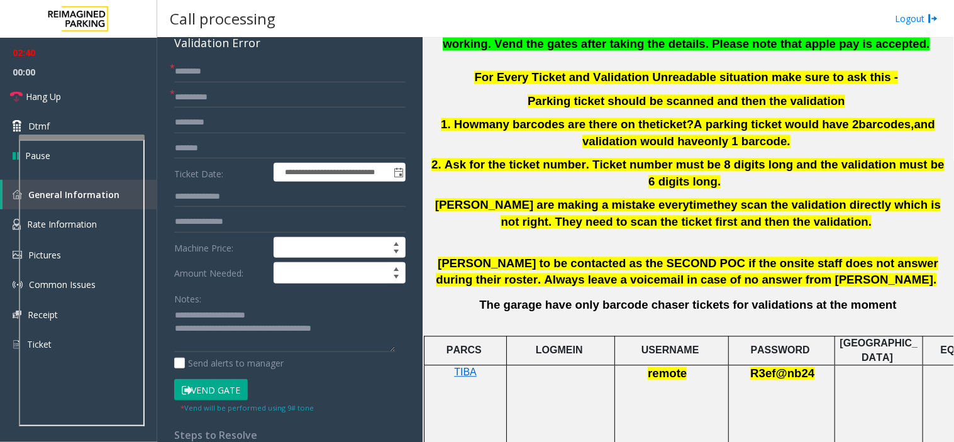
click at [205, 387] on button "Vend Gate" at bounding box center [211, 389] width 74 height 21
click at [114, 90] on link "Hang Up" at bounding box center [78, 97] width 157 height 30
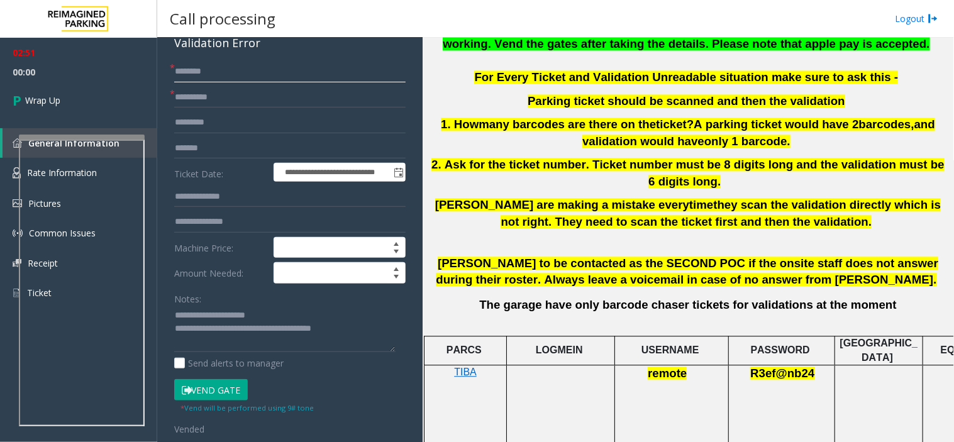
click at [253, 70] on input "text" at bounding box center [289, 71] width 231 height 21
type input "****"
click at [121, 99] on link "Wrap Up" at bounding box center [78, 100] width 157 height 37
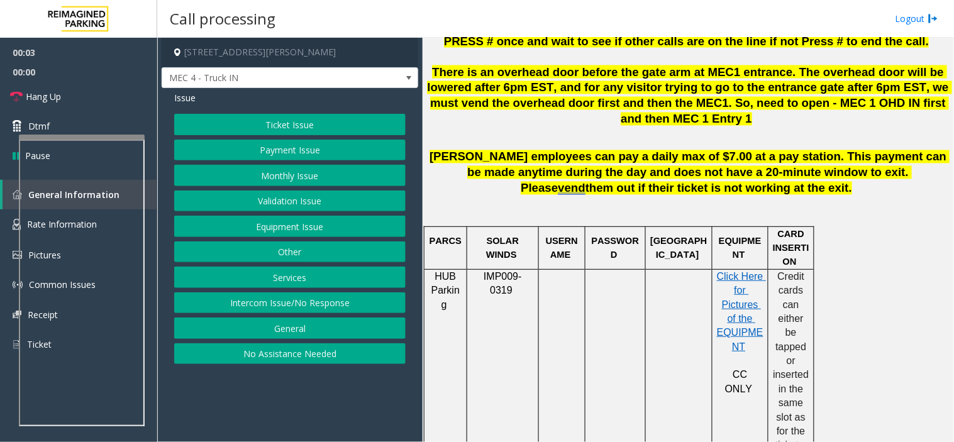
scroll to position [698, 0]
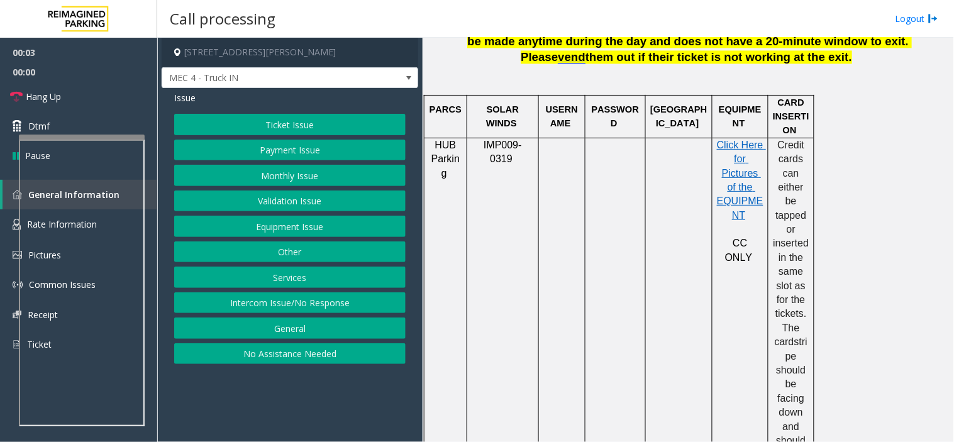
click at [473, 135] on div at bounding box center [503, 137] width 72 height 4
click at [329, 224] on button "Equipment Issue" at bounding box center [289, 226] width 231 height 21
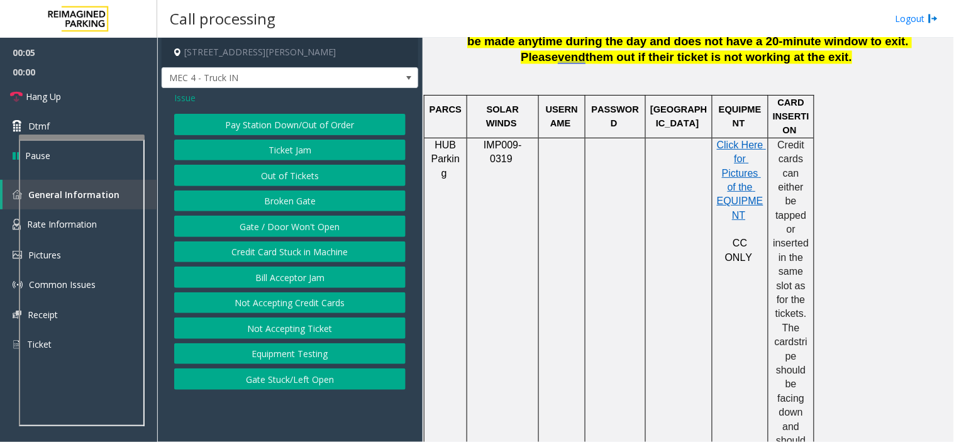
click at [329, 224] on button "Gate / Door Won't Open" at bounding box center [289, 226] width 231 height 21
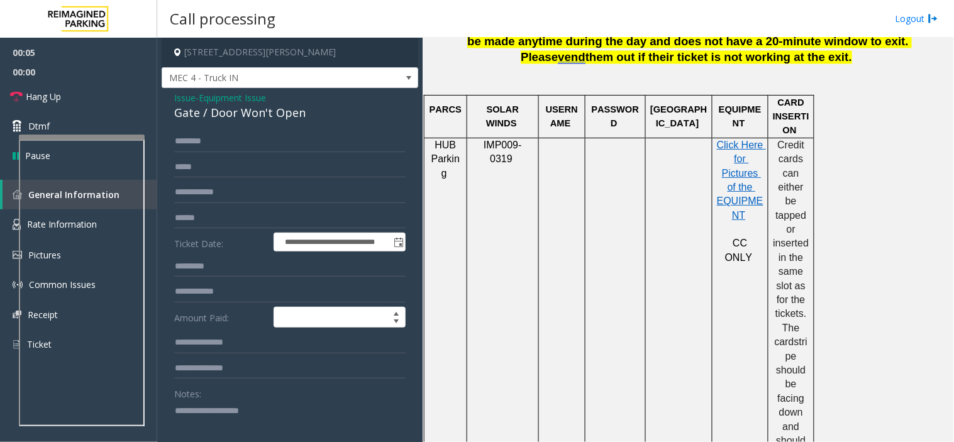
click at [269, 403] on textarea at bounding box center [284, 423] width 221 height 47
type textarea "*"
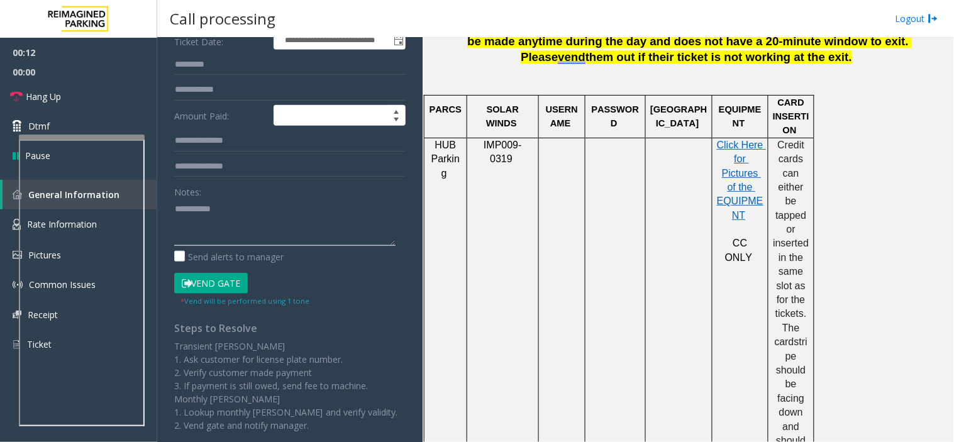
scroll to position [209, 0]
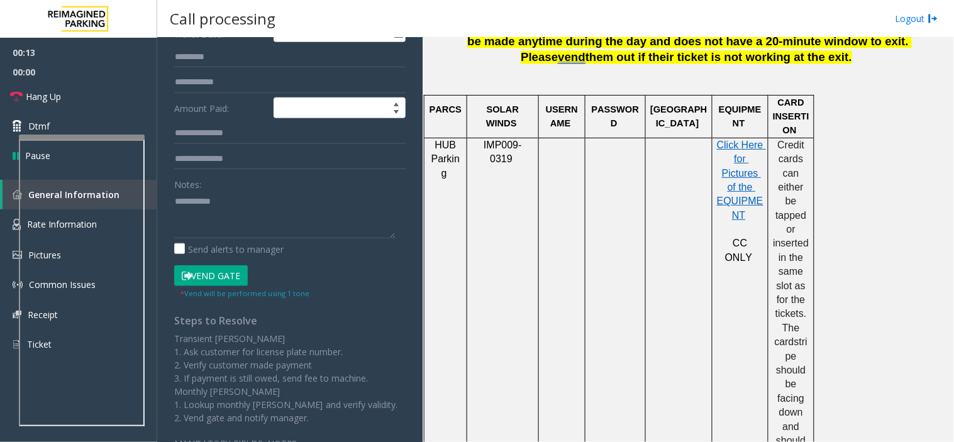
click at [227, 279] on button "Vend Gate" at bounding box center [211, 275] width 74 height 21
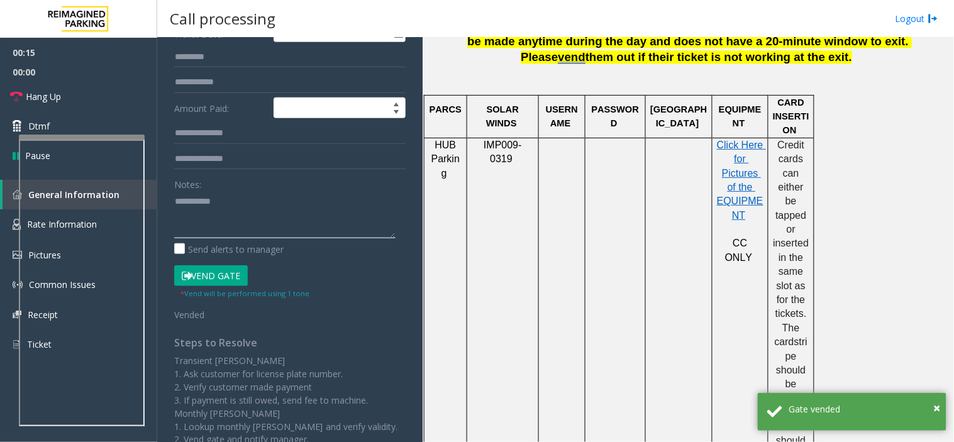
click at [183, 197] on textarea at bounding box center [284, 214] width 221 height 47
click at [178, 200] on textarea at bounding box center [284, 214] width 221 height 47
click at [19, 104] on link "Hang Up" at bounding box center [78, 97] width 157 height 30
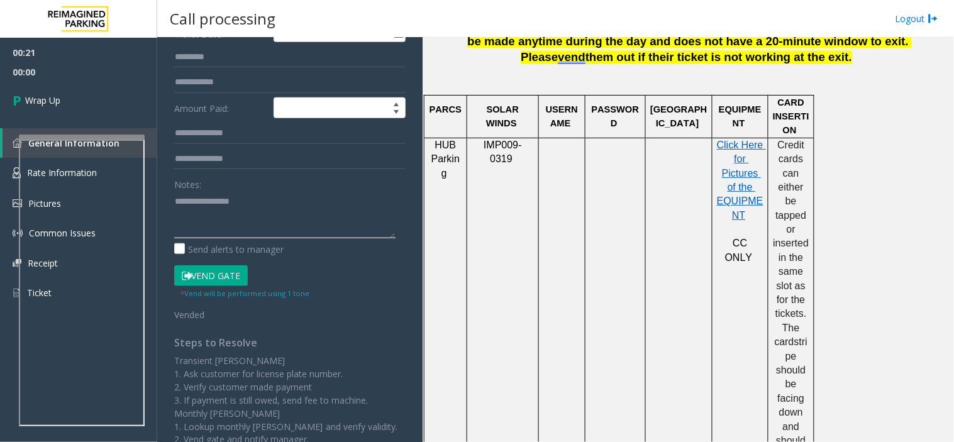
click at [268, 220] on textarea at bounding box center [284, 214] width 221 height 47
paste textarea "**********"
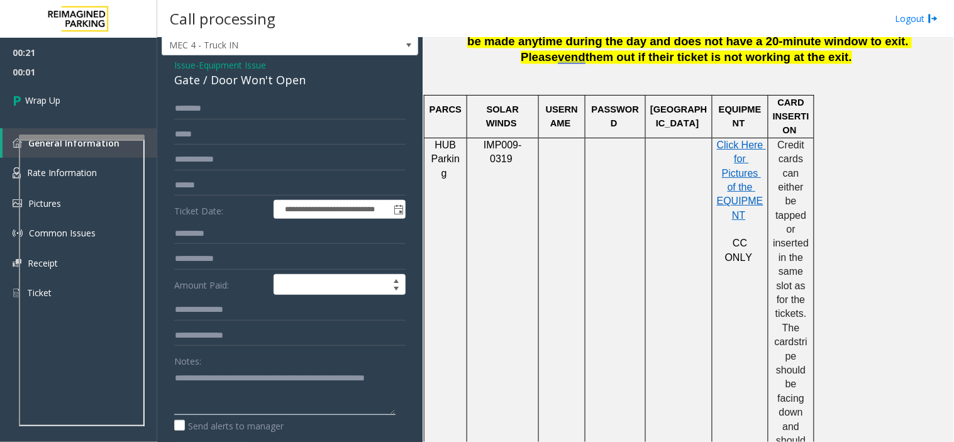
scroll to position [0, 0]
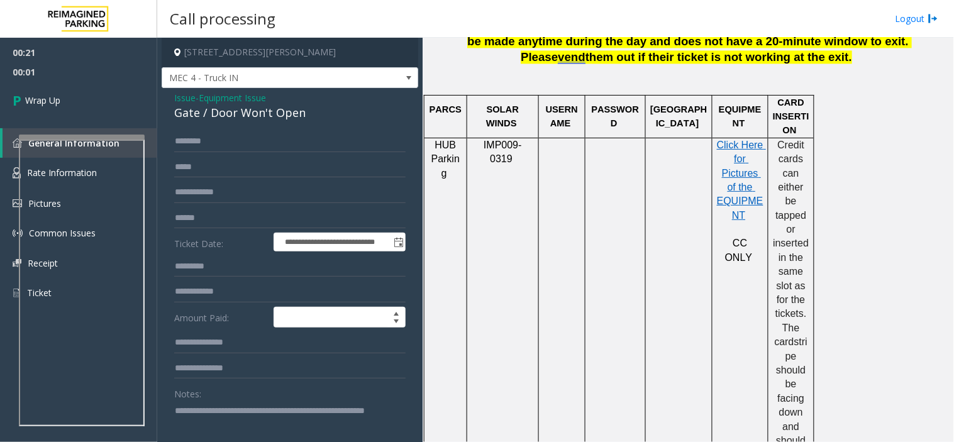
type textarea "**********"
click at [234, 145] on input "text" at bounding box center [289, 141] width 231 height 21
type input "******"
click at [244, 405] on textarea at bounding box center [284, 423] width 221 height 47
click at [254, 411] on textarea at bounding box center [284, 423] width 221 height 47
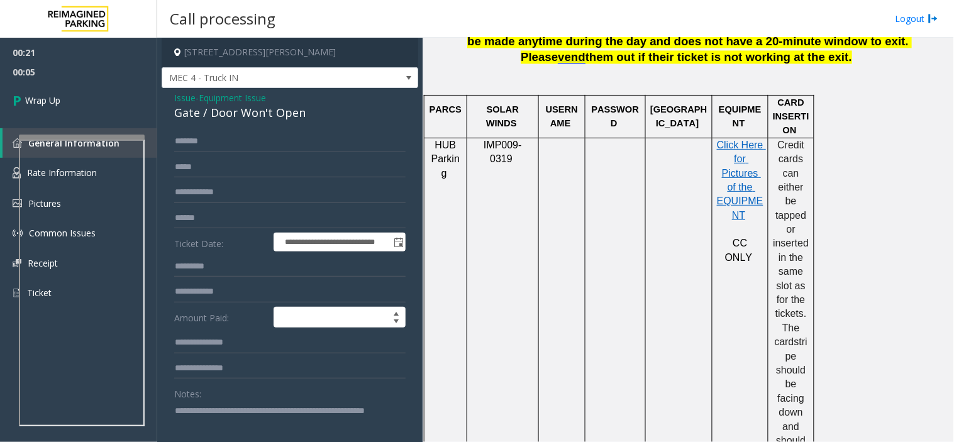
click at [253, 412] on textarea at bounding box center [284, 423] width 221 height 47
click at [248, 413] on textarea at bounding box center [284, 423] width 221 height 47
type textarea "**********"
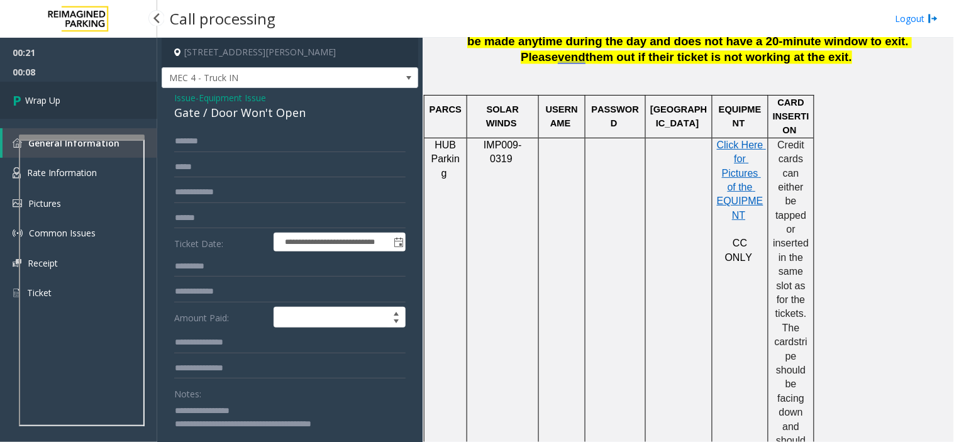
click at [83, 110] on link "Wrap Up" at bounding box center [78, 100] width 157 height 37
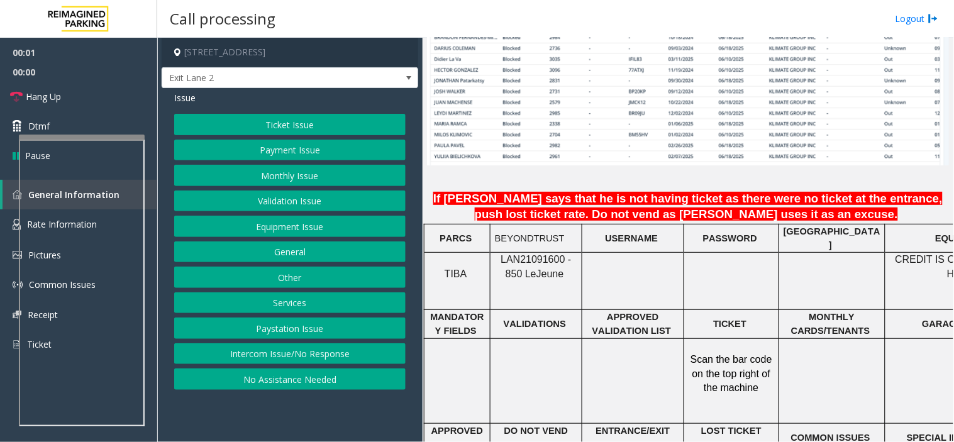
scroll to position [1117, 0]
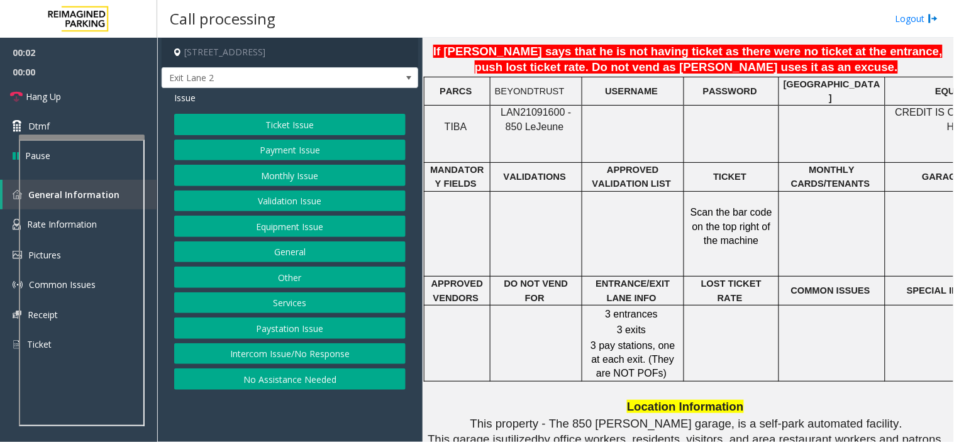
click at [528, 107] on span "LAN21091600 - 850 Le" at bounding box center [535, 119] width 70 height 25
click at [526, 107] on span "LAN21091600 - 850 Le" at bounding box center [535, 119] width 70 height 25
drag, startPoint x: 526, startPoint y: 75, endPoint x: 519, endPoint y: 76, distance: 7.6
click at [519, 107] on span "LAN21091600 - 850 Le" at bounding box center [535, 119] width 70 height 25
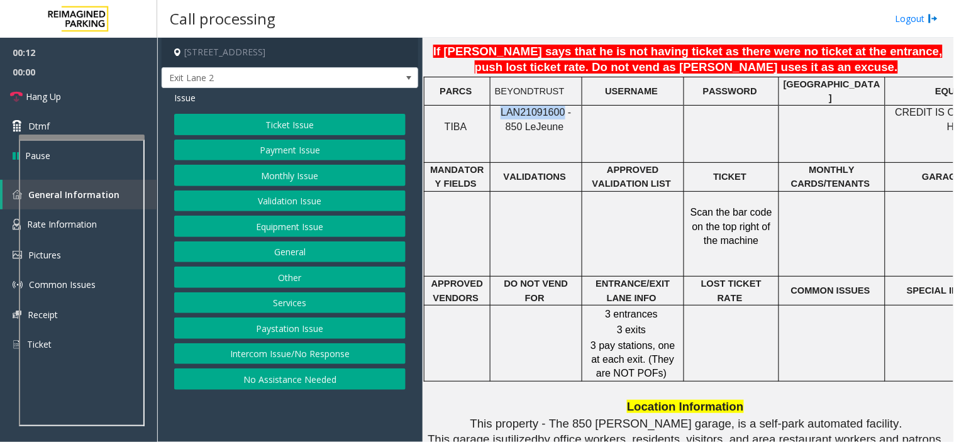
click at [312, 182] on button "Monthly Issue" at bounding box center [289, 175] width 231 height 21
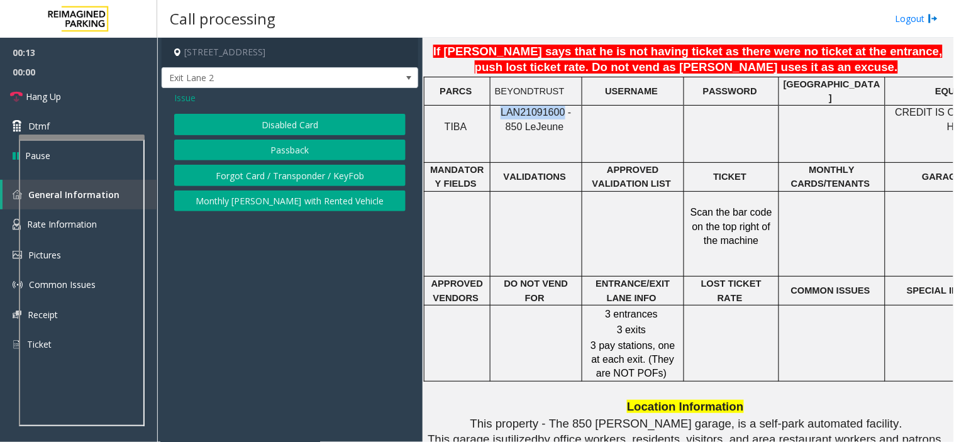
click at [260, 128] on button "Disabled Card" at bounding box center [289, 124] width 231 height 21
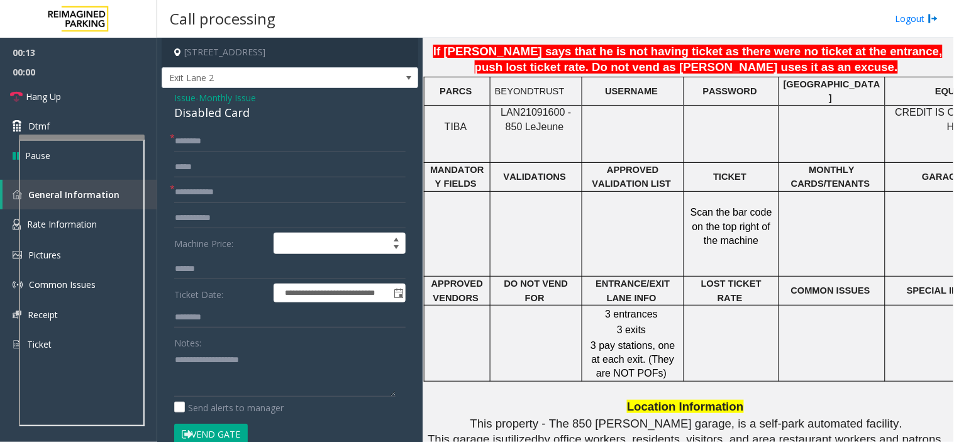
click at [242, 116] on div "Disabled Card" at bounding box center [289, 112] width 231 height 17
click at [248, 338] on div "Notes:" at bounding box center [289, 364] width 231 height 65
click at [259, 350] on textarea at bounding box center [284, 373] width 221 height 47
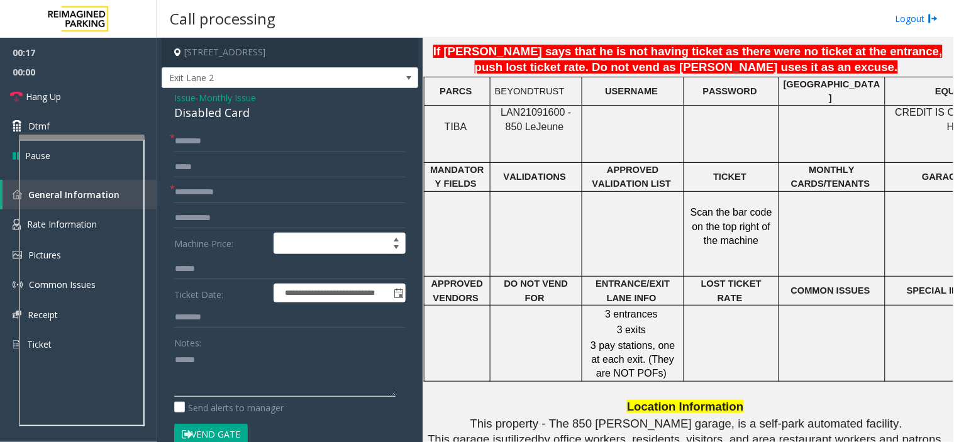
paste textarea "**********"
type textarea "**********"
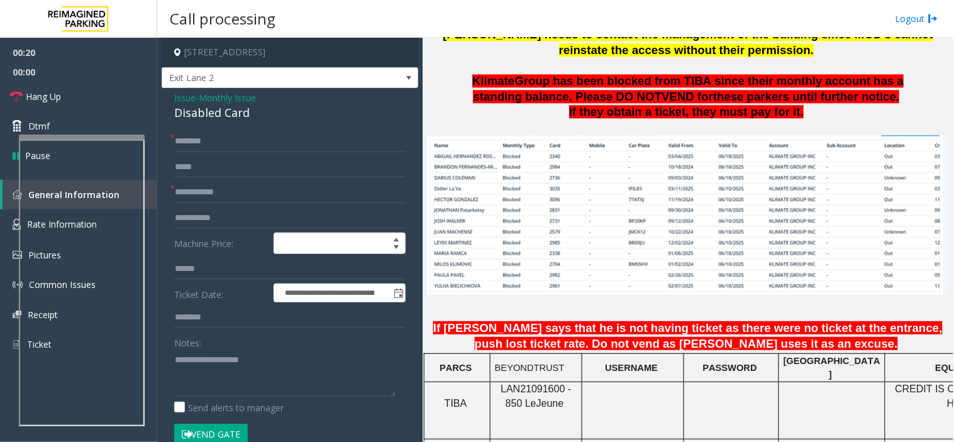
scroll to position [838, 0]
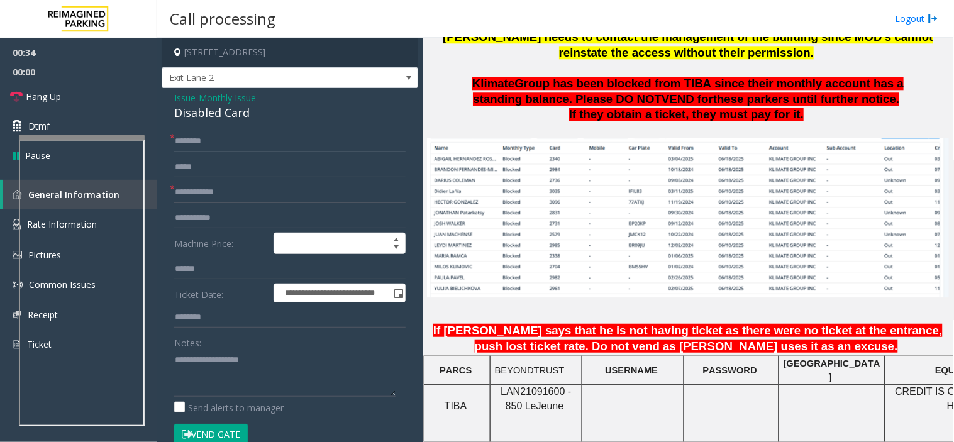
click at [233, 138] on input "text" at bounding box center [289, 141] width 231 height 21
paste input "*******"
click at [243, 133] on input "*******" at bounding box center [289, 141] width 231 height 21
paste input "********"
type input "**********"
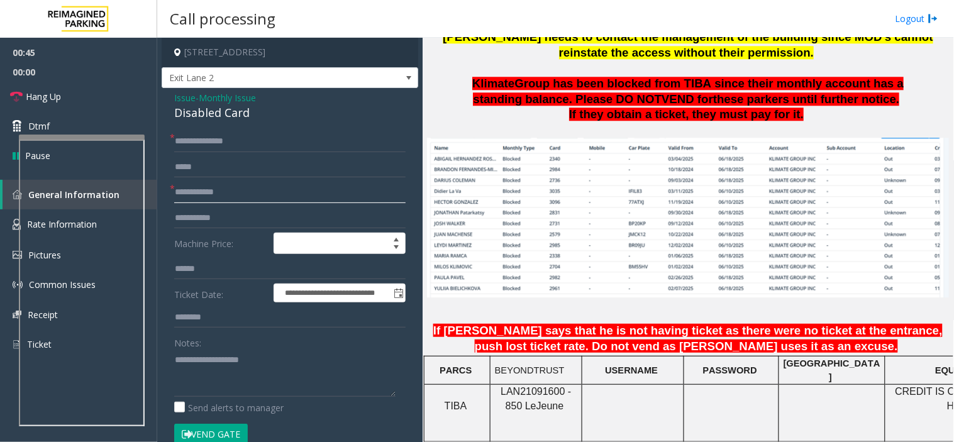
click at [269, 183] on input "text" at bounding box center [289, 192] width 231 height 21
paste input "****"
type input "****"
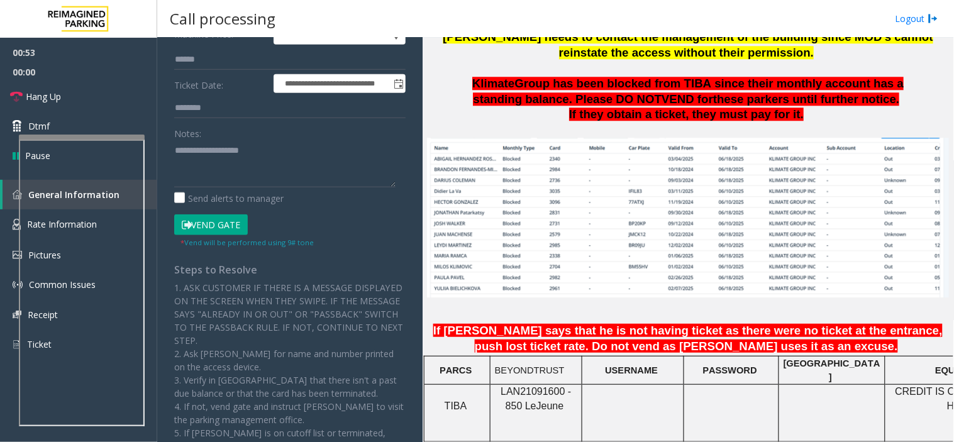
click at [192, 227] on button "Vend Gate" at bounding box center [211, 224] width 74 height 21
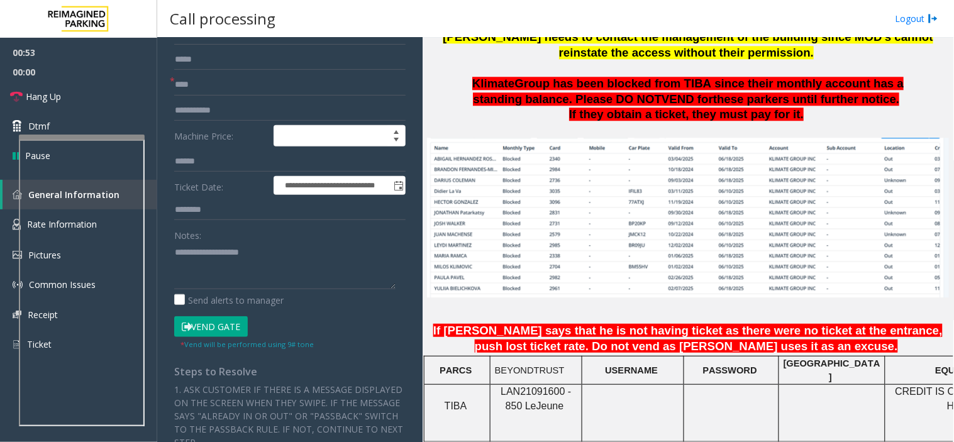
scroll to position [0, 0]
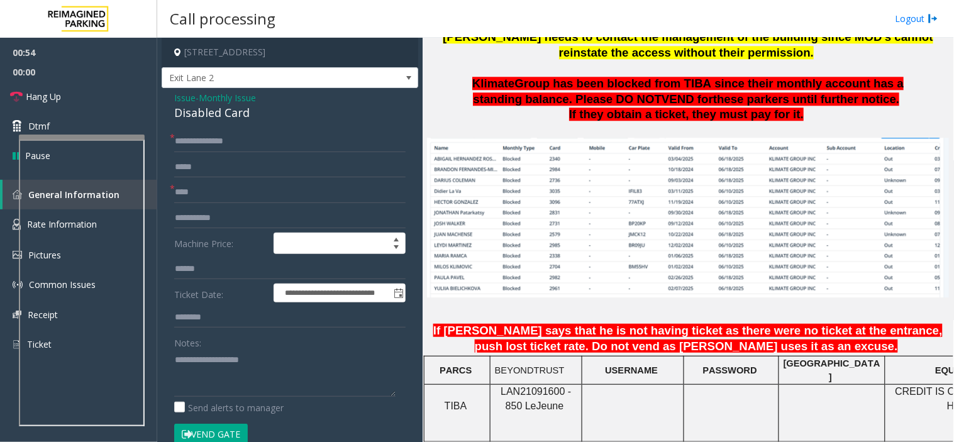
click at [202, 99] on span "Monthly Issue" at bounding box center [227, 97] width 57 height 13
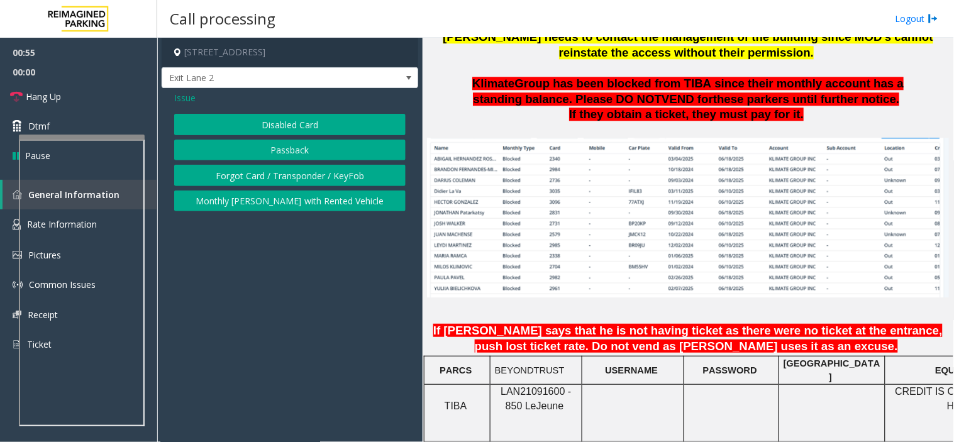
click at [275, 157] on button "Passback" at bounding box center [289, 150] width 231 height 21
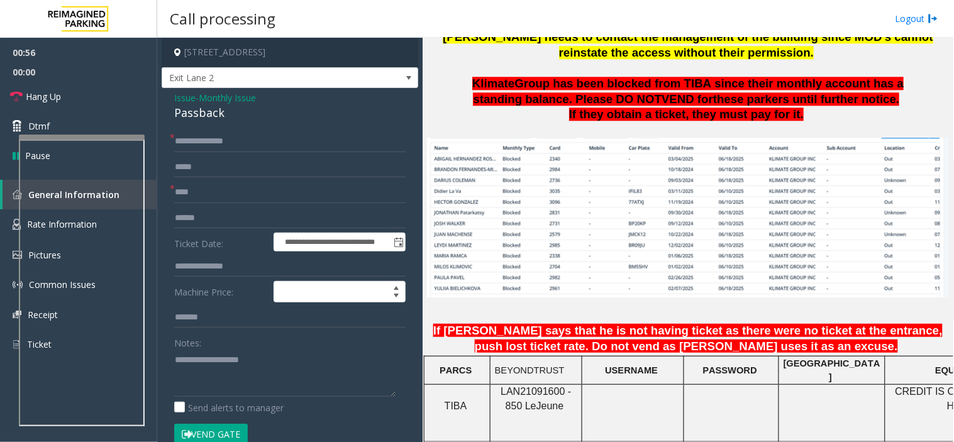
click at [227, 111] on div "Passback" at bounding box center [289, 112] width 231 height 17
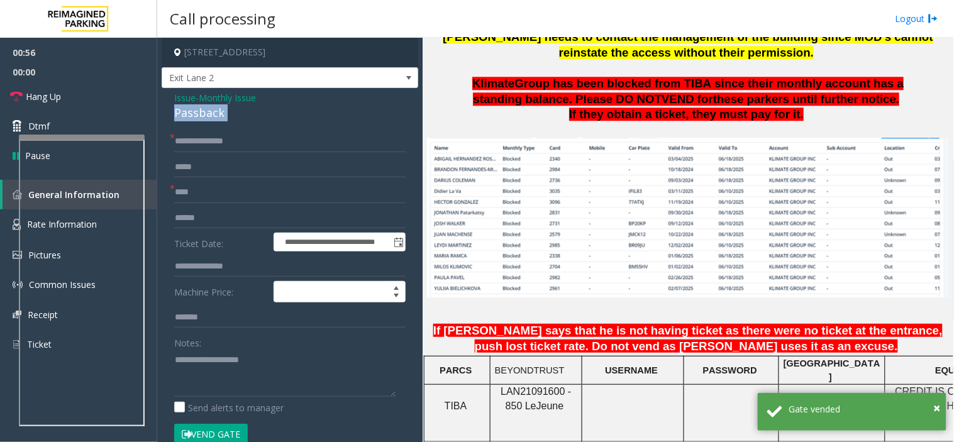
click at [227, 111] on div "Passback" at bounding box center [289, 112] width 231 height 17
click at [216, 349] on div "Notes:" at bounding box center [289, 364] width 231 height 65
click at [218, 361] on textarea at bounding box center [284, 373] width 221 height 47
drag, startPoint x: 218, startPoint y: 361, endPoint x: 286, endPoint y: 360, distance: 67.9
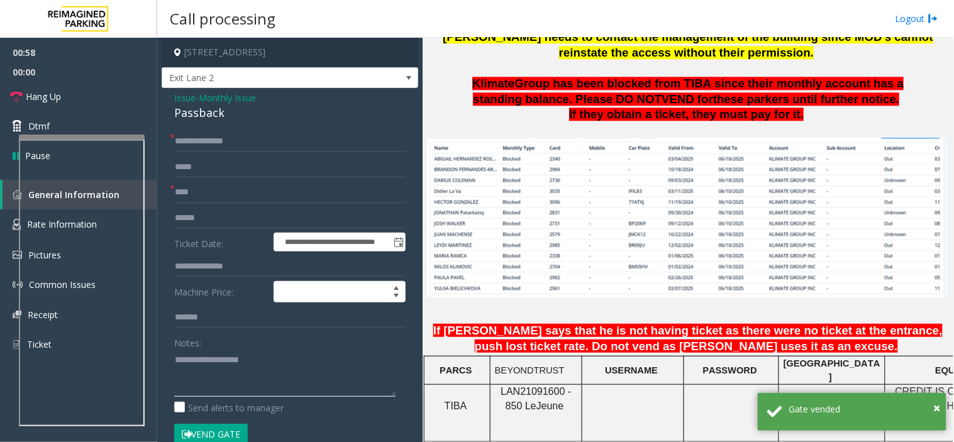
click at [286, 360] on textarea at bounding box center [284, 373] width 221 height 47
drag, startPoint x: 286, startPoint y: 360, endPoint x: 216, endPoint y: 361, distance: 70.4
click at [216, 361] on textarea at bounding box center [284, 373] width 221 height 47
paste textarea
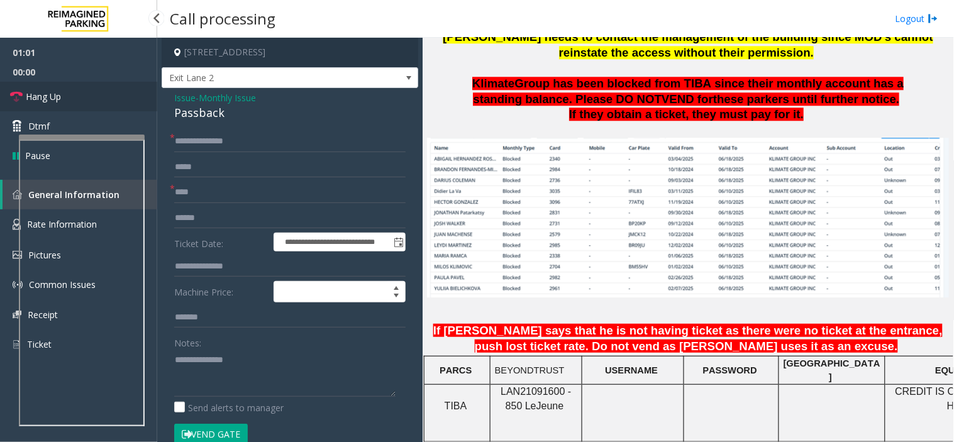
click at [50, 92] on span "Hang Up" at bounding box center [43, 96] width 35 height 13
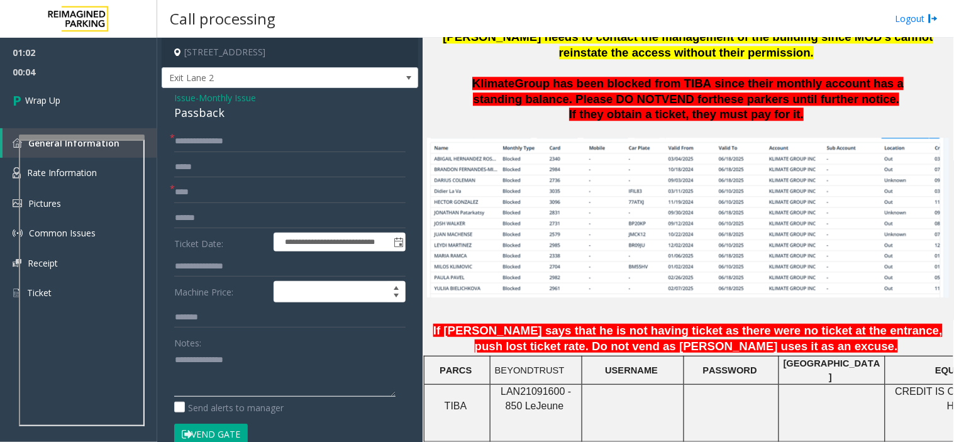
click at [205, 375] on textarea at bounding box center [284, 373] width 221 height 47
paste textarea "**********"
click at [366, 372] on textarea at bounding box center [284, 373] width 221 height 47
click at [381, 363] on textarea at bounding box center [284, 373] width 221 height 47
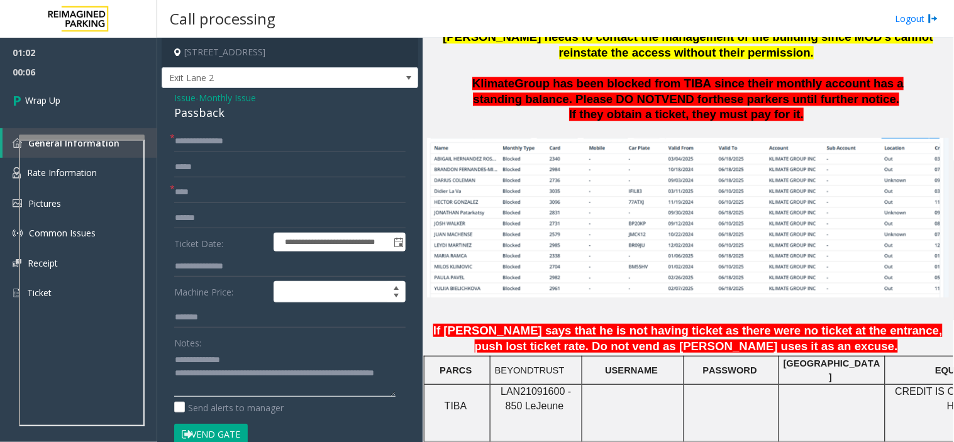
click at [381, 373] on textarea at bounding box center [284, 373] width 221 height 47
drag, startPoint x: 381, startPoint y: 373, endPoint x: 384, endPoint y: 388, distance: 16.0
click at [384, 388] on textarea at bounding box center [284, 373] width 221 height 47
type textarea "**********"
click at [85, 96] on link "Wrap Up" at bounding box center [78, 100] width 157 height 37
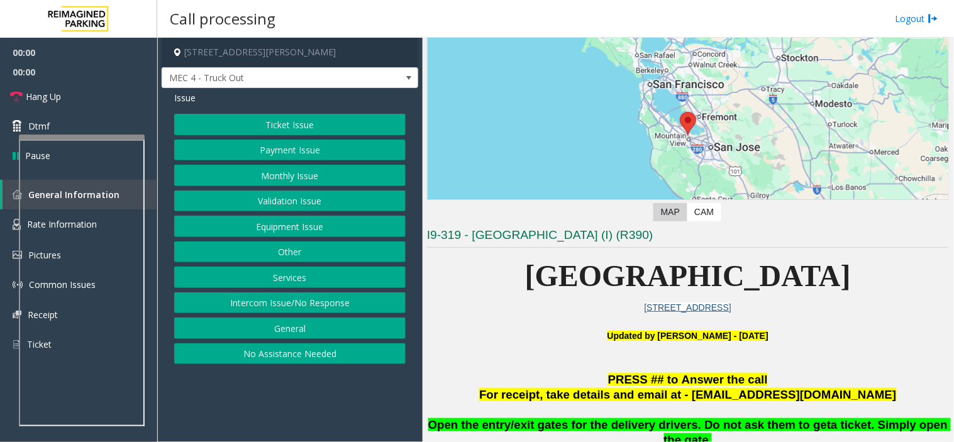
scroll to position [349, 0]
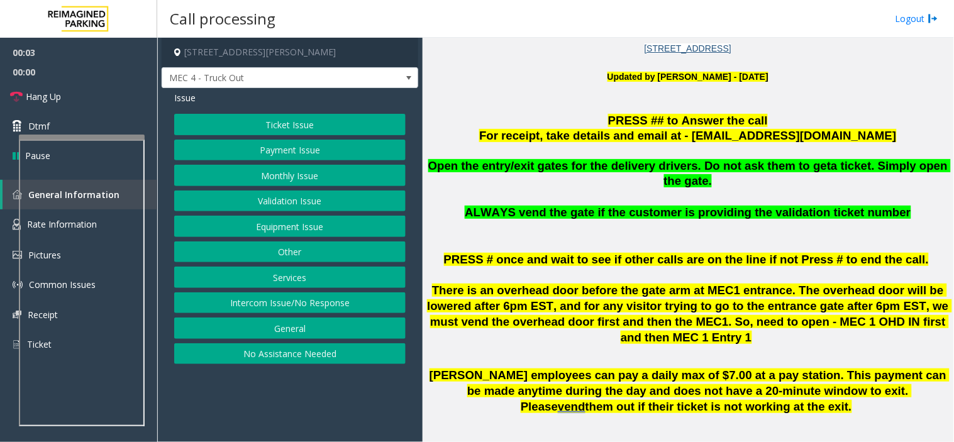
click at [317, 272] on button "Services" at bounding box center [289, 277] width 231 height 21
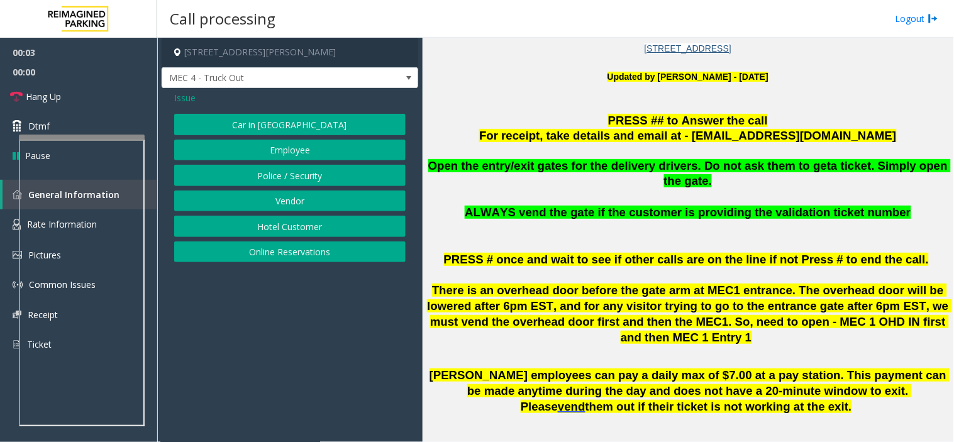
click at [300, 197] on button "Vendor" at bounding box center [289, 200] width 231 height 21
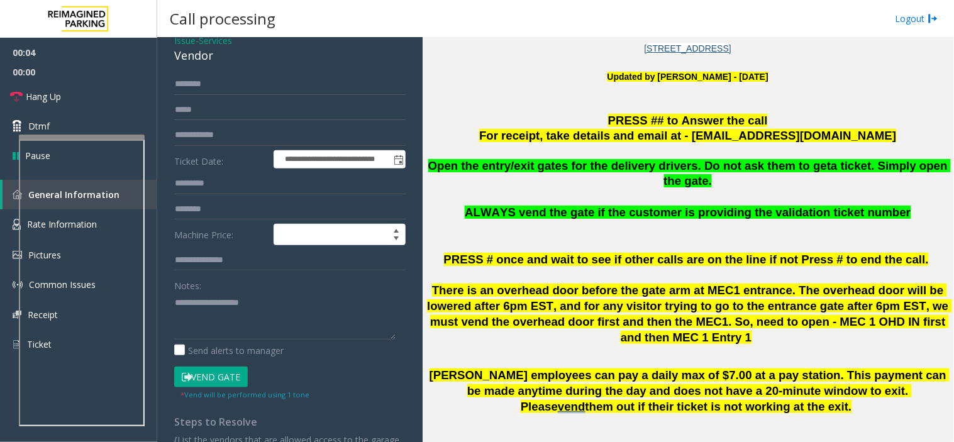
scroll to position [127, 0]
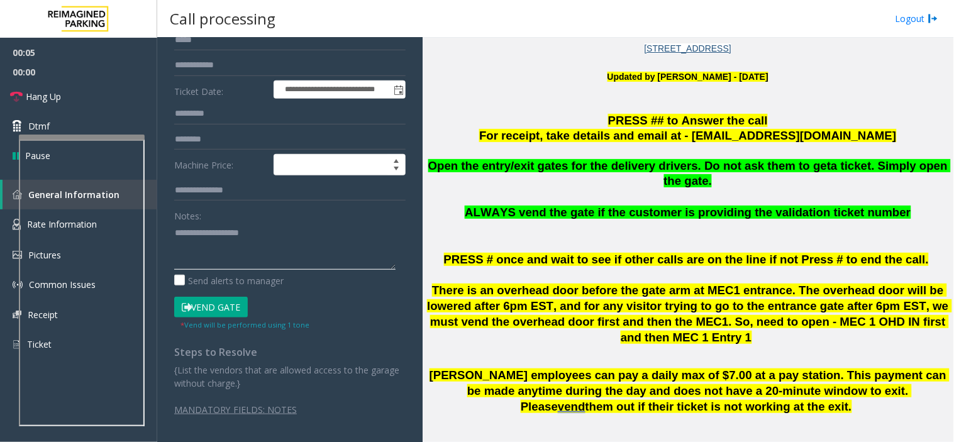
drag, startPoint x: 256, startPoint y: 240, endPoint x: 266, endPoint y: 222, distance: 20.5
click at [256, 236] on textarea at bounding box center [284, 246] width 221 height 47
drag, startPoint x: 244, startPoint y: 253, endPoint x: 251, endPoint y: 249, distance: 8.4
click at [248, 250] on textarea at bounding box center [284, 246] width 221 height 47
click at [209, 309] on button "Vend Gate" at bounding box center [211, 307] width 74 height 21
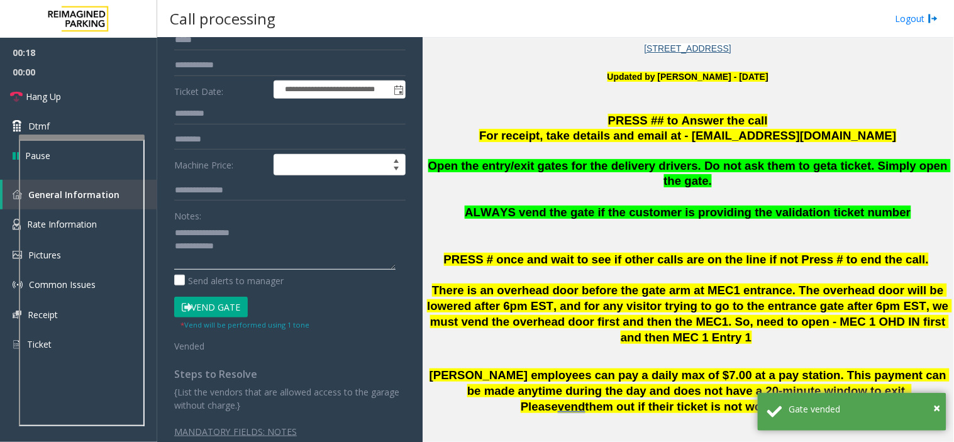
drag, startPoint x: 218, startPoint y: 240, endPoint x: 202, endPoint y: 227, distance: 21.0
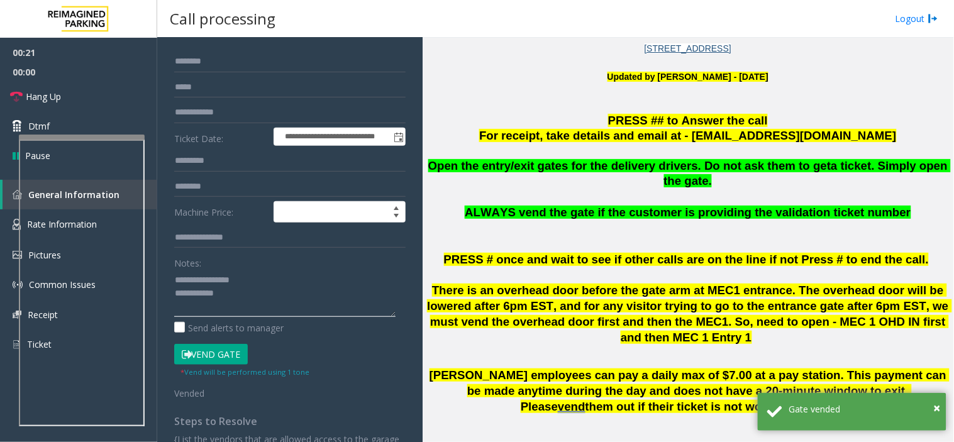
scroll to position [0, 0]
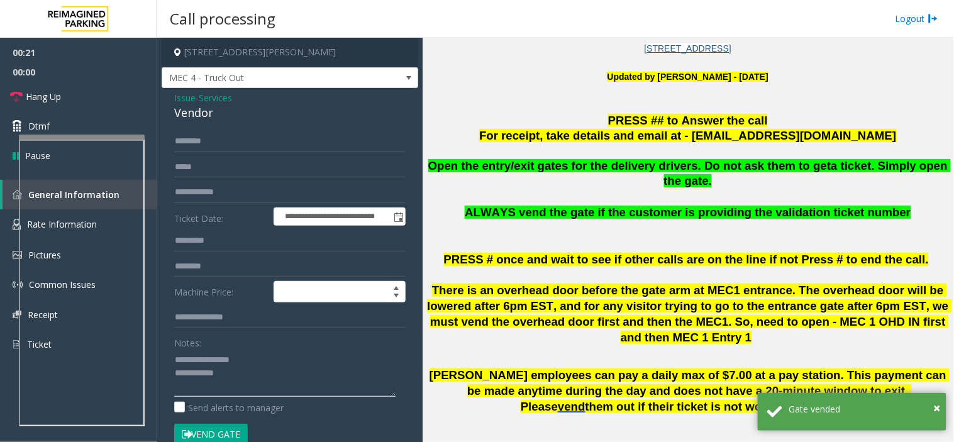
type textarea "**********"
click at [227, 132] on input "text" at bounding box center [289, 141] width 231 height 21
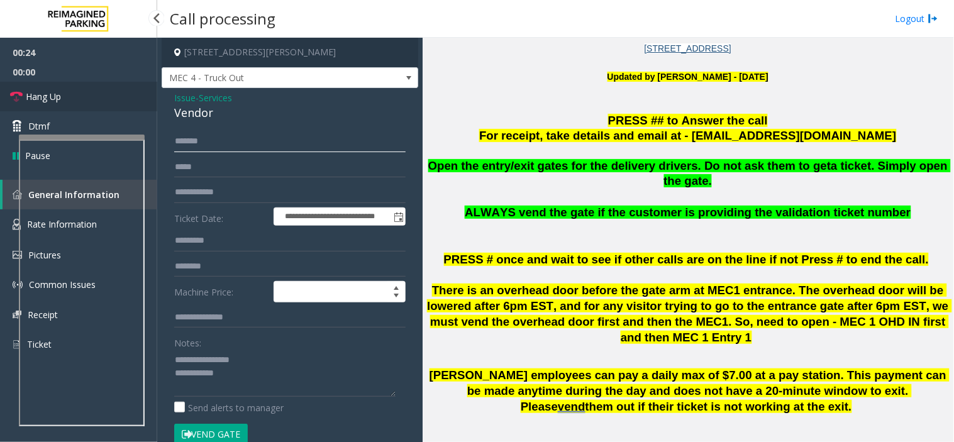
type input "******"
click at [119, 86] on link "Hang Up" at bounding box center [78, 97] width 157 height 30
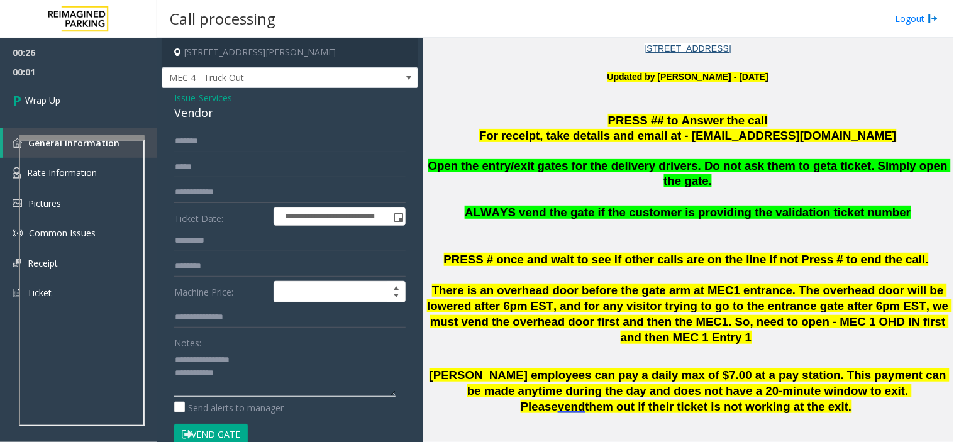
click at [280, 361] on textarea at bounding box center [284, 373] width 221 height 47
click at [280, 398] on div "Notes: Send alerts to manager" at bounding box center [289, 373] width 231 height 82
click at [273, 378] on textarea at bounding box center [284, 373] width 221 height 47
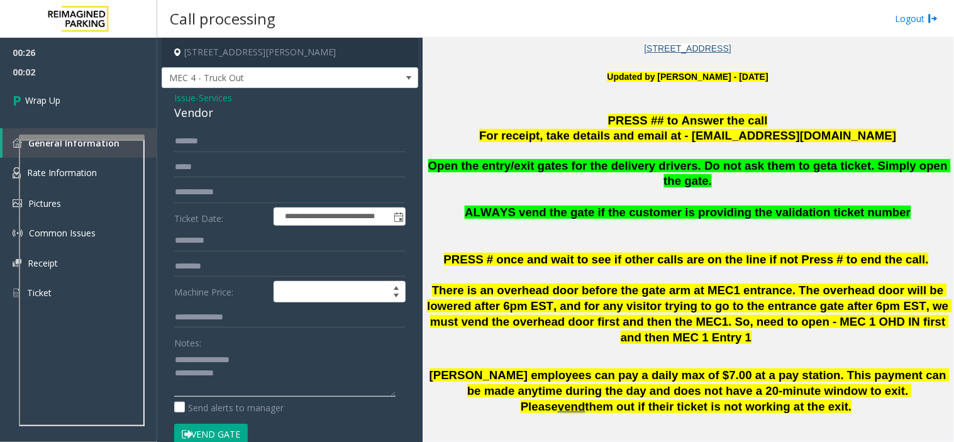
paste textarea "**********"
type textarea "**********"
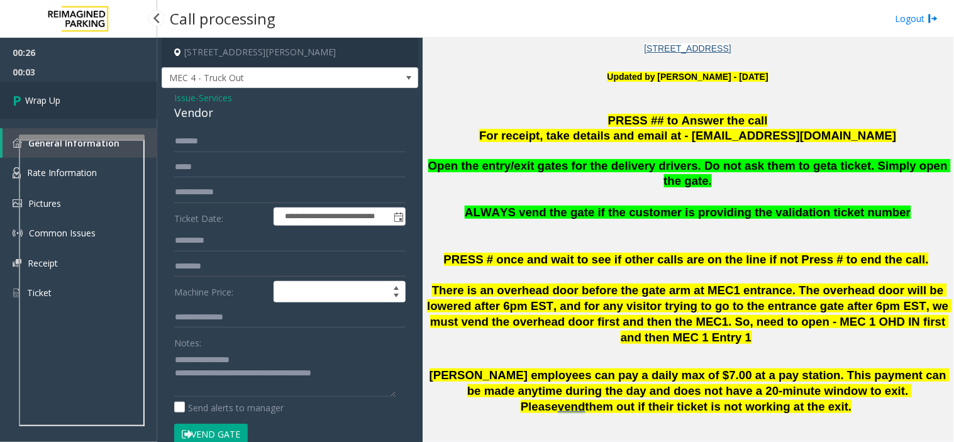
click at [122, 103] on link "Wrap Up" at bounding box center [78, 100] width 157 height 37
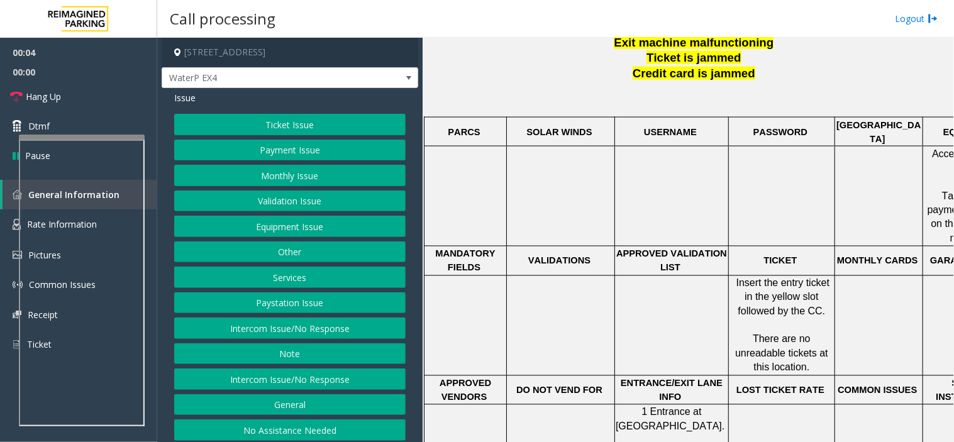
scroll to position [419, 0]
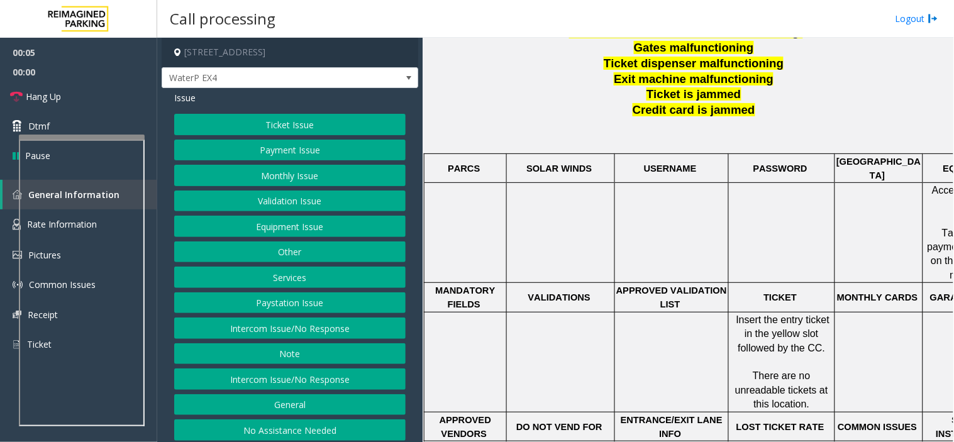
click at [290, 322] on button "Intercom Issue/No Response" at bounding box center [289, 327] width 231 height 21
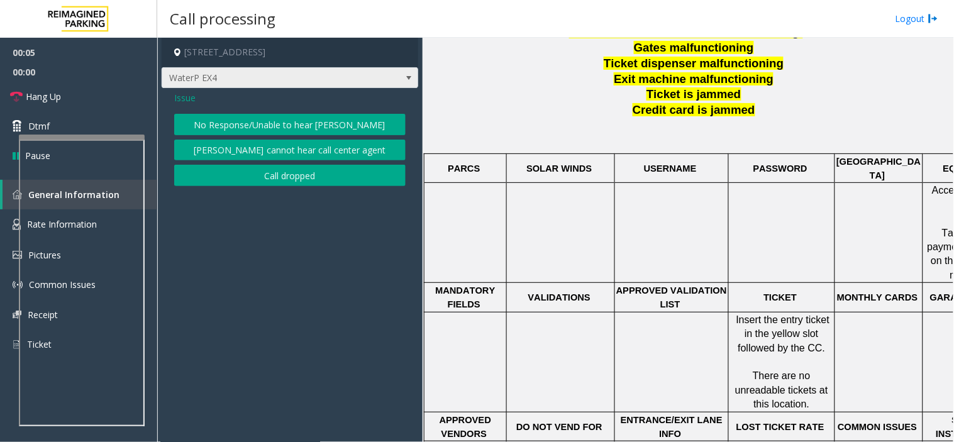
click at [274, 88] on span "WaterP EX4" at bounding box center [290, 77] width 256 height 21
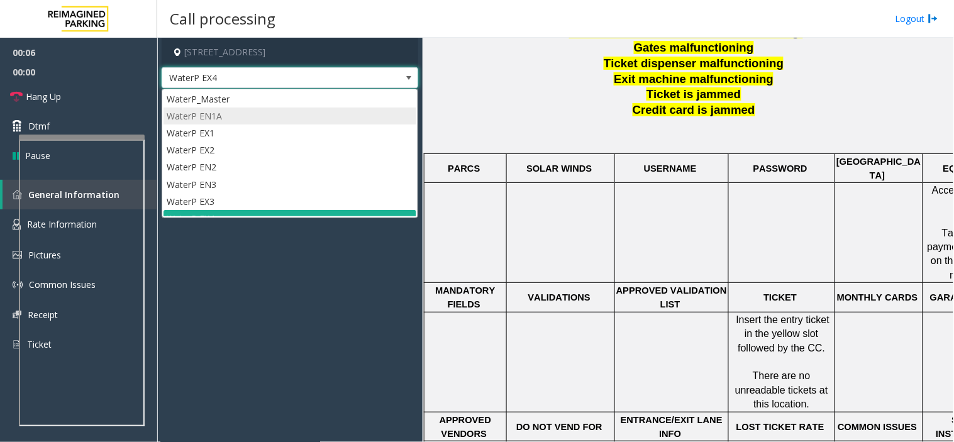
scroll to position [11, 0]
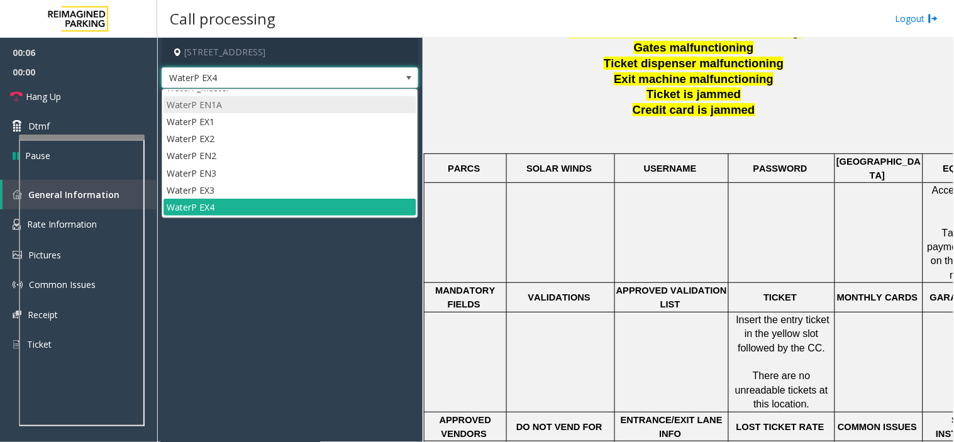
click at [287, 111] on li "WaterP EN1A" at bounding box center [289, 104] width 253 height 17
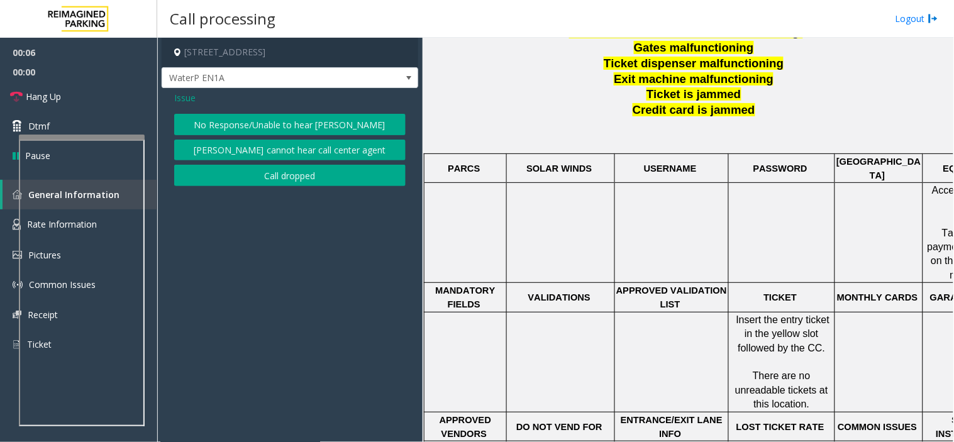
click at [287, 111] on div "Issue No Response/Unable to hear parker Parker cannot hear call center agent Ca…" at bounding box center [290, 140] width 256 height 104
click at [293, 122] on button "No Response/Unable to hear parker" at bounding box center [289, 124] width 231 height 21
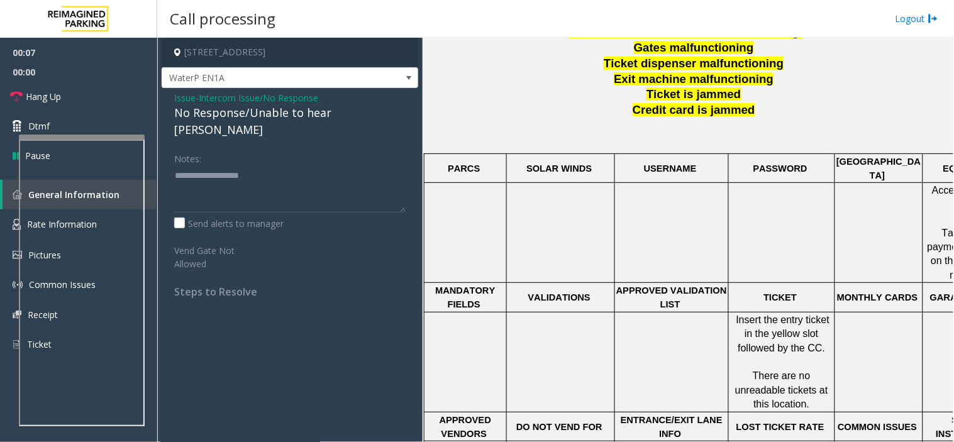
click at [194, 96] on span "Issue" at bounding box center [184, 97] width 21 height 13
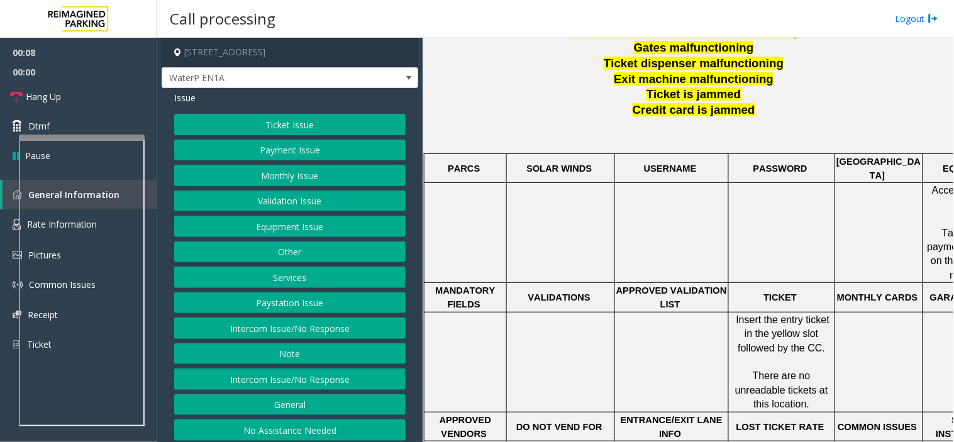
click at [194, 96] on span "Issue" at bounding box center [184, 97] width 21 height 13
click at [216, 86] on span "WaterP EN1A" at bounding box center [264, 78] width 204 height 20
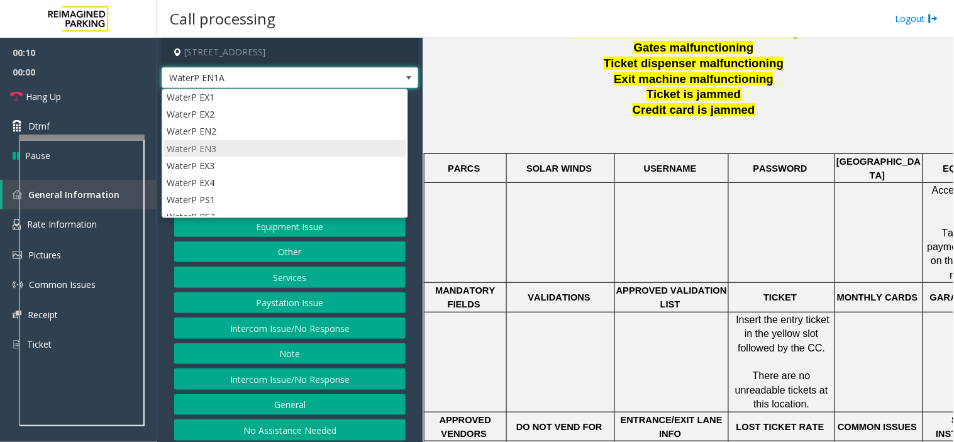
scroll to position [70, 0]
click at [222, 151] on li "WaterP EX4" at bounding box center [284, 148] width 243 height 17
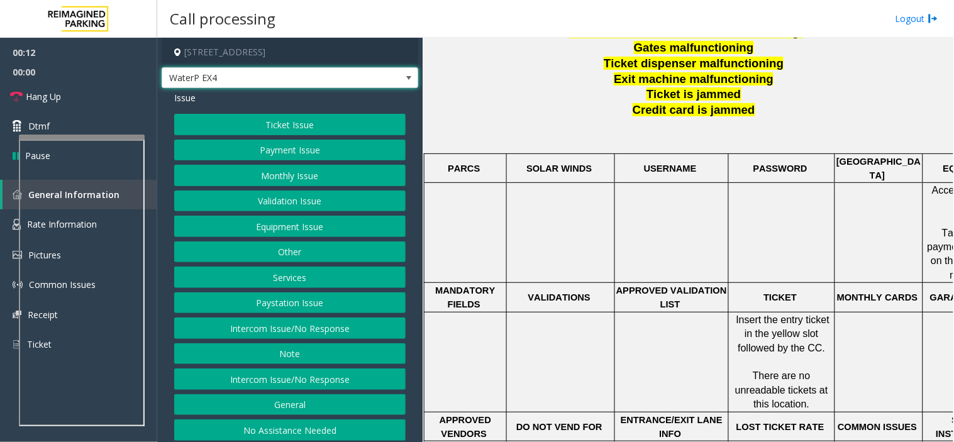
click at [239, 118] on button "Ticket Issue" at bounding box center [289, 124] width 231 height 21
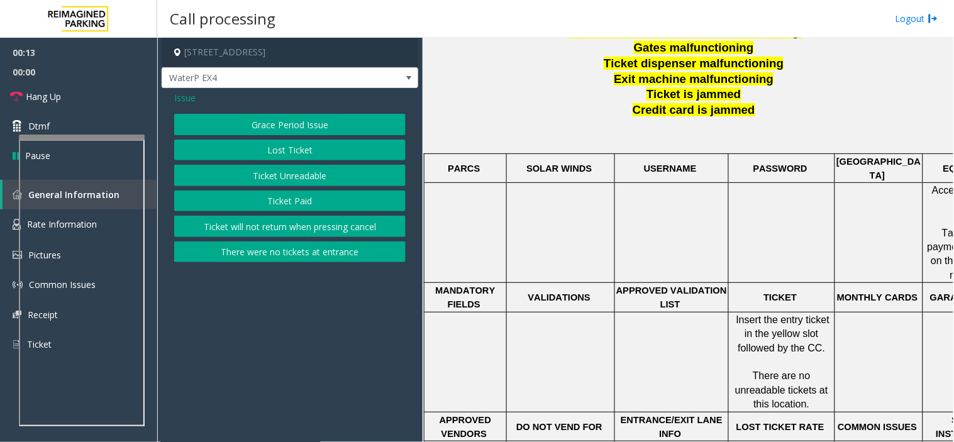
click at [273, 179] on button "Ticket Unreadable" at bounding box center [289, 175] width 231 height 21
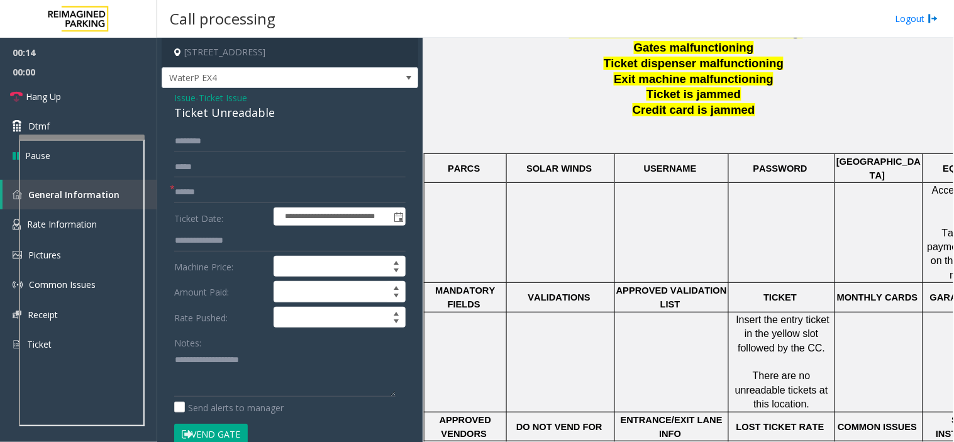
click at [233, 109] on div "Ticket Unreadable" at bounding box center [289, 112] width 231 height 17
click at [243, 340] on div "Notes:" at bounding box center [289, 364] width 231 height 65
click at [275, 392] on textarea at bounding box center [284, 373] width 221 height 47
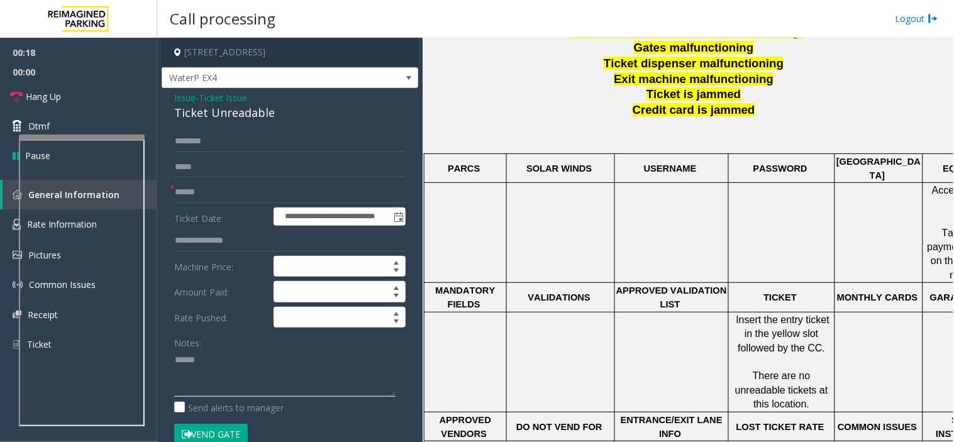
paste textarea "**********"
click at [236, 358] on textarea at bounding box center [284, 373] width 221 height 47
click at [243, 372] on textarea at bounding box center [284, 373] width 221 height 47
paste textarea "**********"
type textarea "**********"
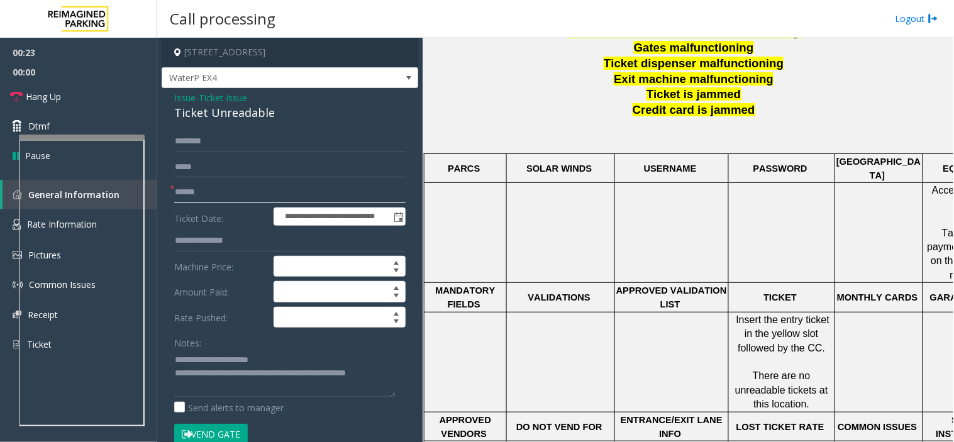
click at [214, 195] on input "text" at bounding box center [289, 192] width 231 height 21
type input "**"
click at [41, 85] on link "Hang Up" at bounding box center [78, 97] width 157 height 30
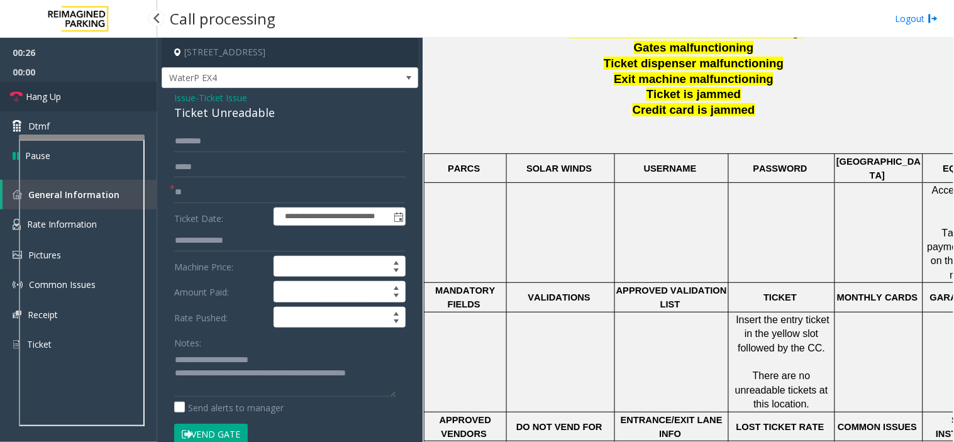
click at [41, 85] on link "Hang Up" at bounding box center [78, 97] width 157 height 30
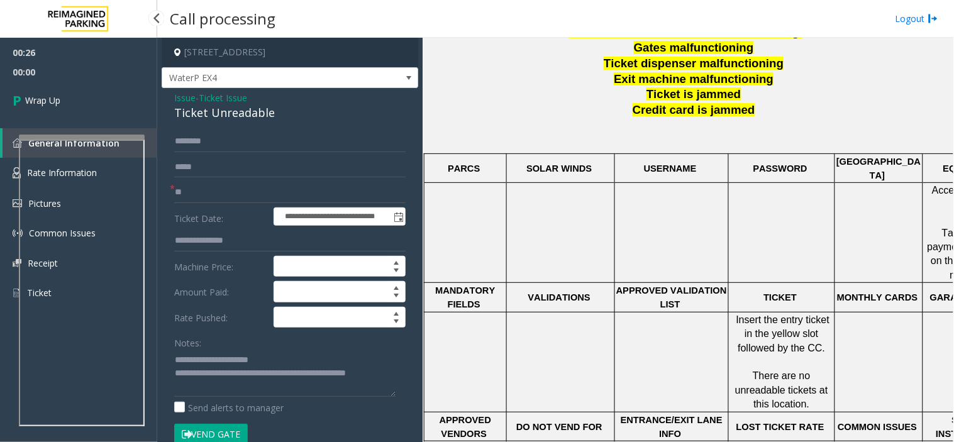
click at [41, 85] on link "Wrap Up" at bounding box center [78, 100] width 157 height 37
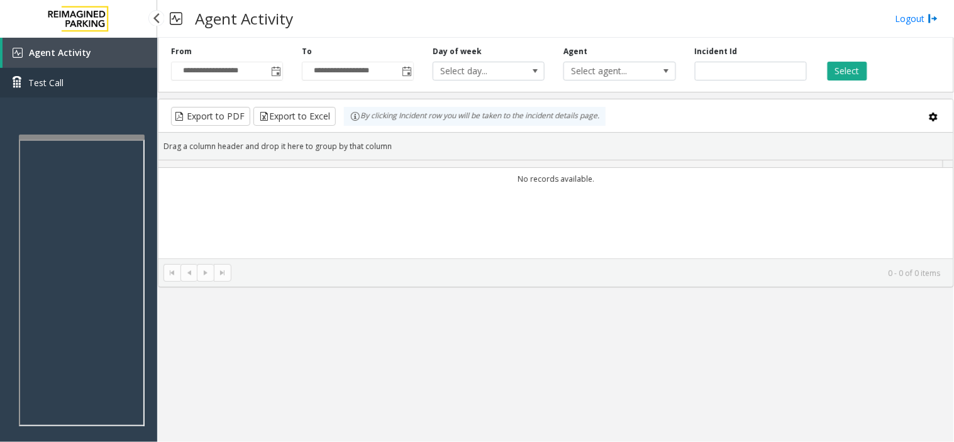
click at [41, 85] on span "Test Call" at bounding box center [45, 82] width 35 height 13
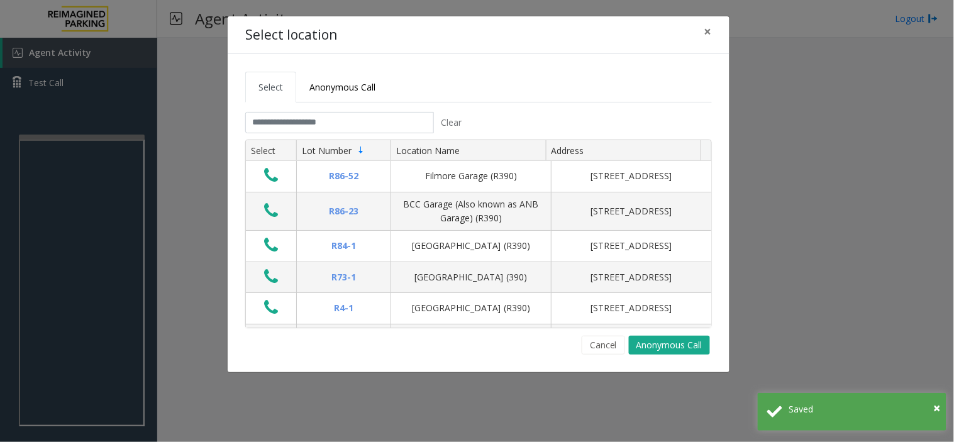
click at [691, 32] on div "Select location ×" at bounding box center [479, 35] width 502 height 38
click at [698, 33] on button "×" at bounding box center [707, 31] width 25 height 31
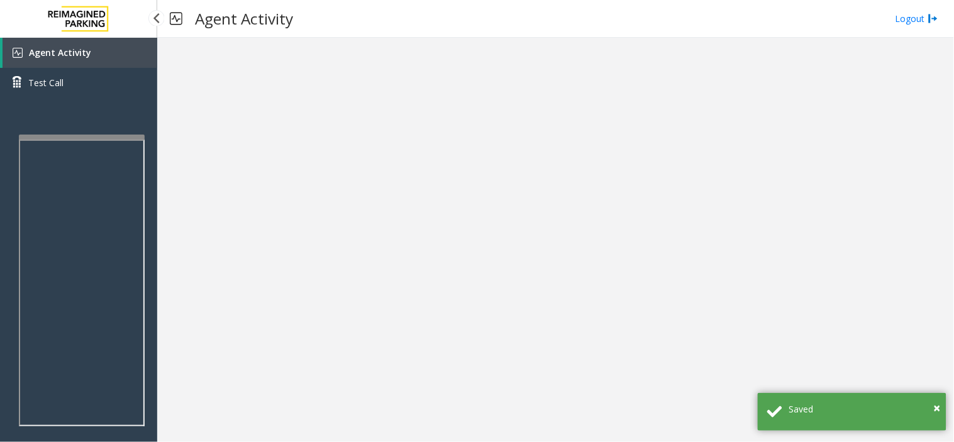
click at [103, 47] on link "Agent Activity" at bounding box center [80, 53] width 155 height 30
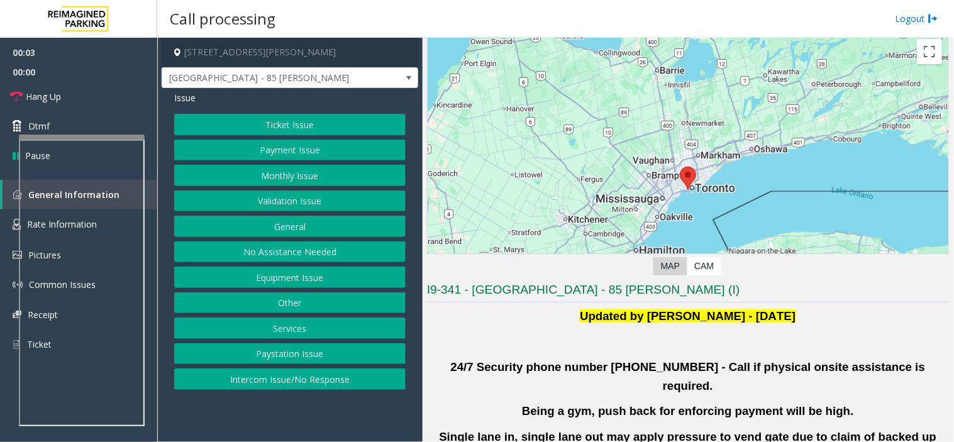
scroll to position [140, 0]
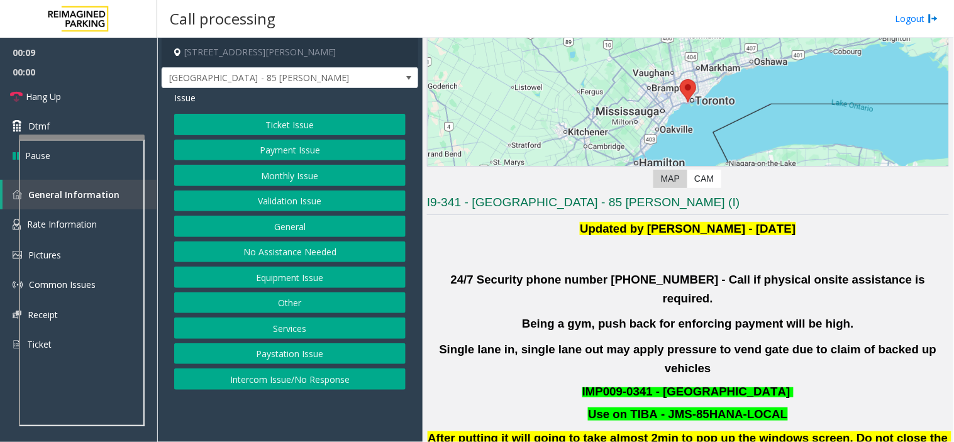
click at [280, 197] on button "Validation Issue" at bounding box center [289, 200] width 231 height 21
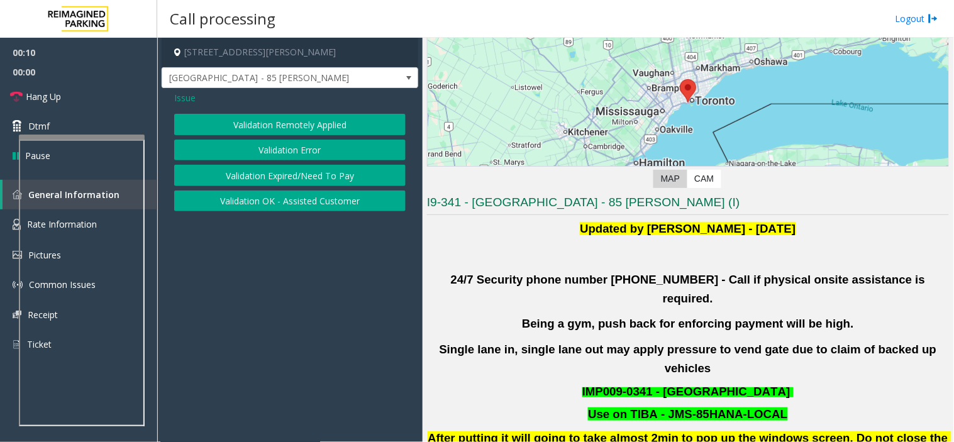
click at [281, 154] on button "Validation Error" at bounding box center [289, 150] width 231 height 21
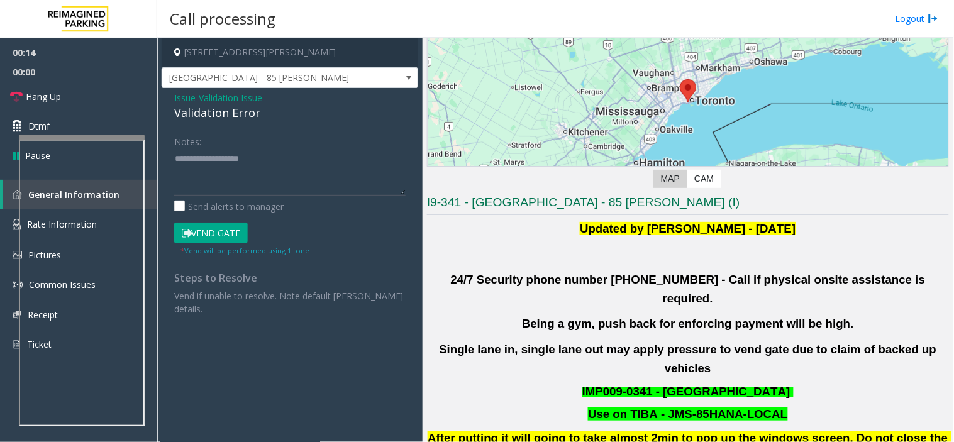
click at [225, 105] on div "Validation Error" at bounding box center [289, 112] width 231 height 17
click at [205, 97] on span "Validation Issue" at bounding box center [230, 97] width 63 height 13
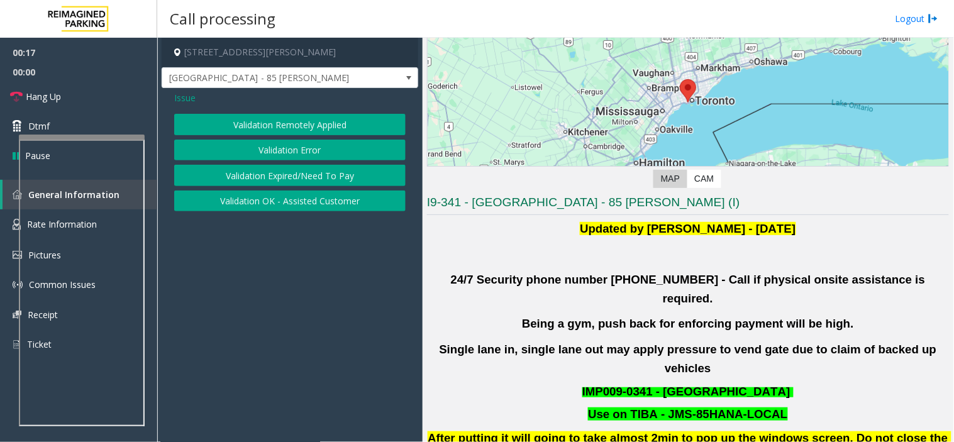
click at [192, 97] on span "Issue" at bounding box center [184, 97] width 21 height 13
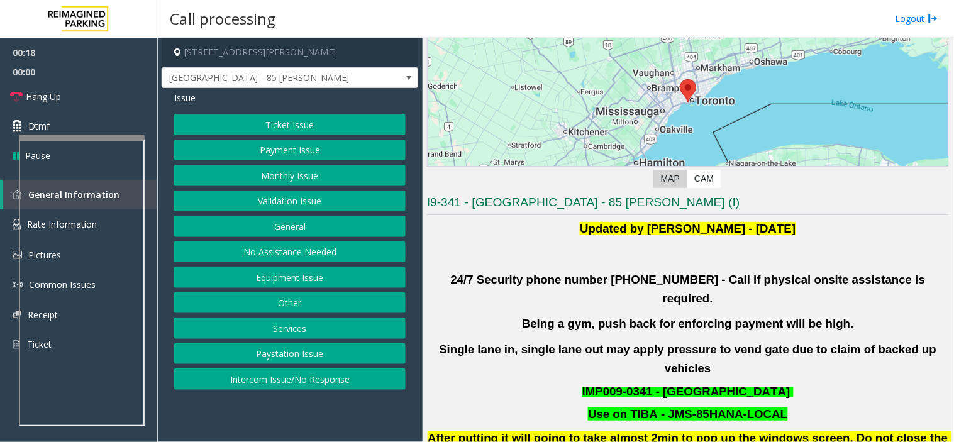
click at [319, 274] on button "Equipment Issue" at bounding box center [289, 277] width 231 height 21
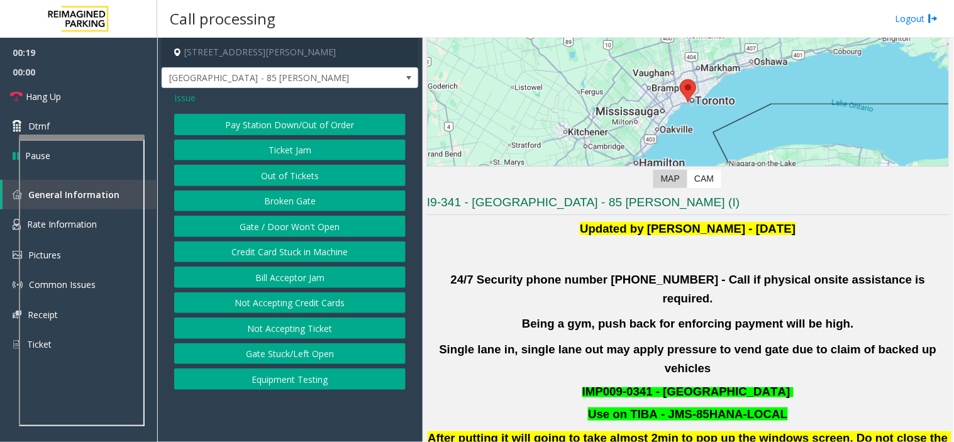
click at [299, 133] on button "Pay Station Down/Out of Order" at bounding box center [289, 124] width 231 height 21
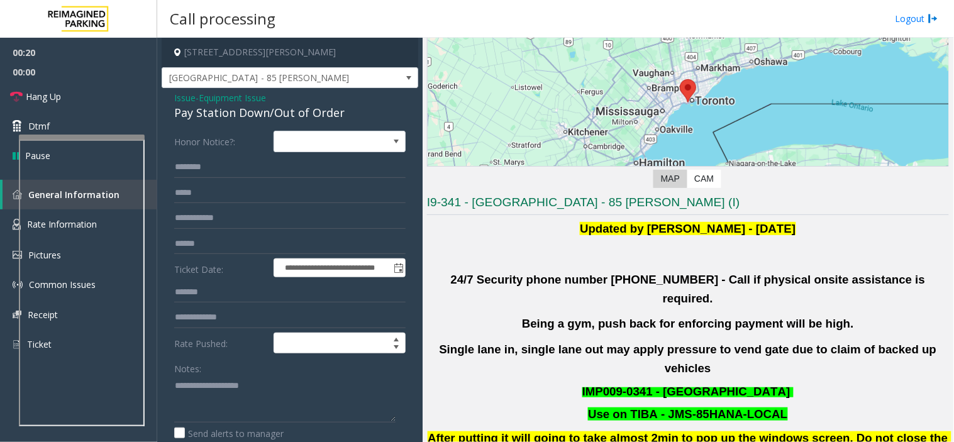
click at [258, 93] on span "Equipment Issue" at bounding box center [232, 97] width 67 height 13
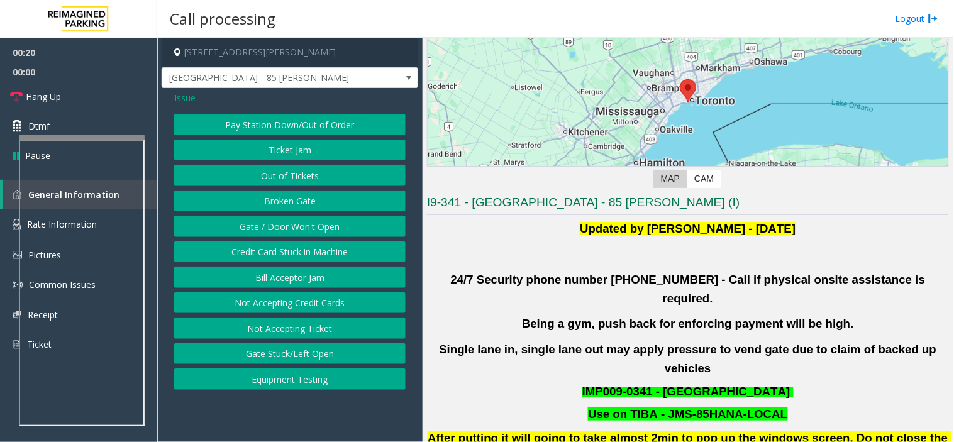
click at [292, 161] on div "Pay Station Down/Out of Order Ticket Jam Out of Tickets Broken Gate Gate / Door…" at bounding box center [289, 252] width 231 height 276
click at [289, 158] on button "Ticket Jam" at bounding box center [289, 150] width 231 height 21
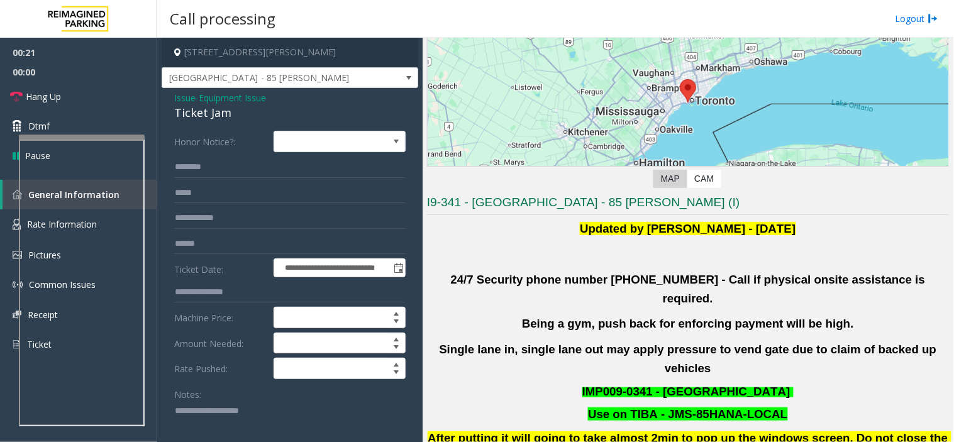
click at [211, 121] on div "Ticket Jam" at bounding box center [289, 112] width 231 height 17
click at [245, 413] on textarea at bounding box center [284, 424] width 221 height 47
paste textarea "**********"
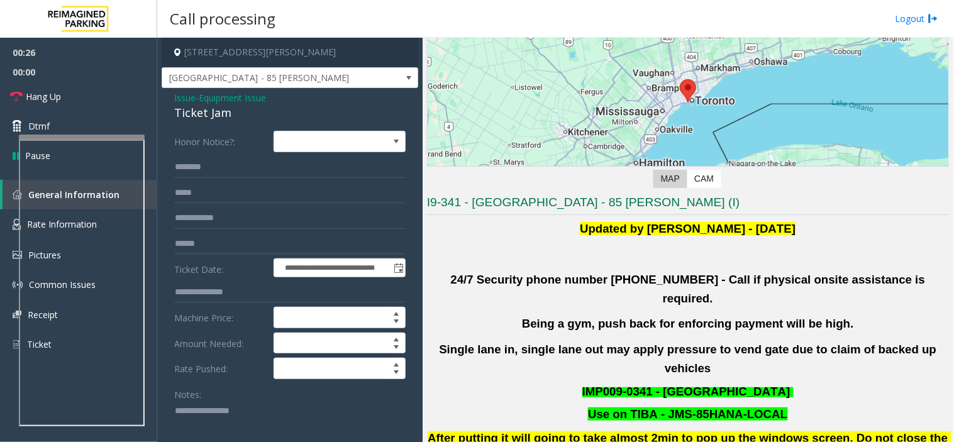
type textarea "**********"
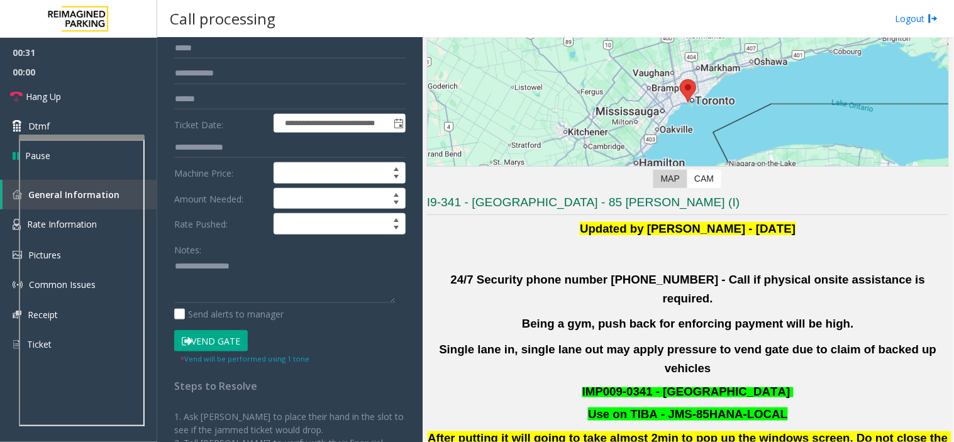
scroll to position [70, 0]
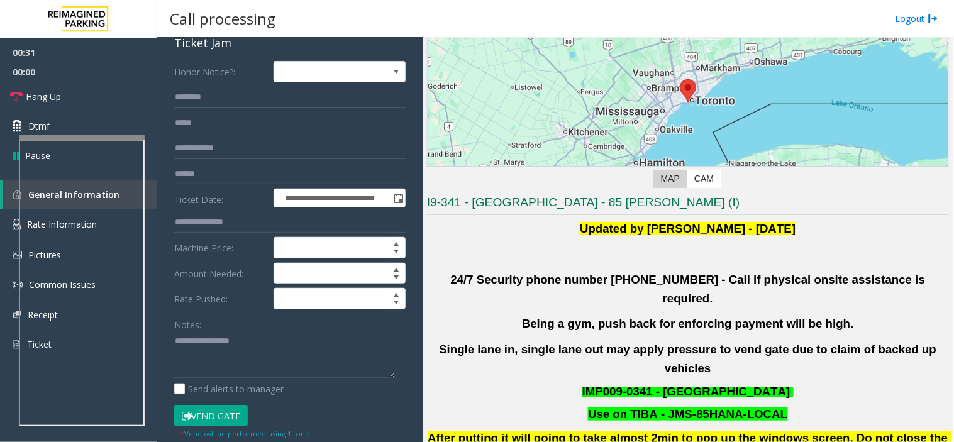
click at [216, 96] on input "text" at bounding box center [289, 97] width 231 height 21
type input "******"
click at [229, 424] on button "Vend Gate" at bounding box center [211, 415] width 74 height 21
click at [228, 388] on label "Send alerts to manager" at bounding box center [228, 388] width 109 height 13
click at [233, 356] on textarea at bounding box center [284, 354] width 221 height 47
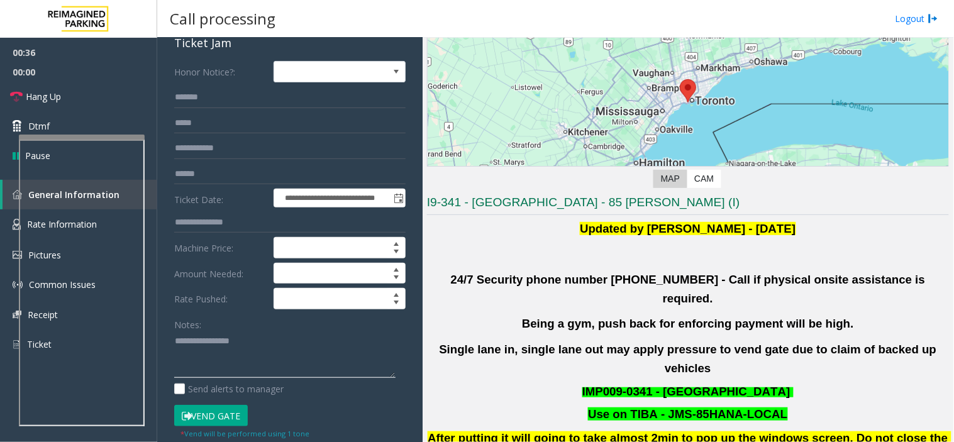
paste textarea "**********"
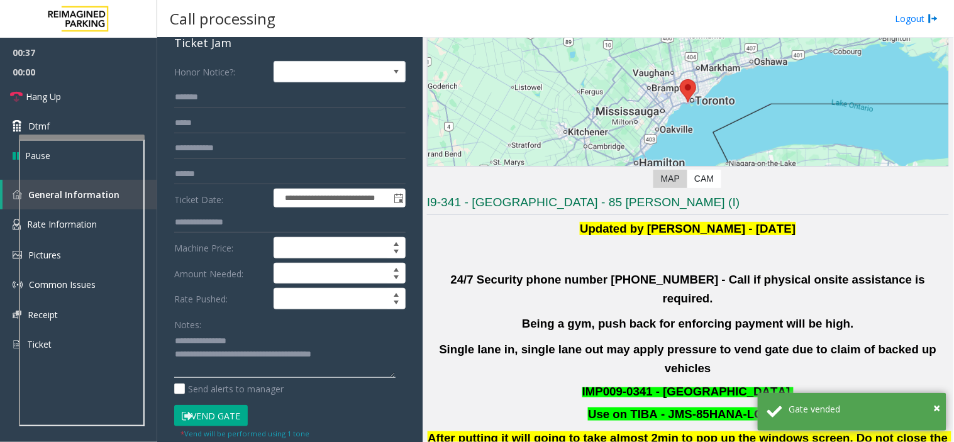
type textarea "**********"
click at [598, 317] on b "Being a gym, push back for enforcing payment will be high." at bounding box center [688, 323] width 332 height 13
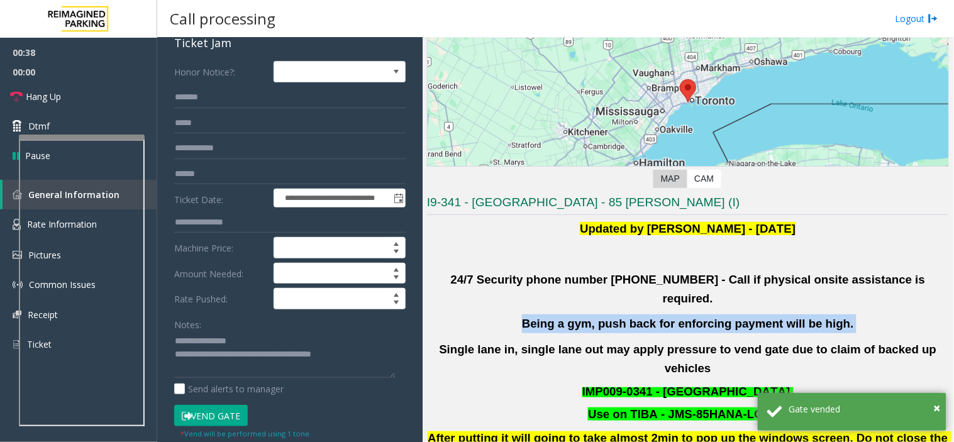
click at [598, 317] on b "Being a gym, push back for enforcing payment will be high." at bounding box center [688, 323] width 332 height 13
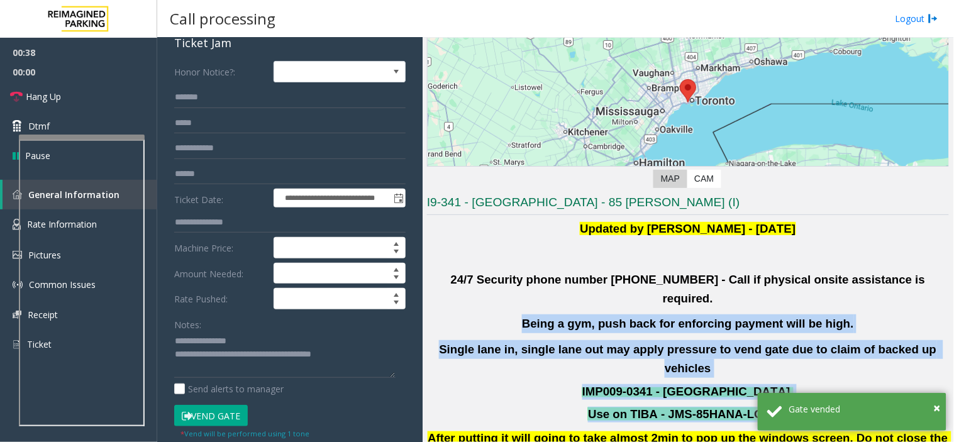
drag, startPoint x: 598, startPoint y: 311, endPoint x: 668, endPoint y: 376, distance: 95.6
click at [668, 376] on div "Updated by Pranav Babbar - 28th Jan 2025 24/7 Security phone number 416.534.343…" at bounding box center [688, 423] width 522 height 409
click at [668, 407] on font "Use on TIBA - JMS-85HANA-LOCAL" at bounding box center [687, 413] width 199 height 13
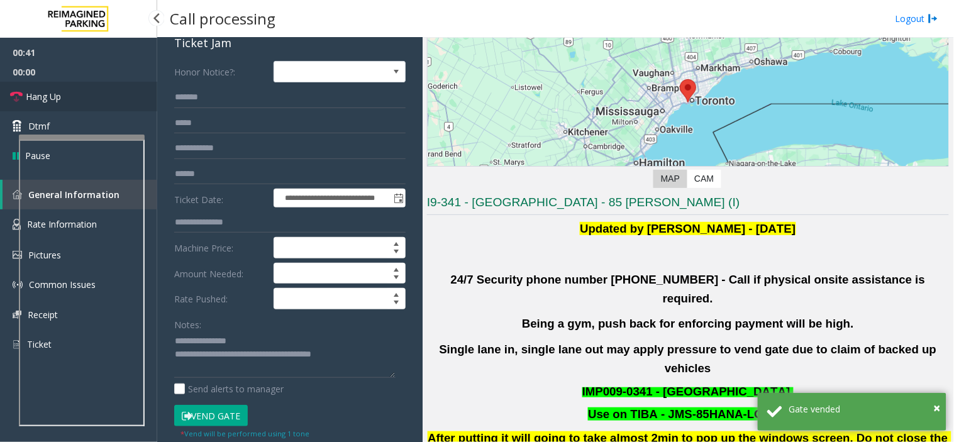
click at [94, 107] on link "Hang Up" at bounding box center [78, 97] width 157 height 30
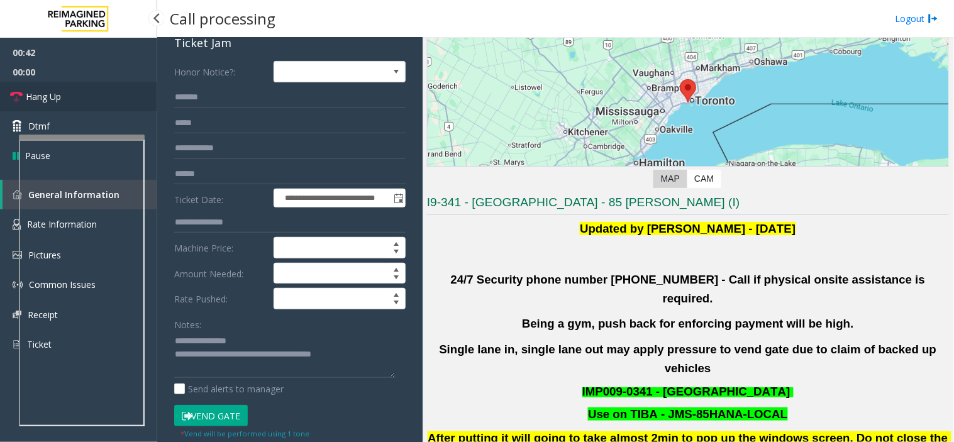
click at [94, 107] on link "Hang Up" at bounding box center [78, 97] width 157 height 30
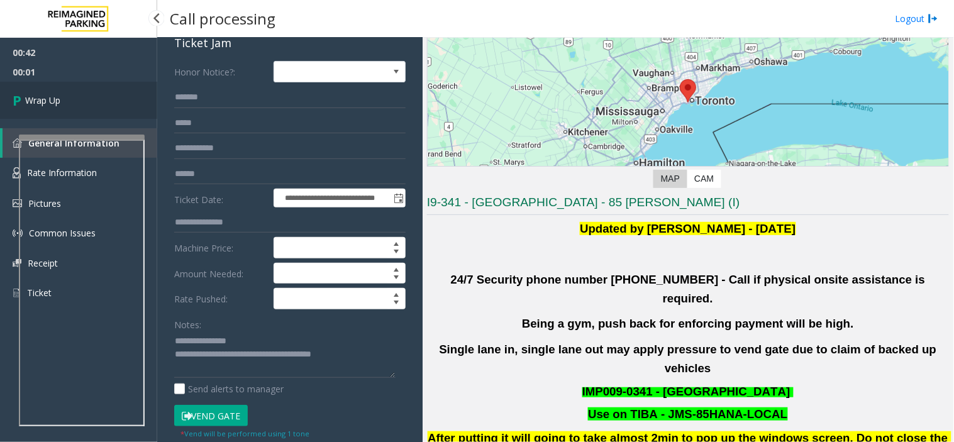
click at [94, 107] on link "Wrap Up" at bounding box center [78, 100] width 157 height 37
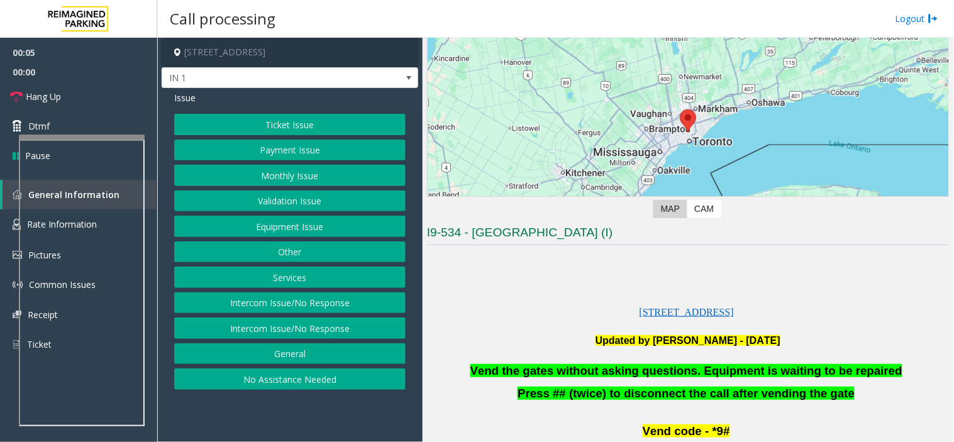
scroll to position [279, 0]
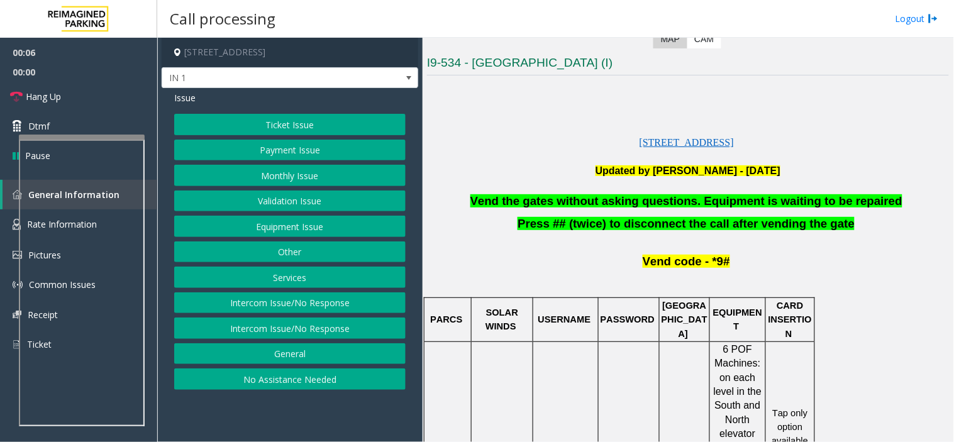
click at [331, 225] on button "Equipment Issue" at bounding box center [289, 226] width 231 height 21
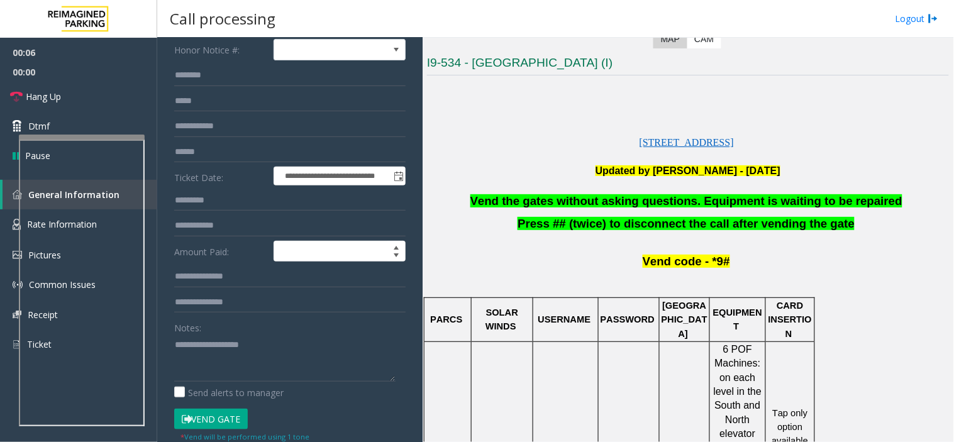
scroll to position [209, 0]
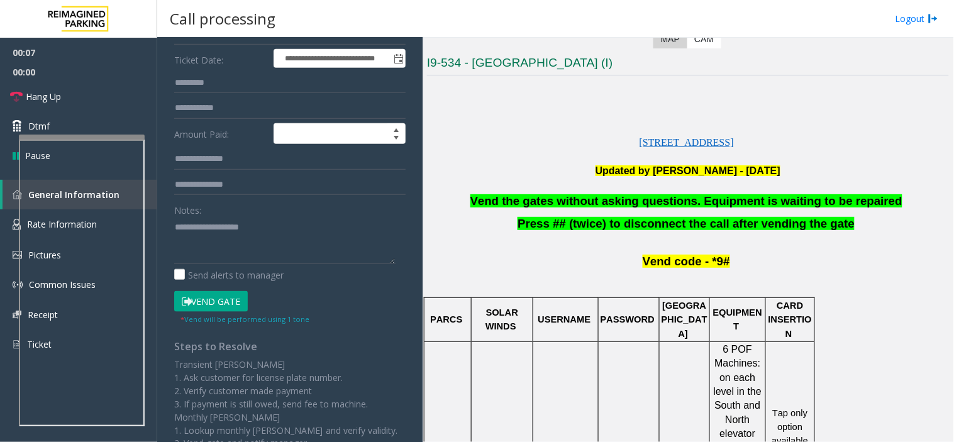
click at [230, 292] on button "Vend Gate" at bounding box center [211, 301] width 74 height 21
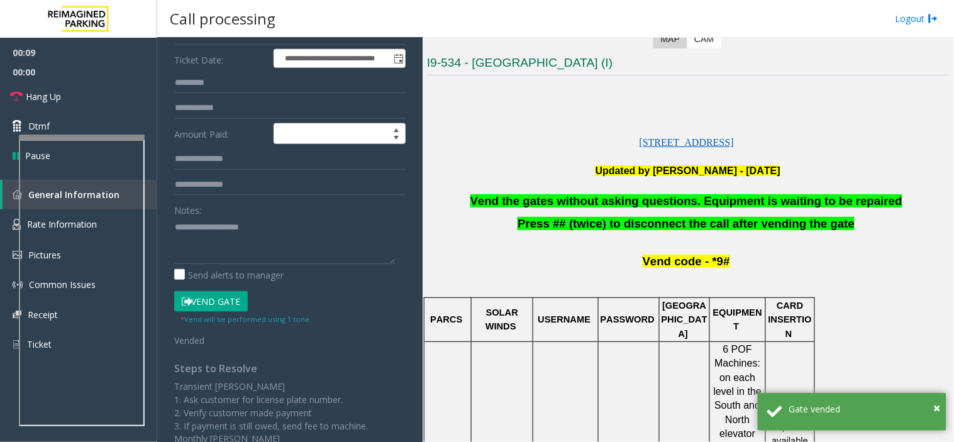
click at [784, 200] on span "Vend the gates without asking questions. Equipment is waiting to be repaired" at bounding box center [686, 200] width 432 height 13
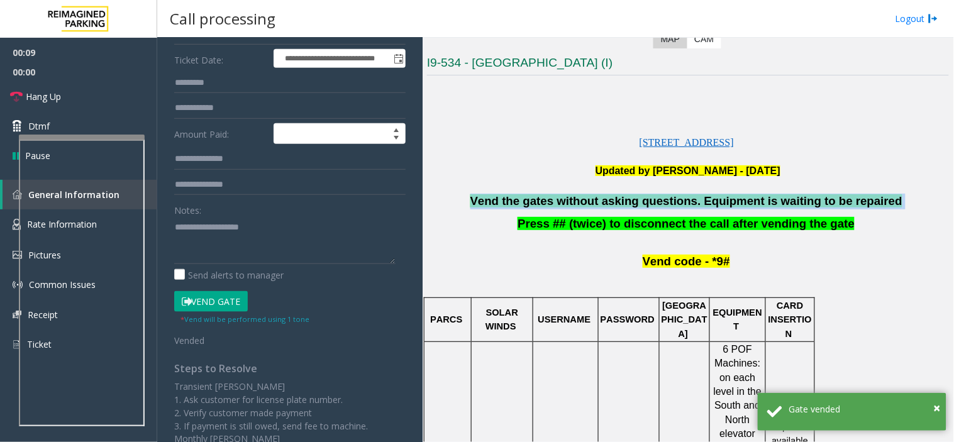
click at [784, 200] on span "Vend the gates without asking questions. Equipment is waiting to be repaired" at bounding box center [686, 200] width 432 height 13
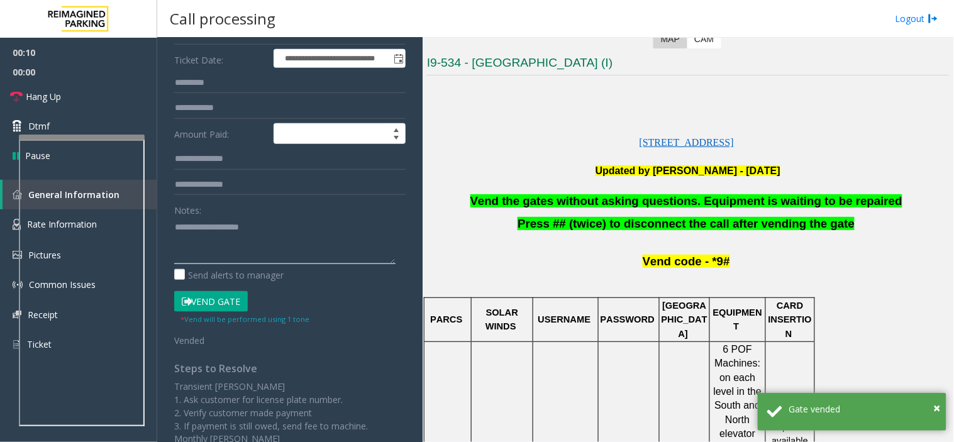
click at [290, 246] on textarea at bounding box center [284, 240] width 221 height 47
paste textarea "**********"
type textarea "**********"
click at [88, 126] on link "Dtmf" at bounding box center [78, 126] width 157 height 30
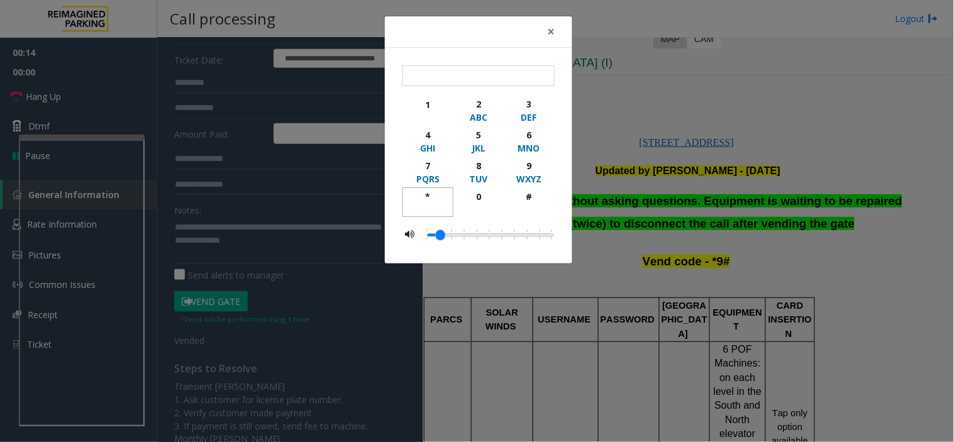
click at [416, 206] on div "button" at bounding box center [427, 208] width 35 height 11
click at [510, 172] on button "9 WXYZ" at bounding box center [529, 172] width 51 height 31
click at [527, 199] on div "#" at bounding box center [529, 196] width 35 height 13
type input "***"
click at [753, 199] on div "× *** 1 2 ABC 3 DEF 4 GHI 5 JKL 6 MNO 7 PQRS 8 TUV 9 WXYZ * 0 #" at bounding box center [477, 221] width 954 height 442
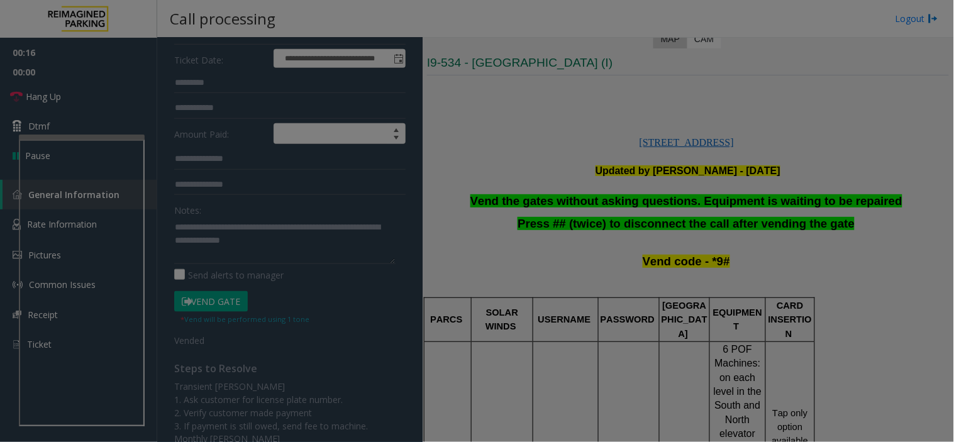
click at [753, 199] on div "× *** 1 2 ABC 3 DEF 4 GHI 5 JKL 6 MNO 7 PQRS 8 TUV 9 WXYZ * 0 #" at bounding box center [477, 221] width 954 height 442
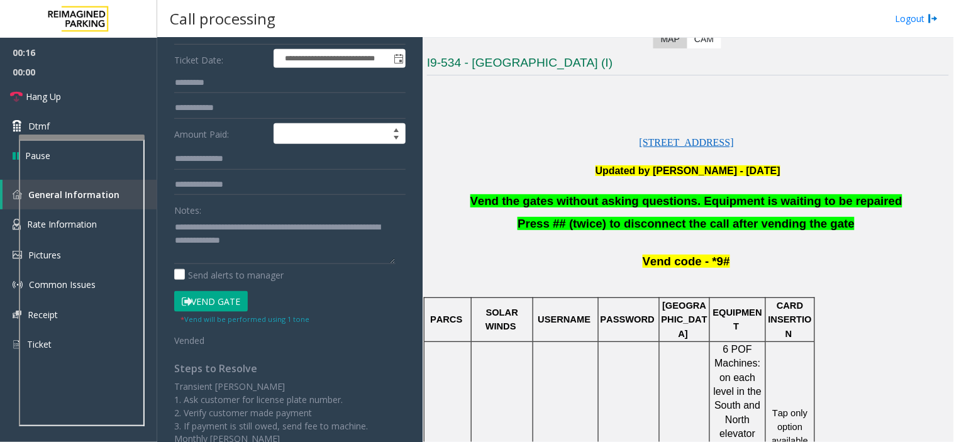
click at [753, 199] on bs-modal-backdrop at bounding box center [477, 221] width 954 height 442
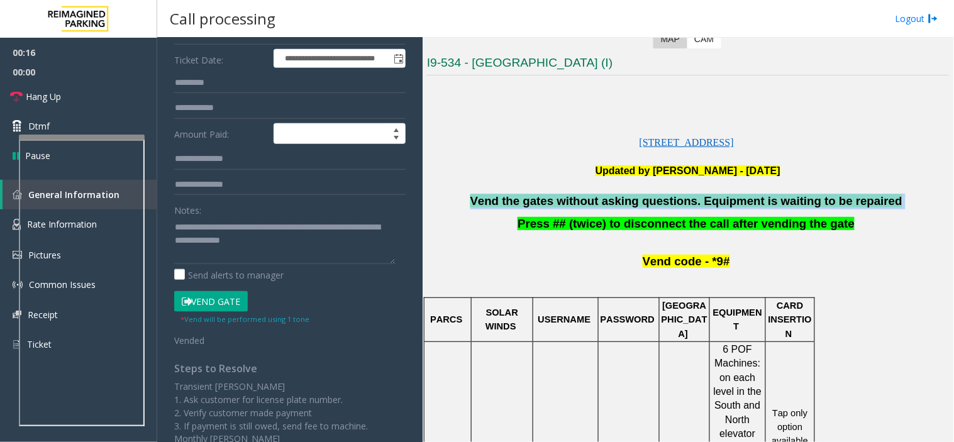
click at [753, 199] on span "Vend the gates without asking questions. Equipment is waiting to be repaired" at bounding box center [686, 200] width 432 height 13
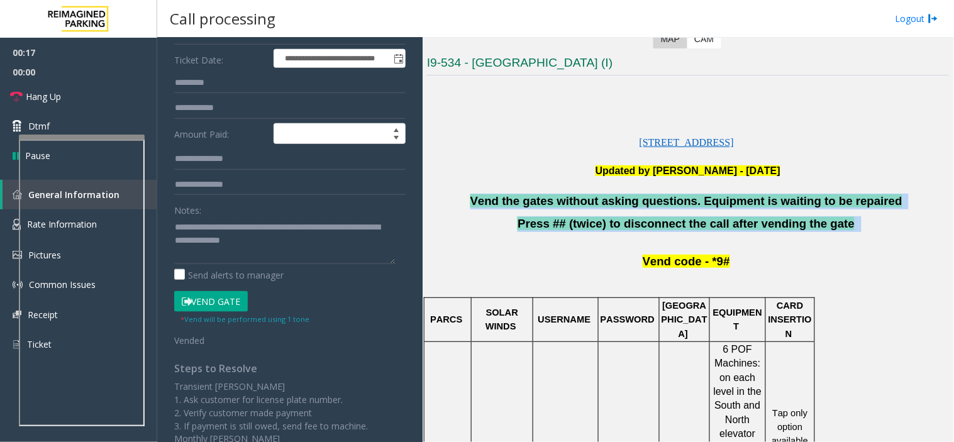
drag, startPoint x: 753, startPoint y: 199, endPoint x: 763, endPoint y: 226, distance: 28.8
click at [46, 96] on span "Hang Up" at bounding box center [43, 96] width 35 height 13
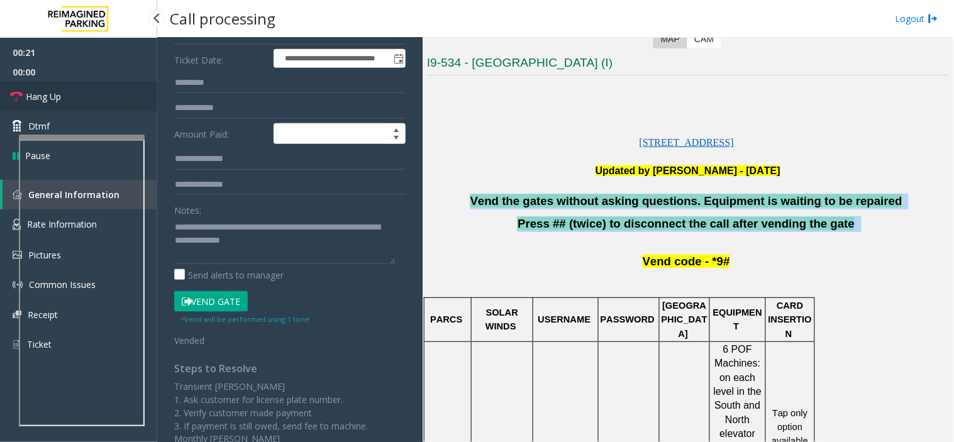
click at [46, 96] on span "Hang Up" at bounding box center [43, 96] width 35 height 13
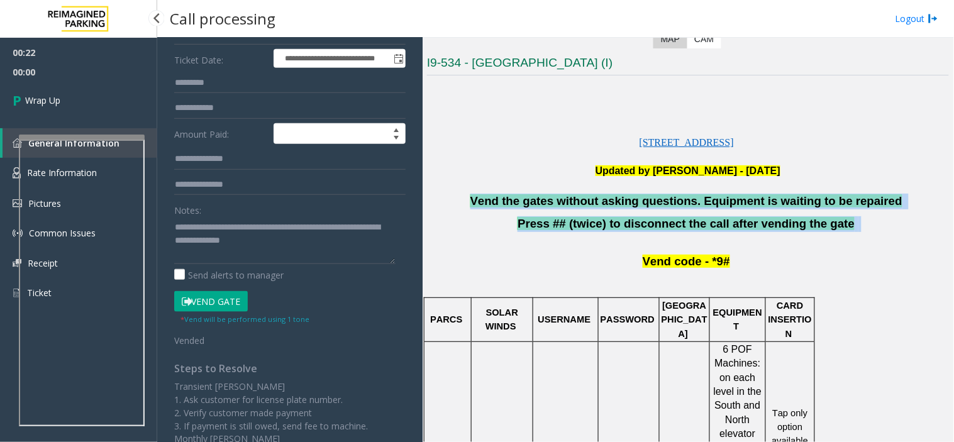
click at [46, 96] on span "Wrap Up" at bounding box center [42, 100] width 35 height 13
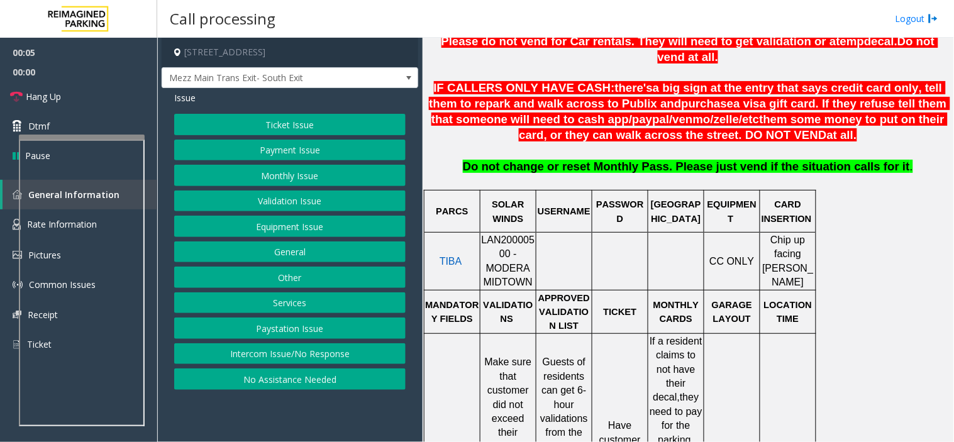
scroll to position [488, 0]
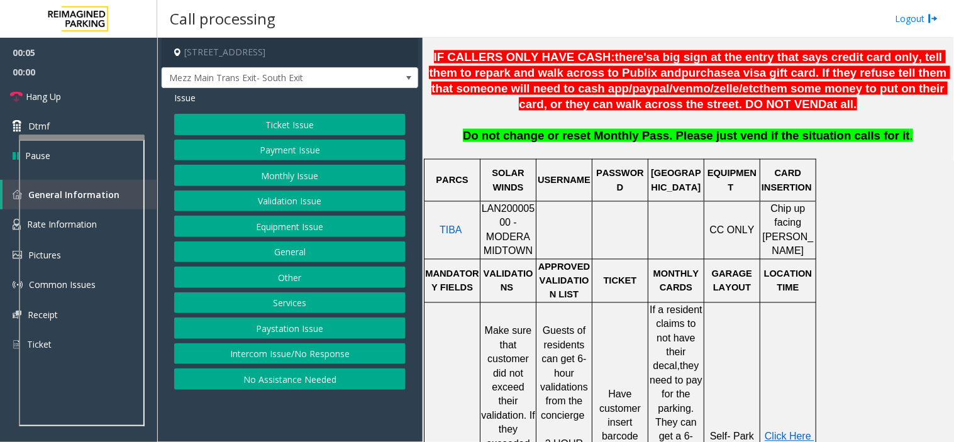
click at [495, 204] on span "LAN20000500 - MODERA MIDTOWN" at bounding box center [508, 230] width 53 height 53
click at [492, 204] on span "LAN20000500 - MODERA MIDTOWN" at bounding box center [508, 230] width 53 height 53
click at [488, 204] on span "LAN20000500 - MODERA MIDTOWN" at bounding box center [508, 230] width 53 height 53
click at [261, 120] on button "Ticket Issue" at bounding box center [289, 124] width 231 height 21
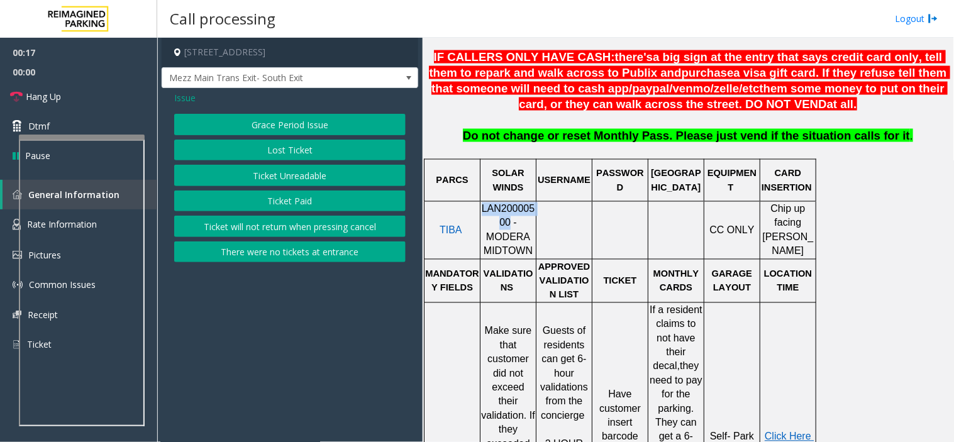
click at [283, 196] on button "Ticket Paid" at bounding box center [289, 200] width 231 height 21
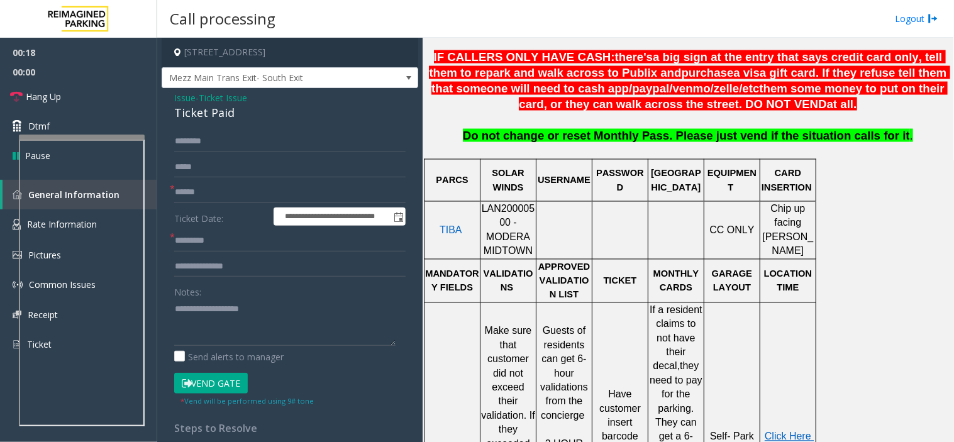
click at [204, 117] on div "Ticket Paid" at bounding box center [289, 112] width 231 height 17
click at [224, 99] on span "Ticket Issue" at bounding box center [223, 97] width 48 height 13
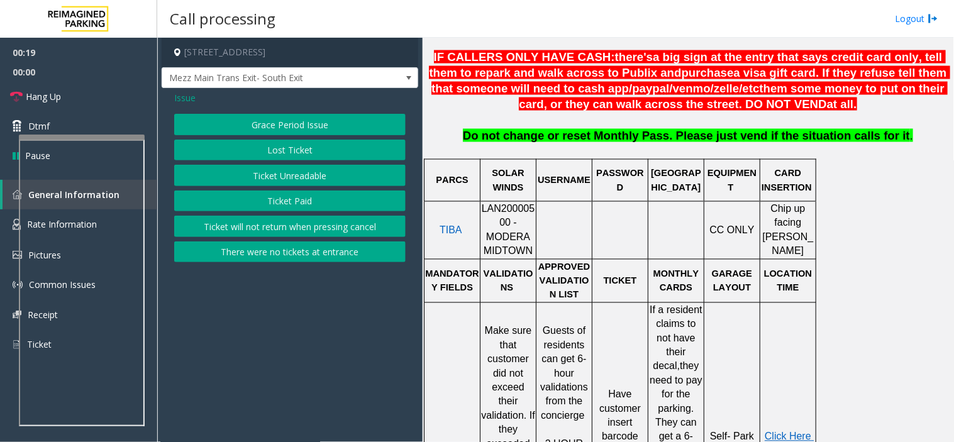
click at [292, 199] on button "Ticket Paid" at bounding box center [289, 200] width 231 height 21
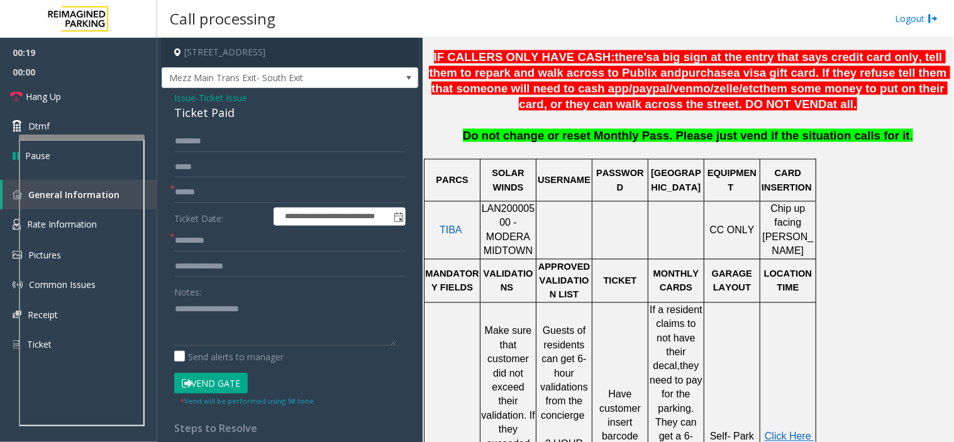
click at [209, 116] on div "Ticket Paid" at bounding box center [289, 112] width 231 height 17
click at [278, 328] on textarea at bounding box center [284, 322] width 221 height 47
paste textarea "**********"
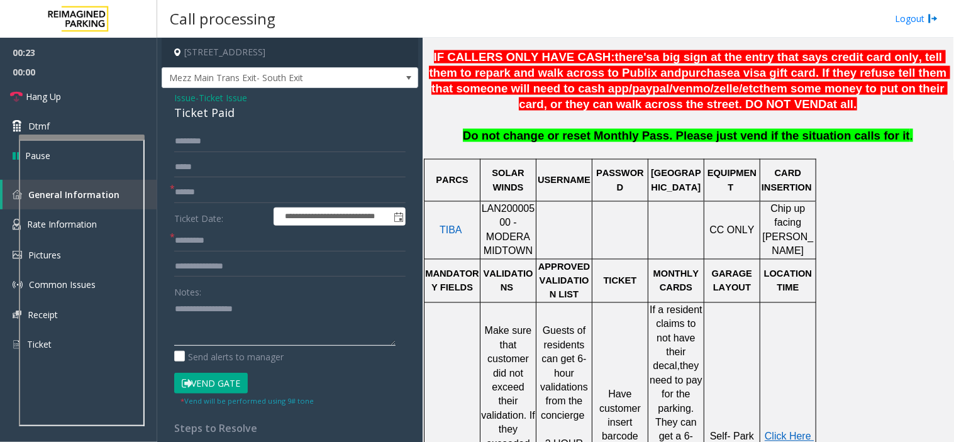
type textarea "**********"
click at [256, 235] on input "text" at bounding box center [289, 240] width 231 height 21
type input "**********"
click at [202, 377] on button "Vend Gate" at bounding box center [211, 383] width 74 height 21
click at [218, 199] on input "text" at bounding box center [289, 192] width 231 height 21
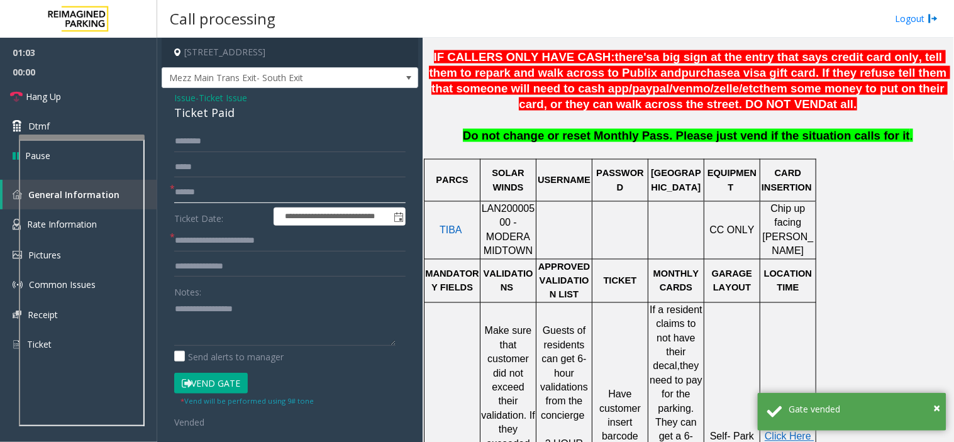
type input "******"
click at [221, 118] on div "Ticket Paid" at bounding box center [289, 112] width 231 height 17
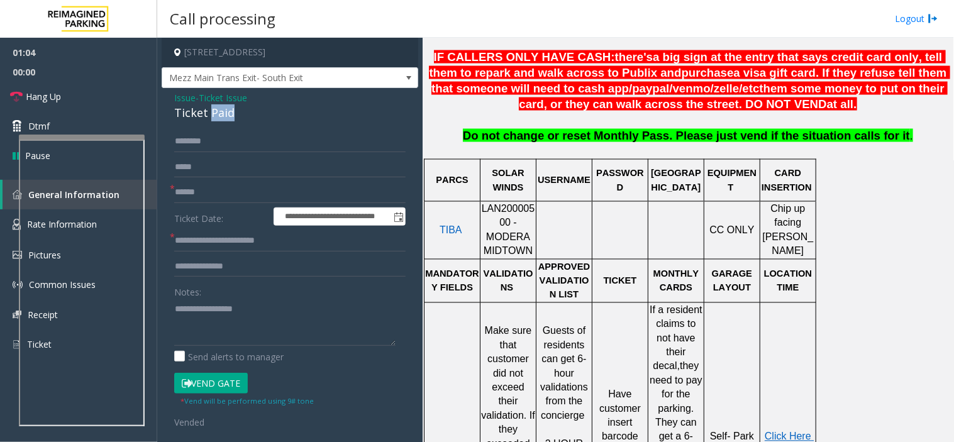
click at [221, 118] on div "Ticket Paid" at bounding box center [289, 112] width 231 height 17
click at [102, 93] on link "Hang Up" at bounding box center [78, 97] width 157 height 30
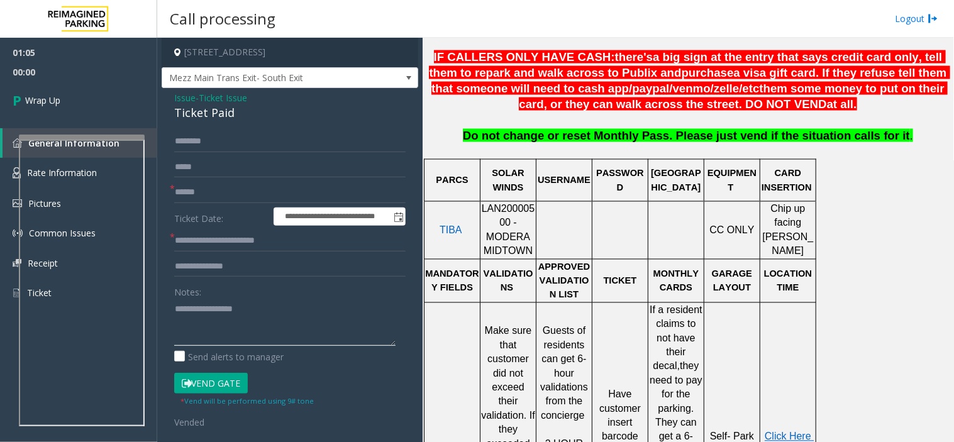
click at [235, 341] on textarea at bounding box center [284, 322] width 221 height 47
paste textarea "**********"
click at [204, 327] on textarea at bounding box center [284, 322] width 221 height 47
type textarea "**********"
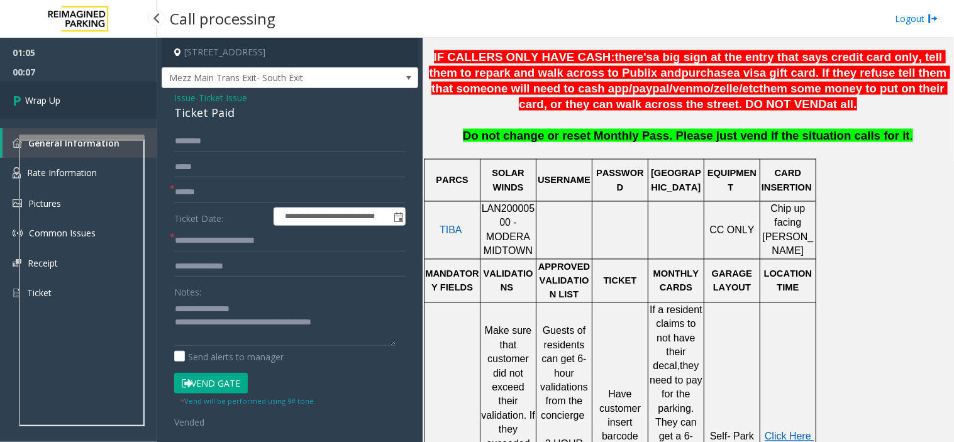
click at [72, 104] on link "Wrap Up" at bounding box center [78, 100] width 157 height 37
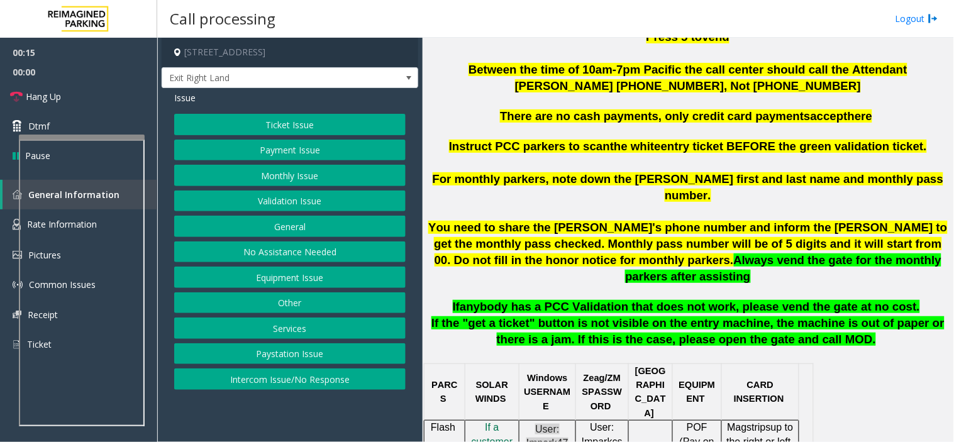
scroll to position [419, 0]
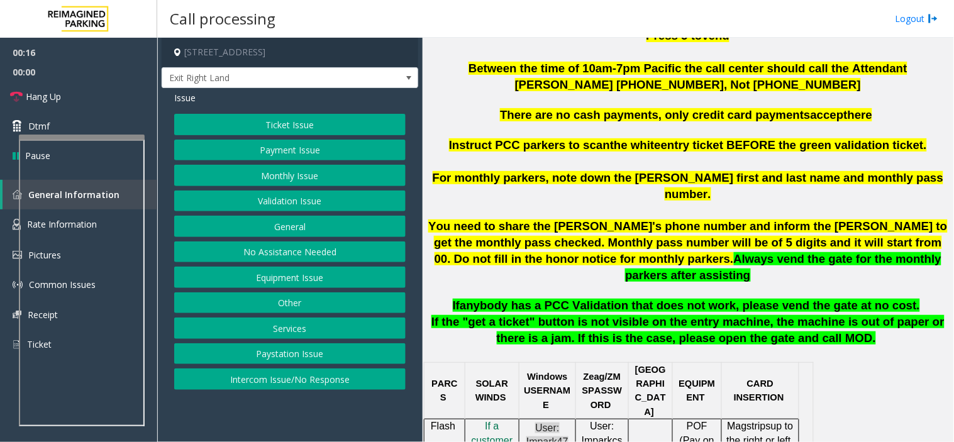
click at [595, 219] on span "You need to share the Aaron's phone number and inform the parker to get the mon…" at bounding box center [687, 242] width 519 height 46
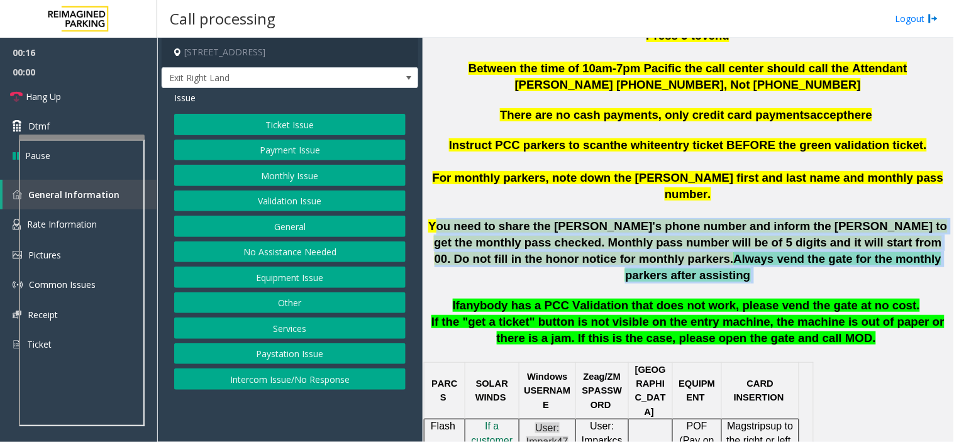
click at [595, 219] on span "You need to share the Aaron's phone number and inform the parker to get the mon…" at bounding box center [687, 242] width 519 height 46
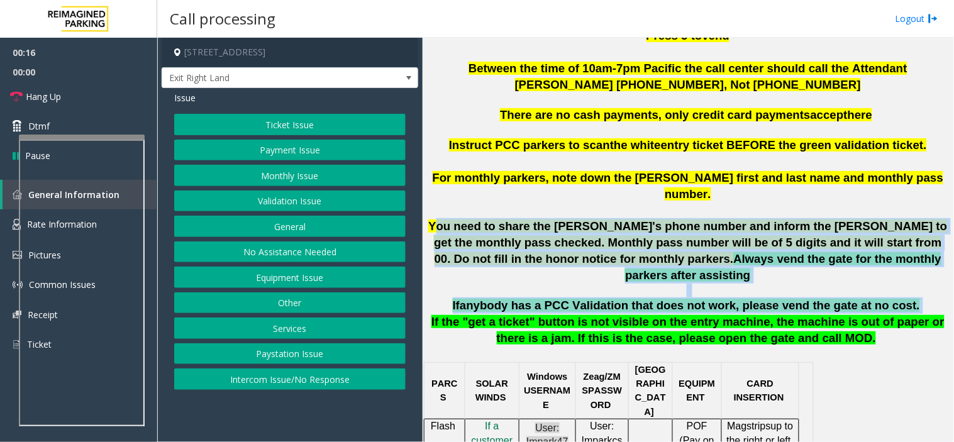
drag, startPoint x: 595, startPoint y: 203, endPoint x: 634, endPoint y: 265, distance: 72.9
click at [664, 299] on span "anybody has a PCC Validation that does not work, please vend the gate at no cos…" at bounding box center [690, 305] width 460 height 13
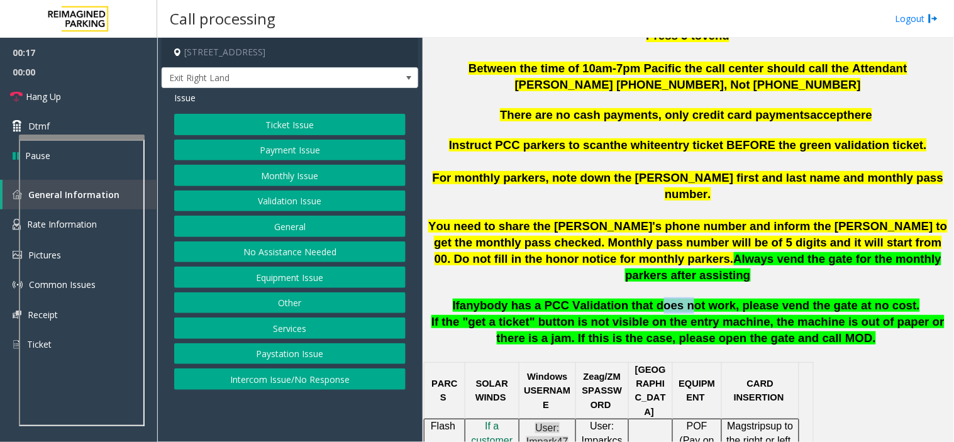
click at [664, 299] on span "anybody has a PCC Validation that does not work, please vend the gate at no cos…" at bounding box center [690, 305] width 460 height 13
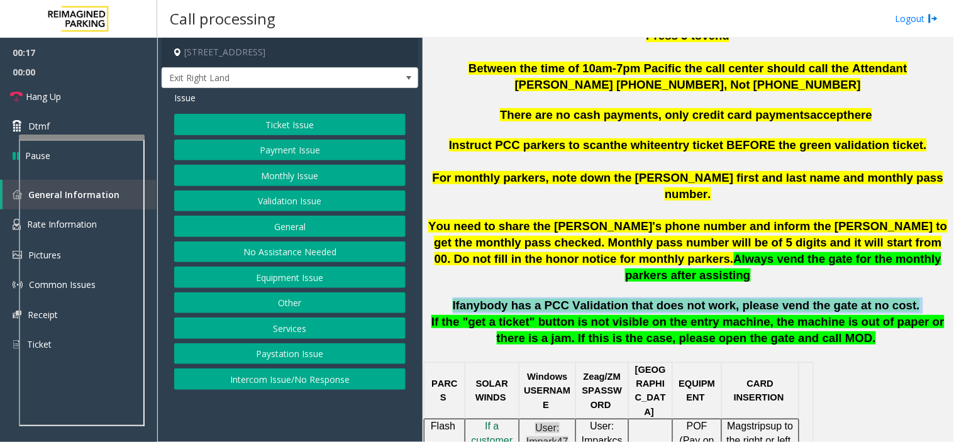
click at [664, 299] on span "anybody has a PCC Validation that does not work, please vend the gate at no cos…" at bounding box center [690, 305] width 460 height 13
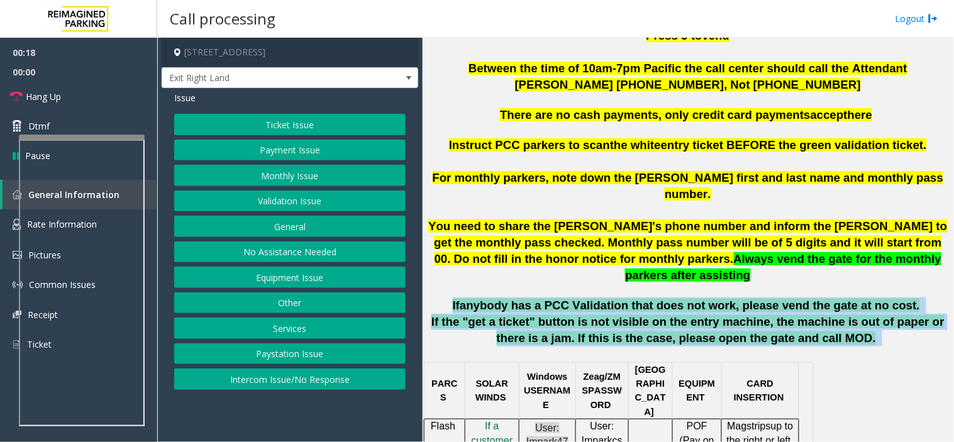
drag, startPoint x: 664, startPoint y: 274, endPoint x: 693, endPoint y: 311, distance: 47.0
click at [693, 315] on span "If the "get a ticket" button is not visible on the entry machine, the machine i…" at bounding box center [687, 330] width 513 height 30
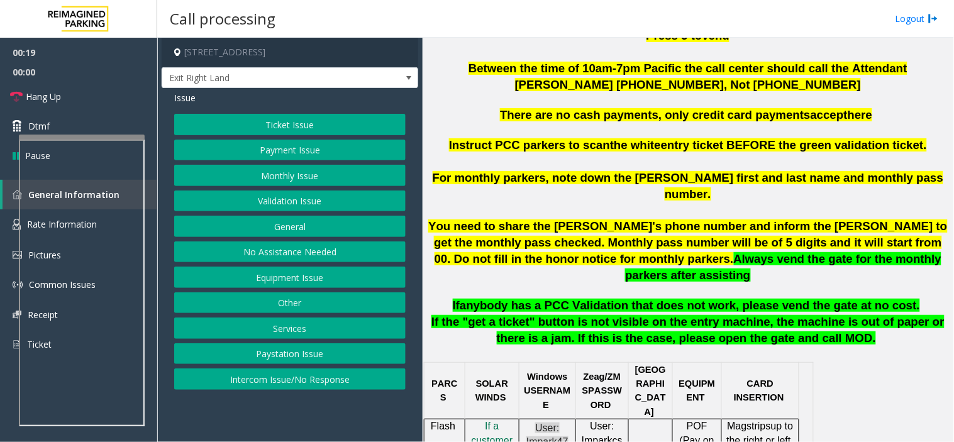
click at [284, 126] on button "Ticket Issue" at bounding box center [289, 124] width 231 height 21
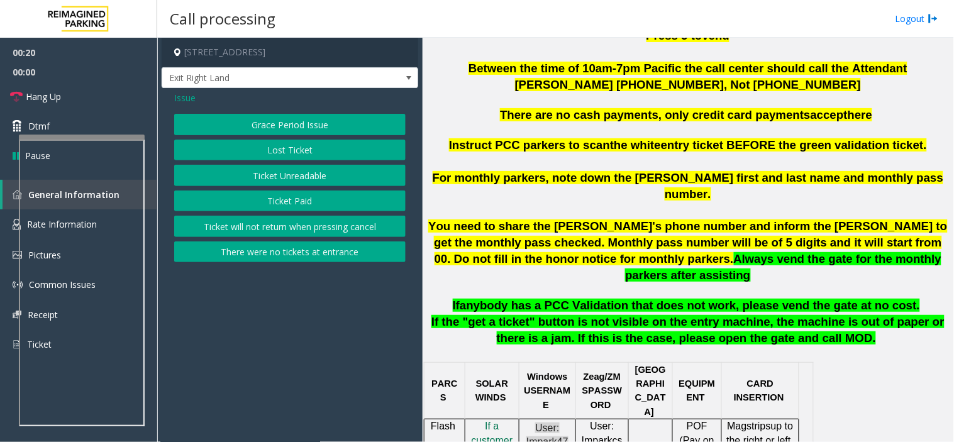
click at [300, 153] on button "Lost Ticket" at bounding box center [289, 150] width 231 height 21
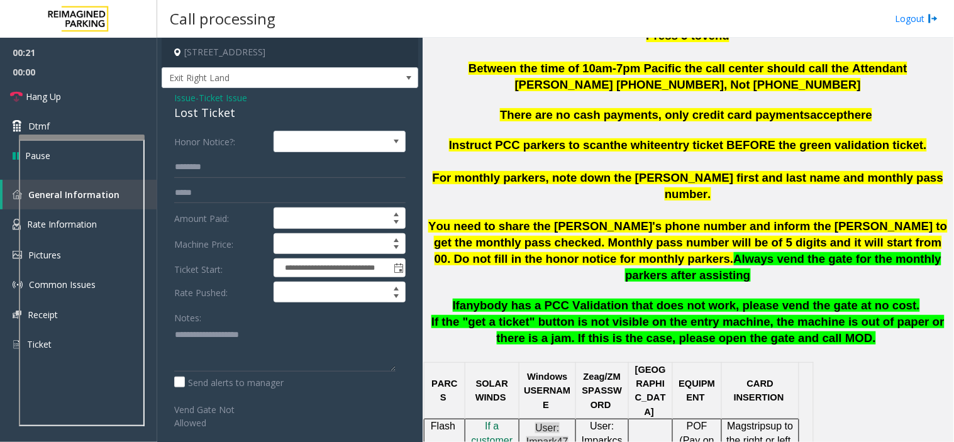
click at [219, 108] on div "Lost Ticket" at bounding box center [289, 112] width 231 height 17
click at [203, 101] on span "Ticket Issue" at bounding box center [223, 97] width 48 height 13
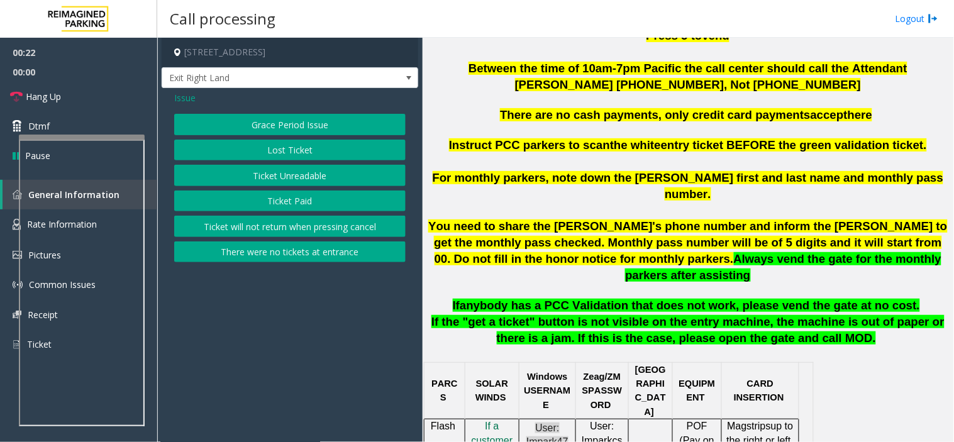
click at [187, 99] on span "Issue" at bounding box center [184, 97] width 21 height 13
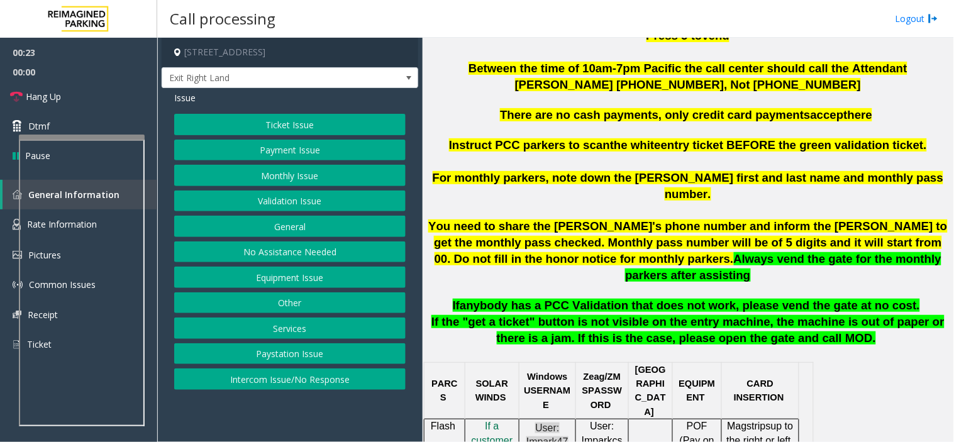
click at [329, 197] on button "Validation Issue" at bounding box center [289, 200] width 231 height 21
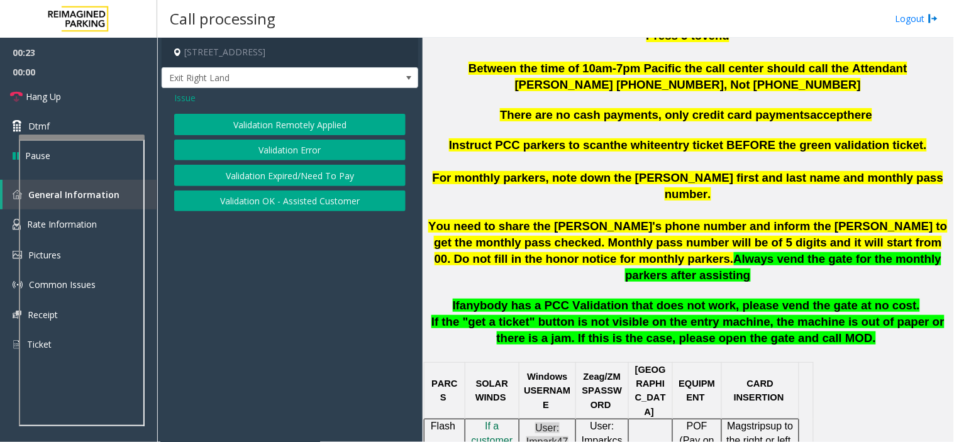
click at [312, 153] on button "Validation Error" at bounding box center [289, 150] width 231 height 21
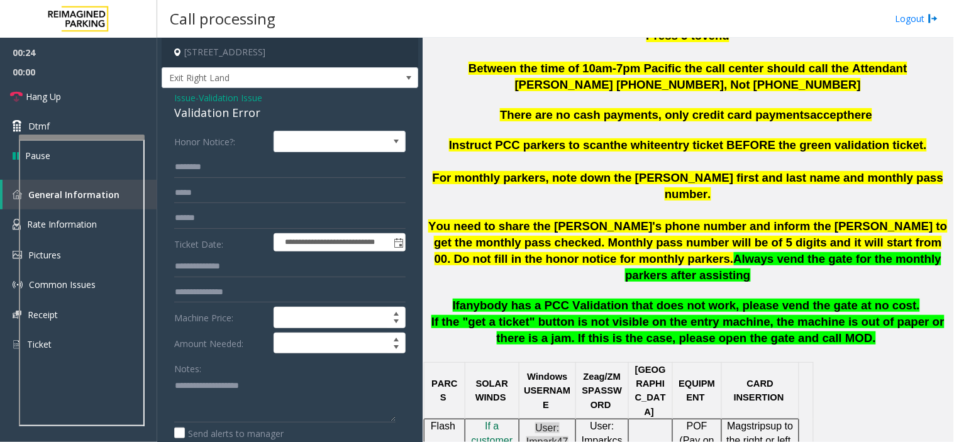
click at [239, 110] on div "Validation Error" at bounding box center [289, 112] width 231 height 17
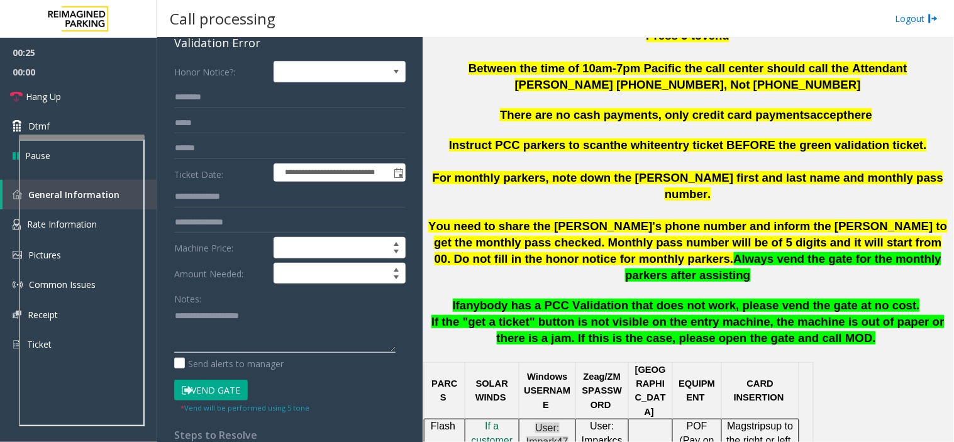
click at [253, 349] on textarea at bounding box center [284, 328] width 221 height 47
paste textarea "**********"
type textarea "**********"
drag, startPoint x: 214, startPoint y: 114, endPoint x: 204, endPoint y: 101, distance: 16.6
click at [214, 113] on input "text" at bounding box center [289, 123] width 231 height 21
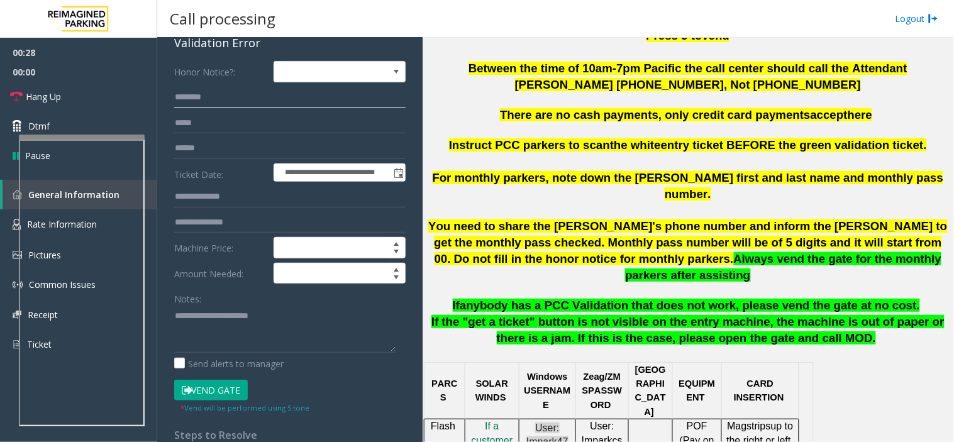
click at [204, 101] on input "text" at bounding box center [289, 97] width 231 height 21
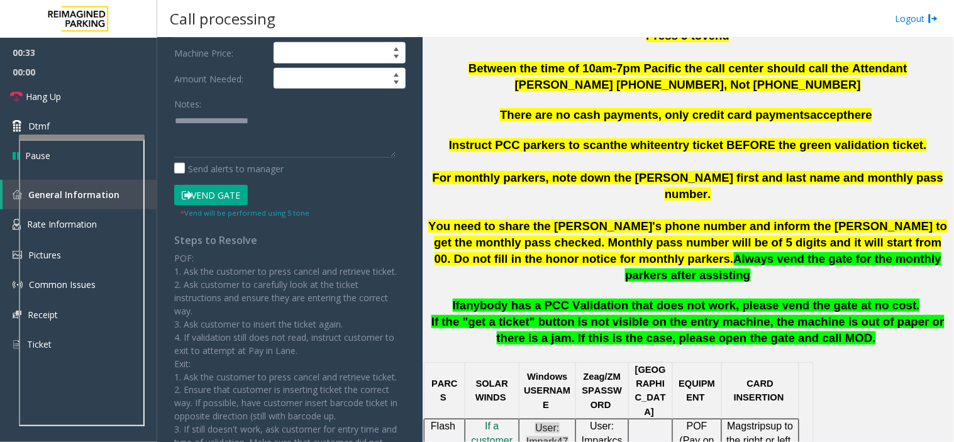
scroll to position [279, 0]
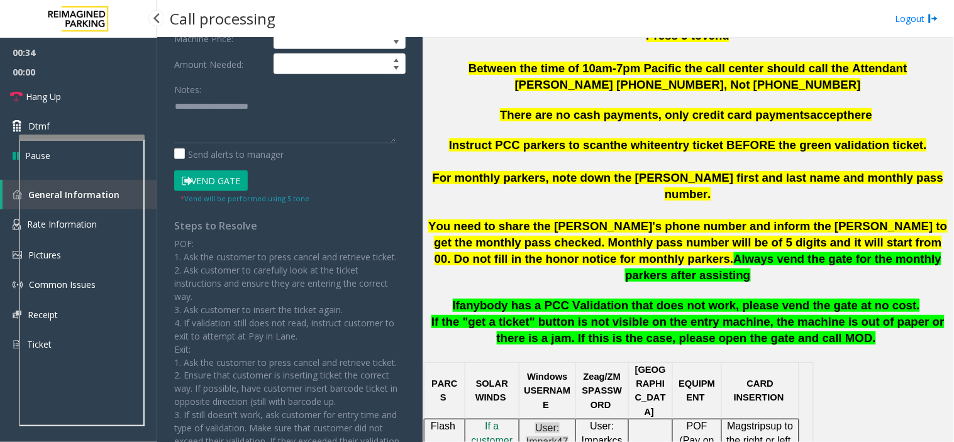
type input "******"
click at [203, 184] on button "Vend Gate" at bounding box center [211, 180] width 74 height 21
click at [214, 129] on textarea at bounding box center [284, 119] width 221 height 47
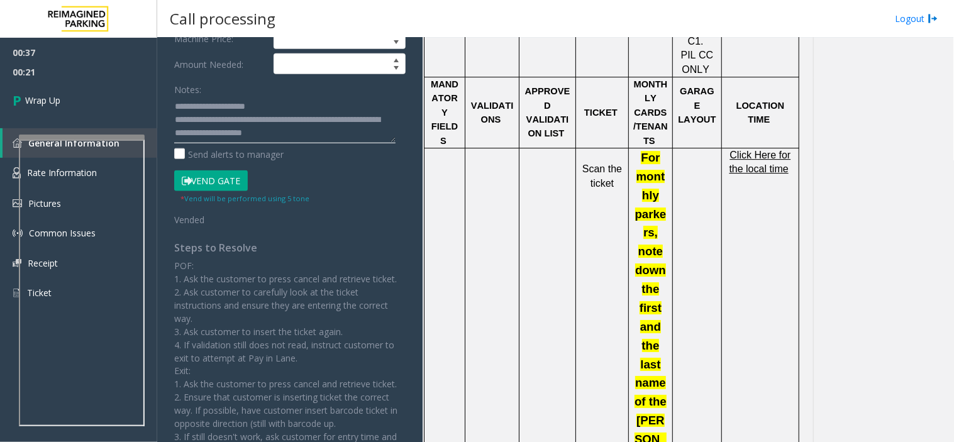
scroll to position [838, 0]
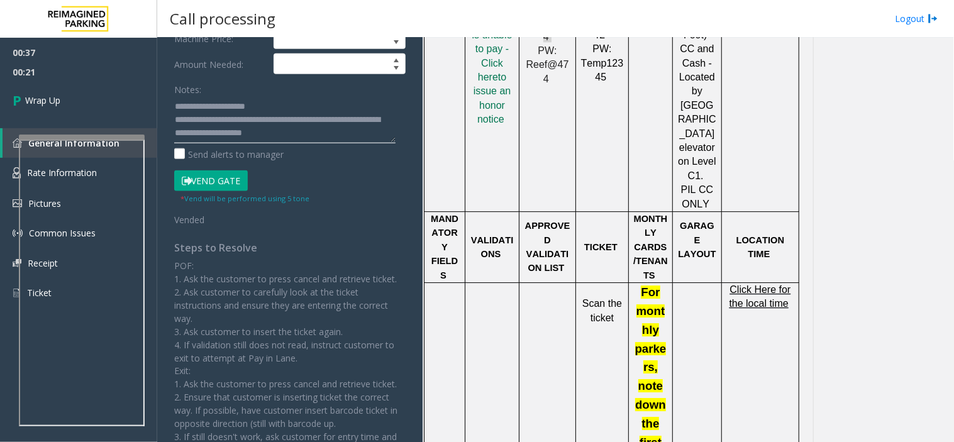
type textarea "**********"
click at [767, 284] on span "Click Here for the local time" at bounding box center [760, 296] width 62 height 25
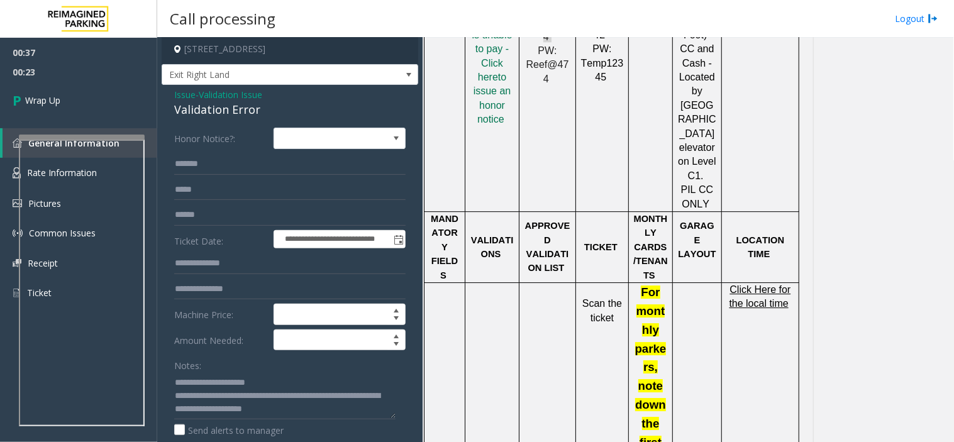
scroll to position [0, 0]
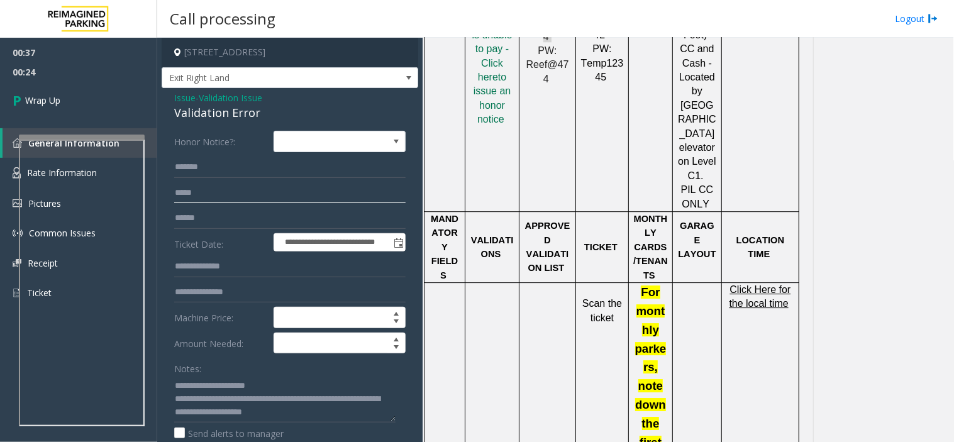
click at [226, 192] on input "text" at bounding box center [289, 192] width 231 height 21
type input "*********"
click at [82, 99] on link "Wrap Up" at bounding box center [78, 100] width 157 height 37
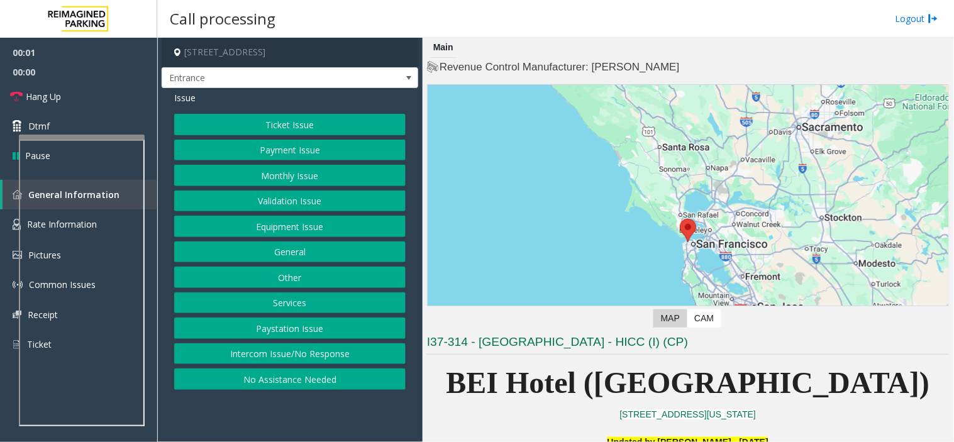
scroll to position [349, 0]
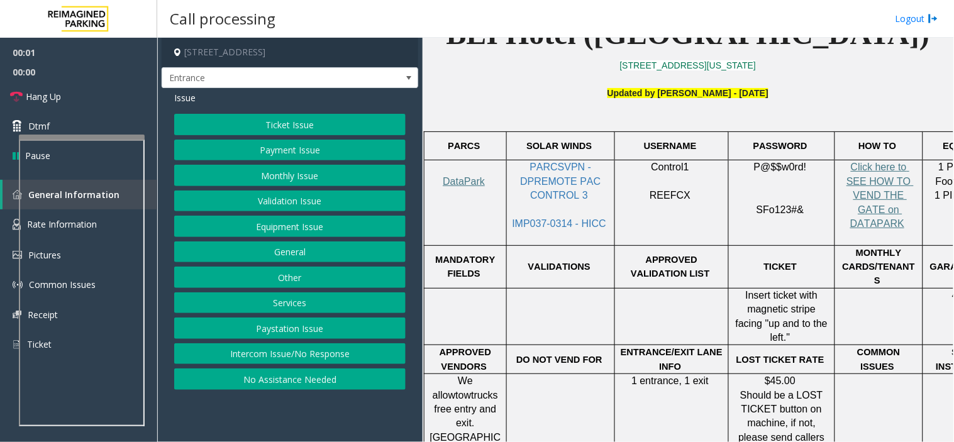
click at [572, 91] on p "Updated by Pranav Babbar - 5th March 2025" at bounding box center [688, 100] width 522 height 28
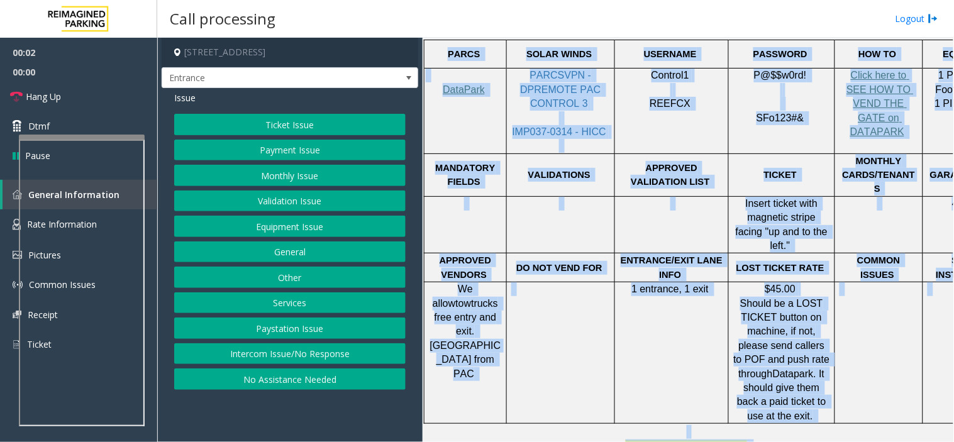
drag, startPoint x: 572, startPoint y: 91, endPoint x: 811, endPoint y: 441, distance: 423.3
click at [811, 441] on div "Main Revenue Control Manufacturer: Amano McGann ← Move left → Move right ↑ Move…" at bounding box center [687, 240] width 531 height 404
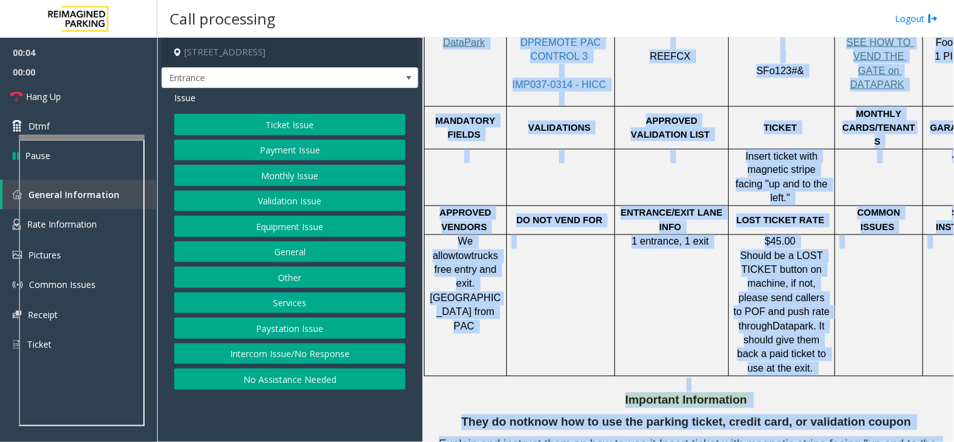
click at [294, 348] on button "Intercom Issue/No Response" at bounding box center [289, 353] width 231 height 21
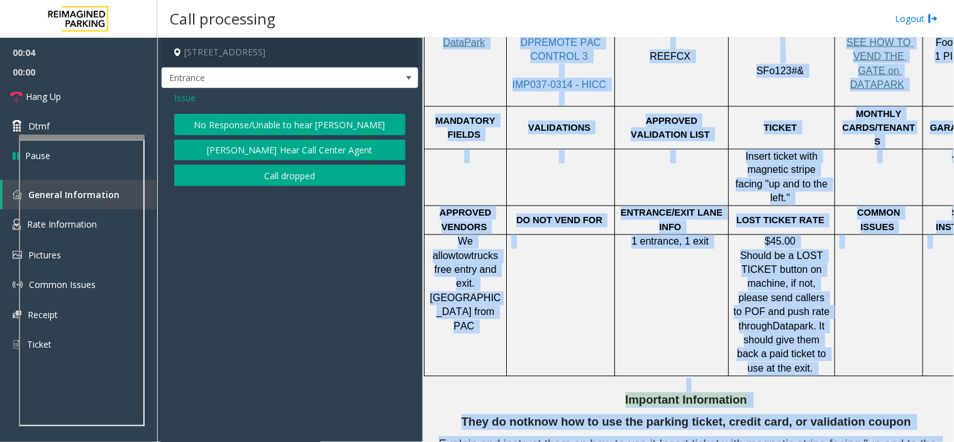
click at [302, 119] on button "No Response/Unable to hear parker" at bounding box center [289, 124] width 231 height 21
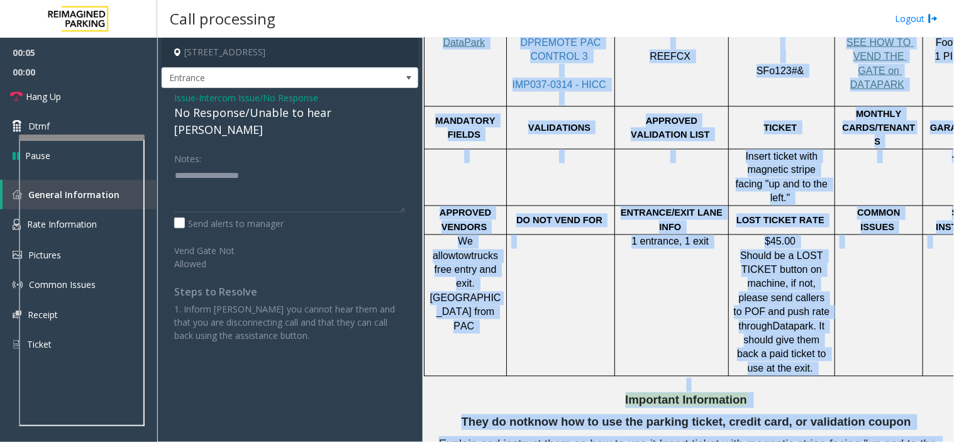
click at [302, 119] on div "No Response/Unable to hear parker" at bounding box center [289, 121] width 231 height 34
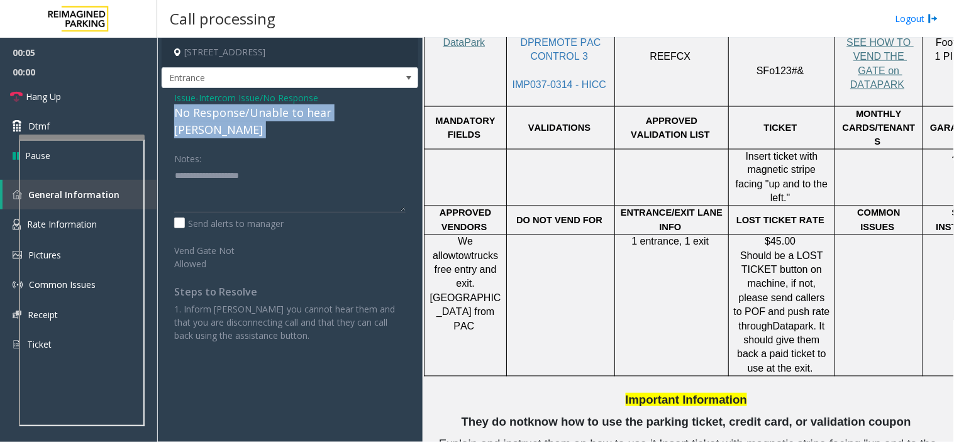
click at [302, 119] on div "No Response/Unable to hear parker" at bounding box center [289, 121] width 231 height 34
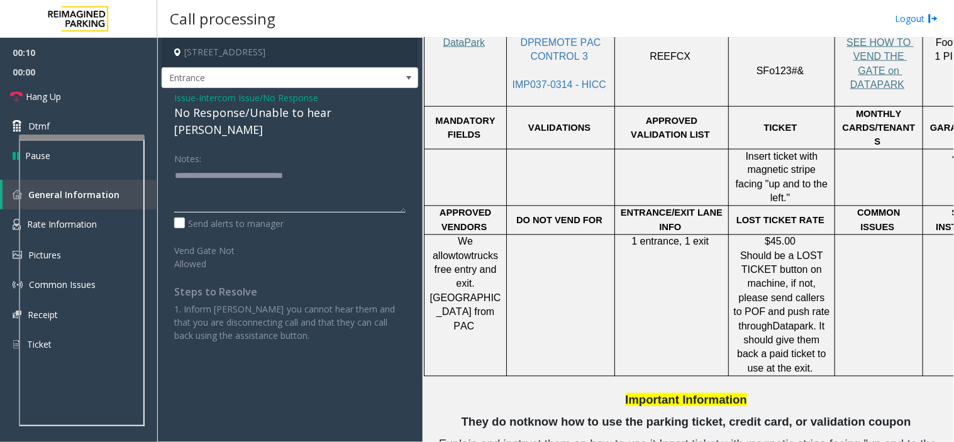
type textarea "**********"
click at [55, 104] on link "Hang Up" at bounding box center [78, 97] width 157 height 30
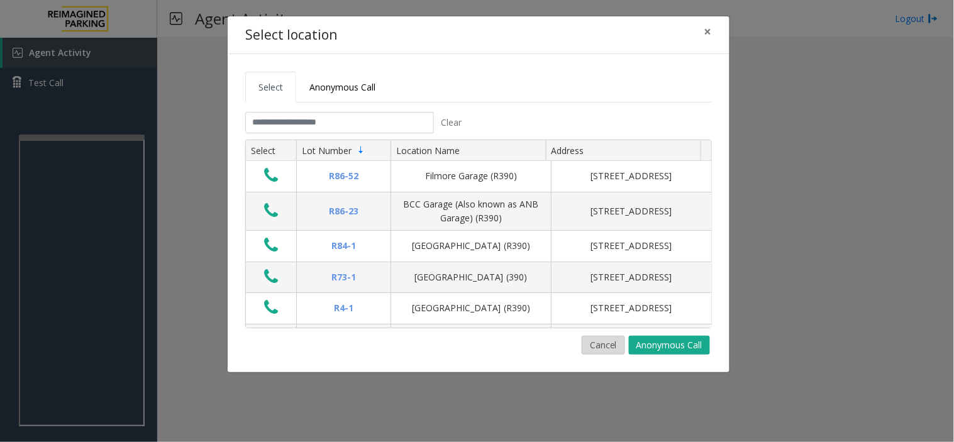
click at [612, 346] on button "Cancel" at bounding box center [602, 345] width 43 height 19
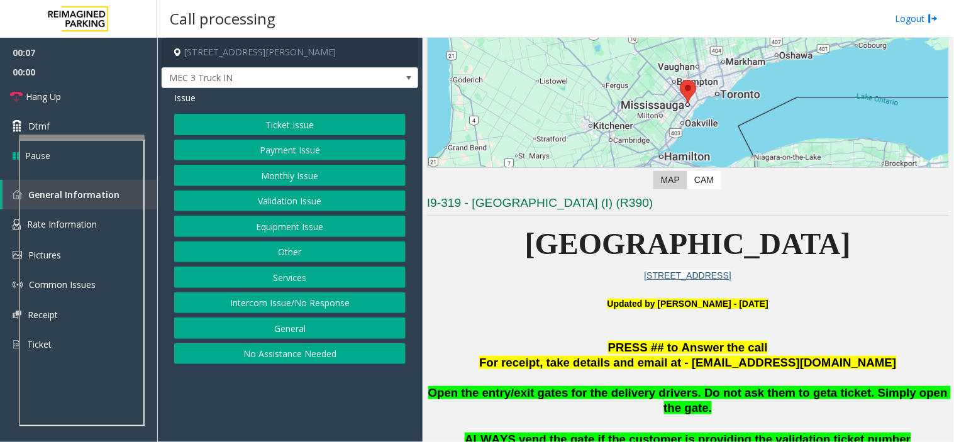
scroll to position [279, 0]
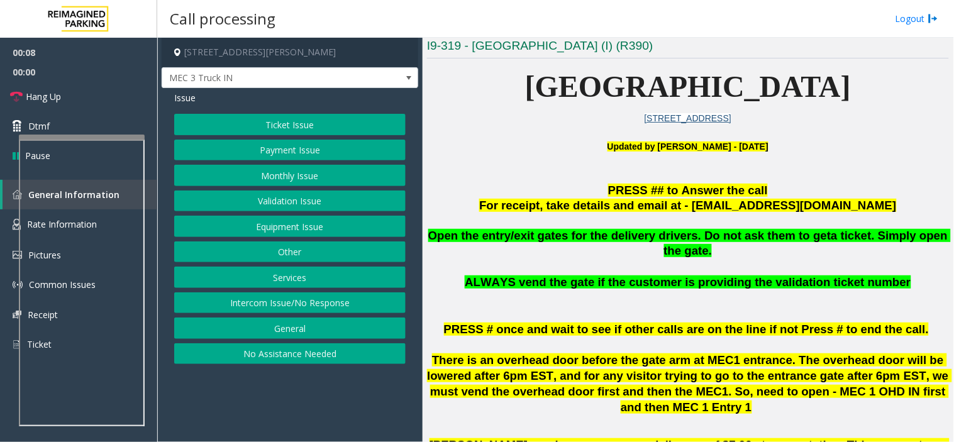
click at [302, 299] on button "Intercom Issue/No Response" at bounding box center [289, 302] width 231 height 21
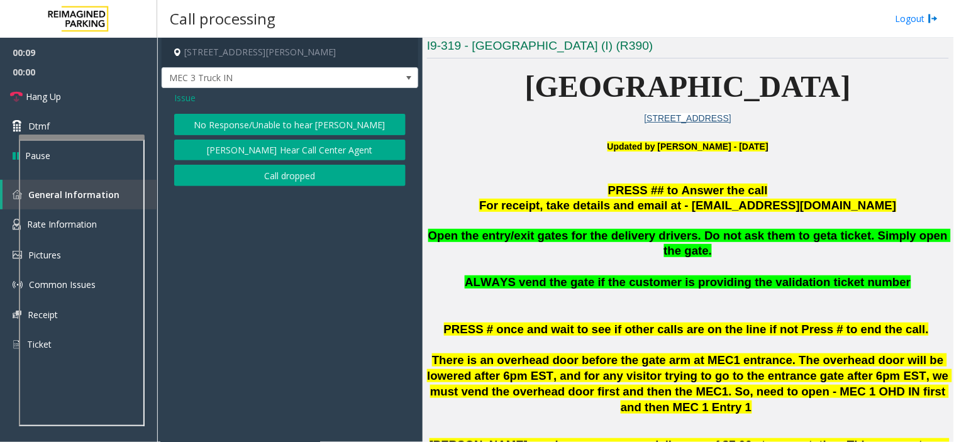
click at [243, 116] on button "No Response/Unable to hear parker" at bounding box center [289, 124] width 231 height 21
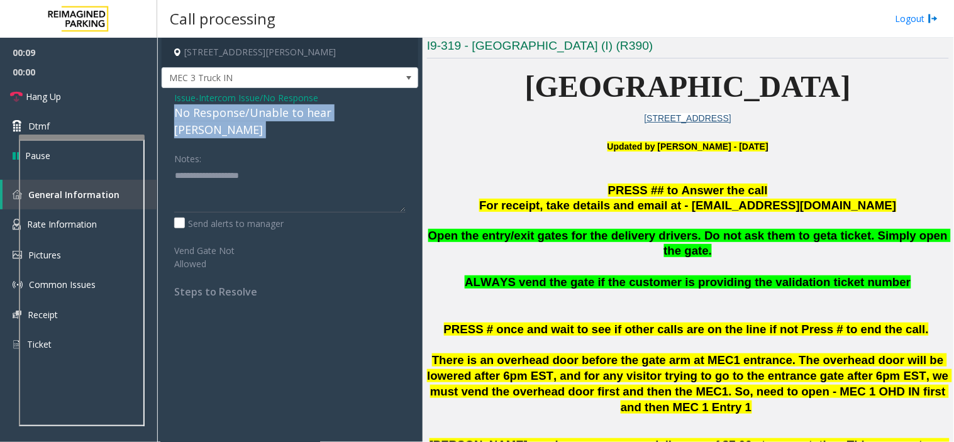
click at [243, 116] on div "No Response/Unable to hear parker" at bounding box center [289, 121] width 231 height 34
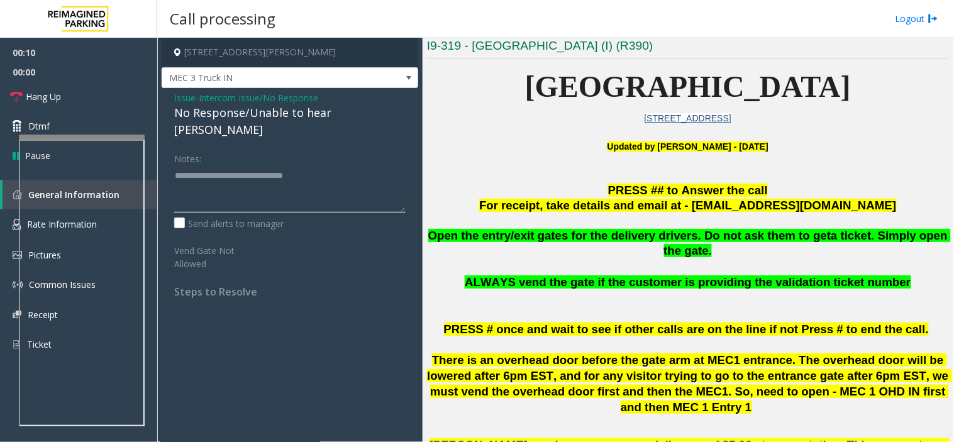
type textarea "**********"
click at [96, 107] on link "Hang Up" at bounding box center [78, 97] width 157 height 30
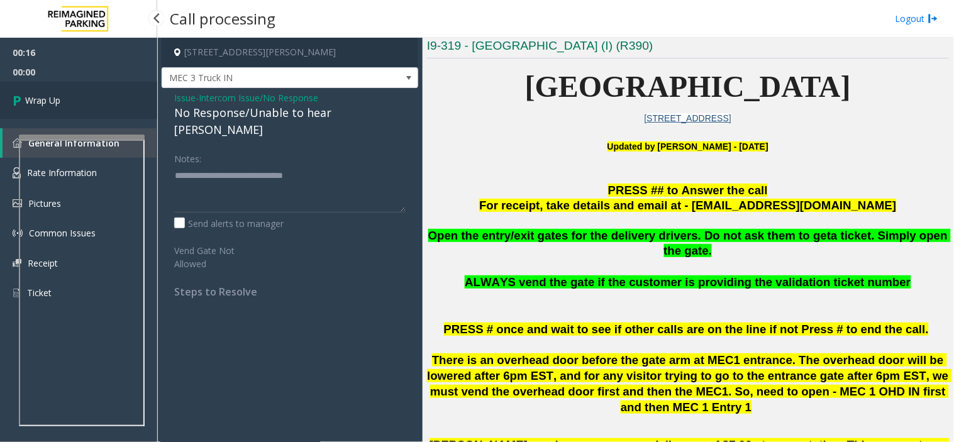
click at [96, 107] on link "Wrap Up" at bounding box center [78, 100] width 157 height 37
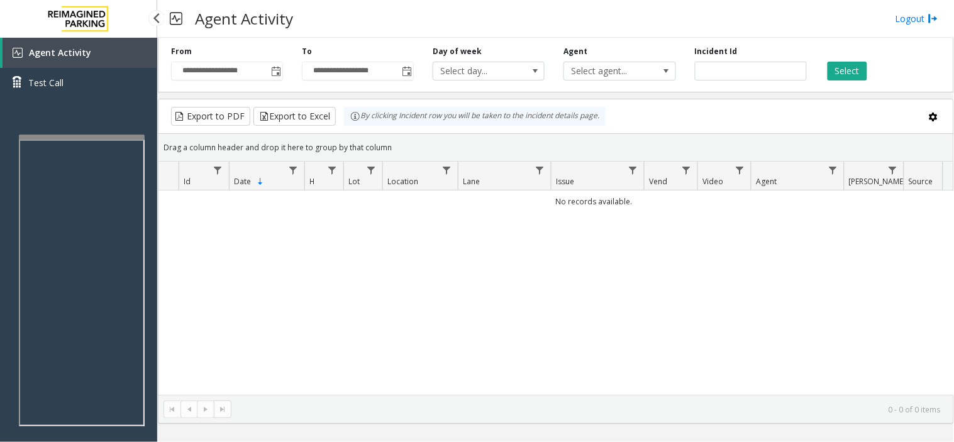
click at [135, 48] on link "Agent Activity" at bounding box center [80, 53] width 155 height 30
click at [121, 54] on link "Agent Activity" at bounding box center [80, 53] width 155 height 30
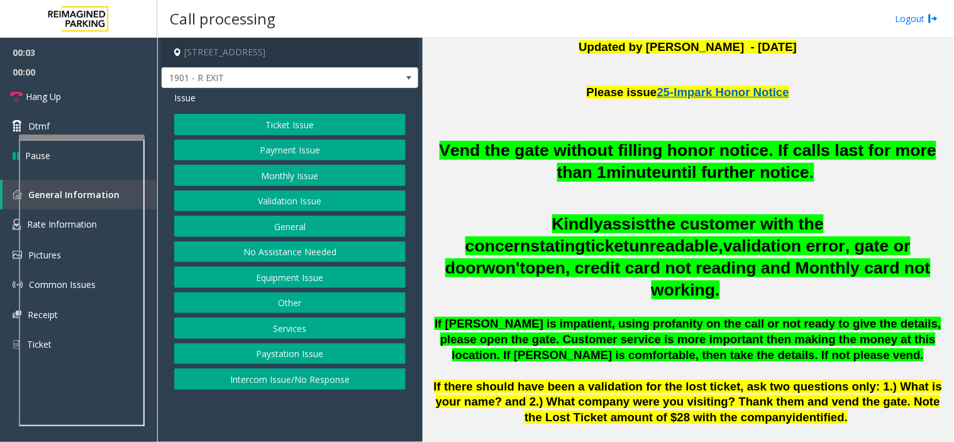
scroll to position [419, 0]
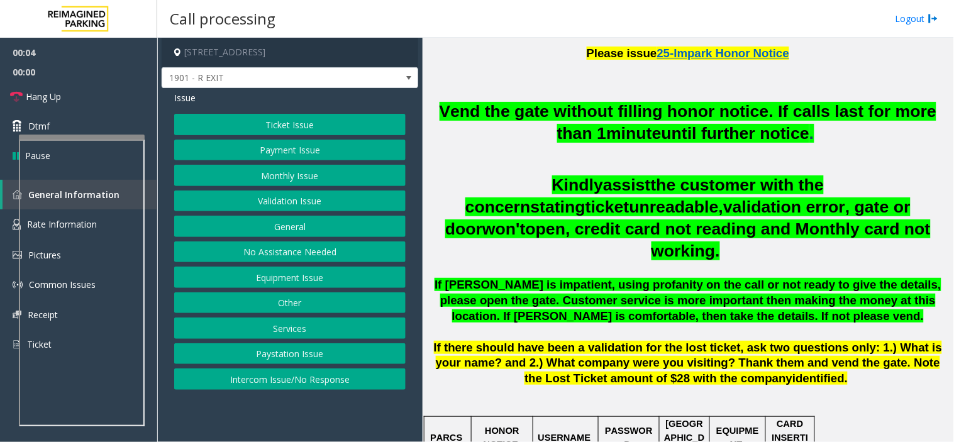
click at [556, 133] on span "Vend the gate without filling honor notice. If calls last for more than 1" at bounding box center [687, 122] width 497 height 41
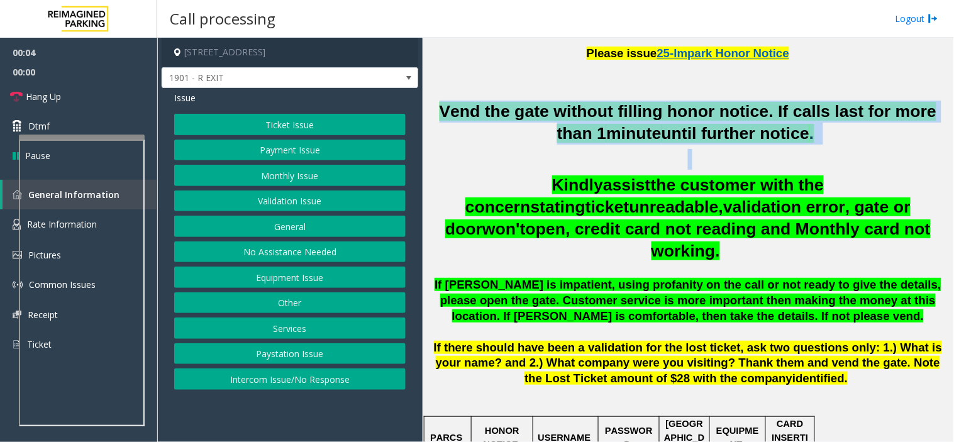
click at [556, 133] on span "Vend the gate without filling honor notice. If calls last for more than 1" at bounding box center [687, 122] width 497 height 41
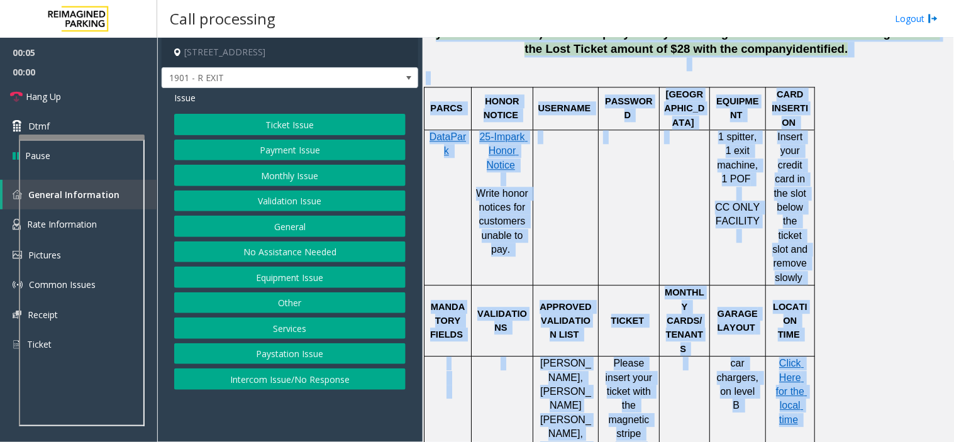
drag, startPoint x: 556, startPoint y: 133, endPoint x: 922, endPoint y: 475, distance: 500.8
click at [922, 441] on html "00:05 00:00 Hang Up Dtmf Pause General Information Rate Information Pictures Co…" at bounding box center [477, 221] width 954 height 442
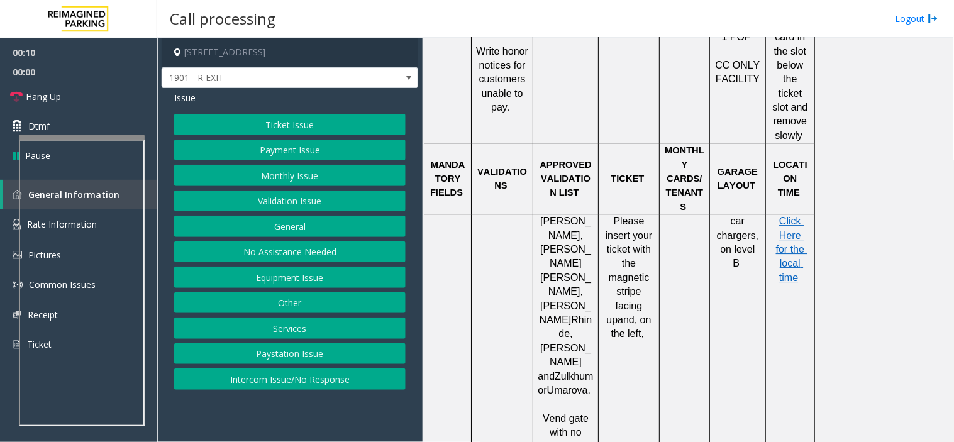
click at [266, 124] on button "Ticket Issue" at bounding box center [289, 124] width 231 height 21
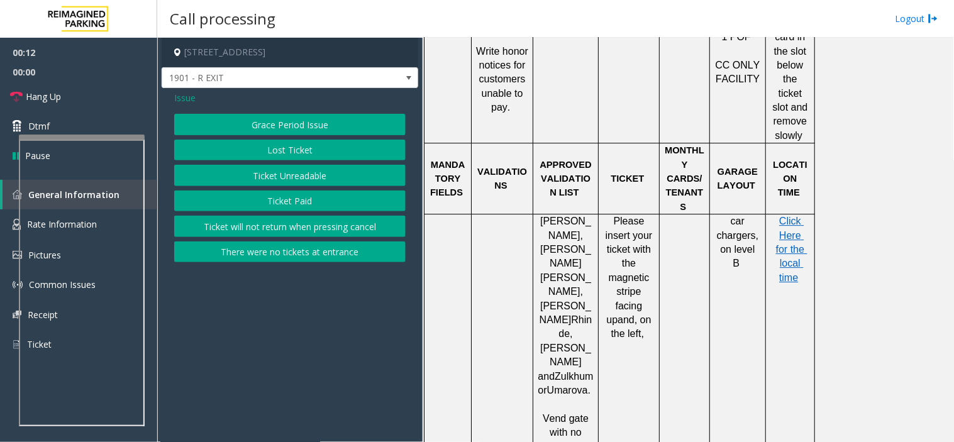
click at [290, 201] on button "Ticket Paid" at bounding box center [289, 200] width 231 height 21
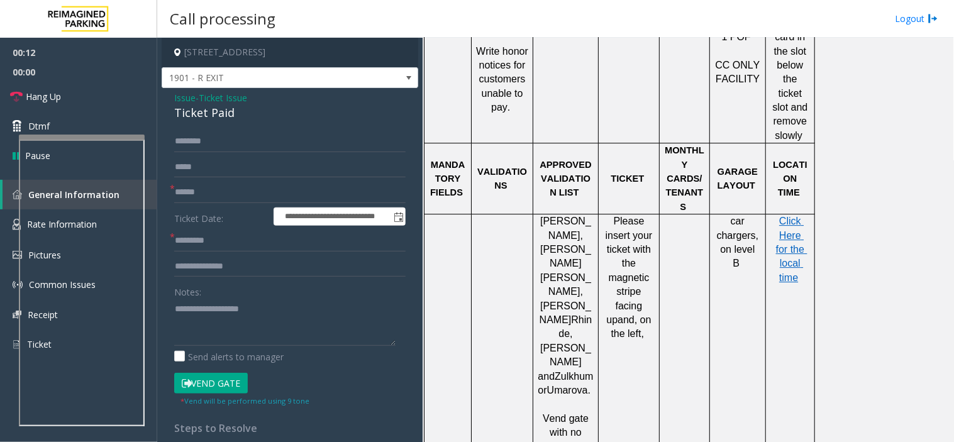
click at [191, 110] on div "Ticket Paid" at bounding box center [289, 112] width 231 height 17
click at [192, 110] on div "Ticket Paid" at bounding box center [289, 112] width 231 height 17
copy div "Ticket Paid"
click at [197, 105] on div "Ticket Paid" at bounding box center [289, 112] width 231 height 17
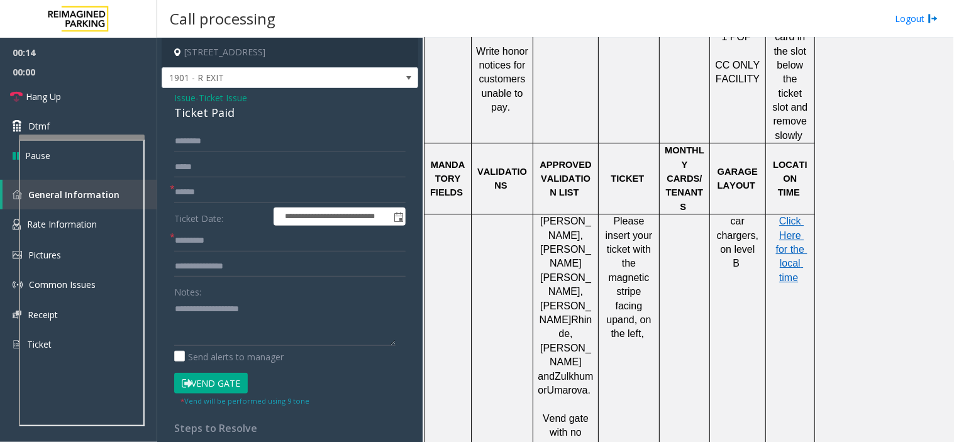
click at [189, 105] on div "Ticket Paid" at bounding box center [289, 112] width 231 height 17
copy div "Ticket Paid"
click at [247, 305] on textarea at bounding box center [284, 322] width 221 height 47
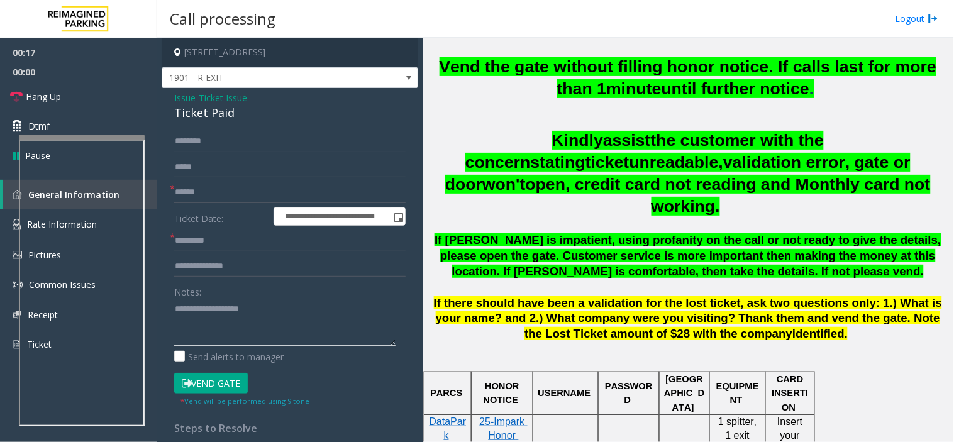
scroll to position [401, 0]
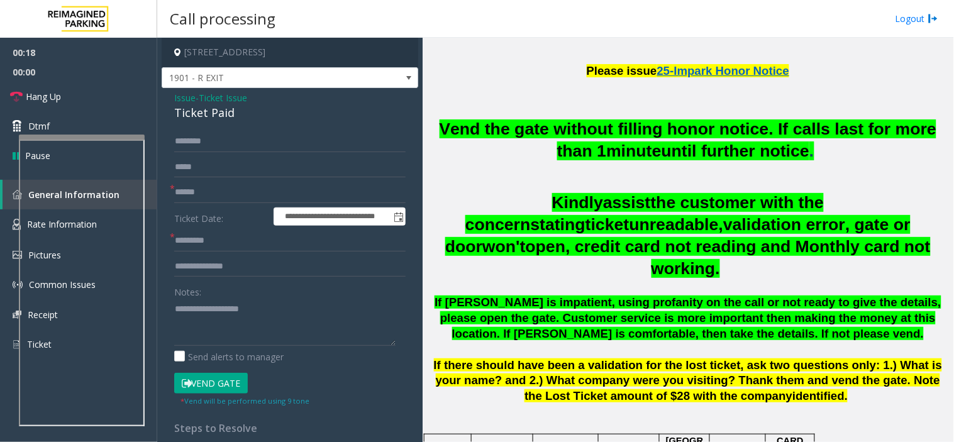
click at [578, 380] on p "If there should have been a validation for the lost ticket, ask two questions o…" at bounding box center [688, 381] width 522 height 47
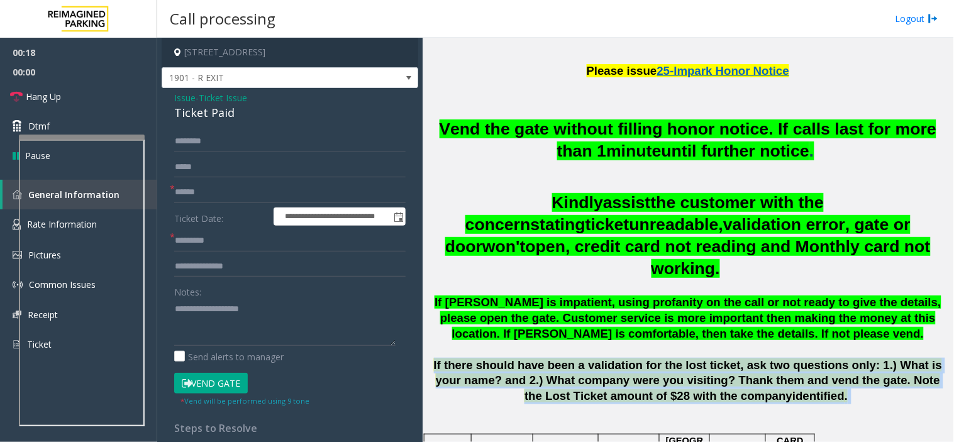
click at [578, 380] on p "If there should have been a validation for the lost ticket, ask two questions o…" at bounding box center [688, 381] width 522 height 47
drag, startPoint x: 578, startPoint y: 380, endPoint x: 581, endPoint y: 292, distance: 87.4
click at [581, 311] on div "Vend the gate without filling honor notice. If calls last for more than 1 minut…" at bounding box center [688, 261] width 522 height 286
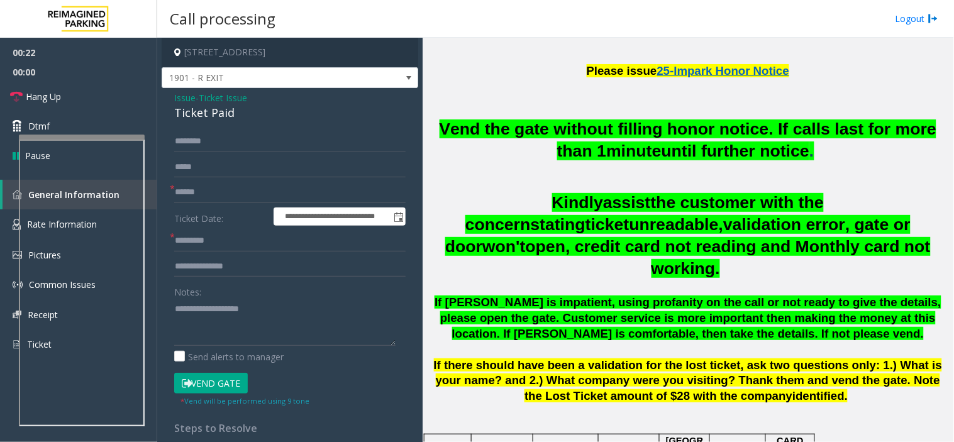
click at [231, 107] on div "Ticket Paid" at bounding box center [289, 112] width 231 height 17
click at [231, 98] on span "Ticket Issue" at bounding box center [223, 97] width 48 height 13
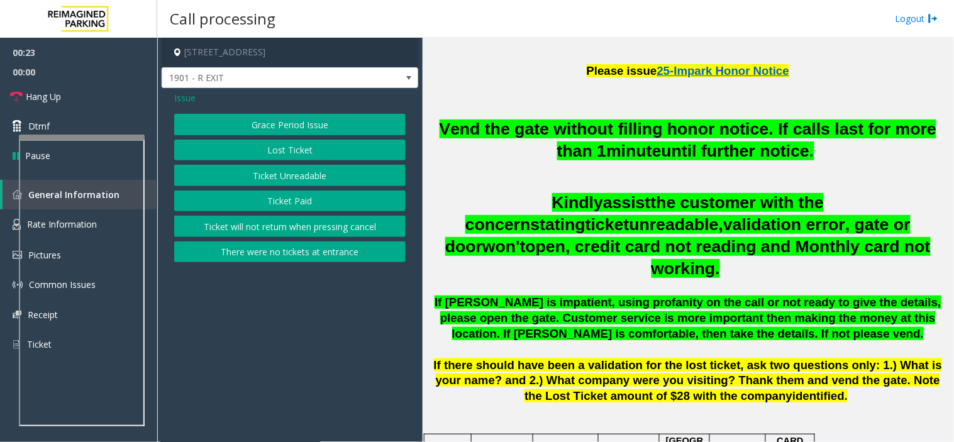
click at [178, 99] on span "Issue" at bounding box center [184, 97] width 21 height 13
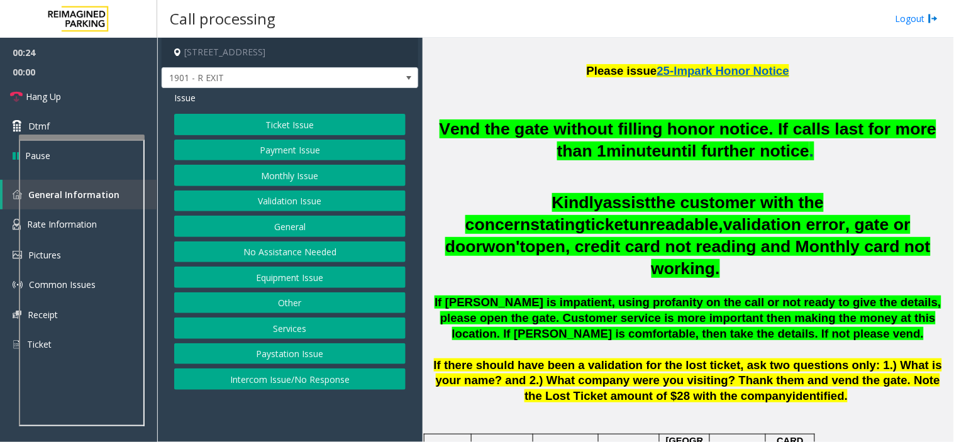
click at [299, 129] on button "Ticket Issue" at bounding box center [289, 124] width 231 height 21
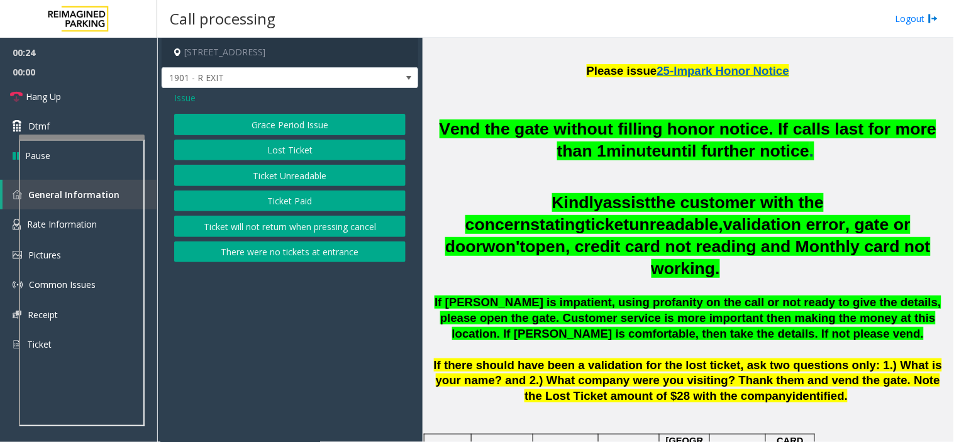
click at [311, 186] on div "Grace Period Issue Lost Ticket Ticket Unreadable Ticket Paid Ticket will not re…" at bounding box center [289, 188] width 231 height 148
click at [311, 184] on button "Ticket Unreadable" at bounding box center [289, 175] width 231 height 21
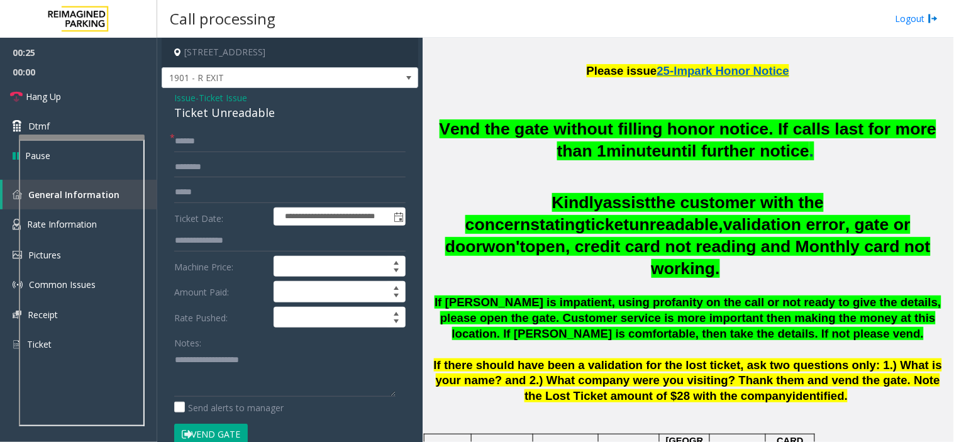
click at [263, 121] on div "Ticket Unreadable" at bounding box center [289, 112] width 231 height 17
click at [260, 109] on div "Ticket Unreadable" at bounding box center [289, 112] width 231 height 17
copy div "Ticket Unreadable"
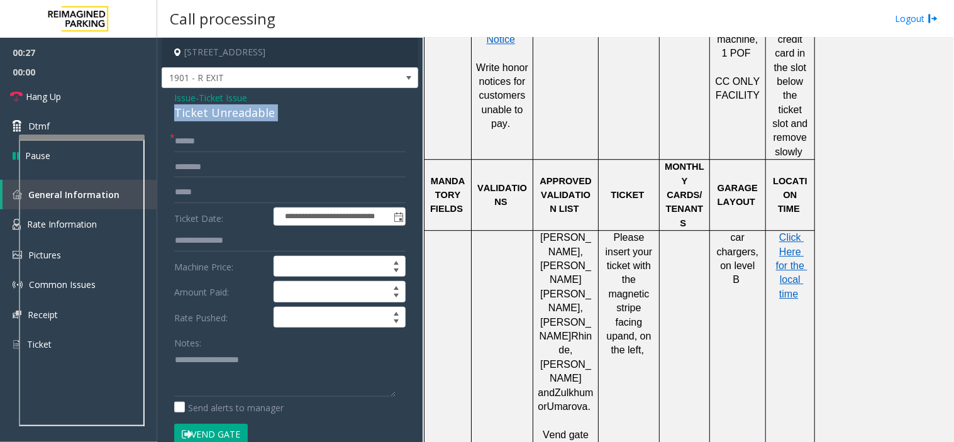
scroll to position [960, 0]
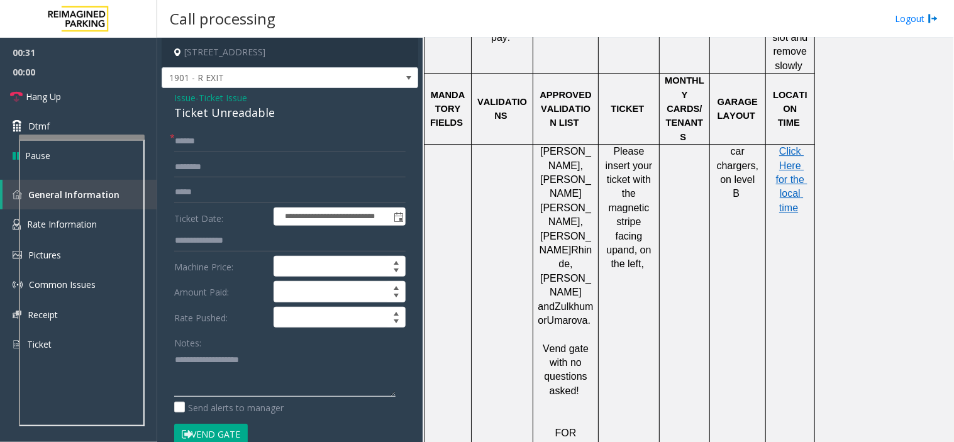
click at [353, 385] on textarea at bounding box center [284, 373] width 221 height 47
paste textarea "**********"
click at [250, 391] on textarea at bounding box center [284, 373] width 221 height 47
paste textarea "**********"
type textarea "**********"
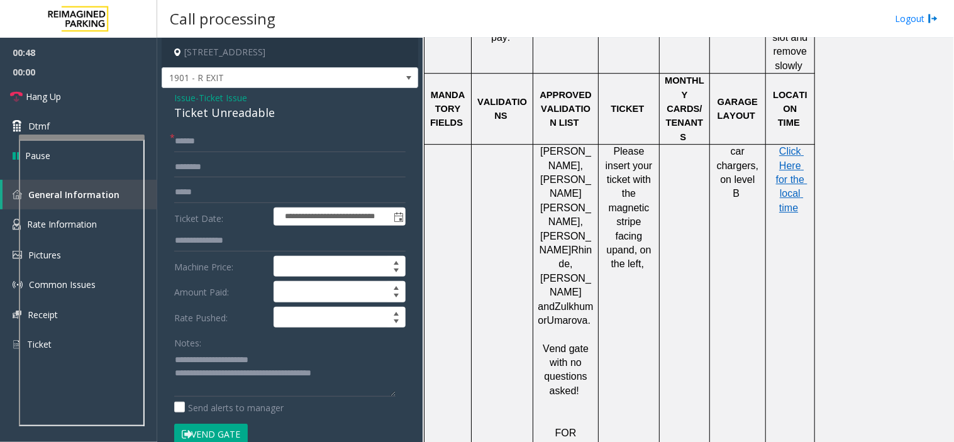
click at [267, 129] on div "**********" at bounding box center [290, 420] width 256 height 665
click at [271, 143] on input "text" at bounding box center [289, 141] width 231 height 21
type input "**"
click at [25, 83] on link "Hang Up" at bounding box center [78, 97] width 157 height 30
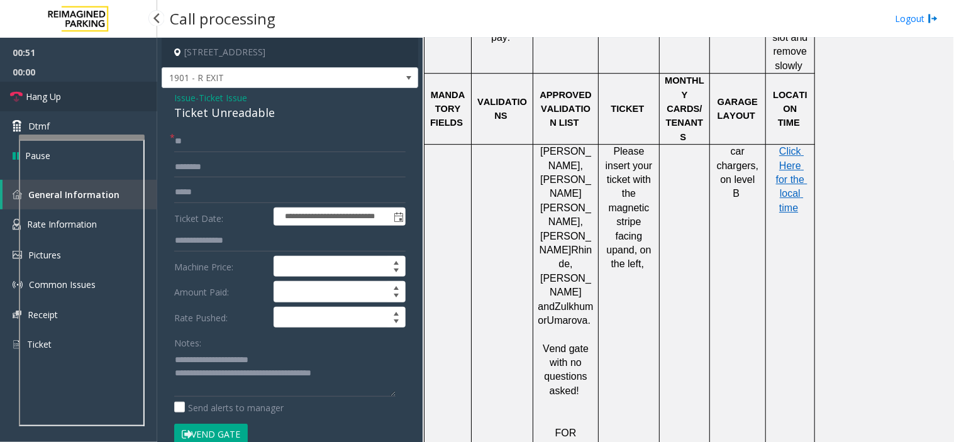
click at [25, 83] on link "Hang Up" at bounding box center [78, 97] width 157 height 30
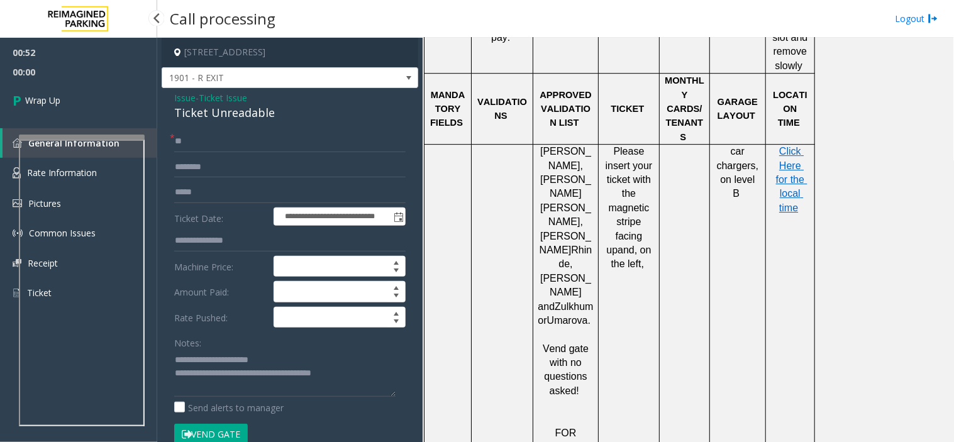
click at [25, 83] on link "Wrap Up" at bounding box center [78, 100] width 157 height 37
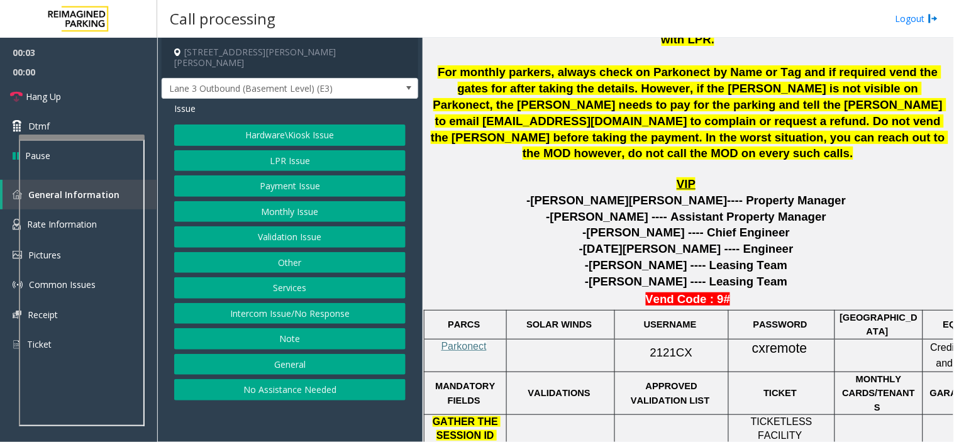
scroll to position [558, 0]
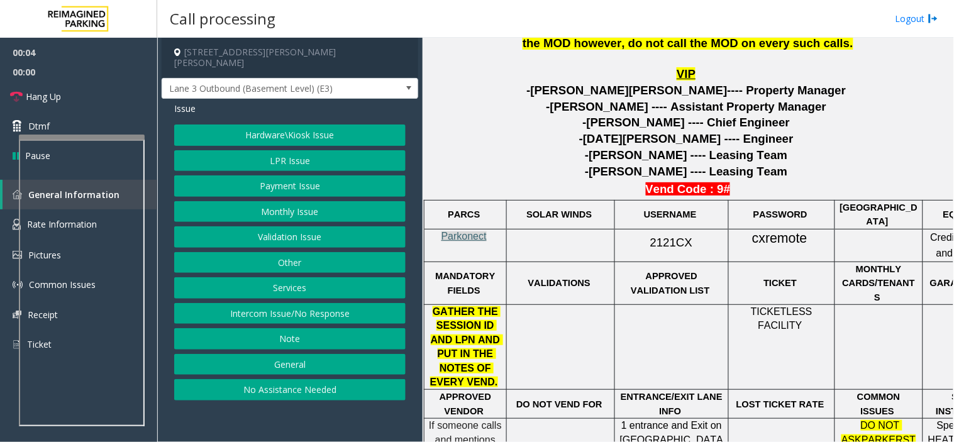
click at [476, 234] on span "Parkonect" at bounding box center [463, 236] width 45 height 11
click at [668, 243] on span "2121CX" at bounding box center [671, 242] width 42 height 13
click at [663, 241] on span "2121CX" at bounding box center [671, 242] width 42 height 13
copy span "2121CX"
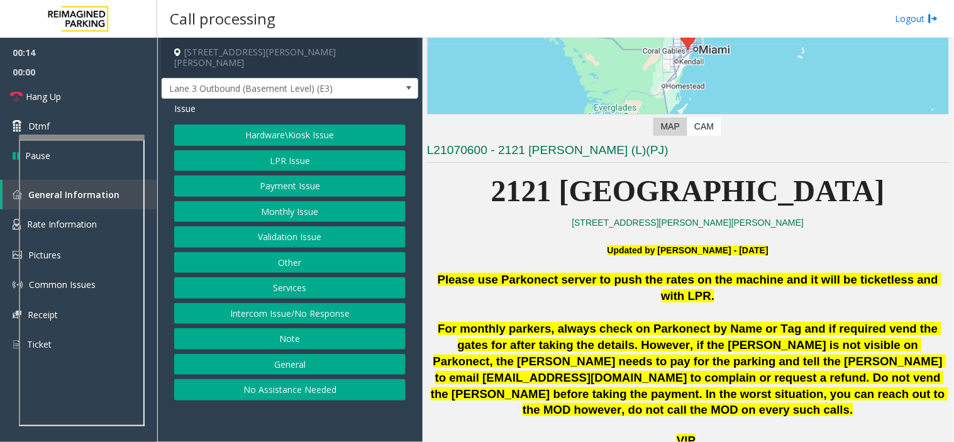
scroll to position [279, 0]
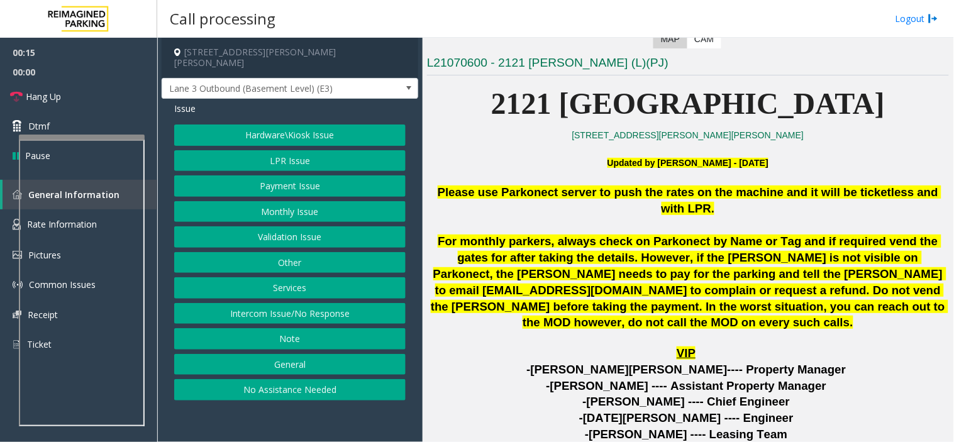
click at [586, 231] on p at bounding box center [688, 225] width 522 height 16
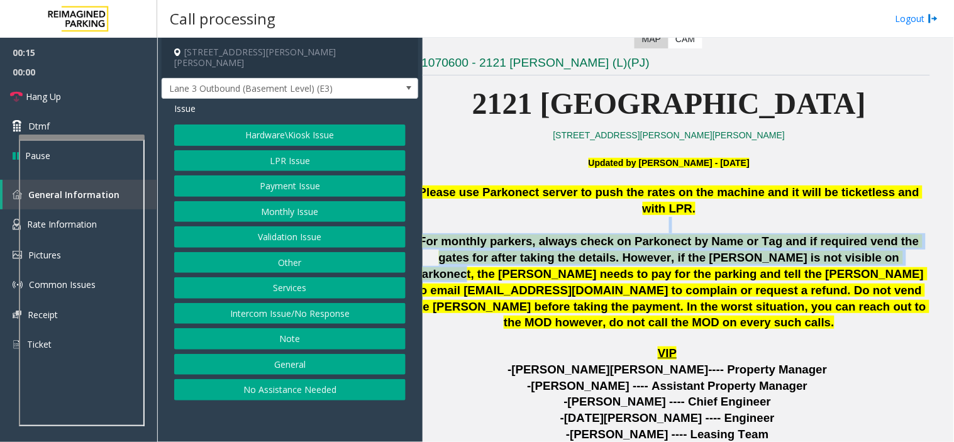
drag, startPoint x: 586, startPoint y: 231, endPoint x: 931, endPoint y: 265, distance: 346.1
click at [931, 265] on div "Main Revenue Control Manufacturer: Park Jockey ← Move left → Move right ↑ Move …" at bounding box center [687, 240] width 531 height 404
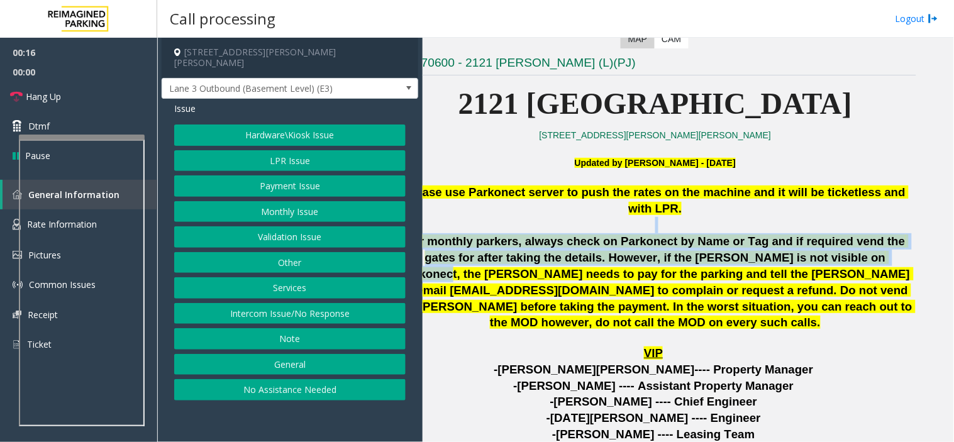
click at [931, 265] on div "Main Revenue Control Manufacturer: Park Jockey ← Move left → Move right ↑ Move …" at bounding box center [687, 240] width 531 height 404
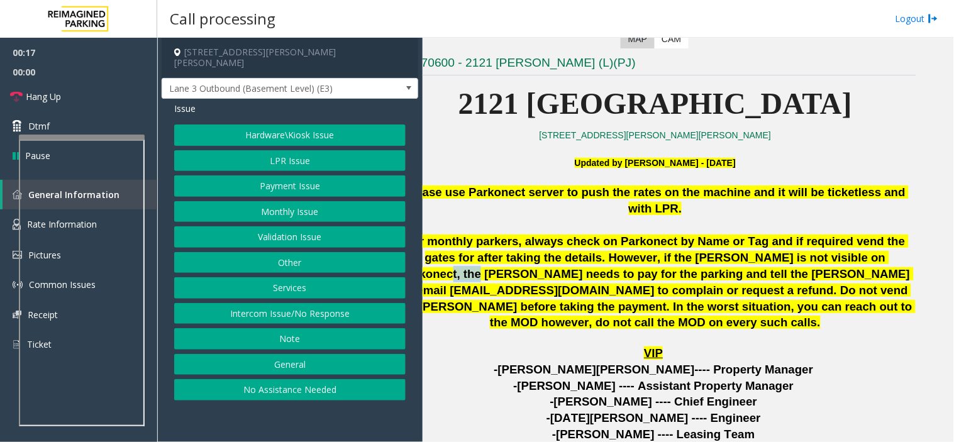
scroll to position [279, 0]
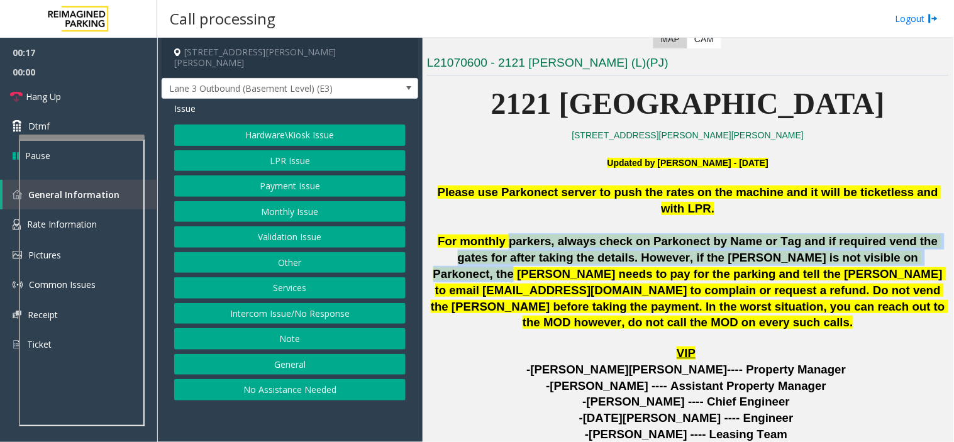
drag, startPoint x: 931, startPoint y: 265, endPoint x: 514, endPoint y: 246, distance: 417.8
click at [514, 246] on div "Main Revenue Control Manufacturer: Park Jockey ← Move left → Move right ↑ Move …" at bounding box center [687, 240] width 531 height 404
click at [514, 246] on span "For monthly parkers, always check on Parkonect by Name or Tag and if required v…" at bounding box center [689, 281] width 517 height 95
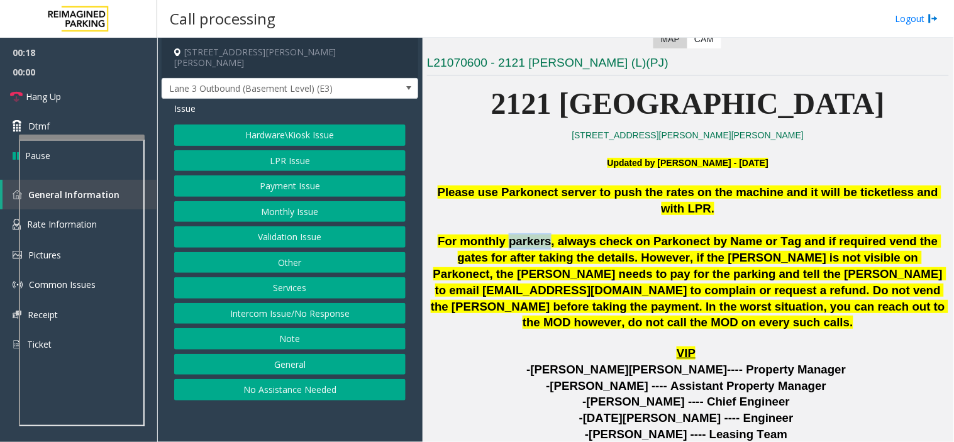
click at [514, 246] on span "For monthly parkers, always check on Parkonect by Name or Tag and if required v…" at bounding box center [689, 281] width 517 height 95
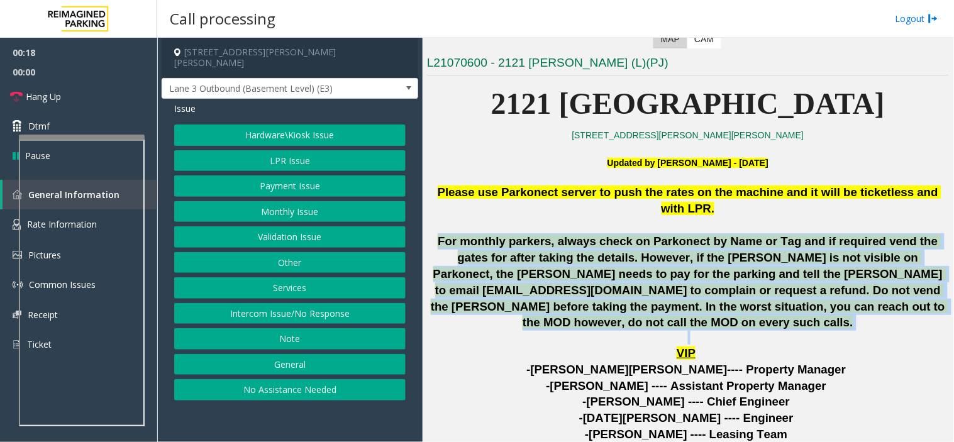
drag, startPoint x: 514, startPoint y: 246, endPoint x: 656, endPoint y: 255, distance: 143.0
click at [656, 255] on span "For monthly parkers, always check on Parkonect by Name or Tag and if required v…" at bounding box center [689, 281] width 517 height 95
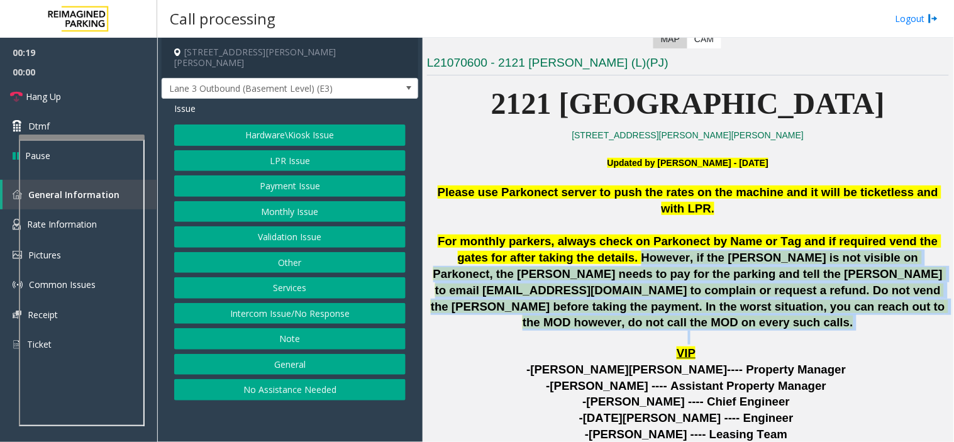
drag, startPoint x: 656, startPoint y: 255, endPoint x: 840, endPoint y: 336, distance: 200.7
click at [840, 336] on div "Please use Parkonect server to push the rates on the machine and it will be tic…" at bounding box center [688, 264] width 522 height 161
click at [840, 336] on p at bounding box center [688, 338] width 522 height 14
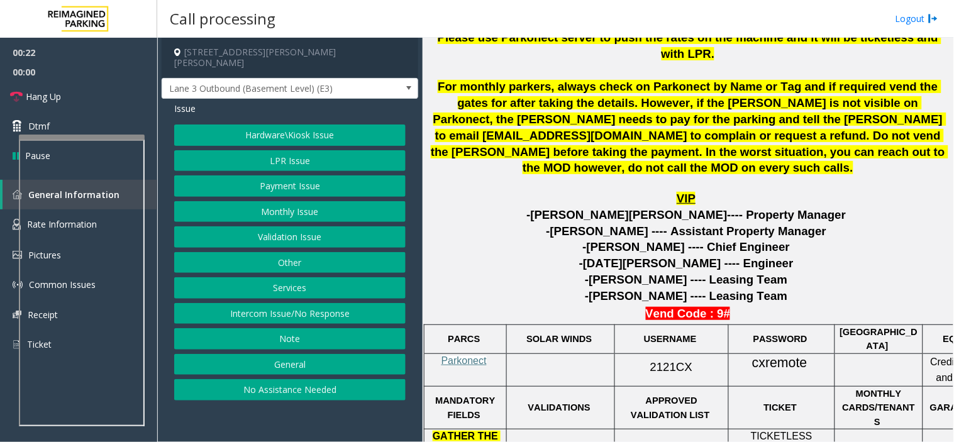
scroll to position [558, 0]
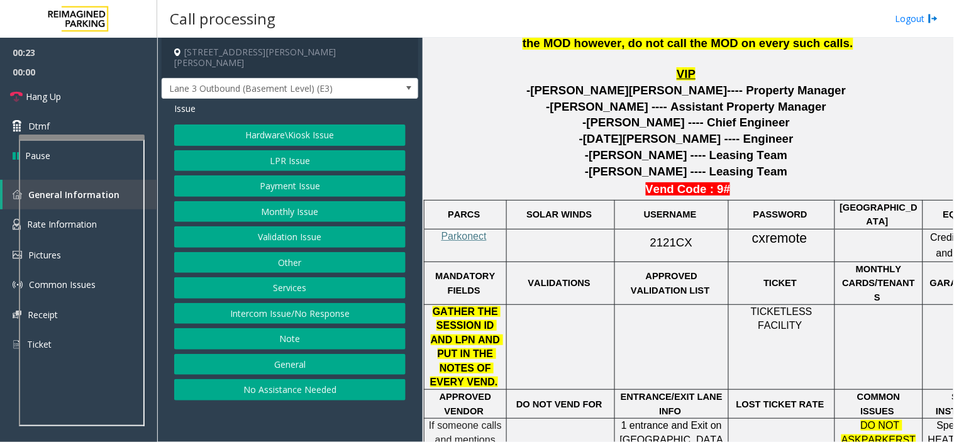
click at [788, 231] on span "cxremote" at bounding box center [779, 239] width 55 height 16
click at [784, 231] on span "cxremote" at bounding box center [779, 239] width 55 height 16
copy span "cxremote"
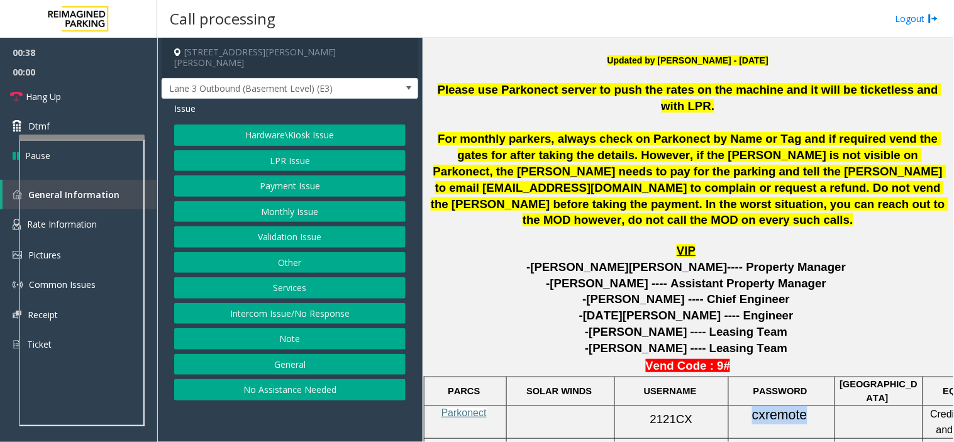
scroll to position [349, 0]
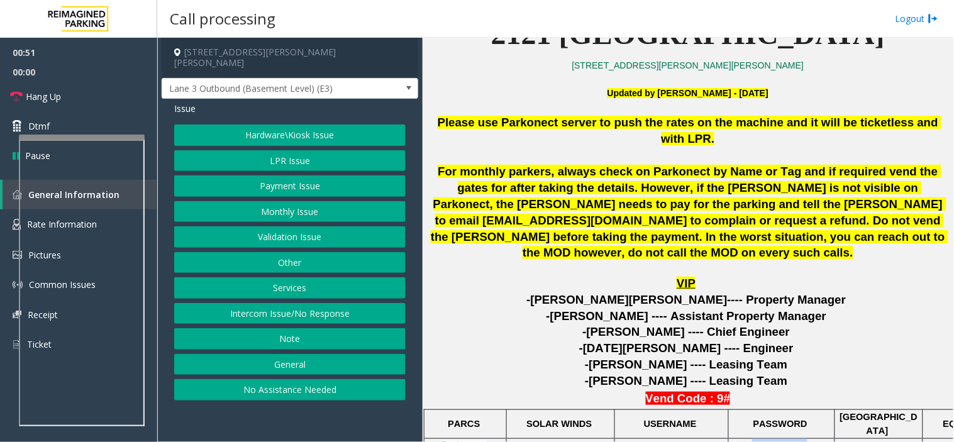
click at [287, 206] on button "Monthly Issue" at bounding box center [289, 211] width 231 height 21
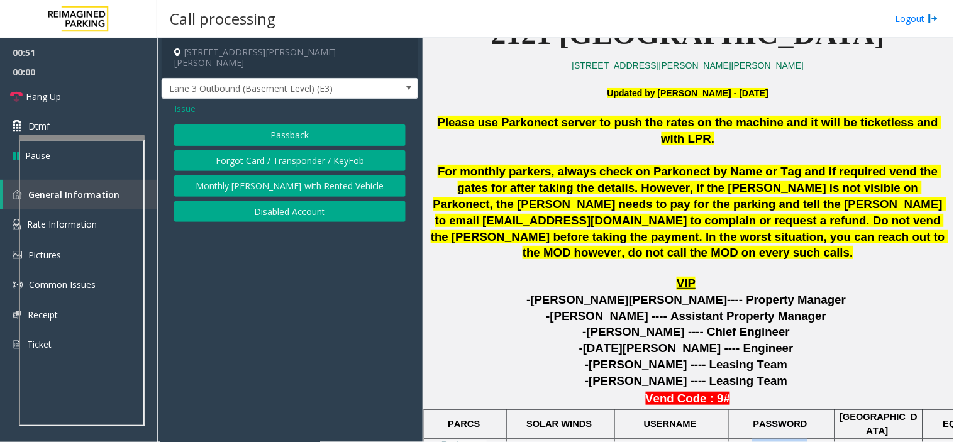
click at [281, 124] on button "Passback" at bounding box center [289, 134] width 231 height 21
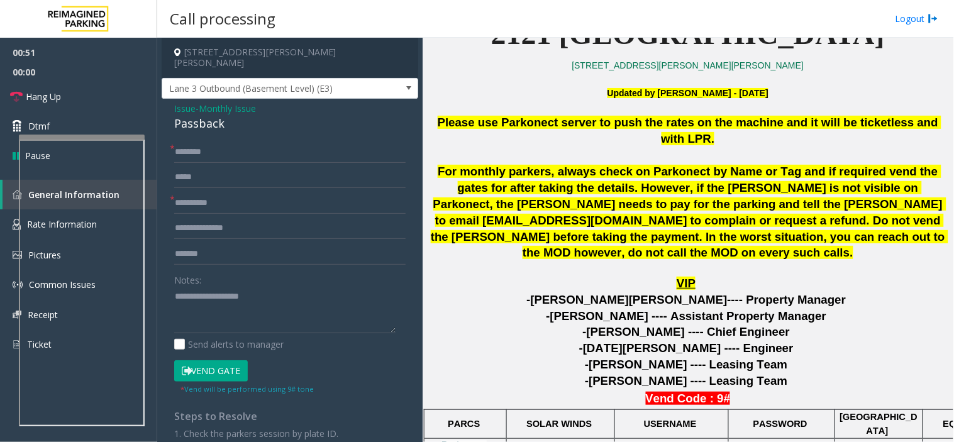
click at [251, 115] on div "Passback" at bounding box center [289, 123] width 231 height 17
click at [250, 102] on span "Monthly Issue" at bounding box center [227, 108] width 57 height 13
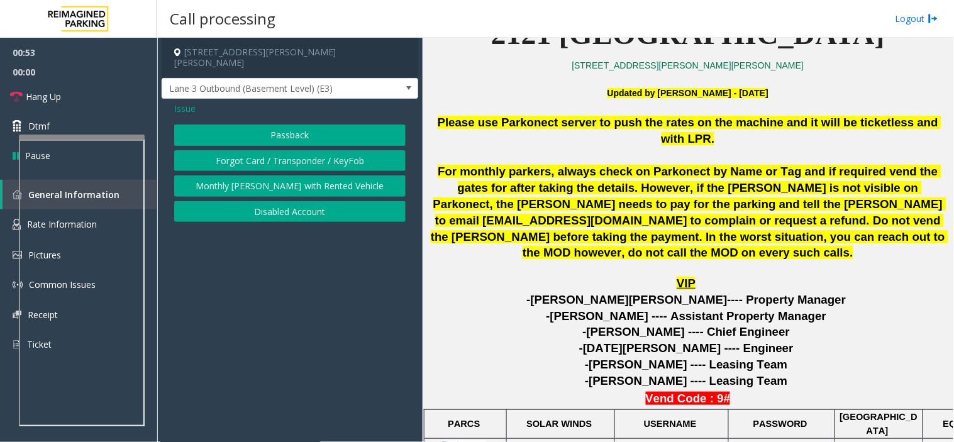
click at [268, 201] on button "Disabled Account" at bounding box center [289, 211] width 231 height 21
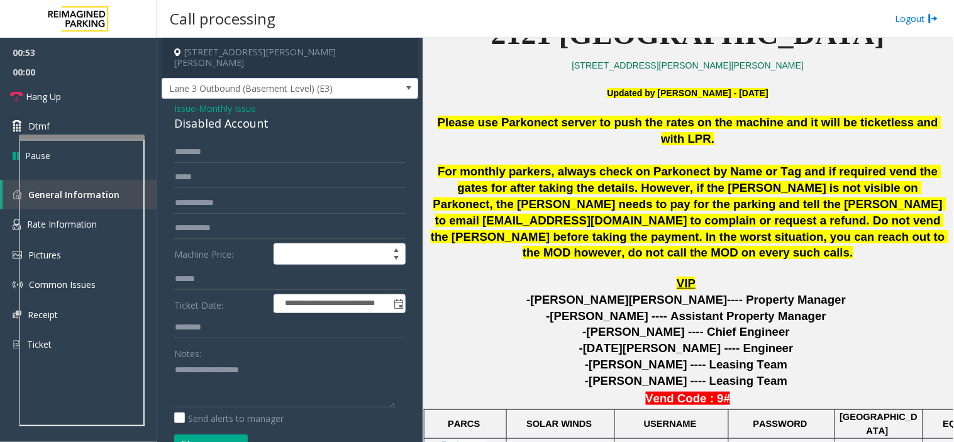
click at [235, 121] on div "Disabled Account" at bounding box center [289, 123] width 231 height 17
click at [221, 115] on div "Disabled Account" at bounding box center [289, 123] width 231 height 17
click at [265, 218] on input "text" at bounding box center [289, 228] width 231 height 21
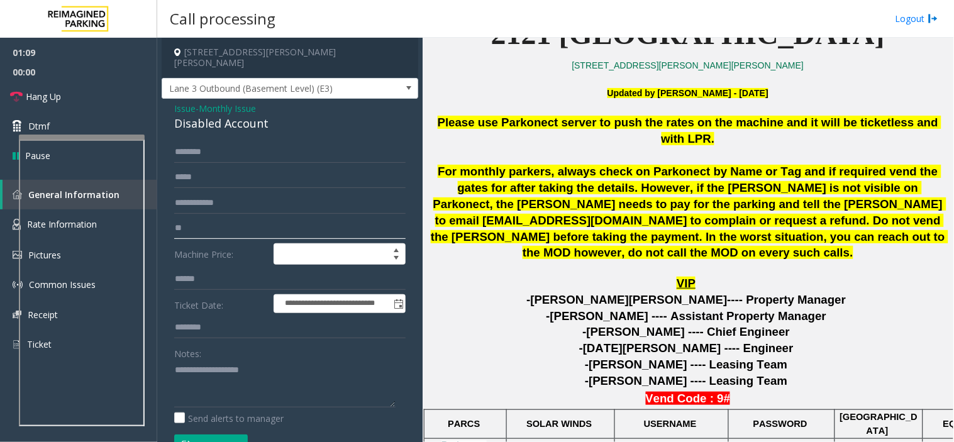
type input "**"
click at [238, 343] on div "Notes:" at bounding box center [289, 375] width 231 height 65
click at [238, 365] on textarea at bounding box center [284, 383] width 221 height 47
paste textarea "********"
type textarea "**********"
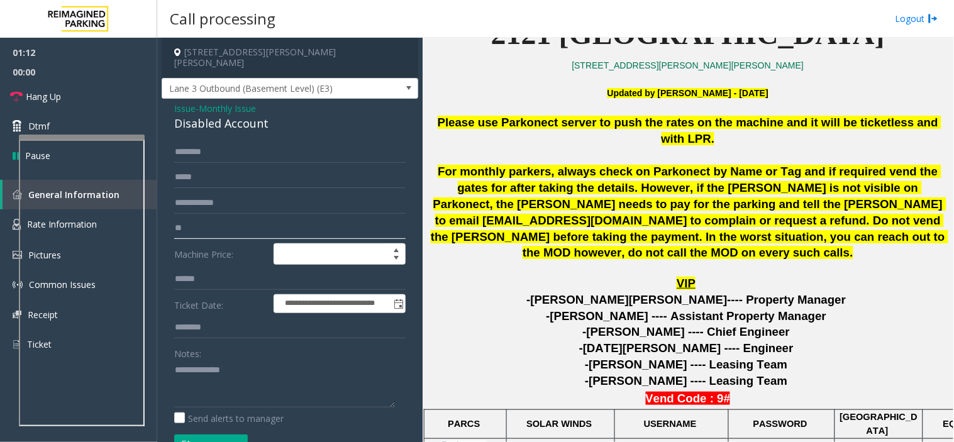
click at [236, 218] on input "**" at bounding box center [289, 228] width 231 height 21
click at [247, 381] on textarea at bounding box center [284, 383] width 221 height 47
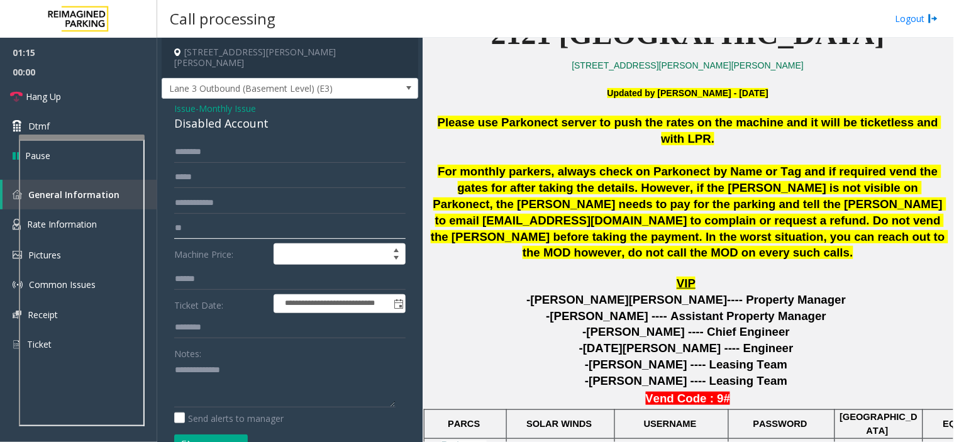
click at [217, 218] on input "**" at bounding box center [289, 228] width 231 height 21
click at [217, 218] on input "*****" at bounding box center [289, 228] width 231 height 21
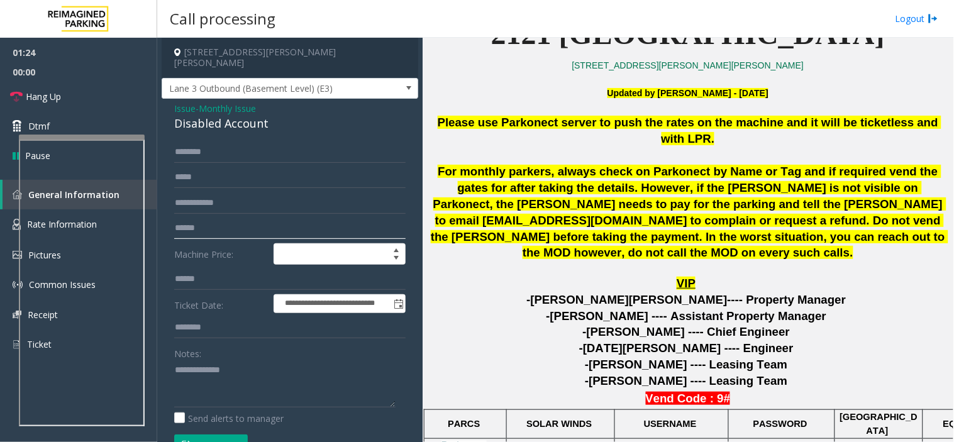
click at [177, 223] on input "*****" at bounding box center [289, 228] width 231 height 21
click at [191, 222] on input "*****" at bounding box center [289, 228] width 231 height 21
click at [191, 218] on input "*****" at bounding box center [289, 228] width 231 height 21
click at [190, 218] on input "*****" at bounding box center [289, 228] width 231 height 21
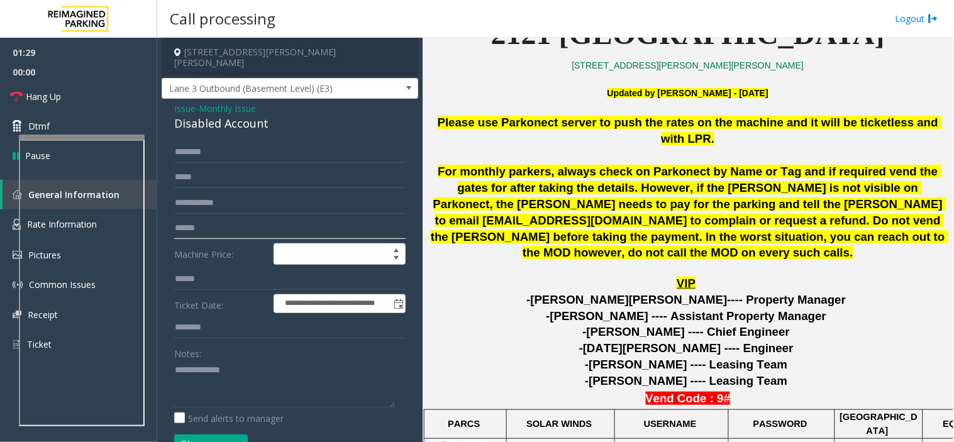
click at [195, 219] on input "*****" at bounding box center [289, 228] width 231 height 21
click at [197, 223] on input "*****" at bounding box center [289, 228] width 231 height 21
click at [194, 218] on input "*****" at bounding box center [289, 228] width 231 height 21
click at [190, 218] on input "*****" at bounding box center [289, 228] width 231 height 21
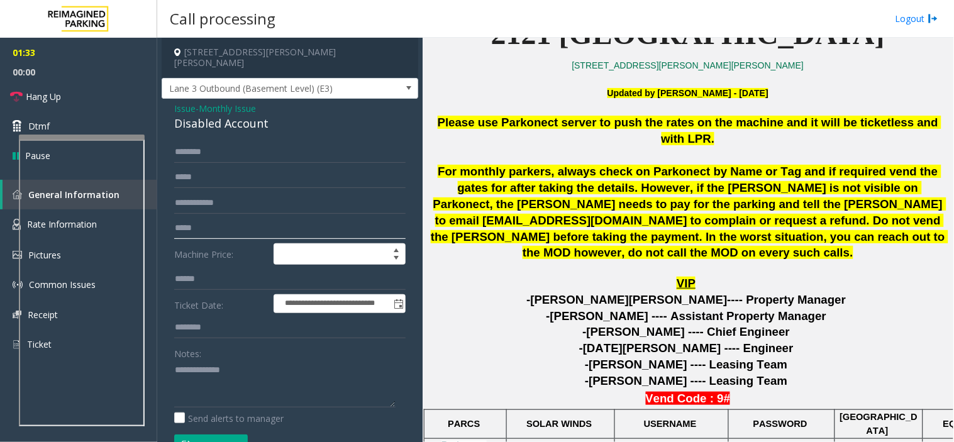
click at [187, 219] on input "****" at bounding box center [289, 228] width 231 height 21
click at [180, 221] on input "******" at bounding box center [289, 228] width 231 height 21
click at [179, 220] on input "******" at bounding box center [289, 228] width 231 height 21
click at [255, 231] on form "**********" at bounding box center [289, 304] width 231 height 327
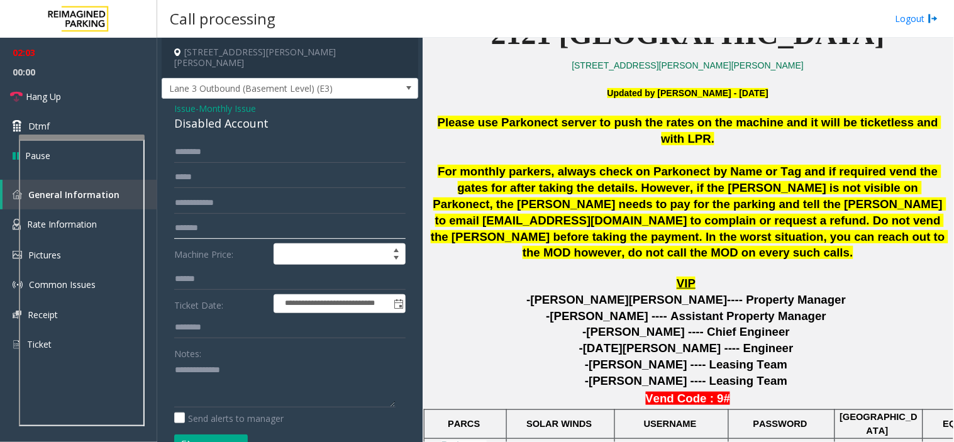
click at [248, 218] on input "******" at bounding box center [289, 228] width 231 height 21
click at [209, 218] on input "******" at bounding box center [289, 228] width 231 height 21
click at [185, 218] on input "******" at bounding box center [289, 228] width 231 height 21
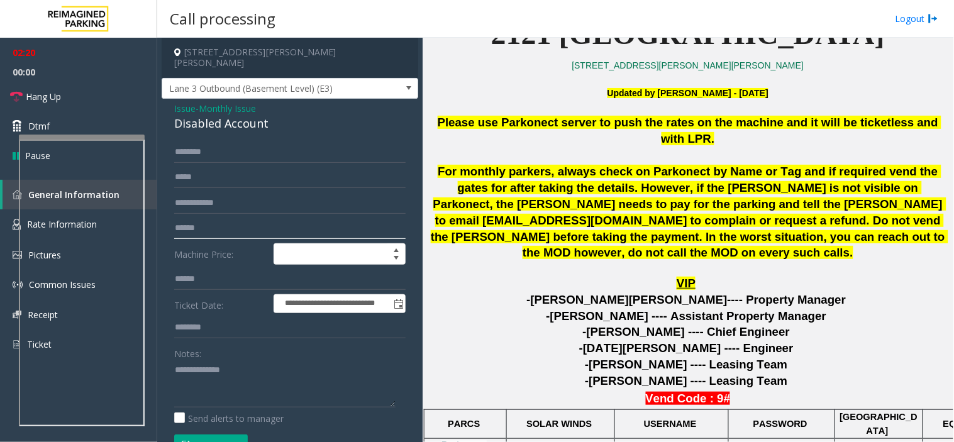
click at [185, 218] on input "******" at bounding box center [289, 228] width 231 height 21
type input "******"
click at [228, 360] on textarea at bounding box center [284, 383] width 221 height 47
click at [243, 121] on div "Disabled Account" at bounding box center [289, 123] width 231 height 17
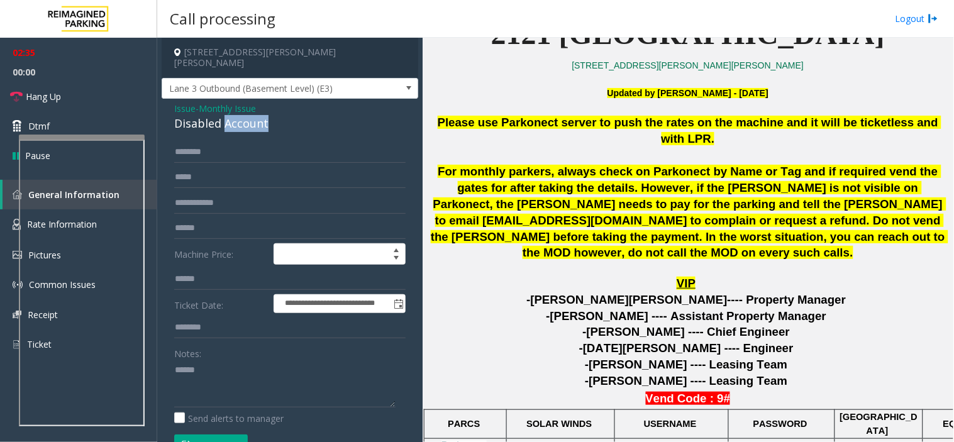
click at [243, 121] on div "Disabled Account" at bounding box center [289, 123] width 231 height 17
copy div "Disabled Account"
paste textarea "**********"
click at [248, 365] on textarea at bounding box center [284, 383] width 221 height 47
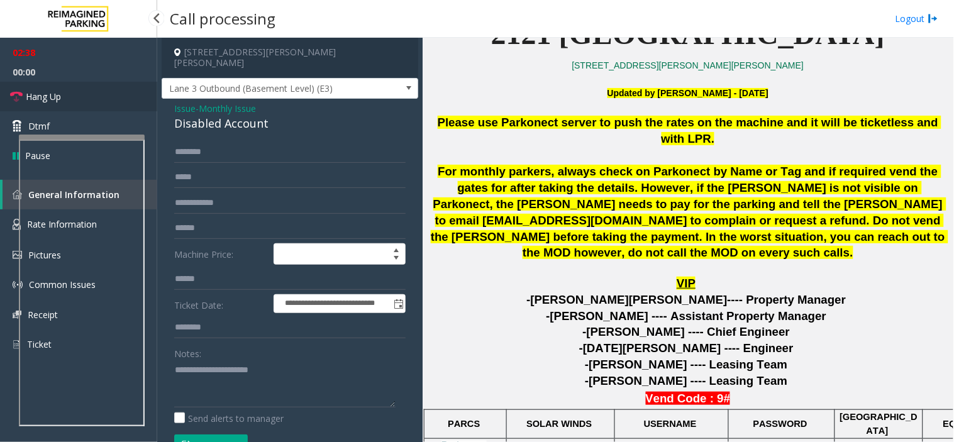
click at [102, 97] on link "Hang Up" at bounding box center [78, 97] width 157 height 30
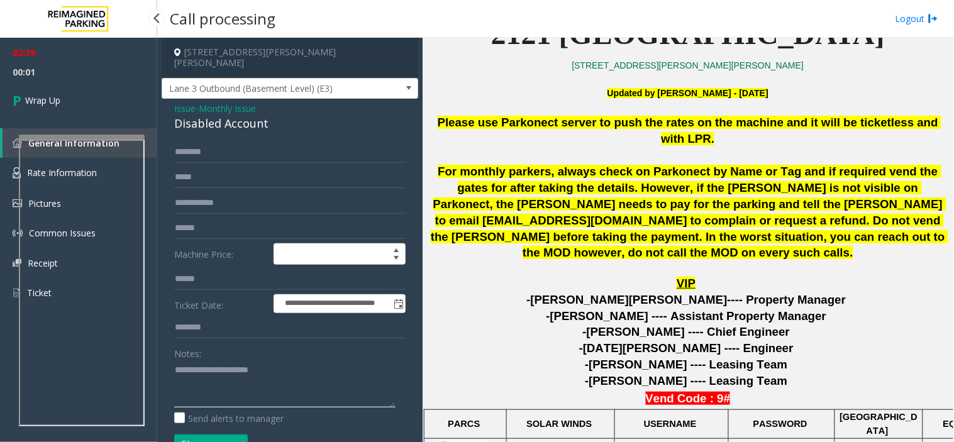
click at [179, 372] on textarea at bounding box center [284, 383] width 221 height 47
paste textarea "**********"
type textarea "**********"
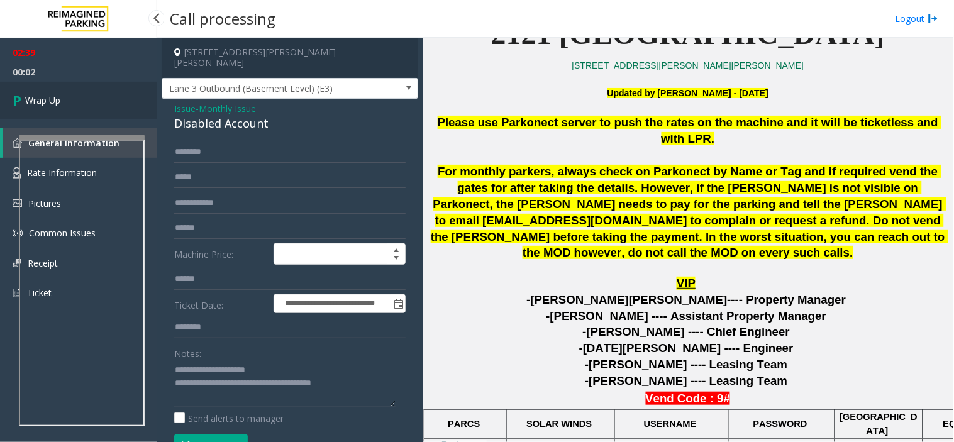
click at [104, 117] on link "Wrap Up" at bounding box center [78, 100] width 157 height 37
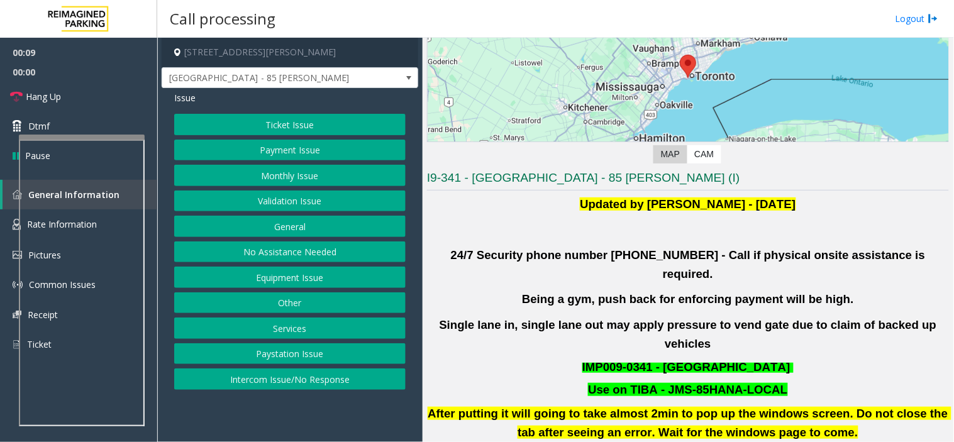
scroll to position [209, 0]
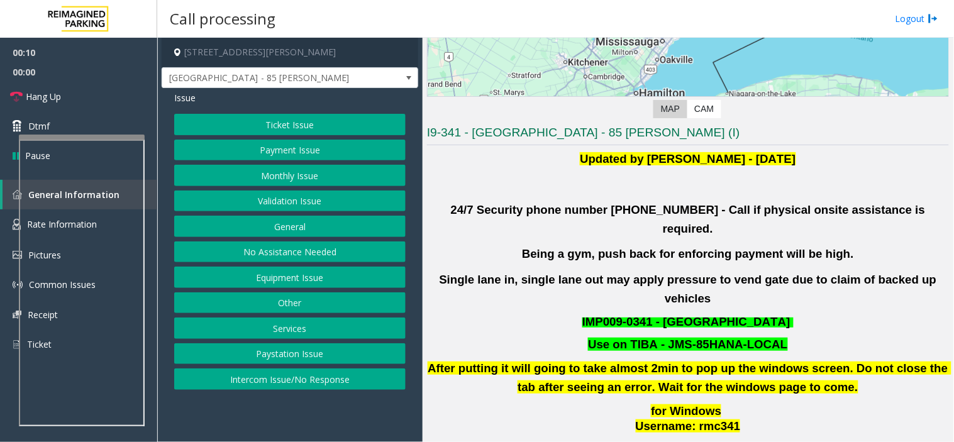
click at [622, 132] on h3 "I9-341 - Liberty Village - 85 Hanna (I)" at bounding box center [688, 134] width 522 height 21
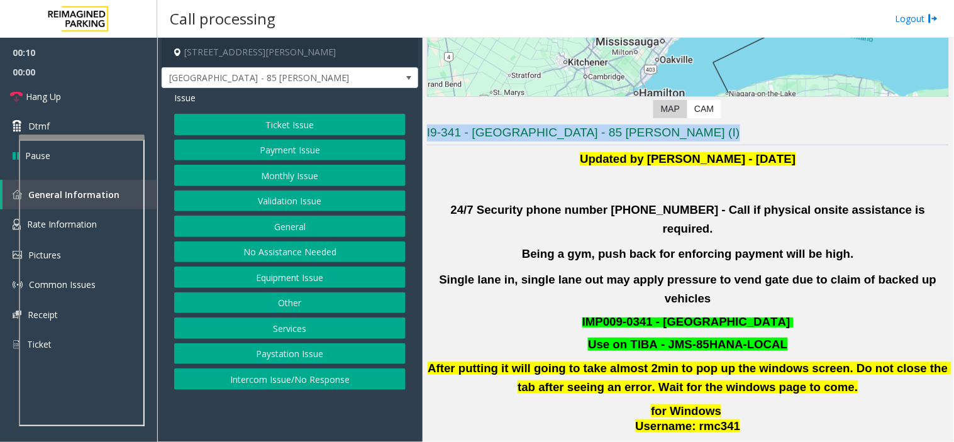
click at [622, 132] on h3 "I9-341 - Liberty Village - 85 Hanna (I)" at bounding box center [688, 134] width 522 height 21
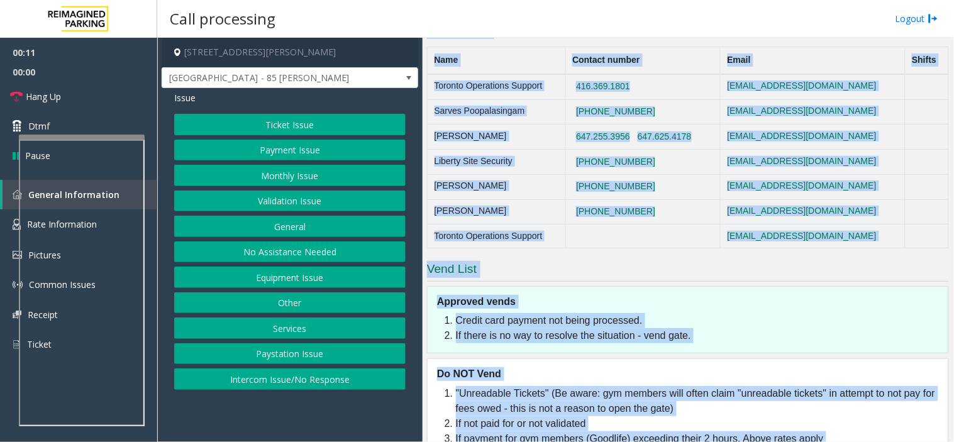
scroll to position [793, 0]
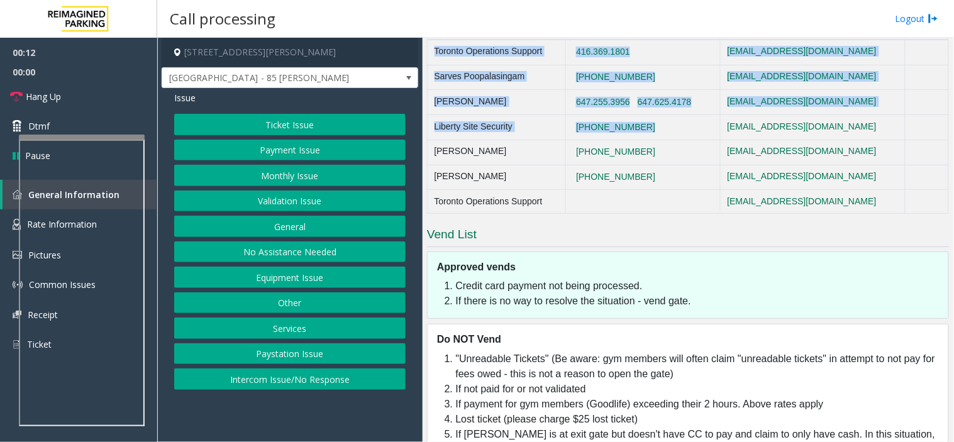
drag, startPoint x: 622, startPoint y: 132, endPoint x: 676, endPoint y: 78, distance: 76.0
click at [676, 78] on div "I9-341 - Liberty Village - 85 Hanna (I) Updated by Pranav Babbar - 28th Jan 202…" at bounding box center [688, 3] width 522 height 927
click at [676, 115] on td "416-534-3439" at bounding box center [642, 127] width 155 height 25
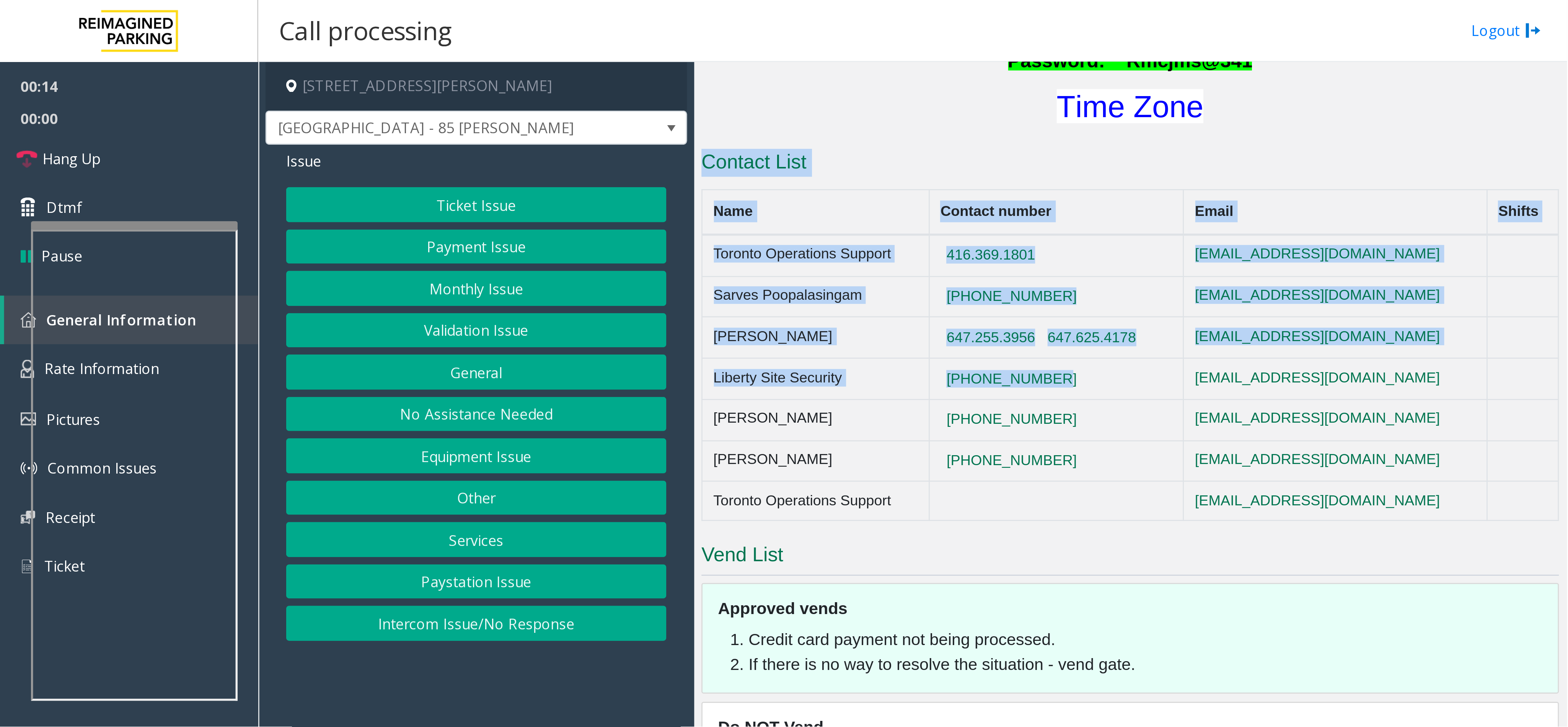
scroll to position [391, 0]
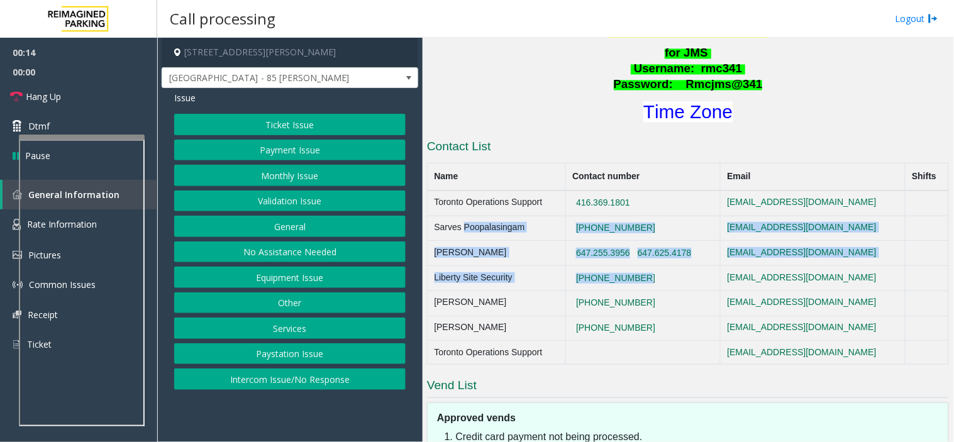
drag, startPoint x: 676, startPoint y: 78, endPoint x: 460, endPoint y: 187, distance: 241.5
click at [460, 190] on tbody "Toronto Operations Support 416.369.1801 toronto.operationssupport@impark.com Sa…" at bounding box center [687, 277] width 521 height 174
click at [461, 216] on td "Sarves Poopalasingam" at bounding box center [496, 228] width 138 height 25
click at [332, 168] on button "Monthly Issue" at bounding box center [289, 175] width 231 height 21
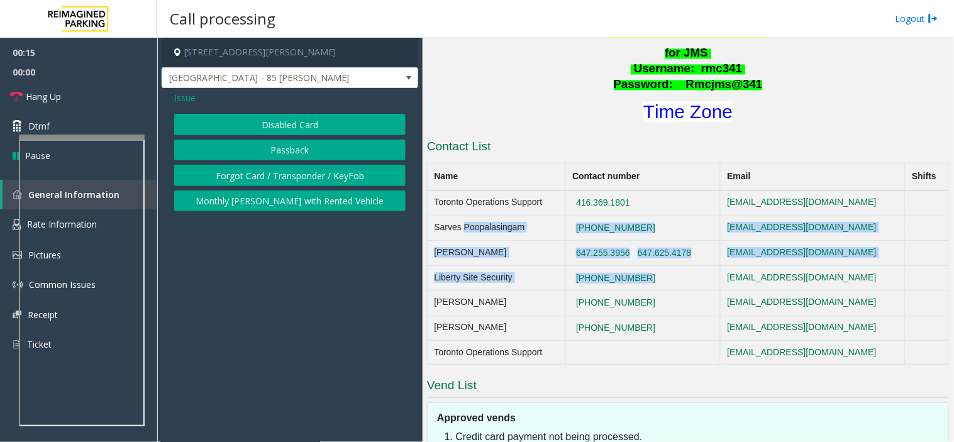
click at [332, 199] on div "Disabled Card Passback Forgot Card / Transponder / KeyFob Monthly Parker with R…" at bounding box center [289, 162] width 231 height 97
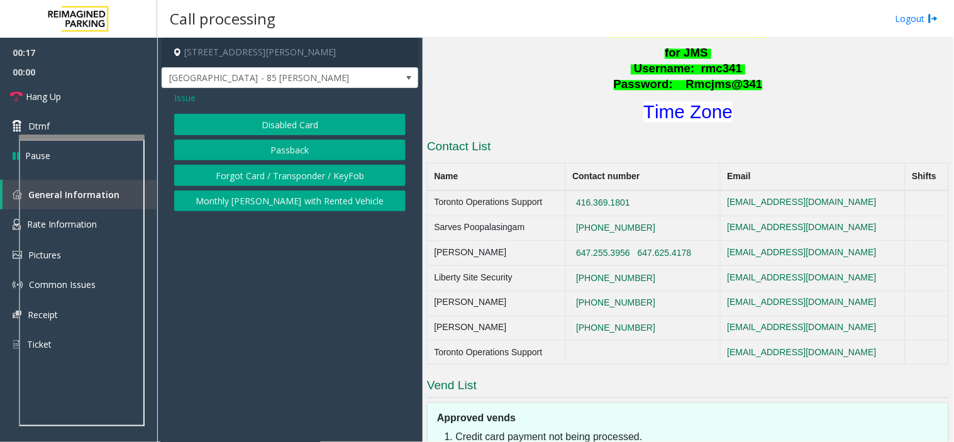
click at [183, 95] on span "Issue" at bounding box center [184, 97] width 21 height 13
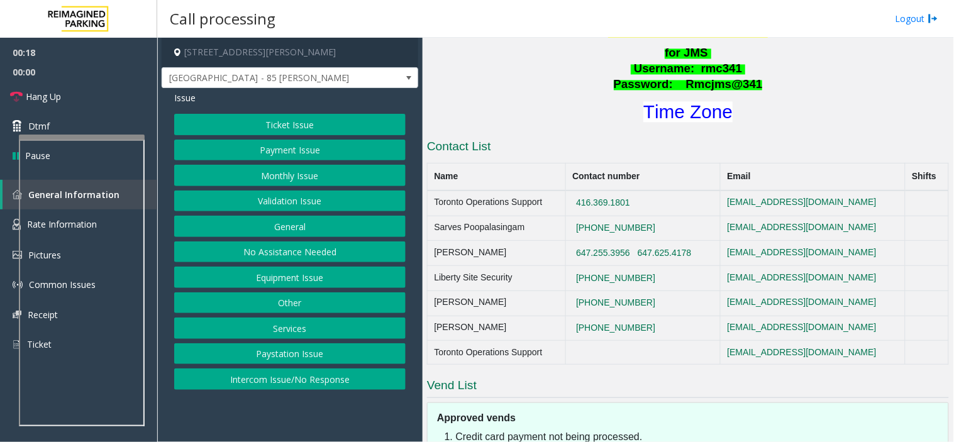
click at [333, 191] on button "Validation Issue" at bounding box center [289, 200] width 231 height 21
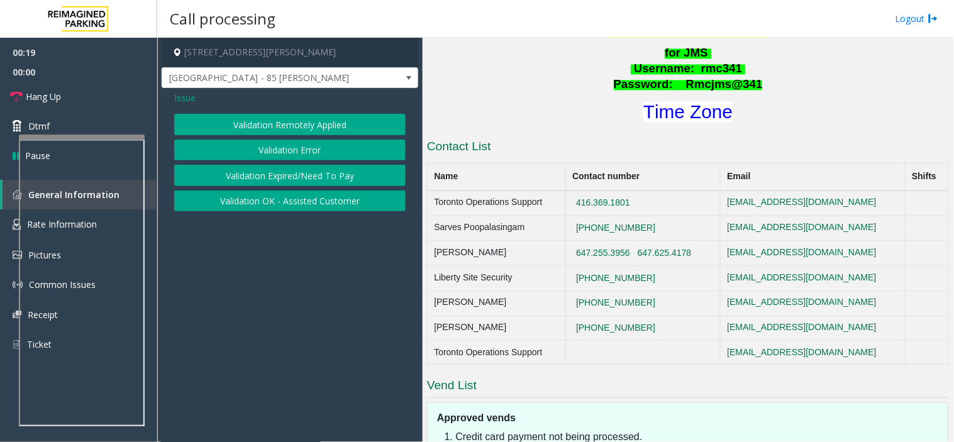
click at [316, 146] on button "Validation Error" at bounding box center [289, 150] width 231 height 21
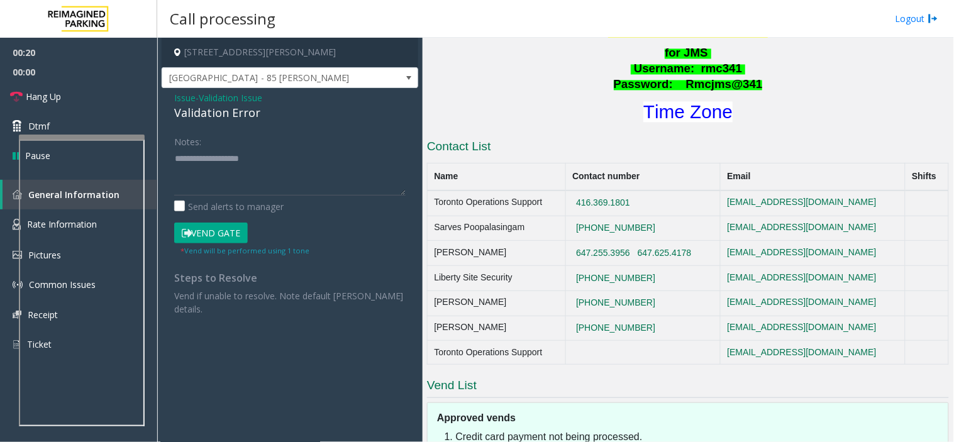
click at [230, 103] on span "Validation Issue" at bounding box center [230, 97] width 63 height 13
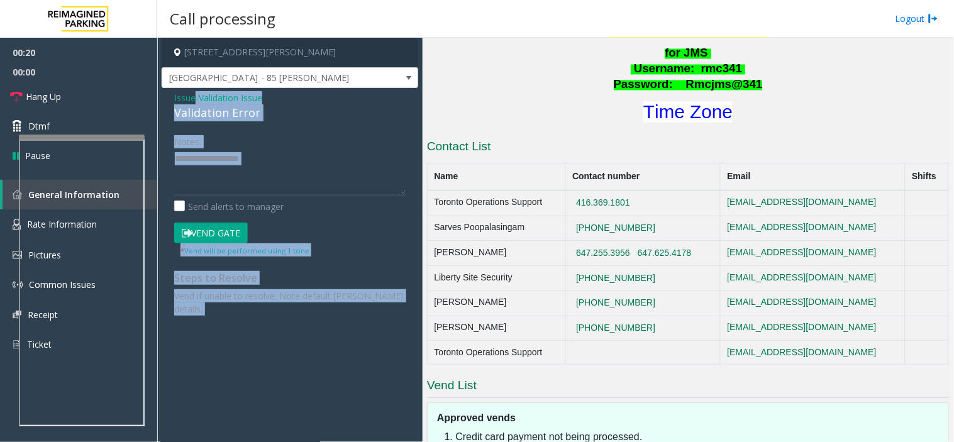
click at [230, 103] on div "Issue - Validation Issue Validation Error" at bounding box center [289, 106] width 231 height 30
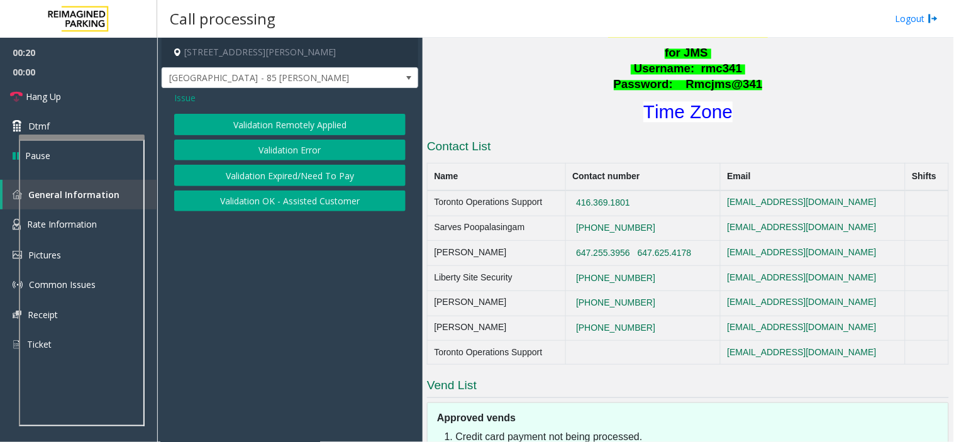
click at [253, 147] on button "Validation Error" at bounding box center [289, 150] width 231 height 21
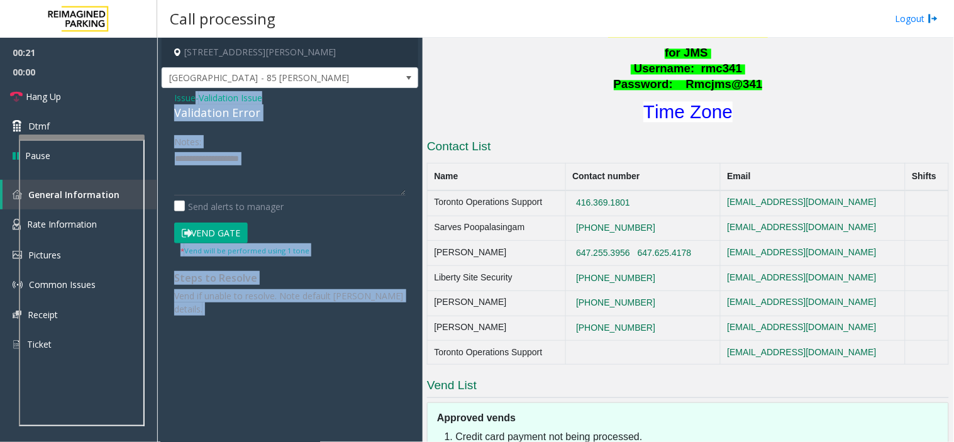
click at [234, 115] on div "Validation Error" at bounding box center [289, 112] width 231 height 17
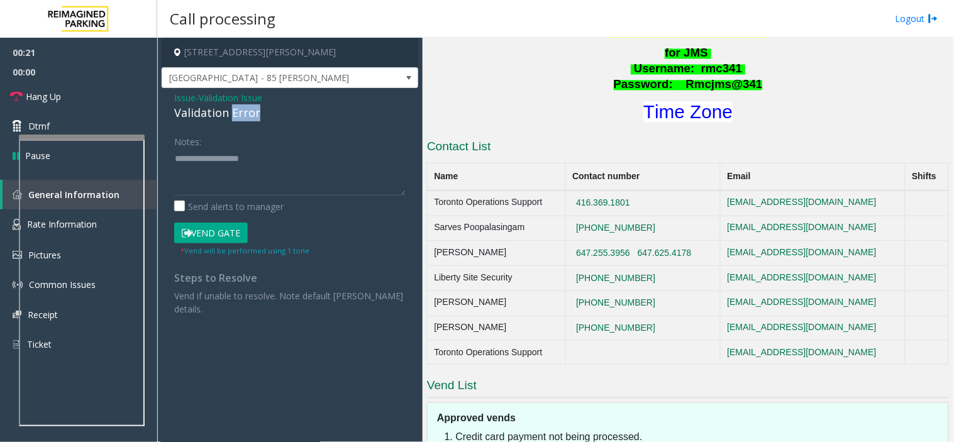
click at [234, 115] on div "Validation Error" at bounding box center [289, 112] width 231 height 17
click at [229, 94] on span "Validation Issue" at bounding box center [230, 97] width 63 height 13
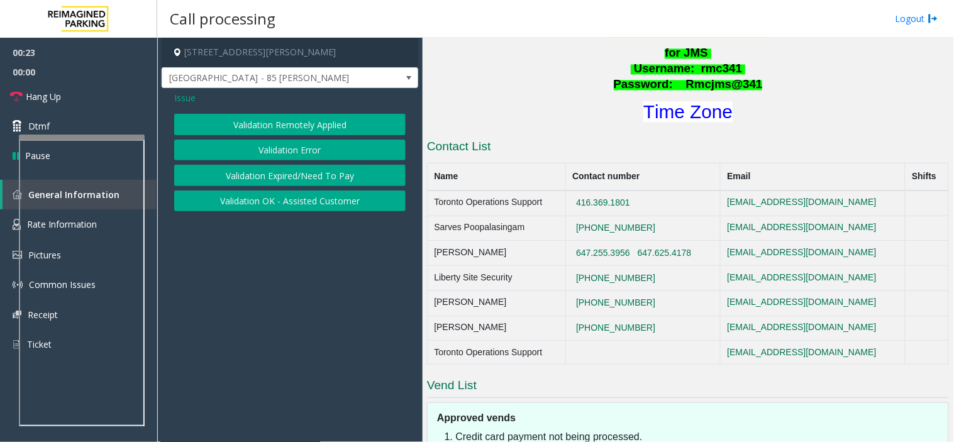
drag, startPoint x: 206, startPoint y: 96, endPoint x: 199, endPoint y: 98, distance: 6.6
click at [201, 98] on div "Issue" at bounding box center [289, 97] width 231 height 13
click at [199, 98] on div "Issue" at bounding box center [289, 97] width 231 height 13
click at [194, 98] on span "Issue" at bounding box center [184, 97] width 21 height 13
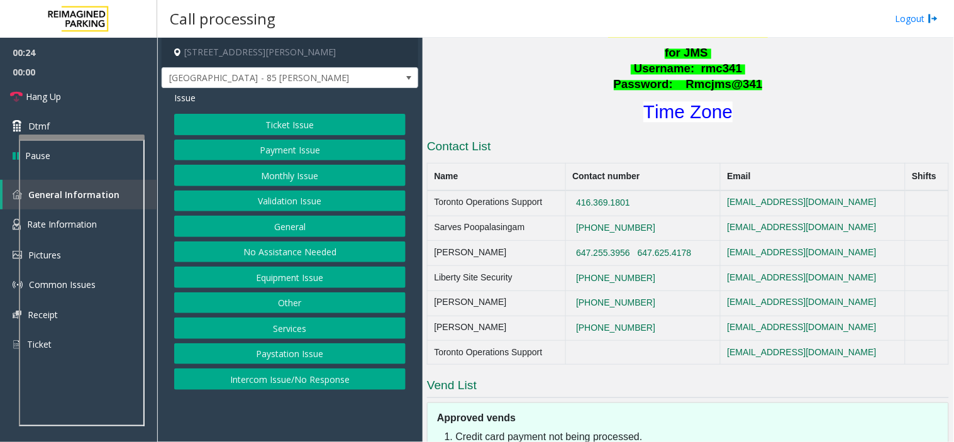
copy div "Ticket Issue Payment Issue Monthly Issue Validation Issue General No Assistance…"
click at [194, 98] on span "Issue" at bounding box center [184, 97] width 21 height 13
copy div "Issue Ticket Issue Payment Issue Monthly Issue Validation Issue General No Assi…"
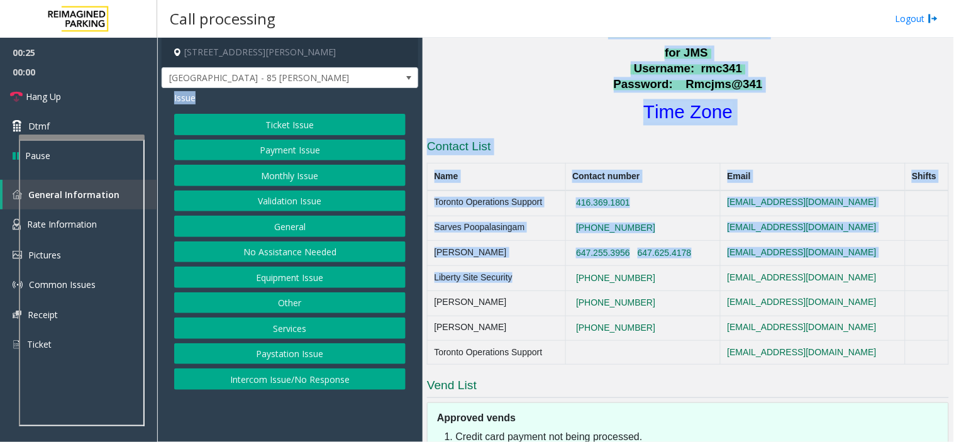
copy div "Issue Ticket Issue Payment Issue Monthly Issue Validation Issue General No Assi…"
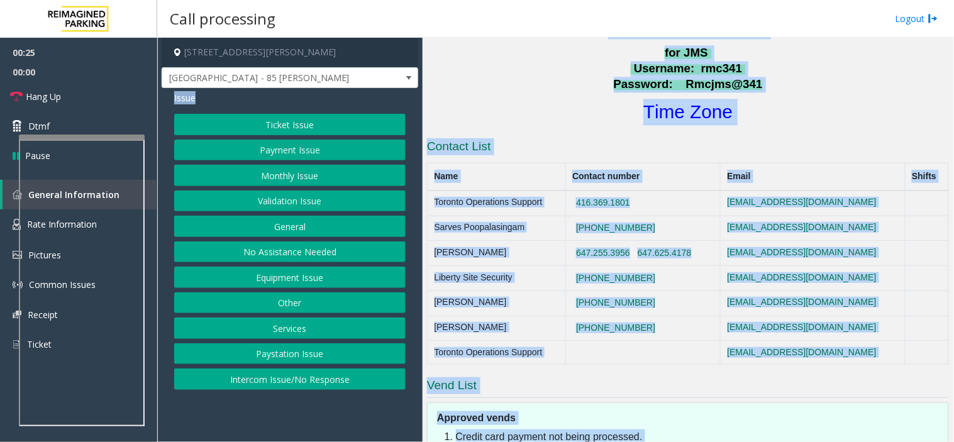
drag, startPoint x: 194, startPoint y: 98, endPoint x: 762, endPoint y: 475, distance: 681.7
click at [762, 441] on html "00:25 00:00 Hang Up Dtmf Pause General Information Rate Information Pictures Co…" at bounding box center [477, 221] width 954 height 442
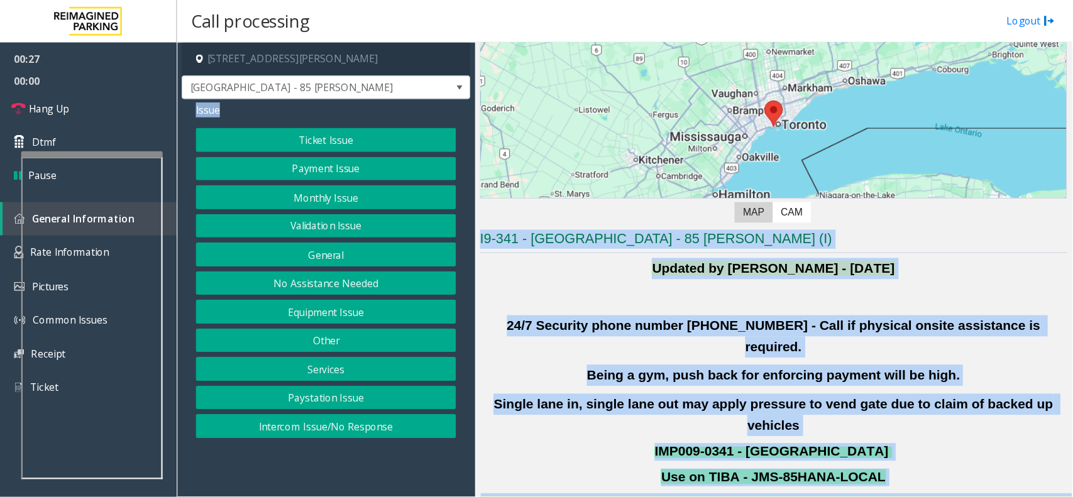
scroll to position [129, 0]
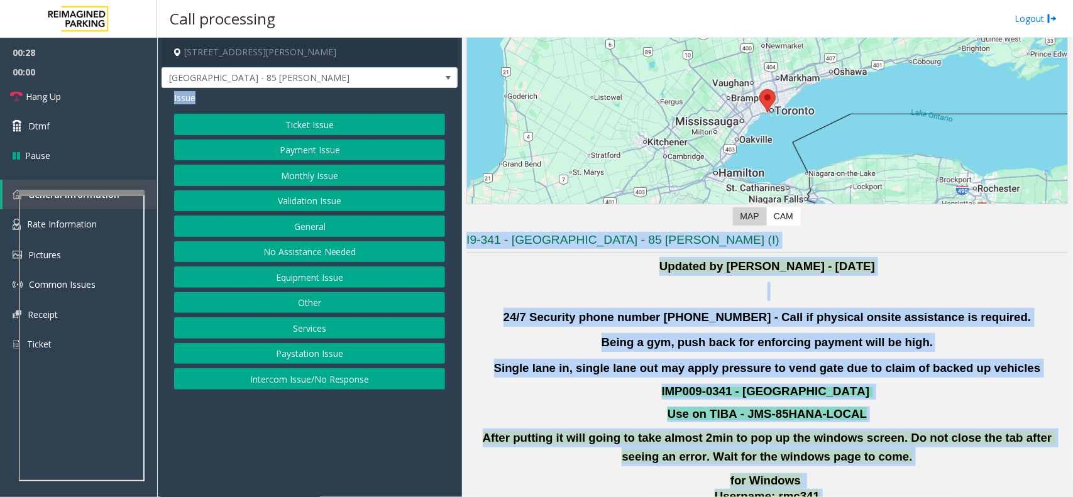
click at [514, 227] on div "← Move left → Move right ↑ Move up ↓ Move down + Zoom in - Zoom out Home Jump l…" at bounding box center [767, 93] width 602 height 276
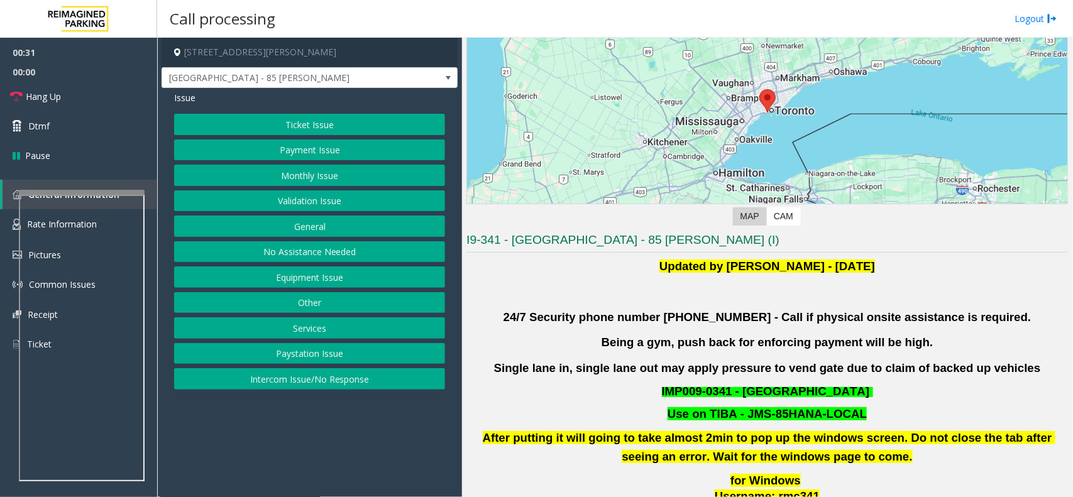
click at [356, 129] on button "Ticket Issue" at bounding box center [309, 124] width 271 height 21
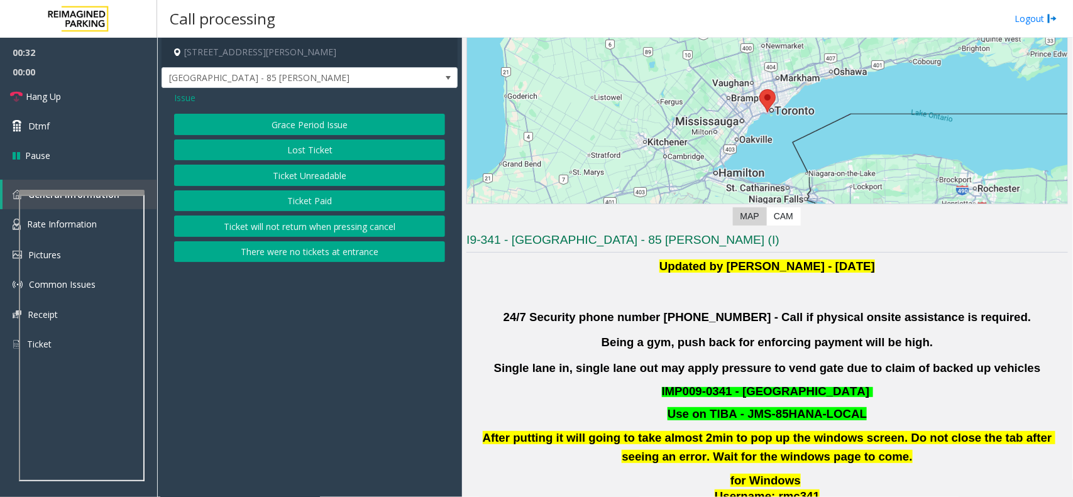
click at [360, 178] on button "Ticket Unreadable" at bounding box center [309, 175] width 271 height 21
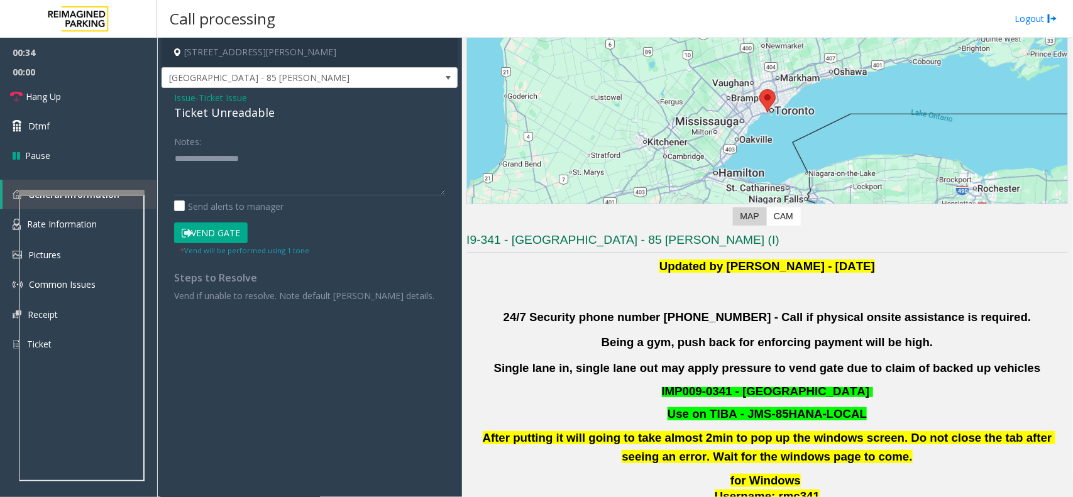
click at [274, 104] on div "Ticket Unreadable" at bounding box center [309, 112] width 271 height 17
click at [275, 102] on div "Issue - Ticket Issue Ticket Unreadable" at bounding box center [309, 106] width 271 height 30
click at [302, 135] on div "Notes:" at bounding box center [309, 163] width 271 height 65
click at [299, 118] on div "Ticket Unreadable" at bounding box center [309, 112] width 271 height 17
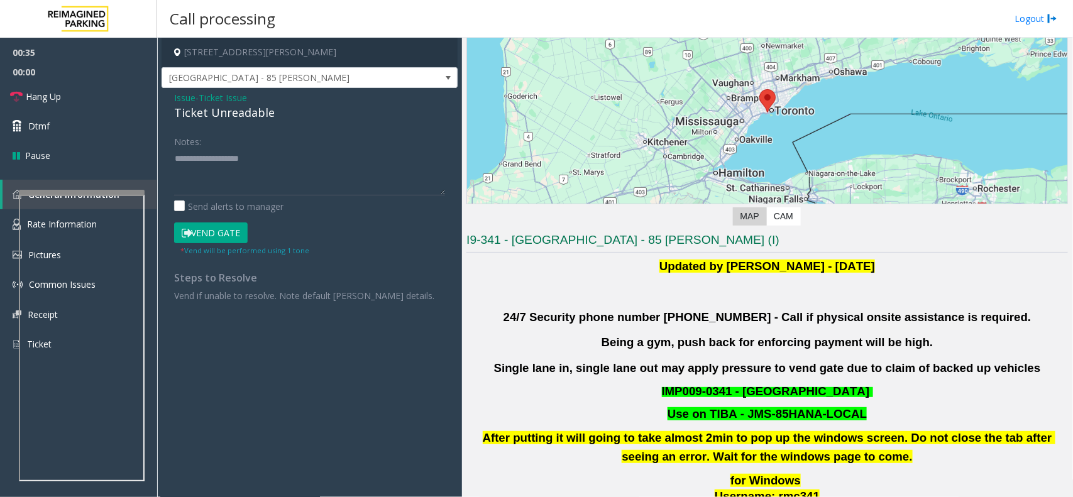
click at [299, 118] on div "Ticket Unreadable" at bounding box center [309, 112] width 271 height 17
click at [325, 153] on textarea at bounding box center [309, 171] width 271 height 47
paste textarea "**********"
click at [208, 220] on form "Notes: Send alerts to manager Vend Gate * Vend will be performed using 1 tone" at bounding box center [309, 194] width 271 height 126
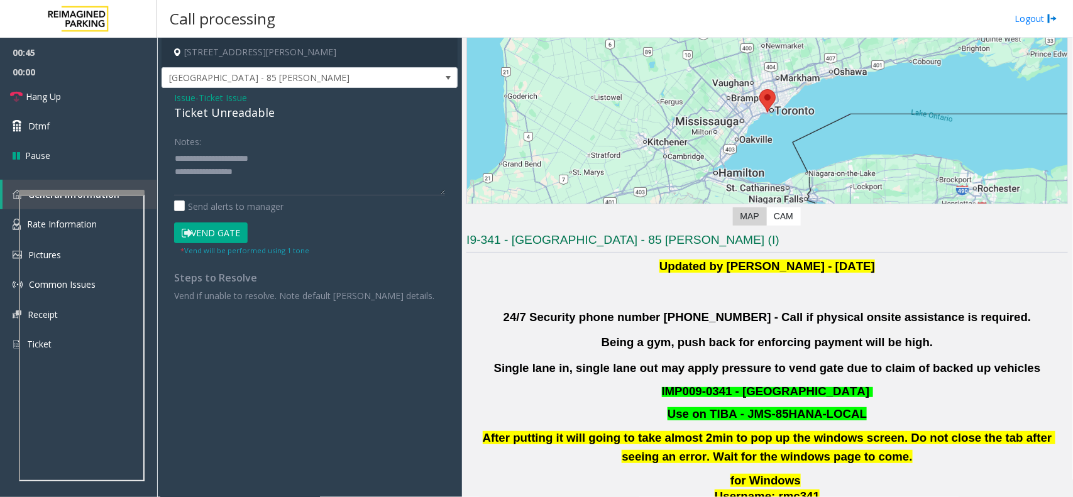
click at [214, 223] on button "Vend Gate" at bounding box center [211, 233] width 74 height 21
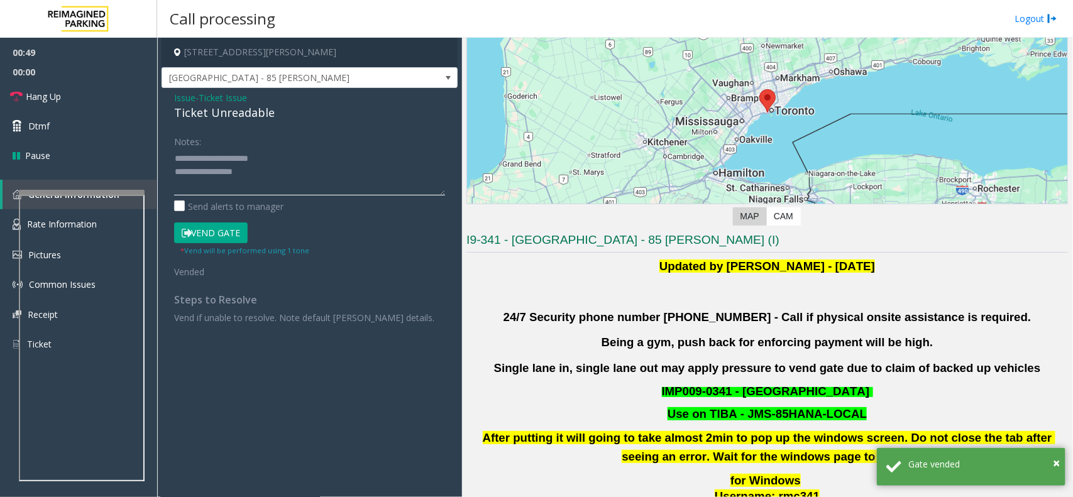
click at [240, 193] on textarea at bounding box center [309, 171] width 271 height 47
paste textarea "**********"
type textarea "**********"
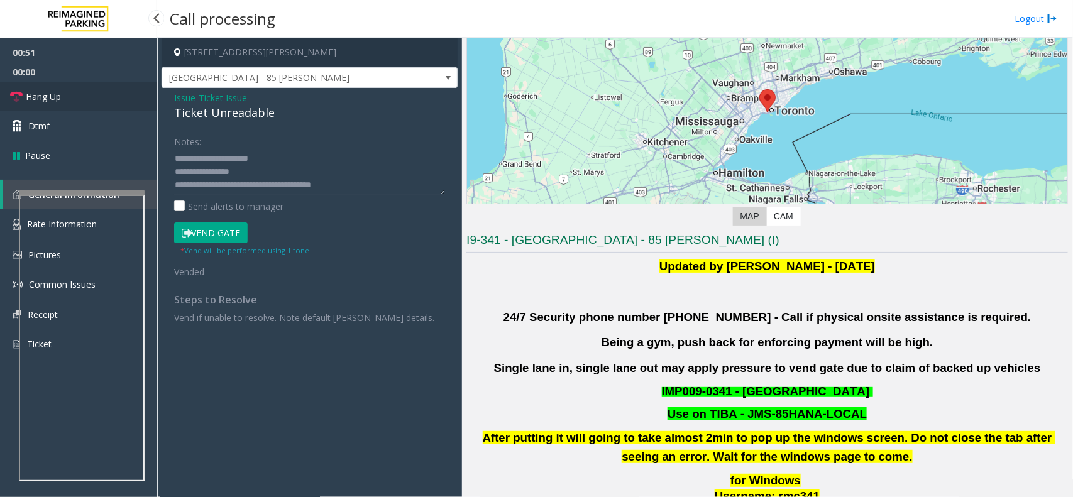
click at [10, 85] on link "Hang Up" at bounding box center [78, 97] width 157 height 30
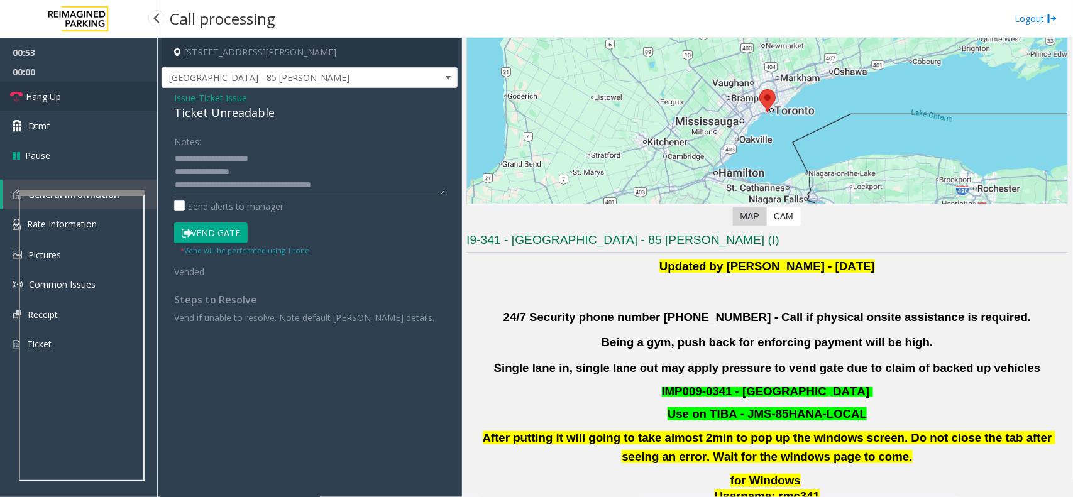
click at [10, 85] on link "Hang Up" at bounding box center [78, 97] width 157 height 30
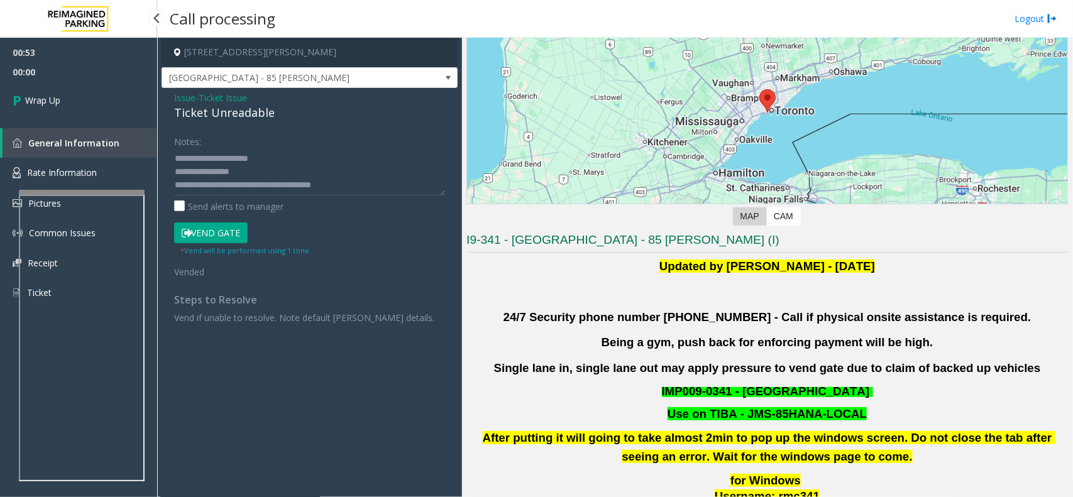
click at [10, 85] on link "Wrap Up" at bounding box center [78, 100] width 157 height 37
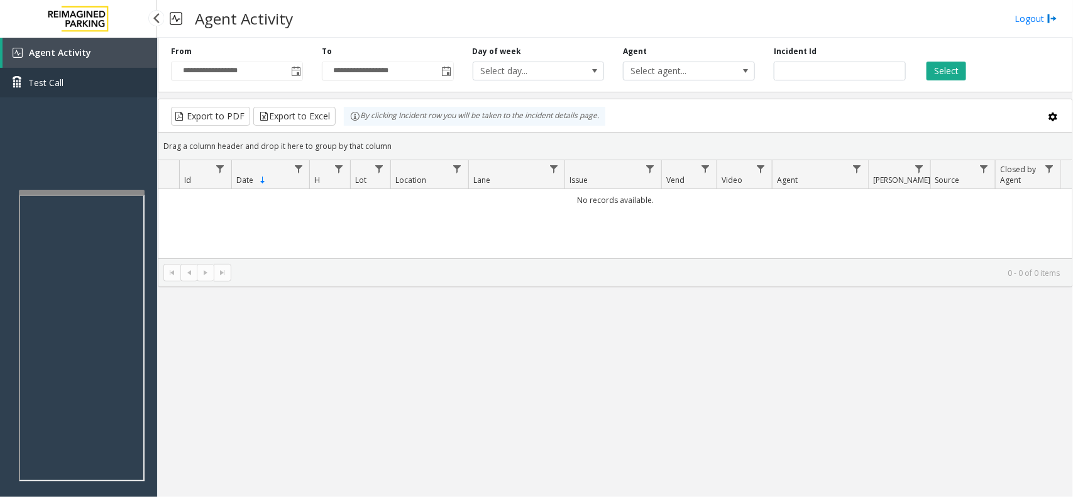
click at [10, 85] on link "Test Call" at bounding box center [78, 83] width 157 height 30
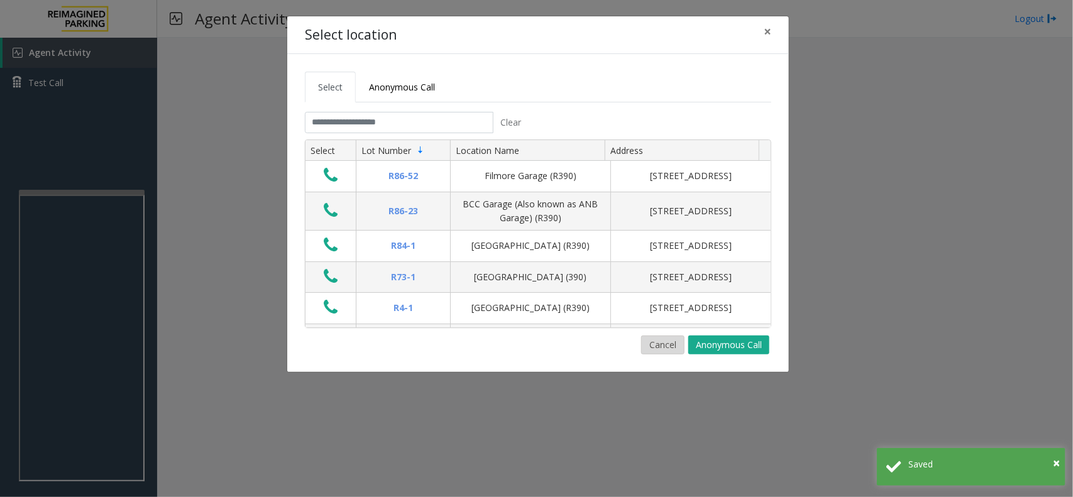
click at [652, 344] on button "Cancel" at bounding box center [662, 345] width 43 height 19
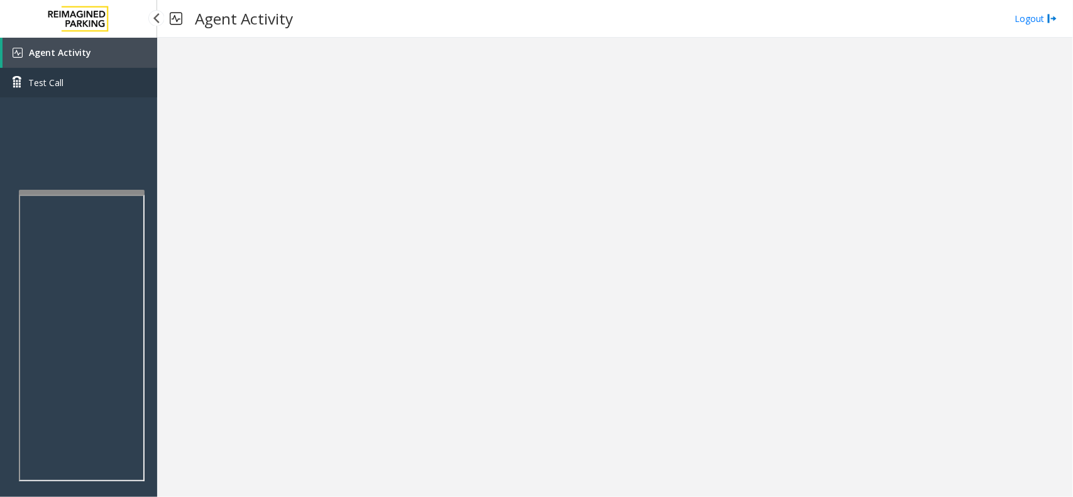
click at [141, 74] on link "Test Call" at bounding box center [78, 83] width 157 height 30
click at [136, 61] on link "Agent Activity" at bounding box center [80, 53] width 155 height 30
